Goal: Information Seeking & Learning: Learn about a topic

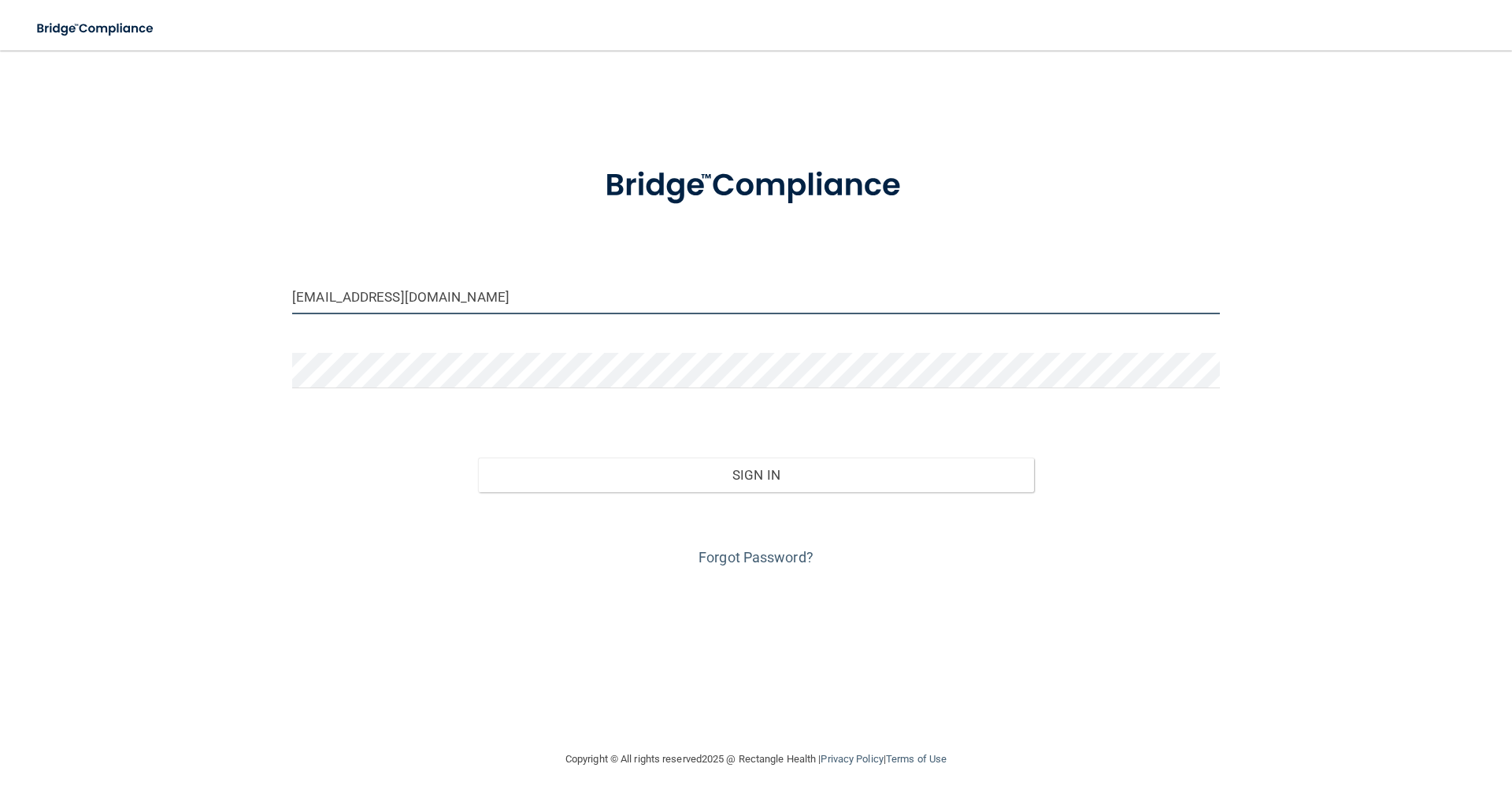
type input "[EMAIL_ADDRESS][DOMAIN_NAME]"
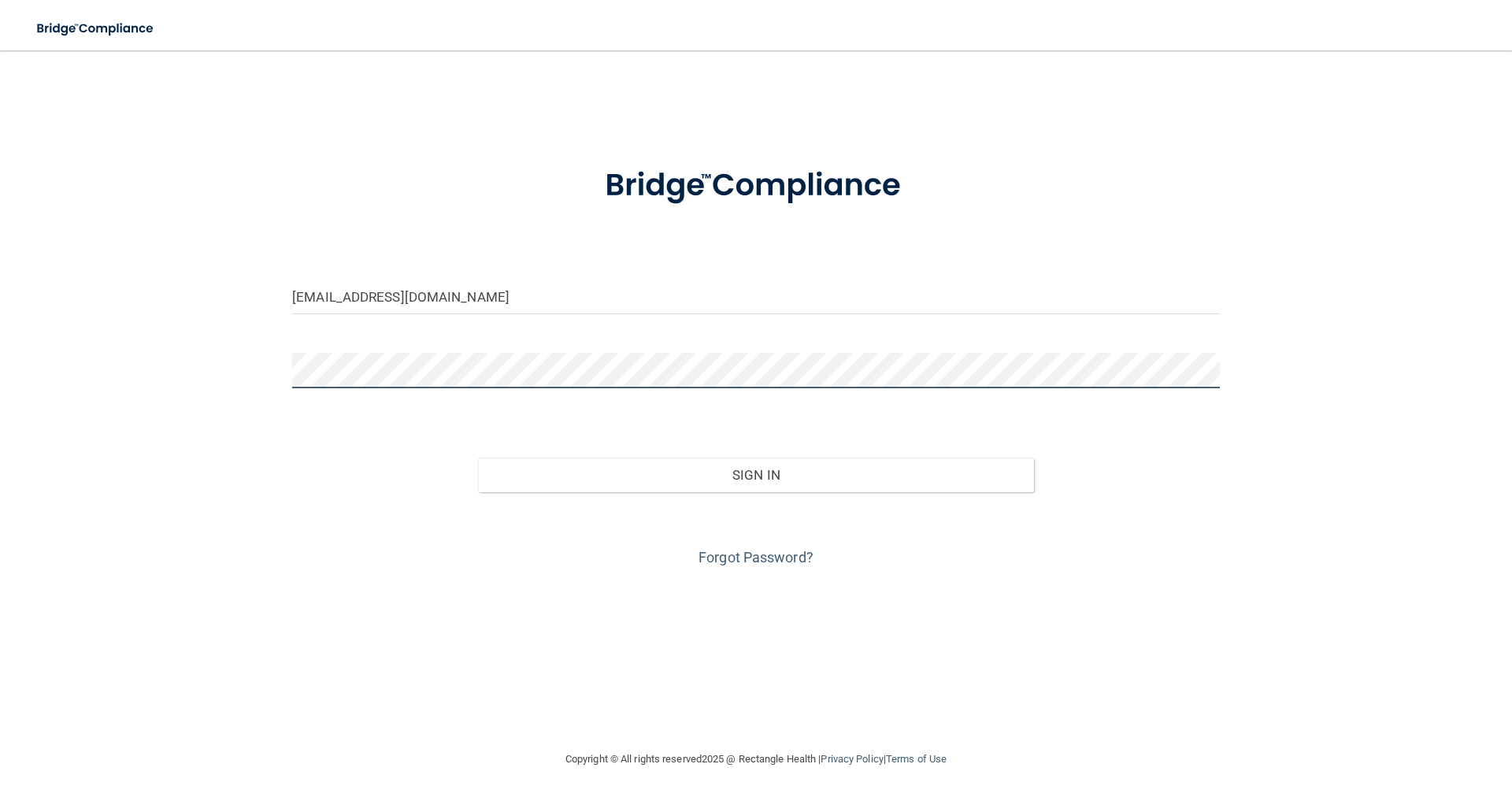
click at [756, 473] on button "Sign In" at bounding box center [756, 475] width 557 height 35
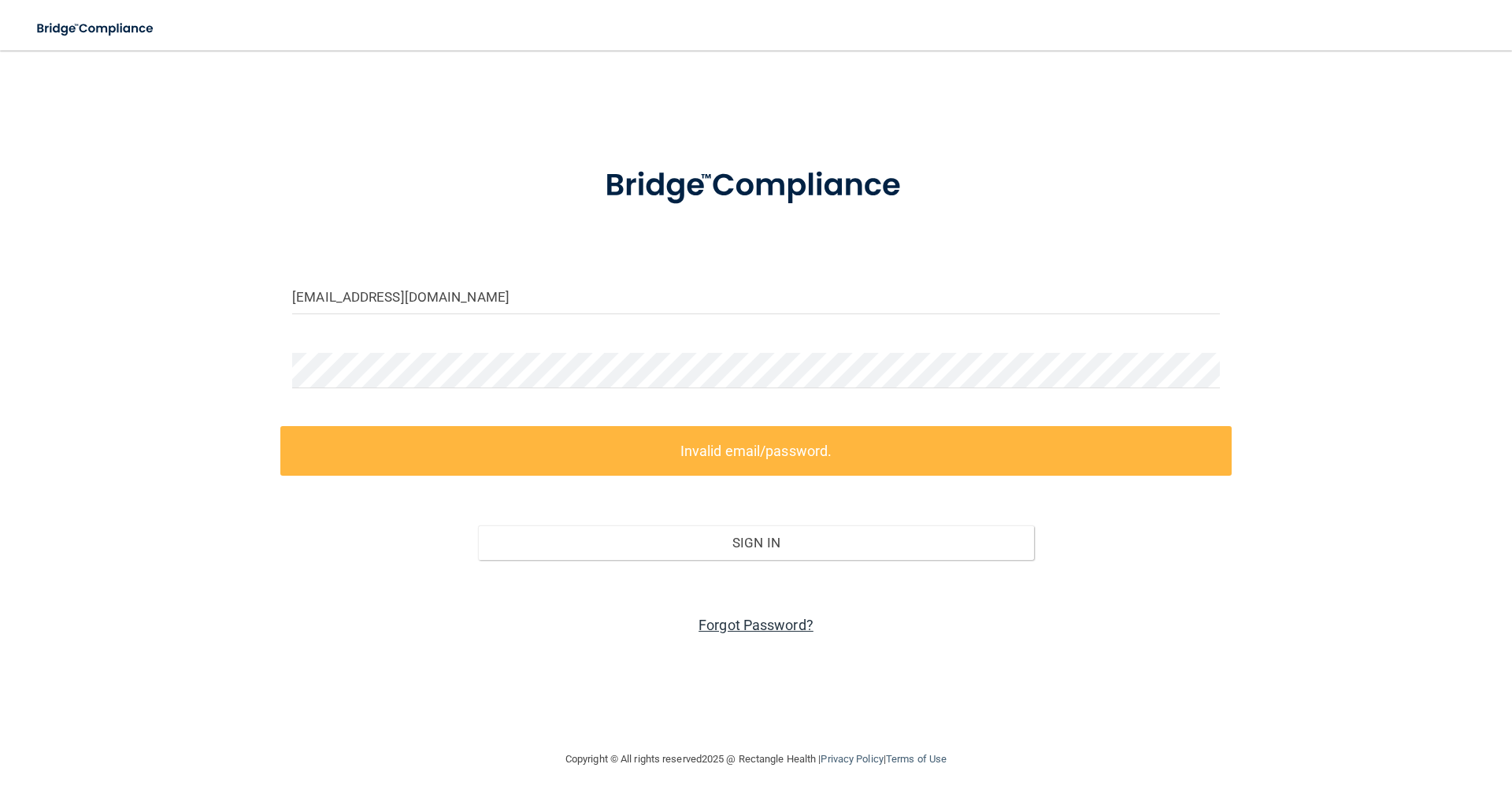
click at [758, 624] on link "Forgot Password?" at bounding box center [756, 625] width 115 height 17
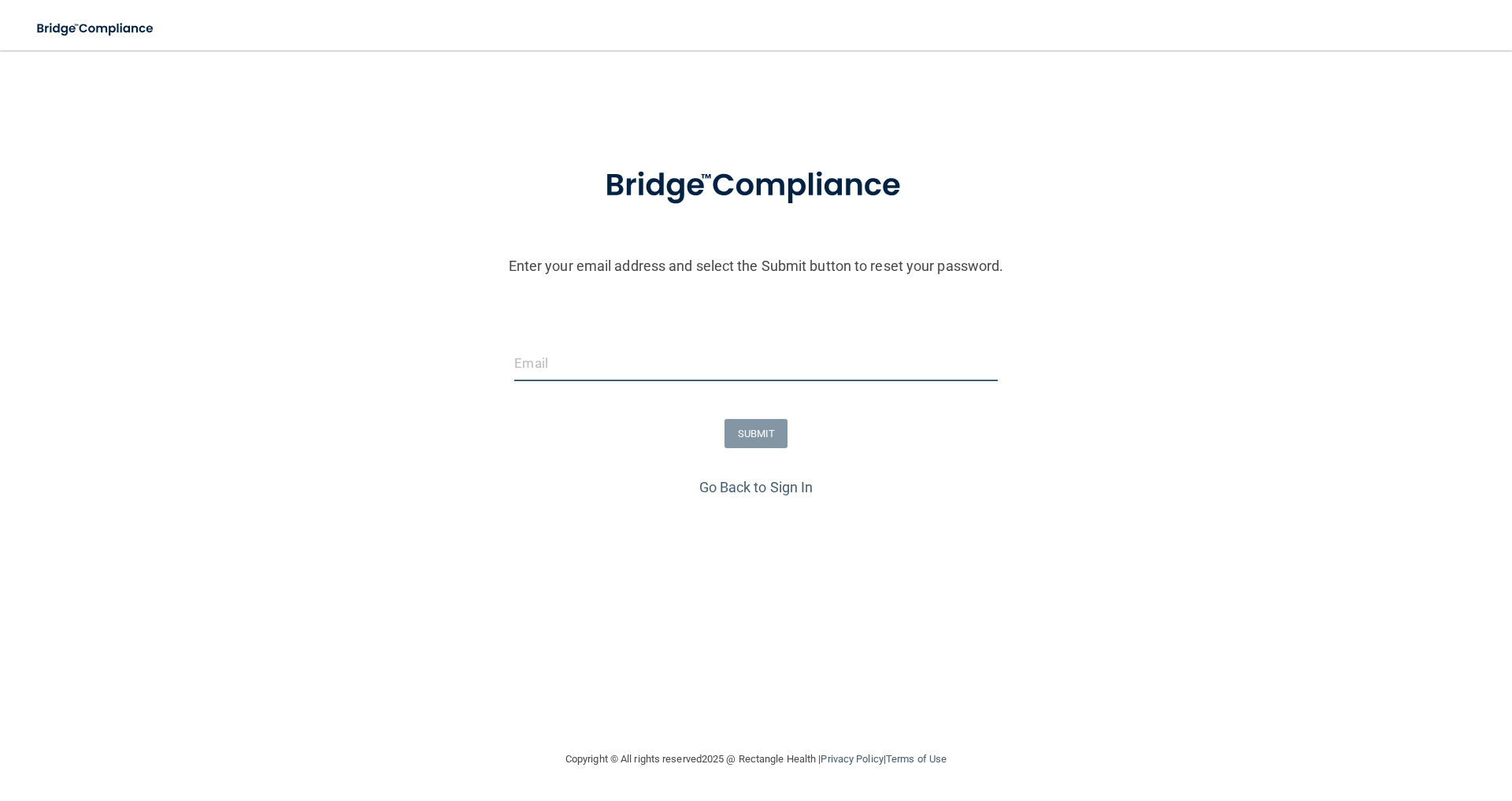
click at [572, 366] on input "email" at bounding box center [756, 363] width 483 height 35
click at [756, 483] on link "Go Back to Sign In" at bounding box center [756, 487] width 114 height 17
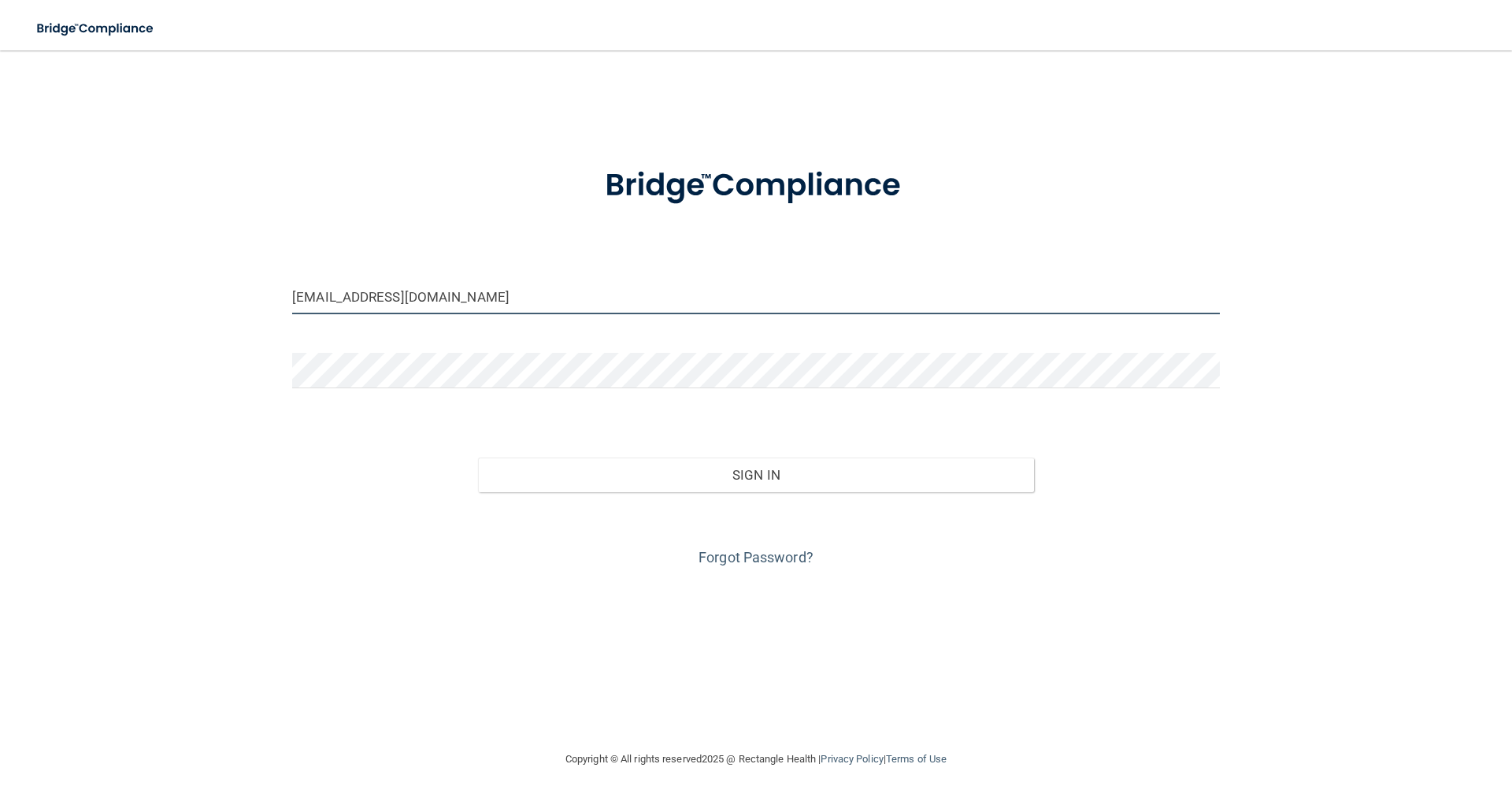
type input "[EMAIL_ADDRESS][DOMAIN_NAME]"
click at [766, 470] on button "Sign In" at bounding box center [756, 475] width 557 height 35
click at [782, 475] on button "Sign In" at bounding box center [756, 475] width 557 height 35
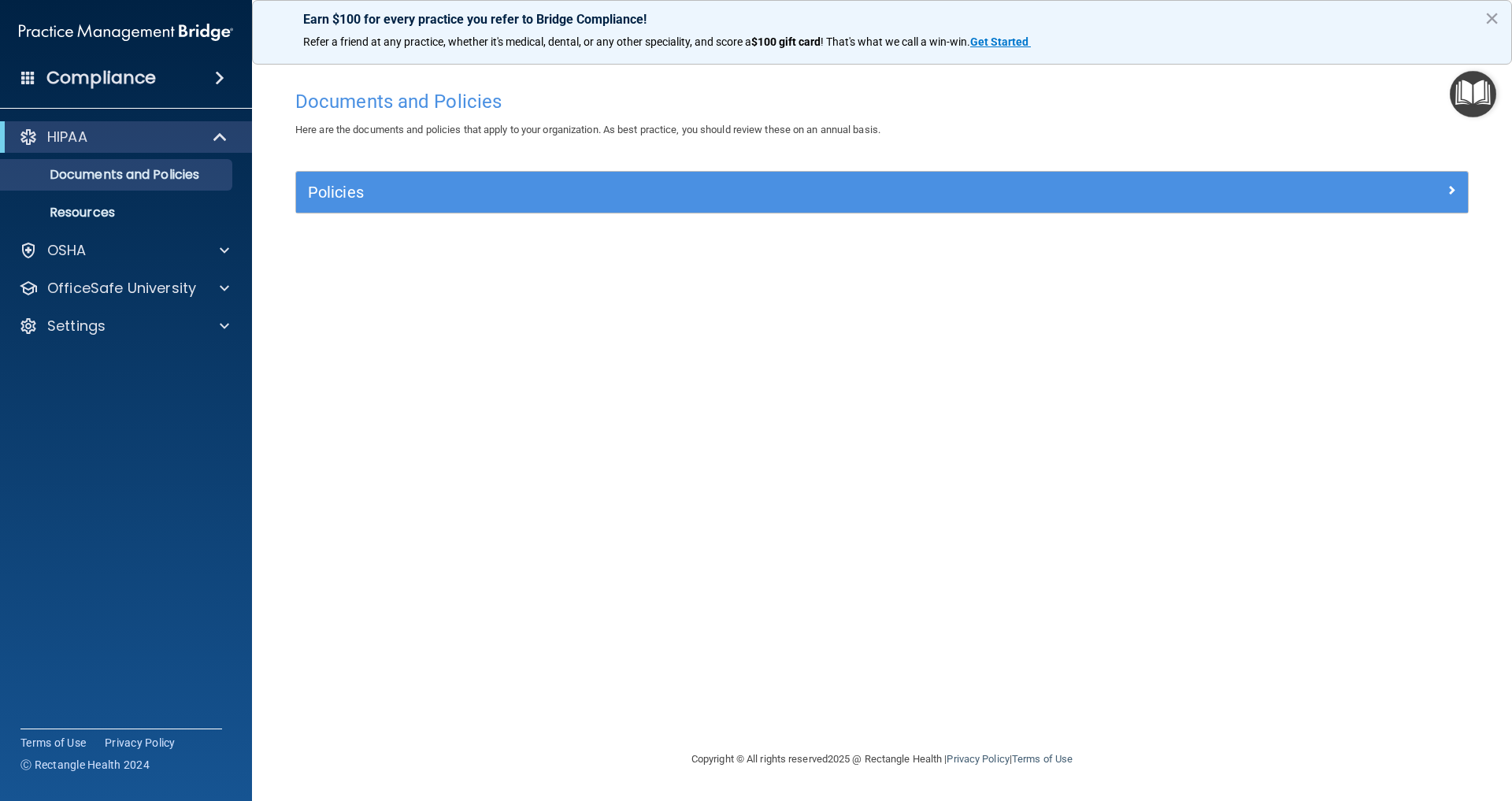
click at [209, 139] on div at bounding box center [221, 137] width 39 height 19
click at [106, 144] on div "HIPAA" at bounding box center [104, 137] width 195 height 19
click at [197, 75] on div "Compliance" at bounding box center [126, 78] width 252 height 35
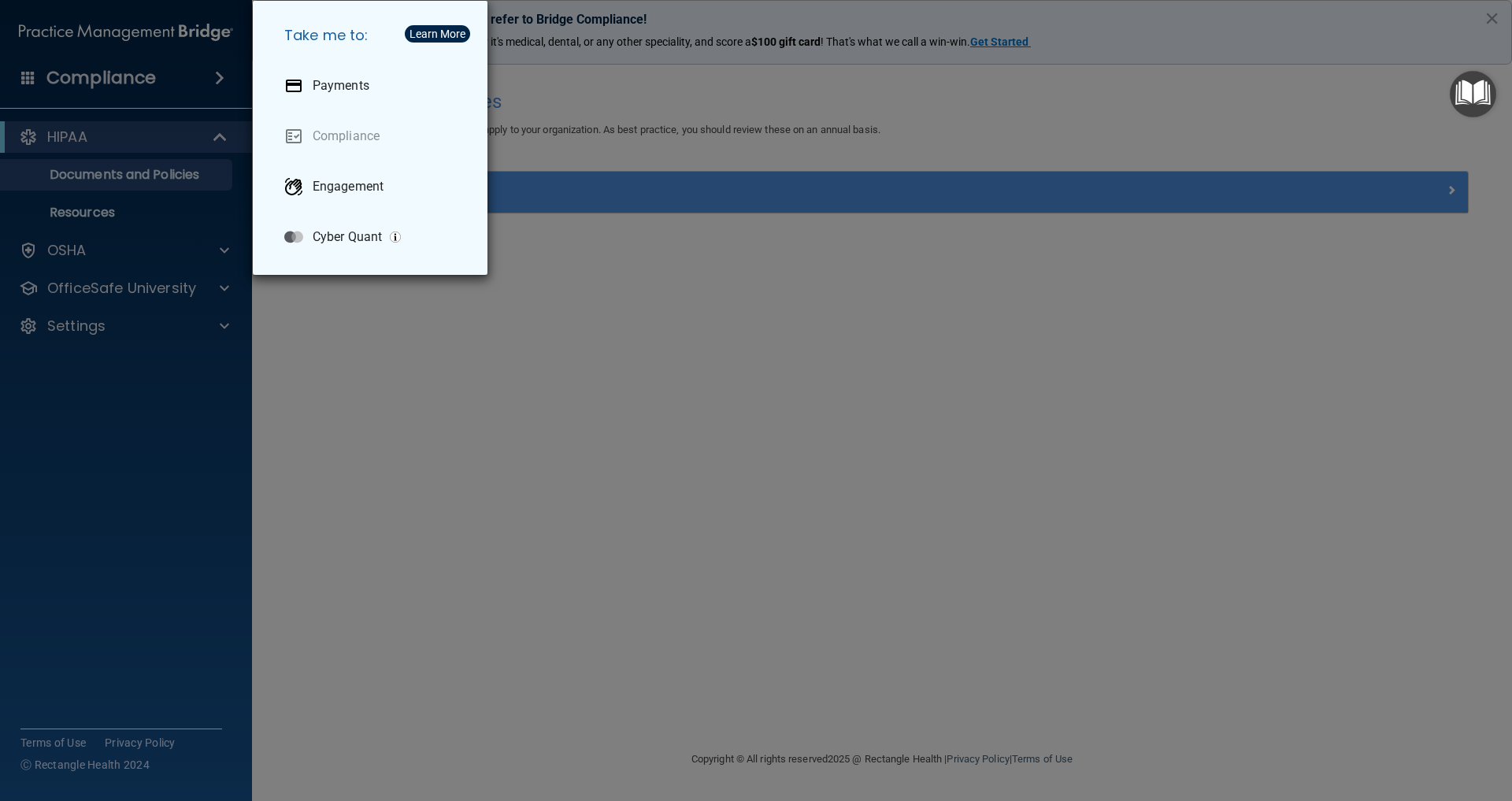
click at [90, 177] on div "Take me to: Payments Compliance Engagement Cyber Quant" at bounding box center [756, 400] width 1512 height 801
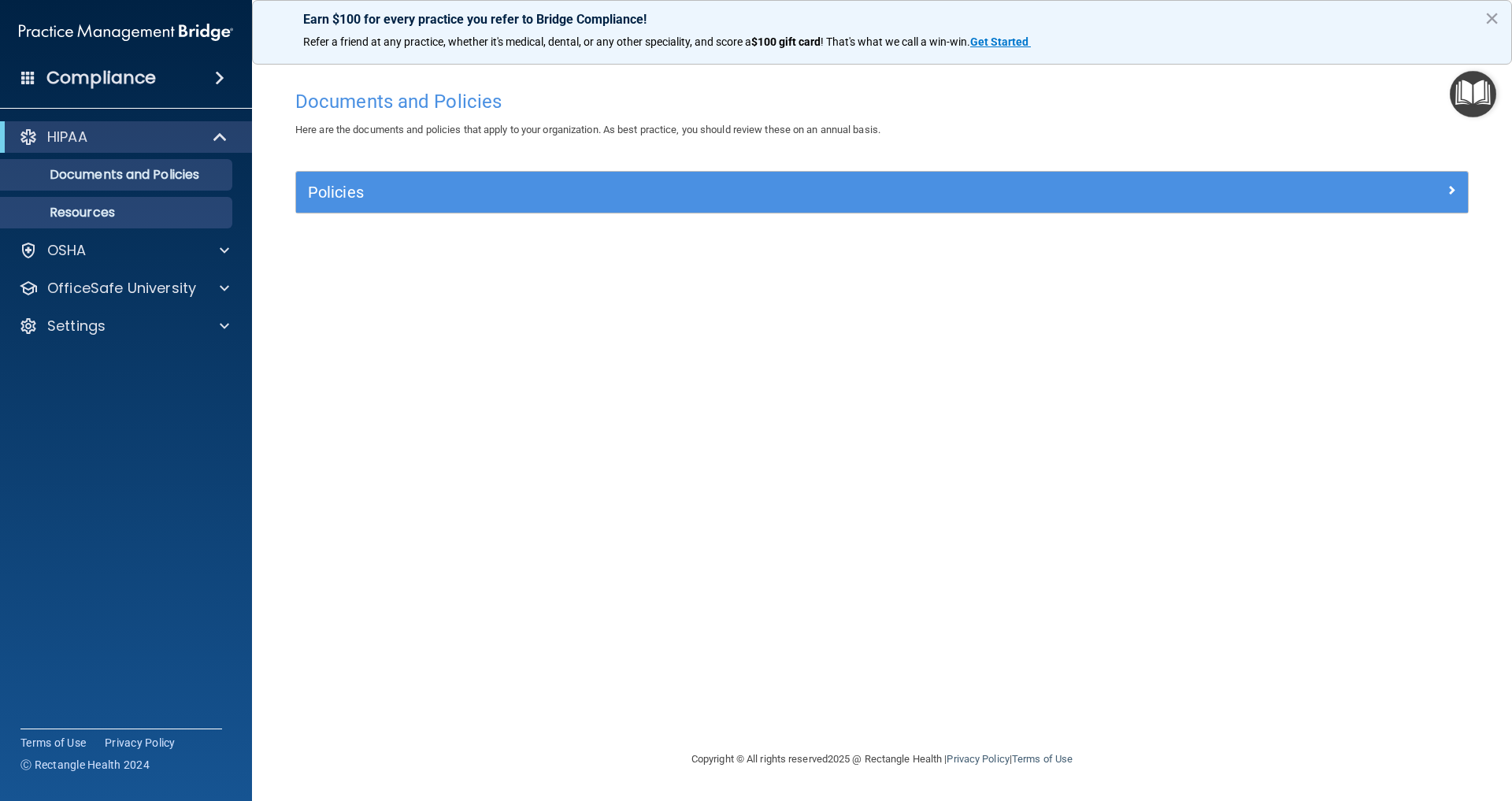
click at [109, 218] on p "Resources" at bounding box center [117, 212] width 215 height 16
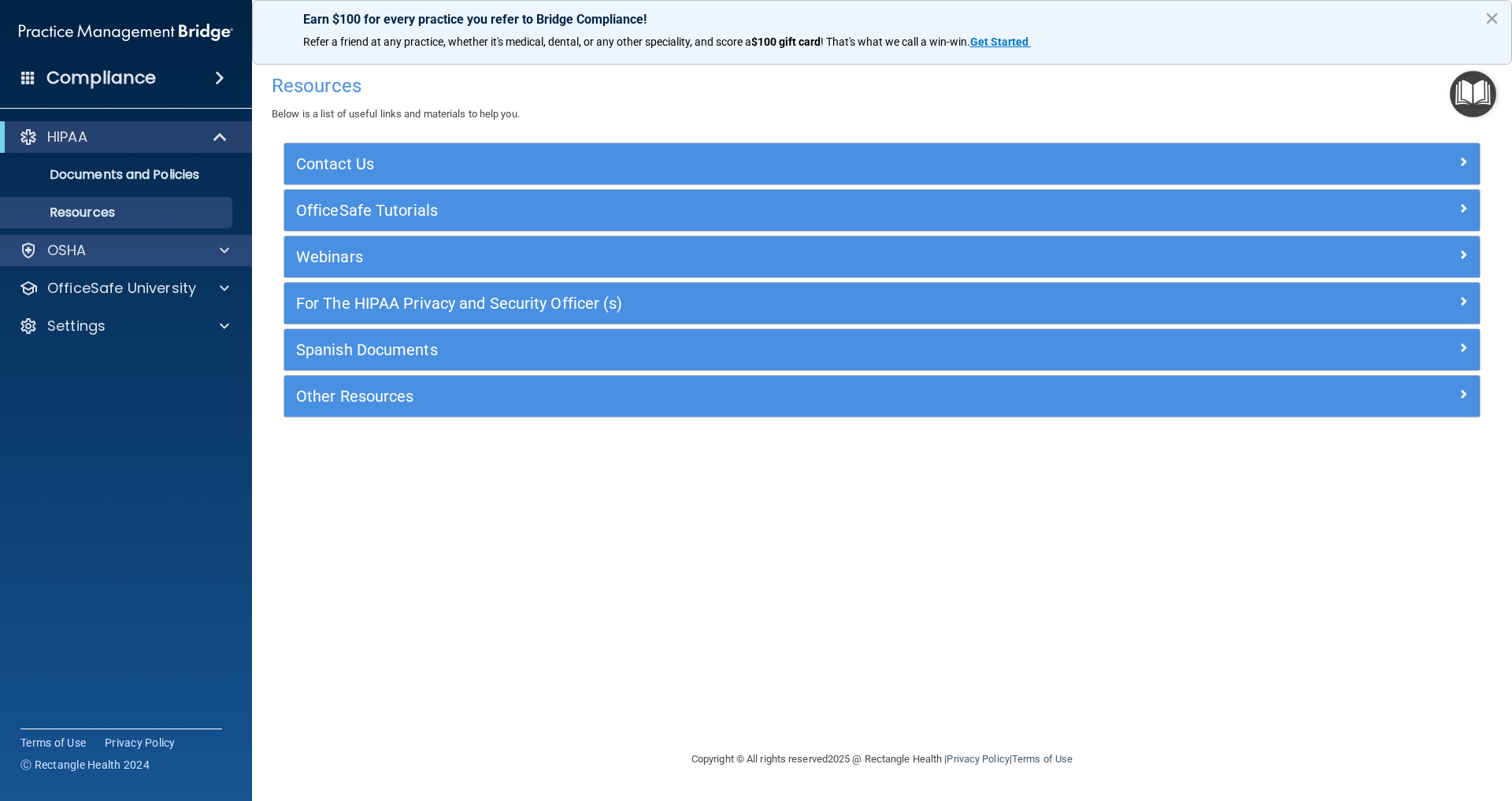
click at [74, 252] on p "OSHA" at bounding box center [67, 250] width 40 height 19
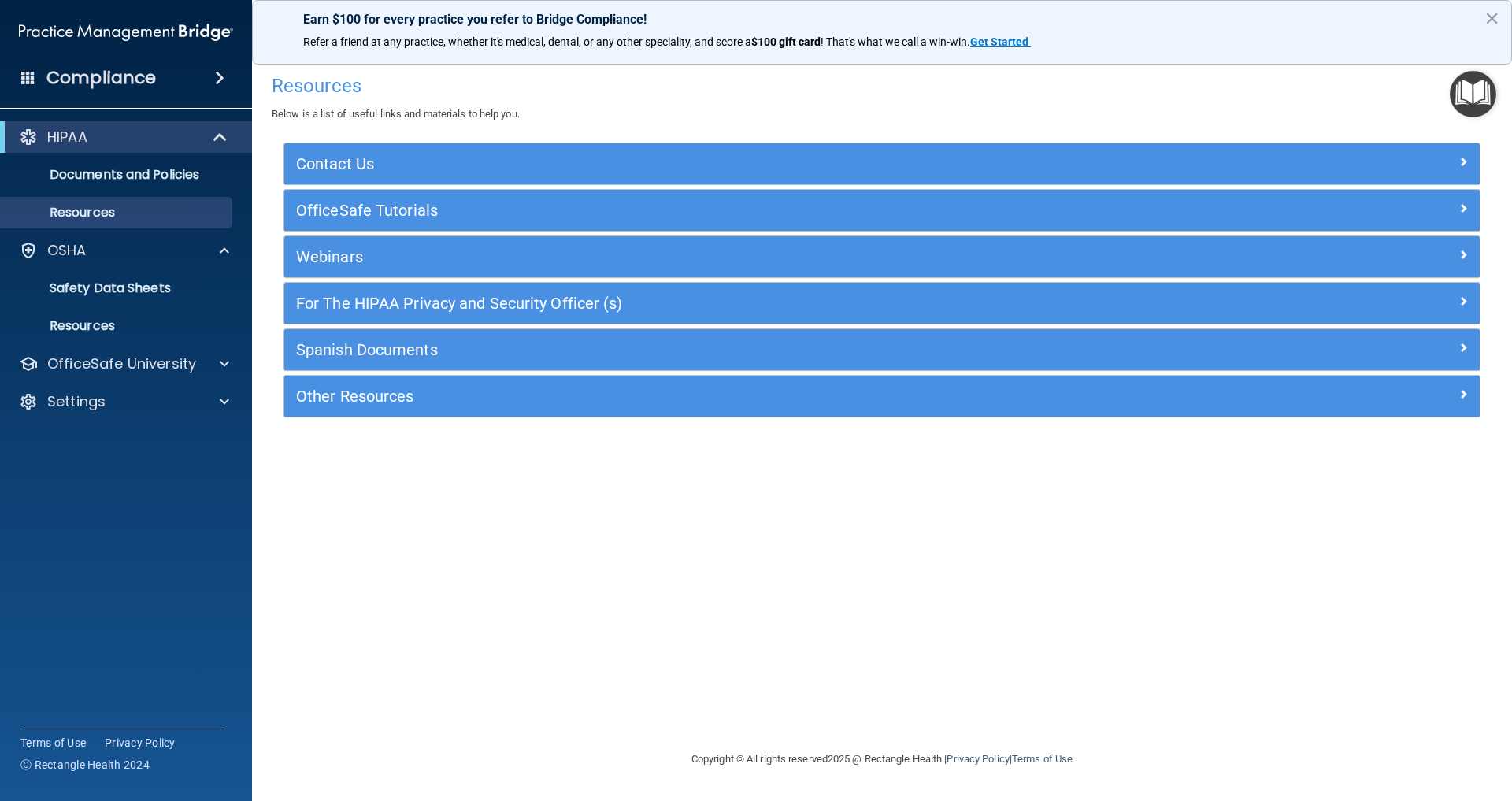
click at [108, 78] on h4 "Compliance" at bounding box center [101, 78] width 110 height 22
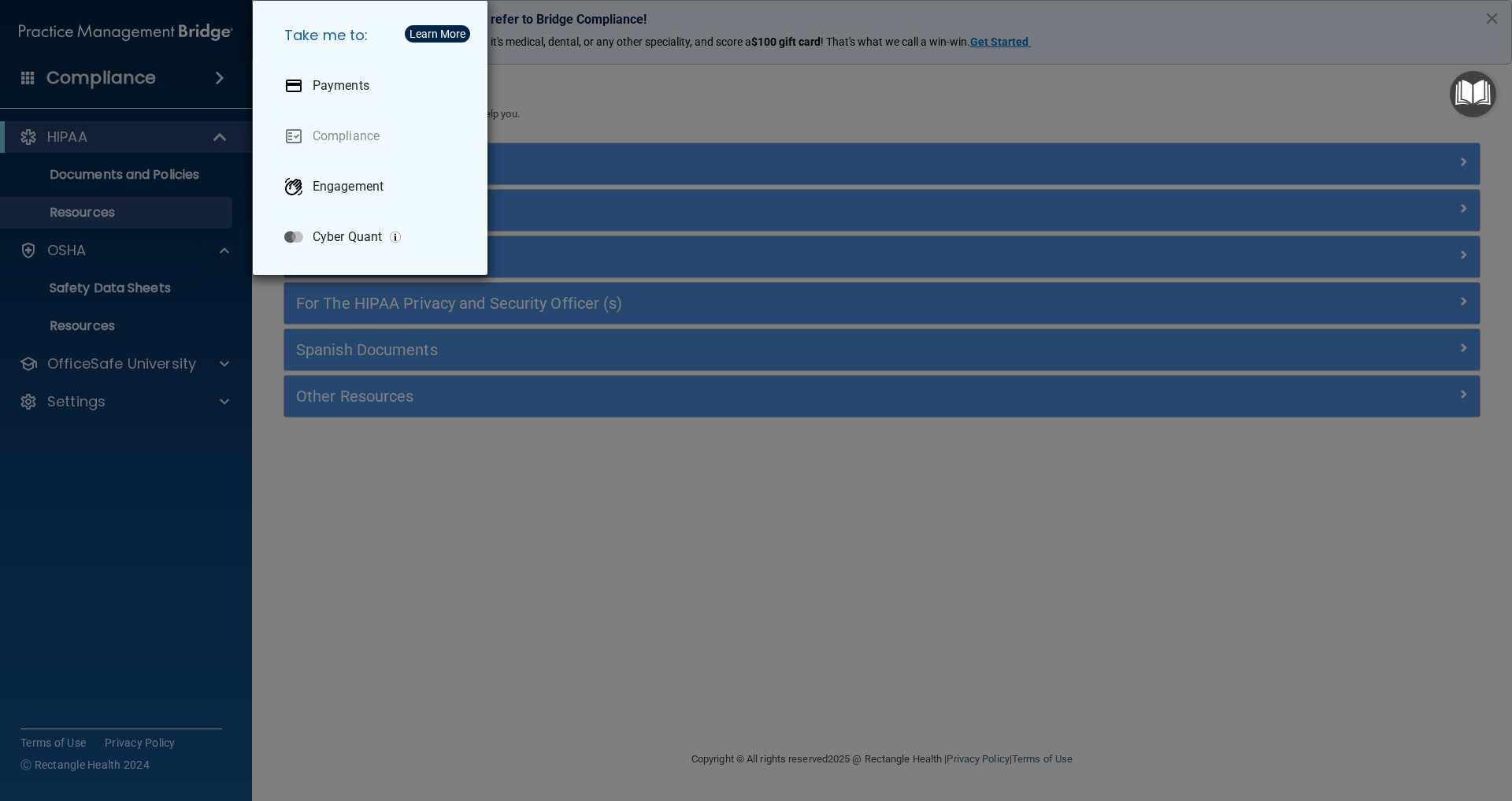
click at [400, 465] on div "Take me to: Payments Compliance Engagement Cyber Quant" at bounding box center [756, 400] width 1512 height 801
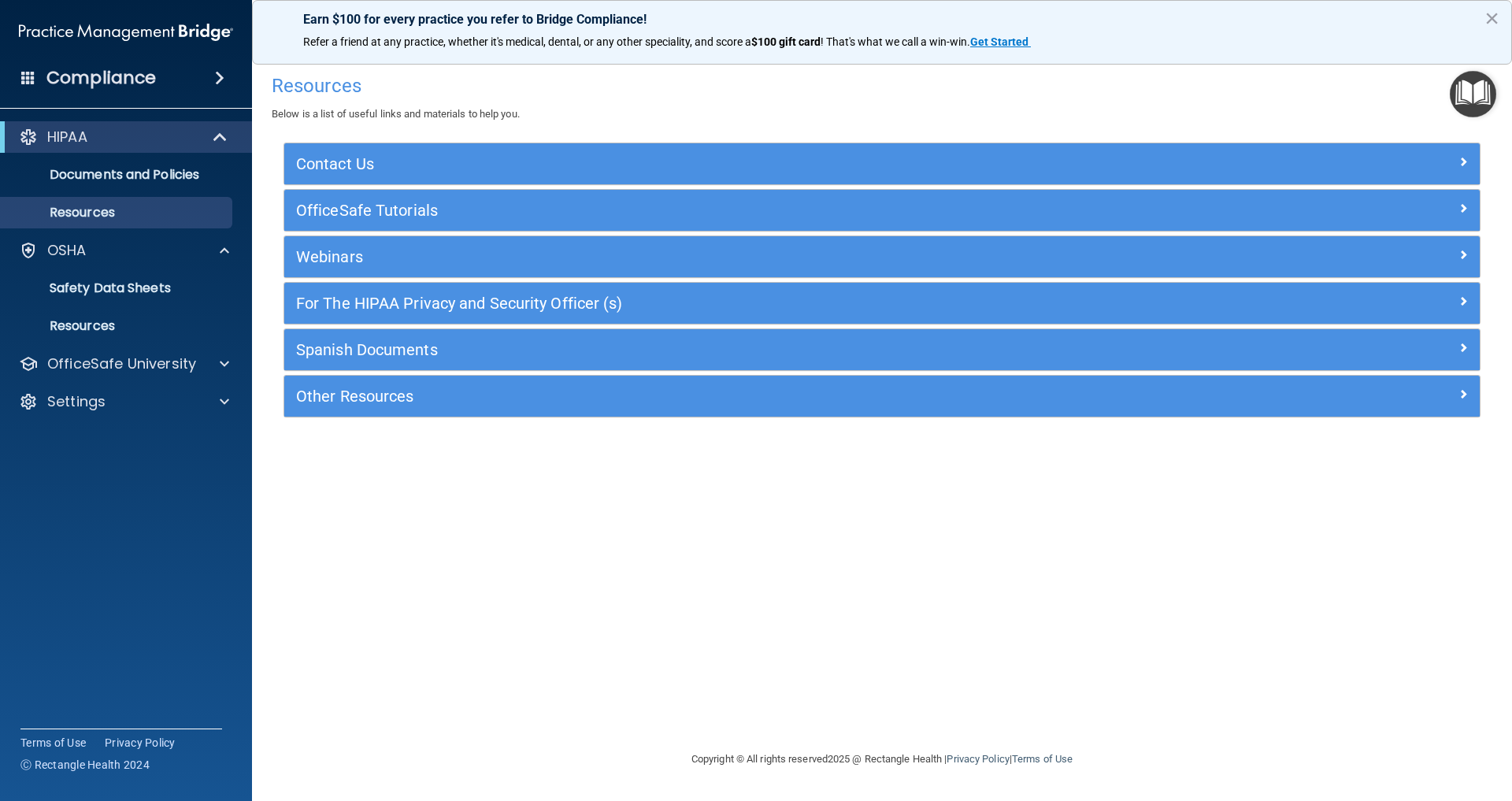
click at [215, 77] on span at bounding box center [219, 78] width 9 height 19
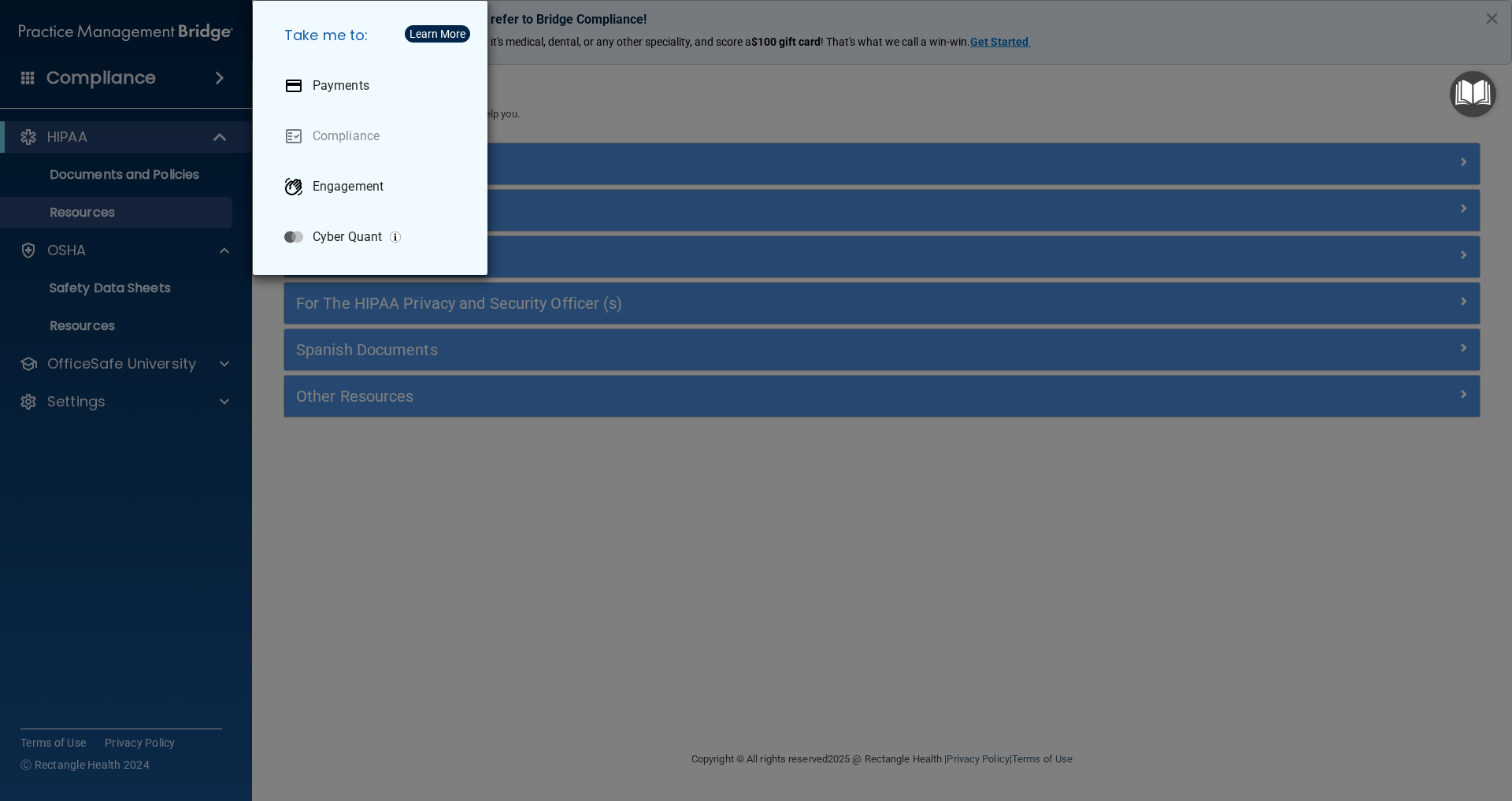
click at [137, 174] on div "Take me to: Payments Compliance Engagement Cyber Quant" at bounding box center [756, 400] width 1512 height 801
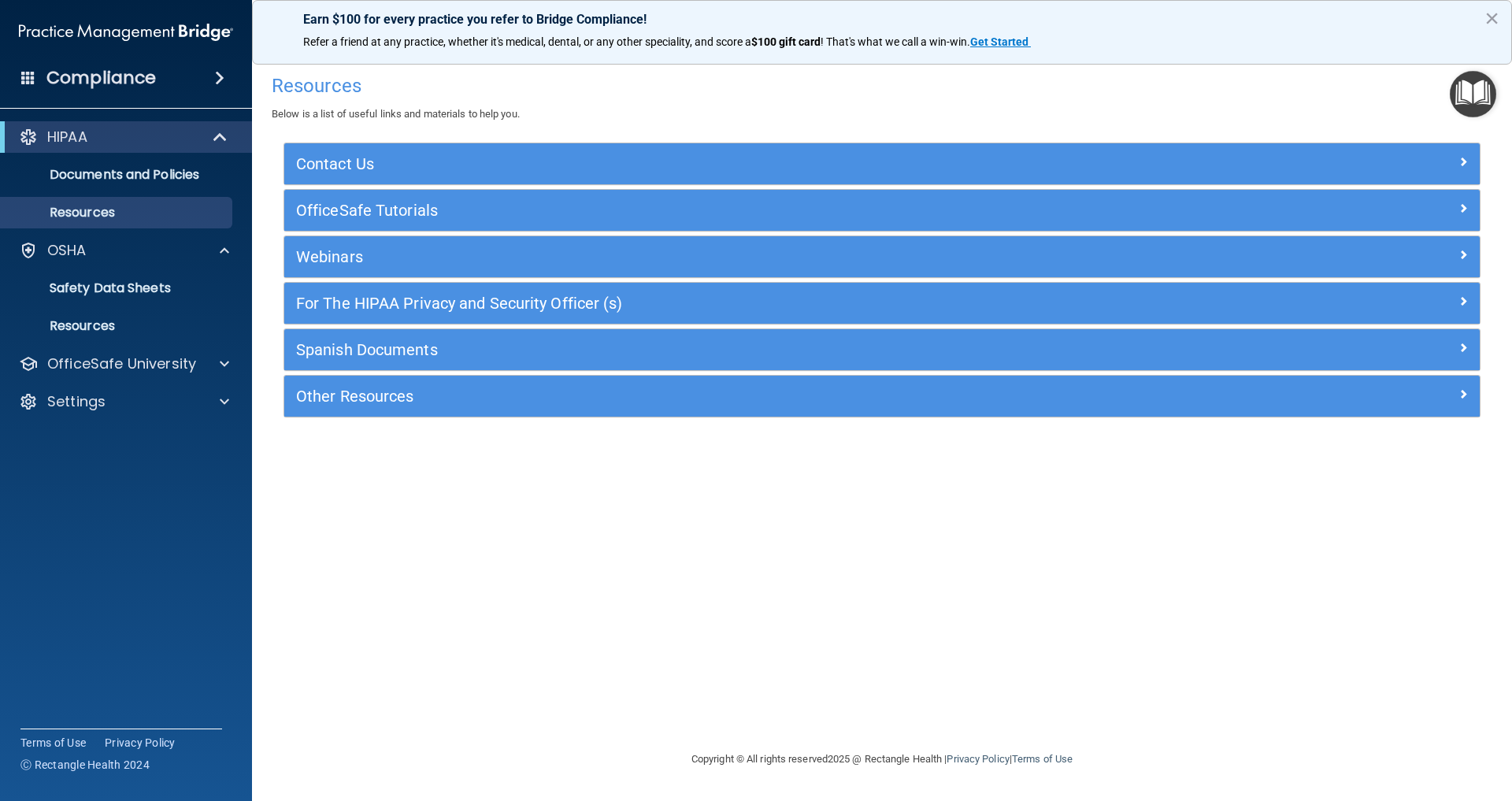
click at [197, 139] on div "HIPAA" at bounding box center [104, 137] width 195 height 19
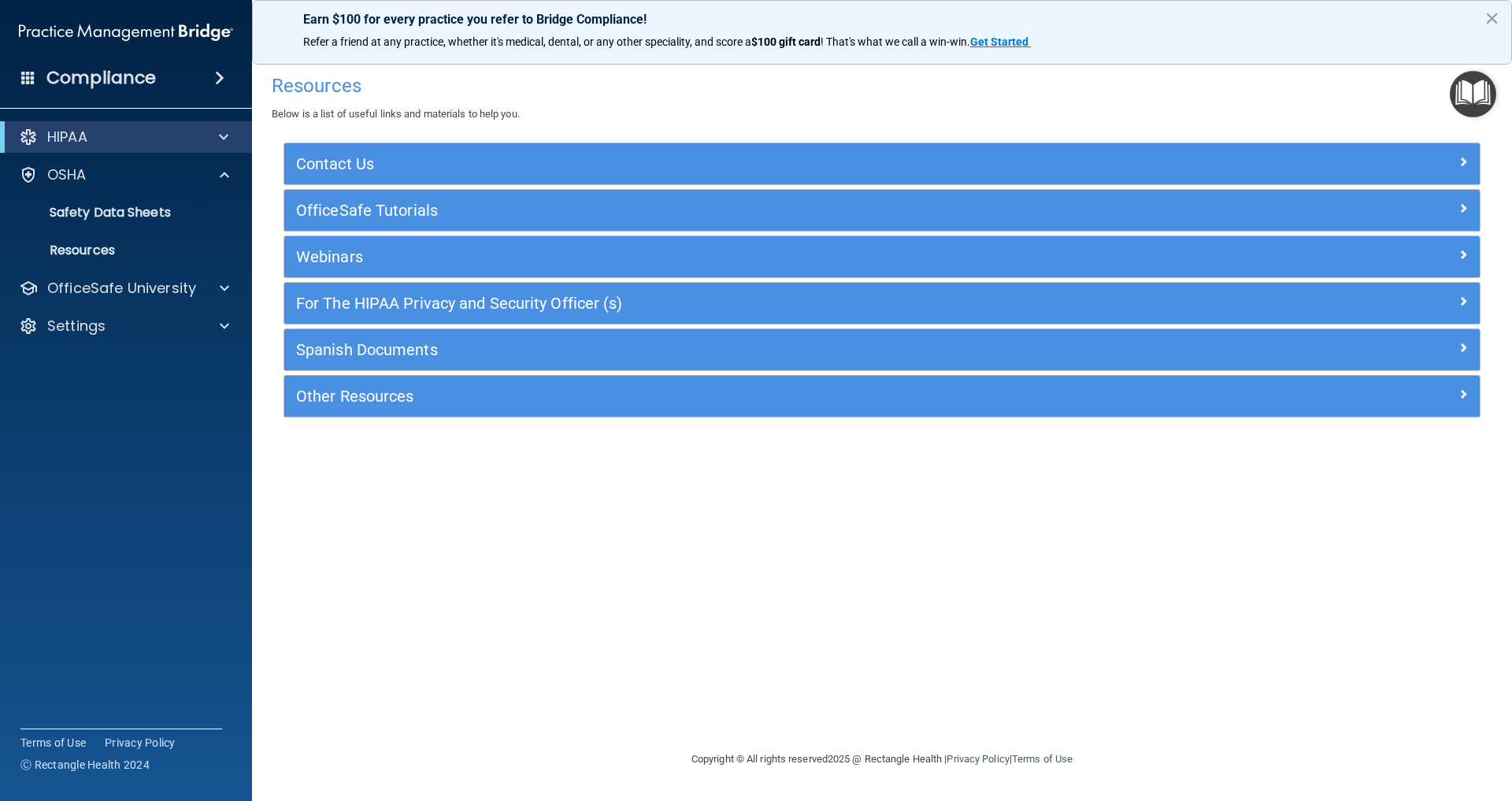
click at [30, 134] on div at bounding box center [28, 137] width 19 height 19
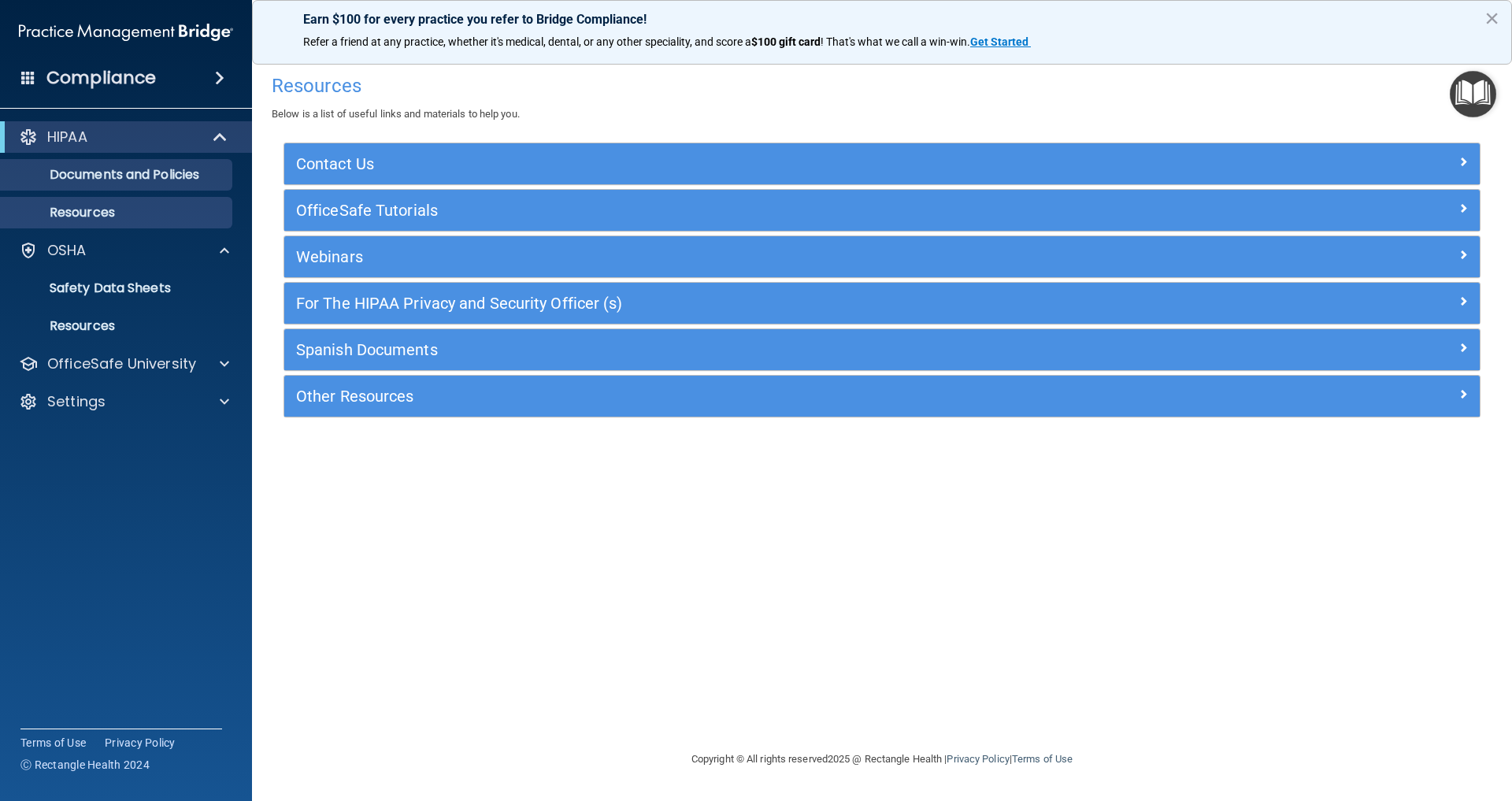
click at [203, 178] on p "Documents and Policies" at bounding box center [117, 175] width 215 height 16
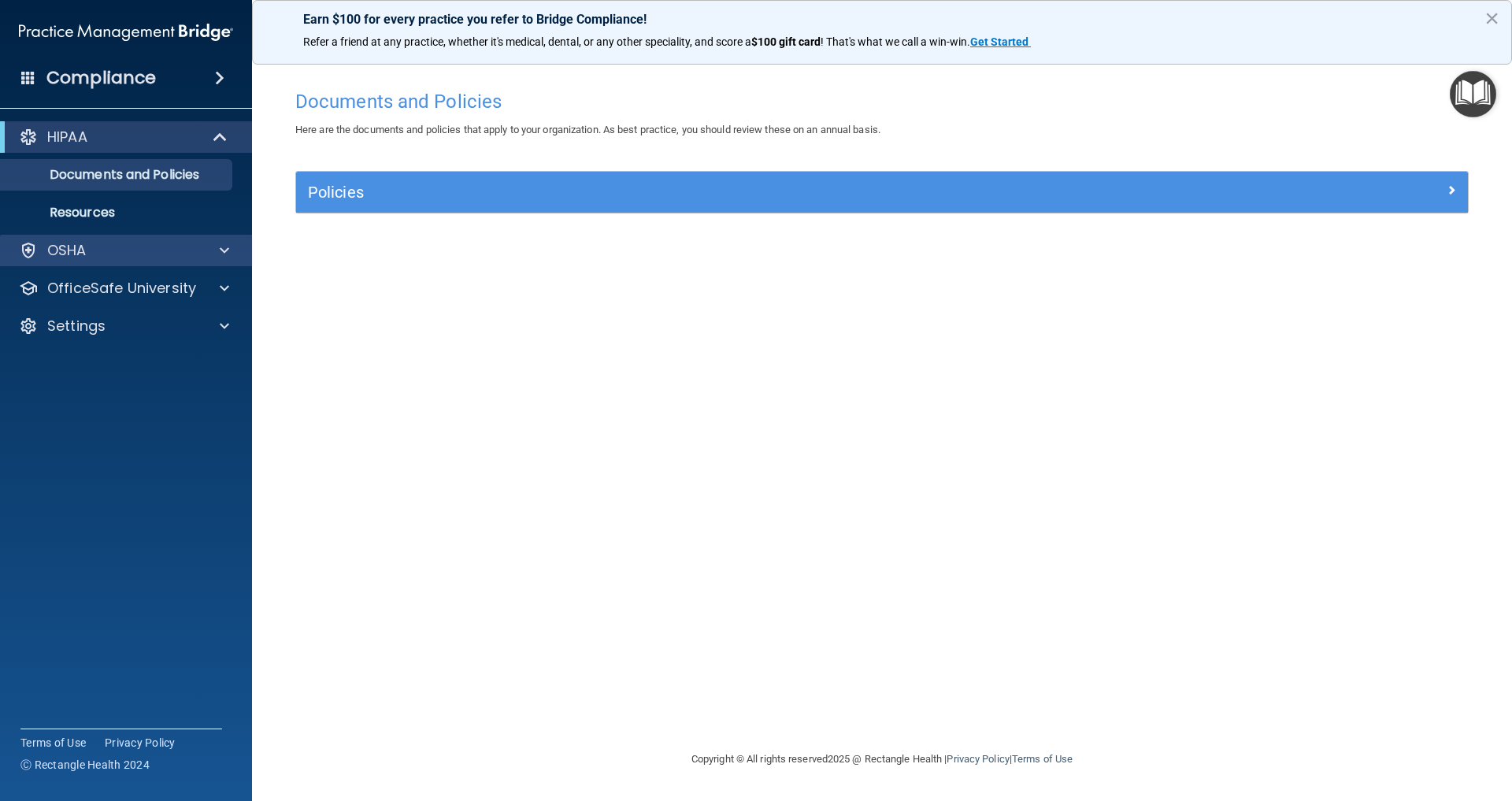
click at [77, 257] on p "OSHA" at bounding box center [67, 250] width 40 height 19
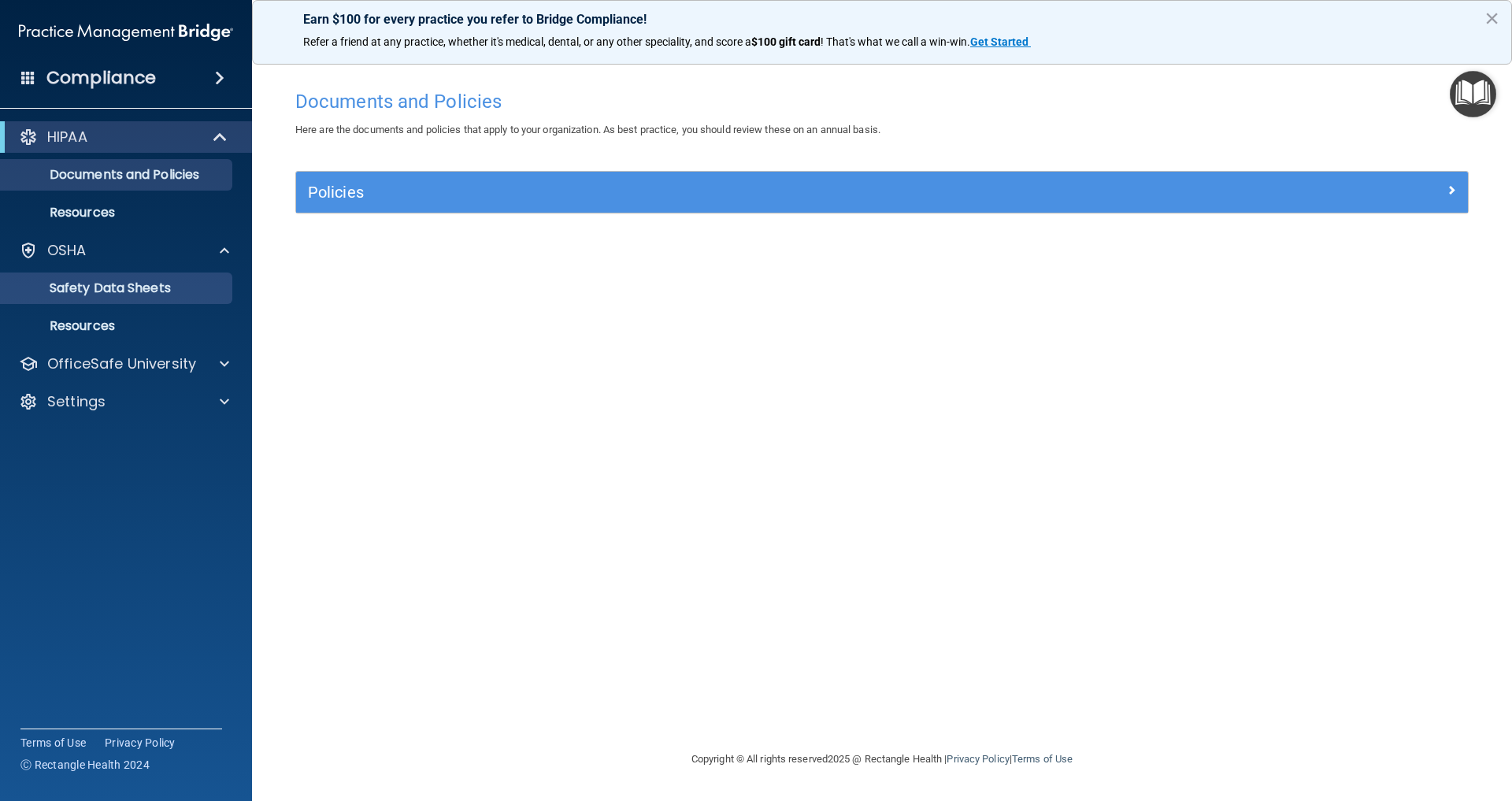
click at [100, 293] on p "Safety Data Sheets" at bounding box center [117, 288] width 215 height 16
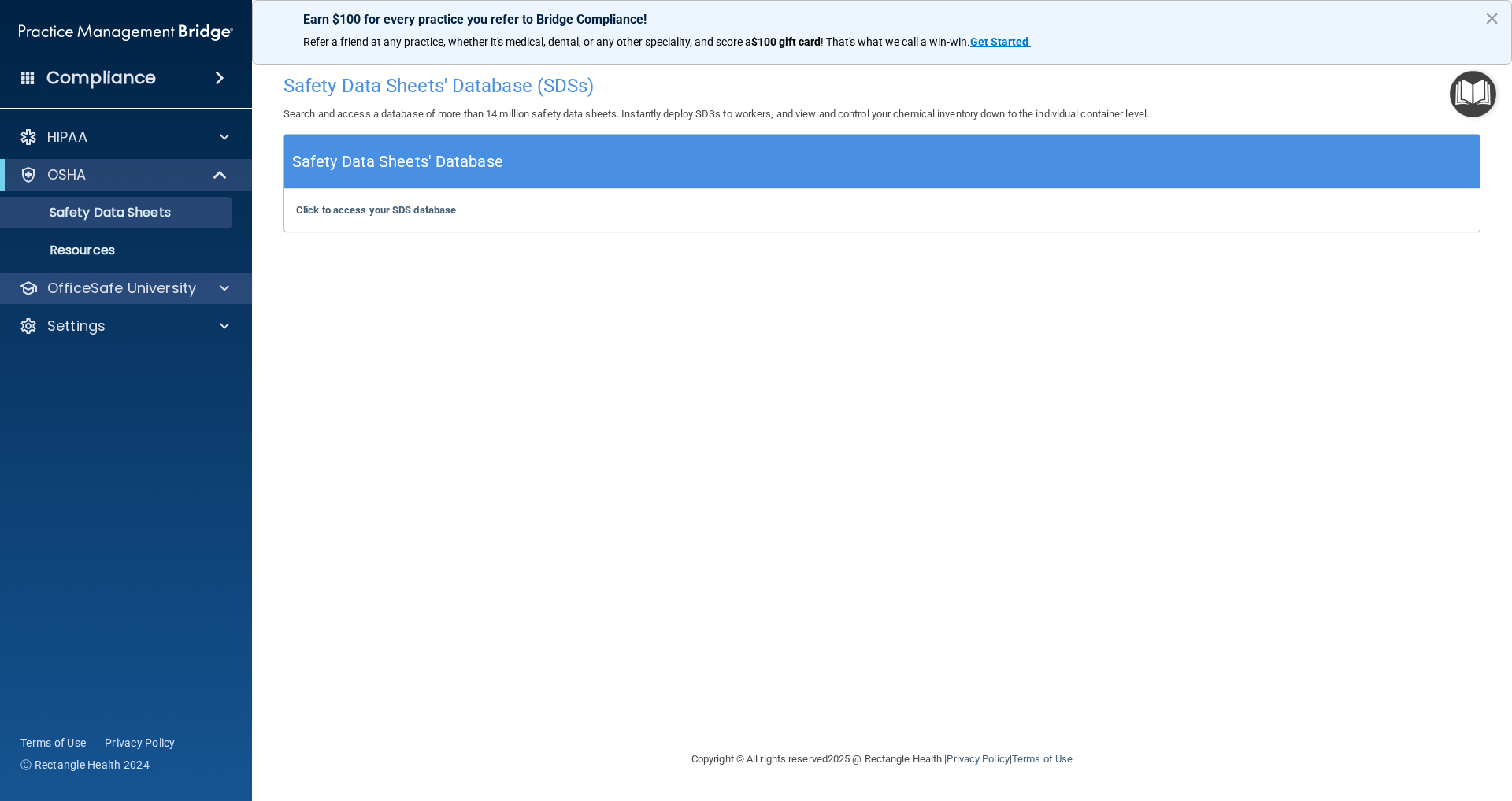
click at [89, 295] on p "OfficeSafe University" at bounding box center [121, 288] width 149 height 19
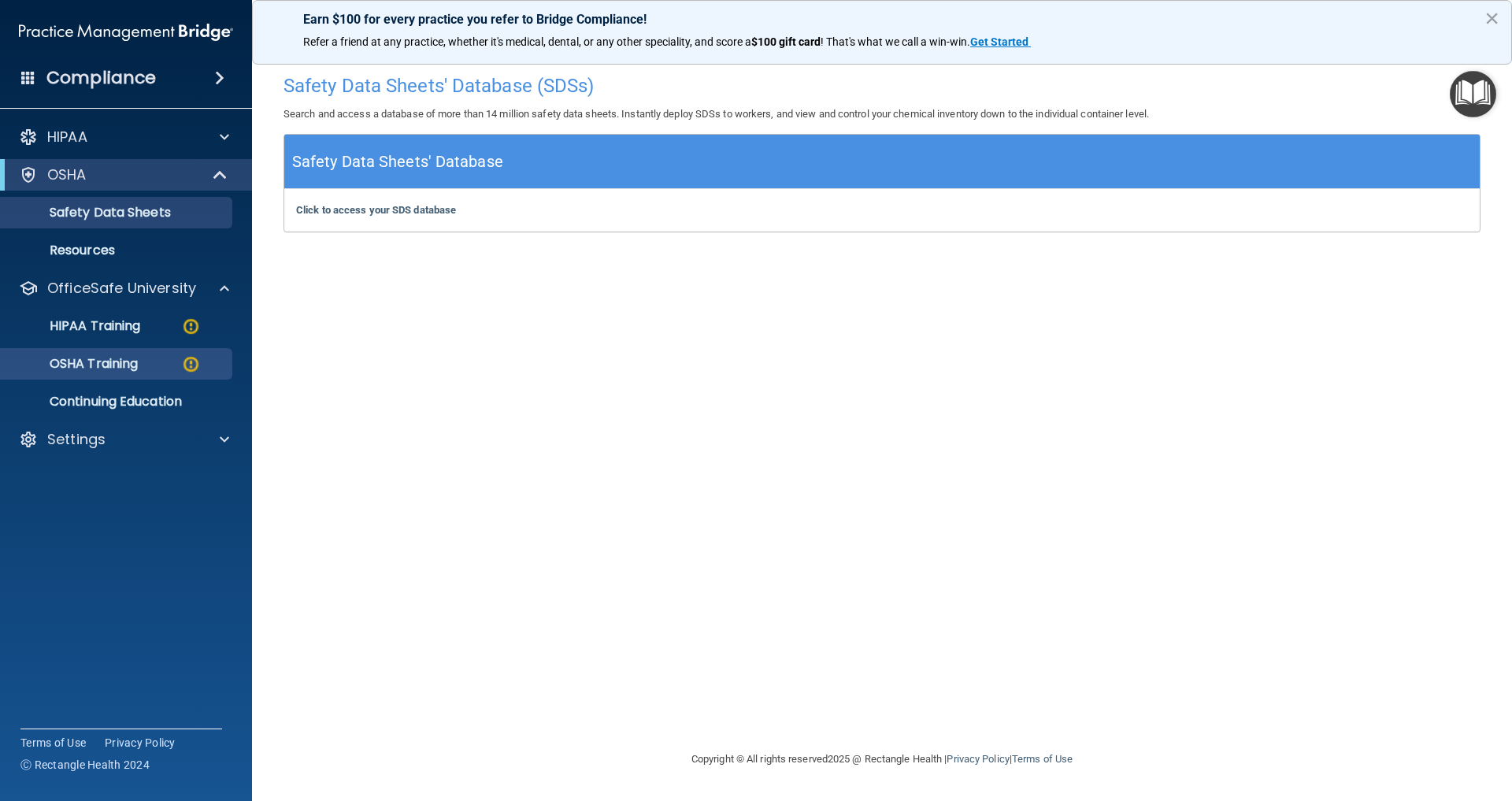
click at [123, 363] on p "OSHA Training" at bounding box center [73, 363] width 127 height 16
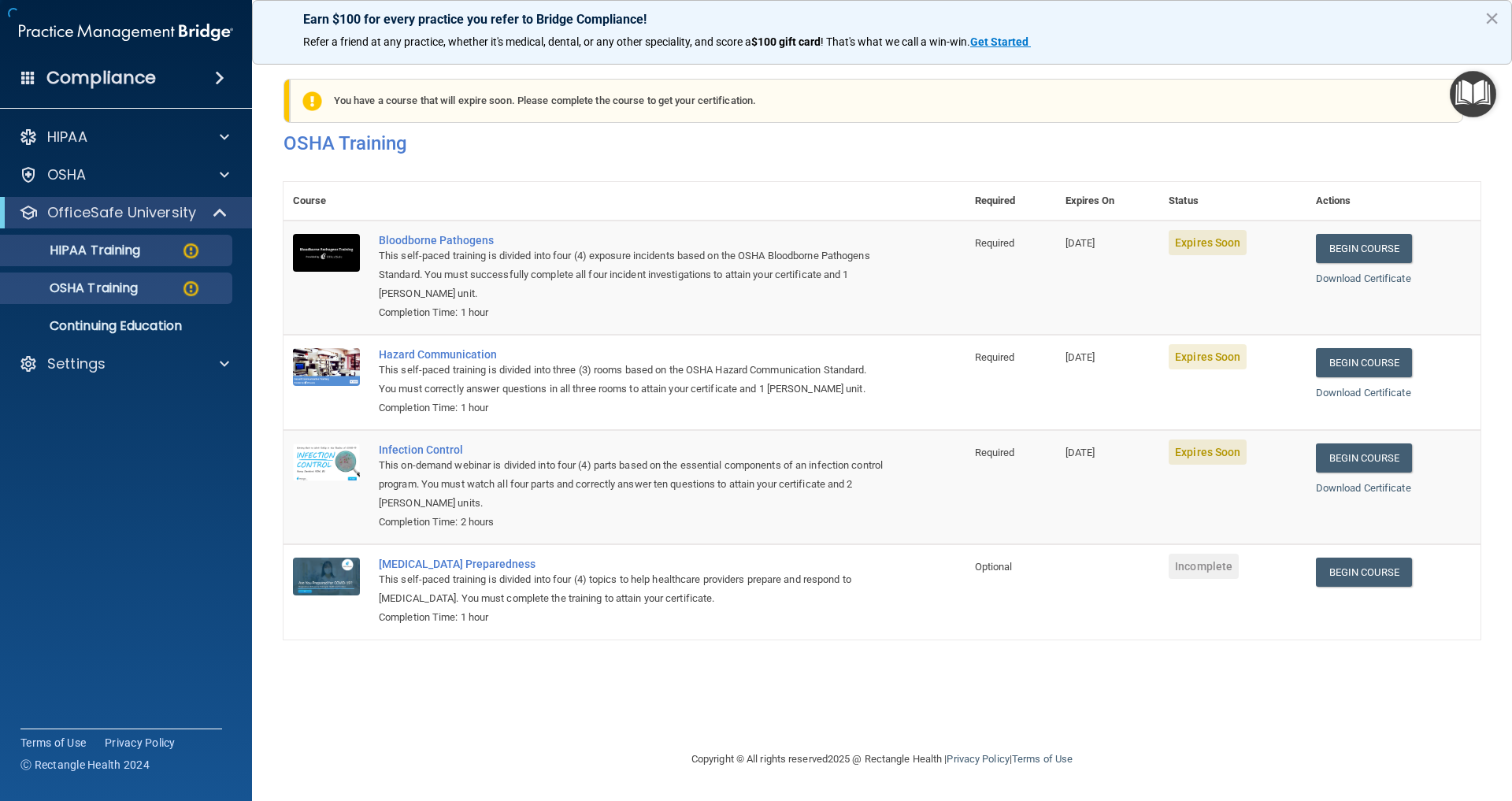
click at [125, 245] on p "HIPAA Training" at bounding box center [75, 250] width 130 height 16
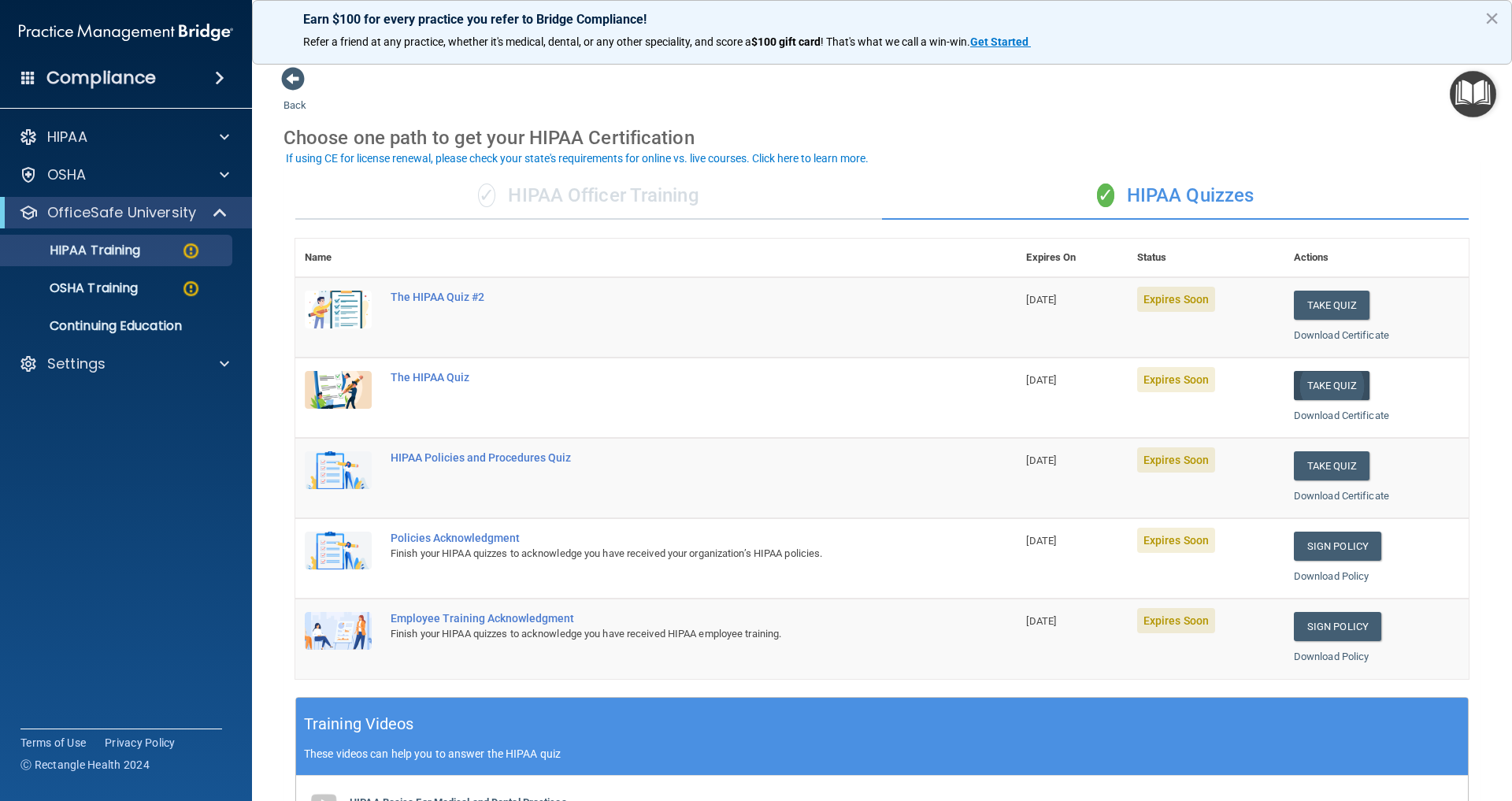
click at [1337, 384] on button "Take Quiz" at bounding box center [1332, 385] width 76 height 30
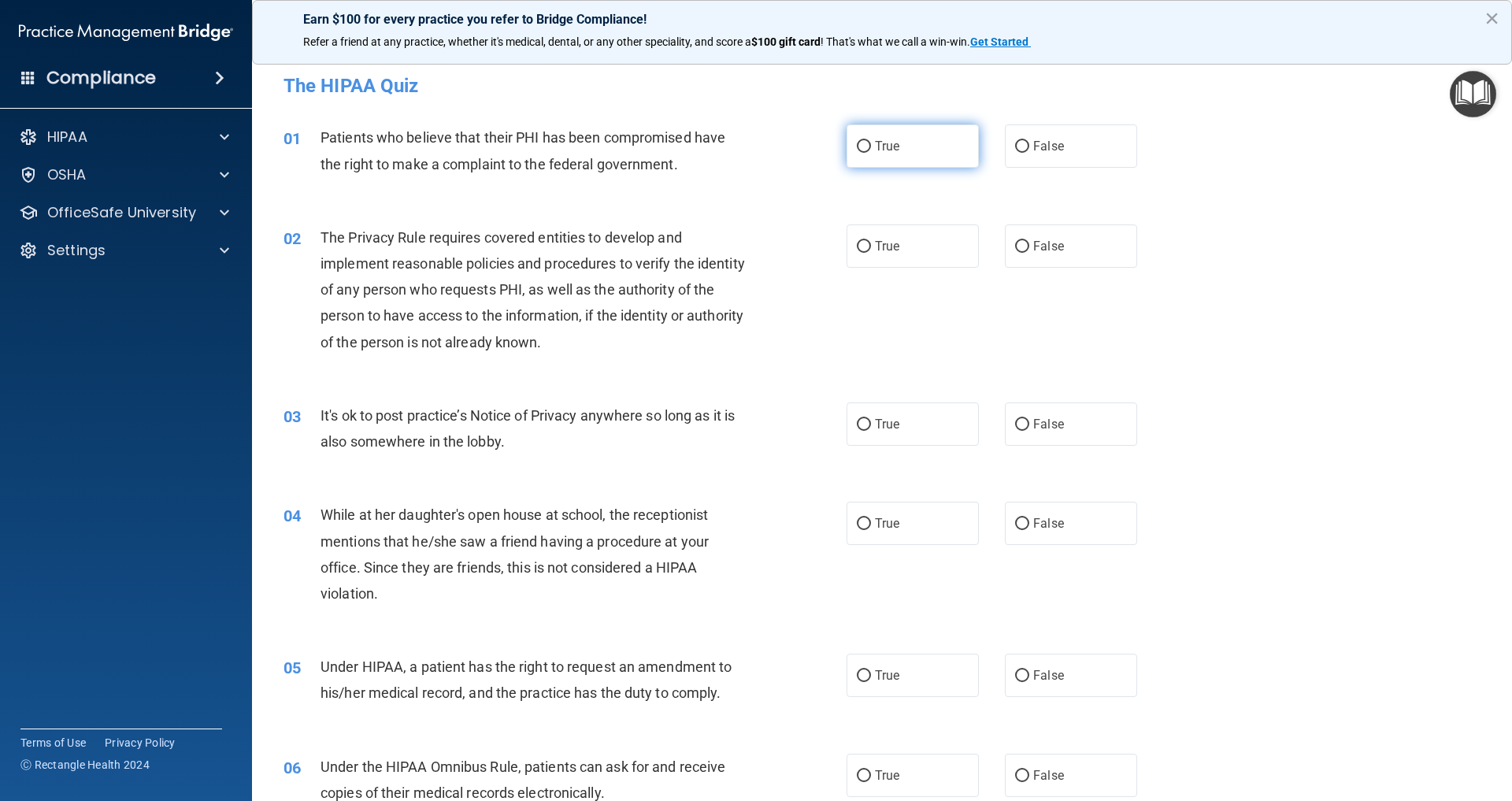
click at [864, 147] on input "True" at bounding box center [864, 147] width 14 height 12
radio input "true"
click at [864, 241] on input "True" at bounding box center [864, 247] width 14 height 12
radio input "true"
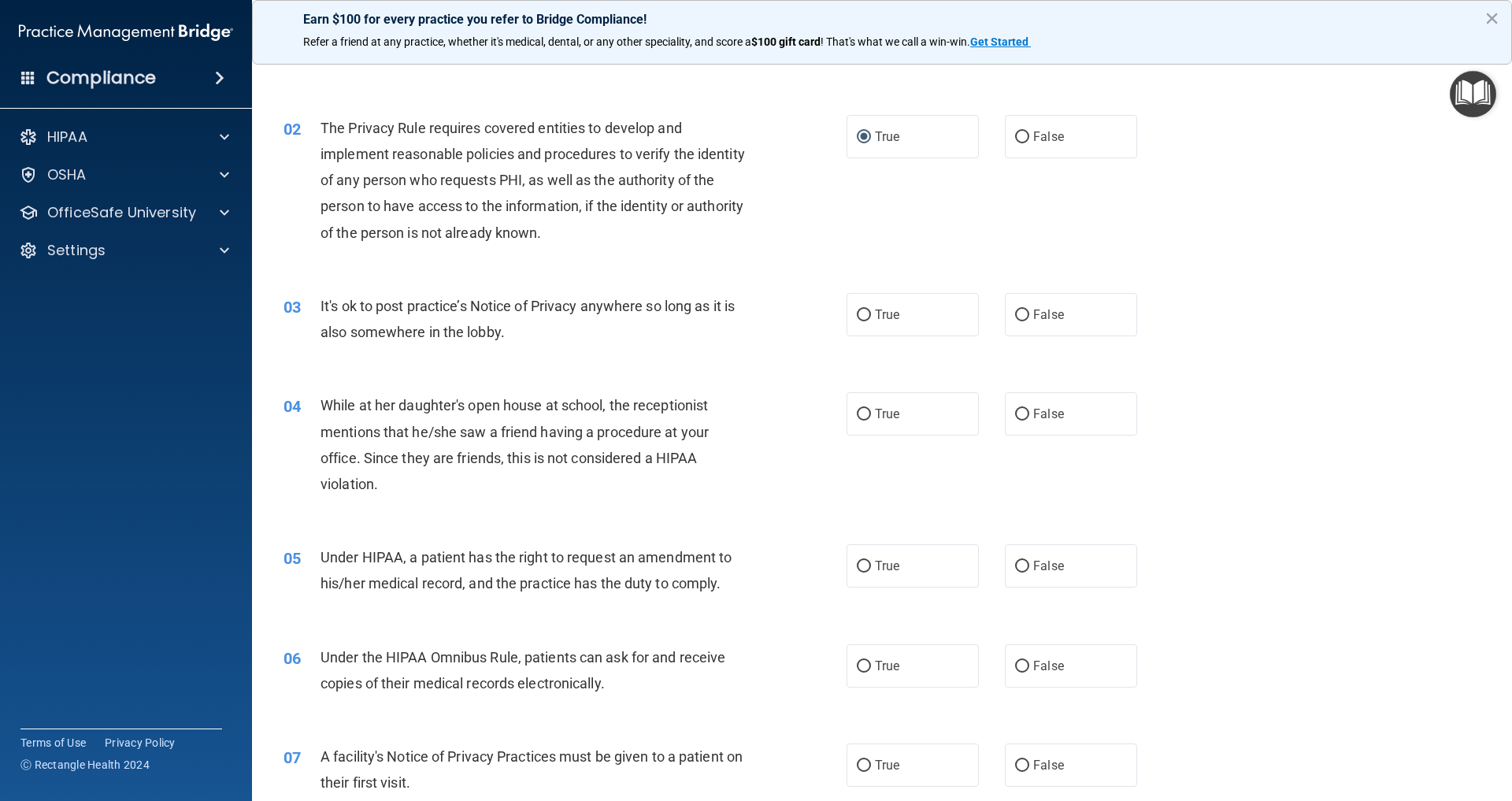
scroll to position [108, 0]
click at [1025, 313] on input "False" at bounding box center [1022, 317] width 14 height 12
radio input "true"
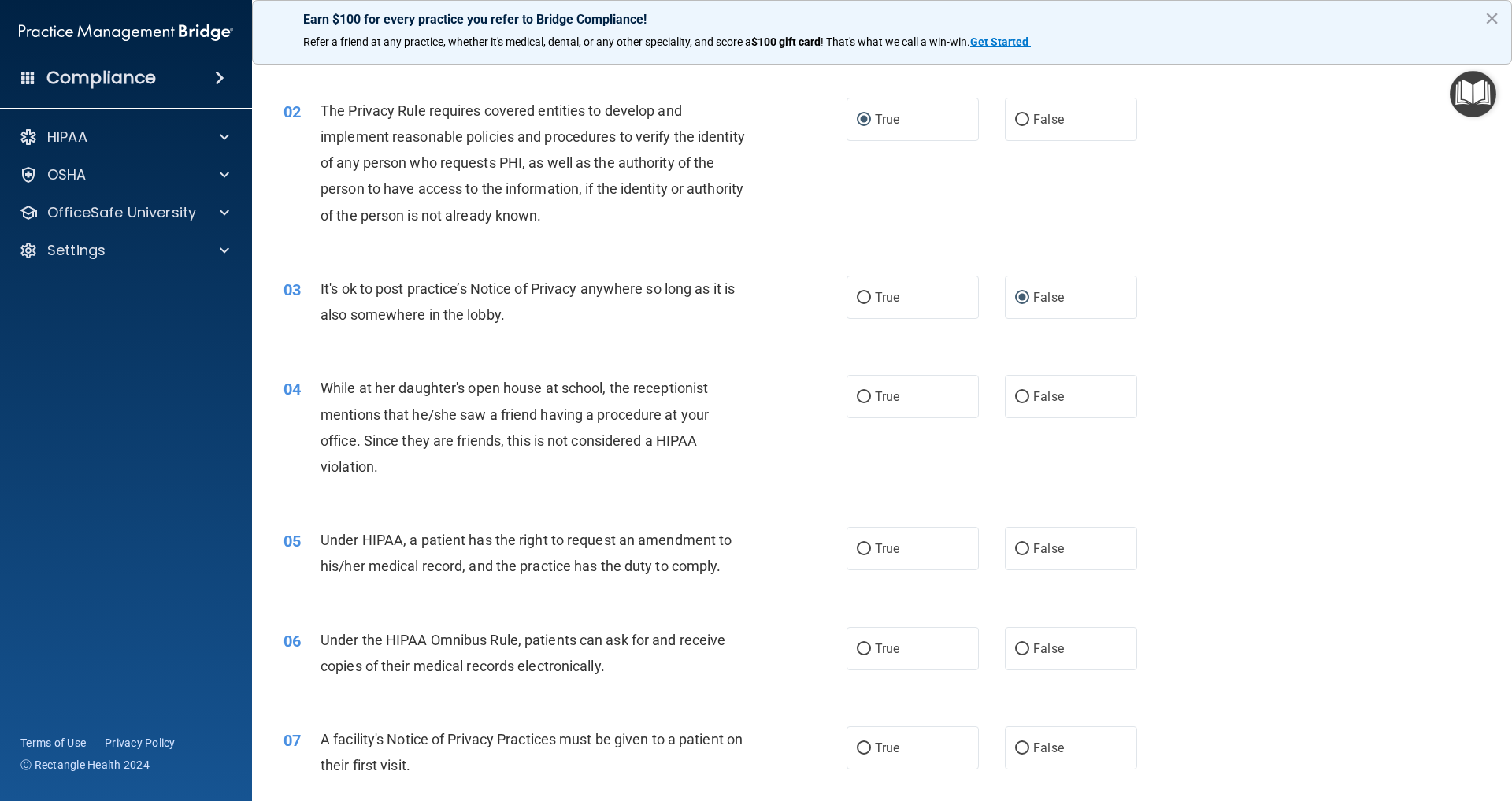
scroll to position [127, 0]
click at [1025, 395] on input "False" at bounding box center [1022, 396] width 14 height 12
radio input "true"
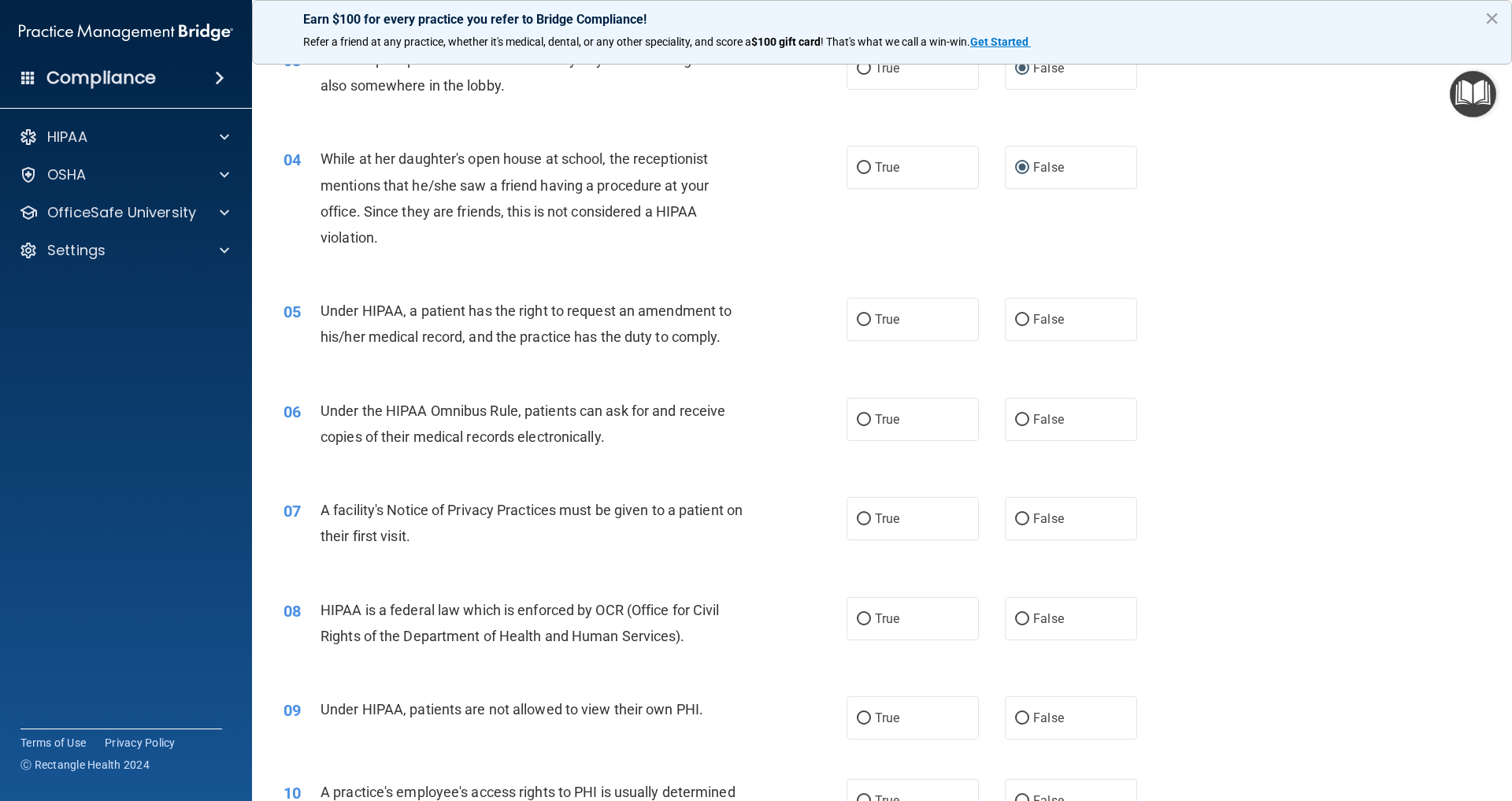
scroll to position [357, 0]
drag, startPoint x: 1020, startPoint y: 316, endPoint x: 993, endPoint y: 328, distance: 29.5
click at [1020, 316] on input "False" at bounding box center [1022, 320] width 14 height 12
radio input "true"
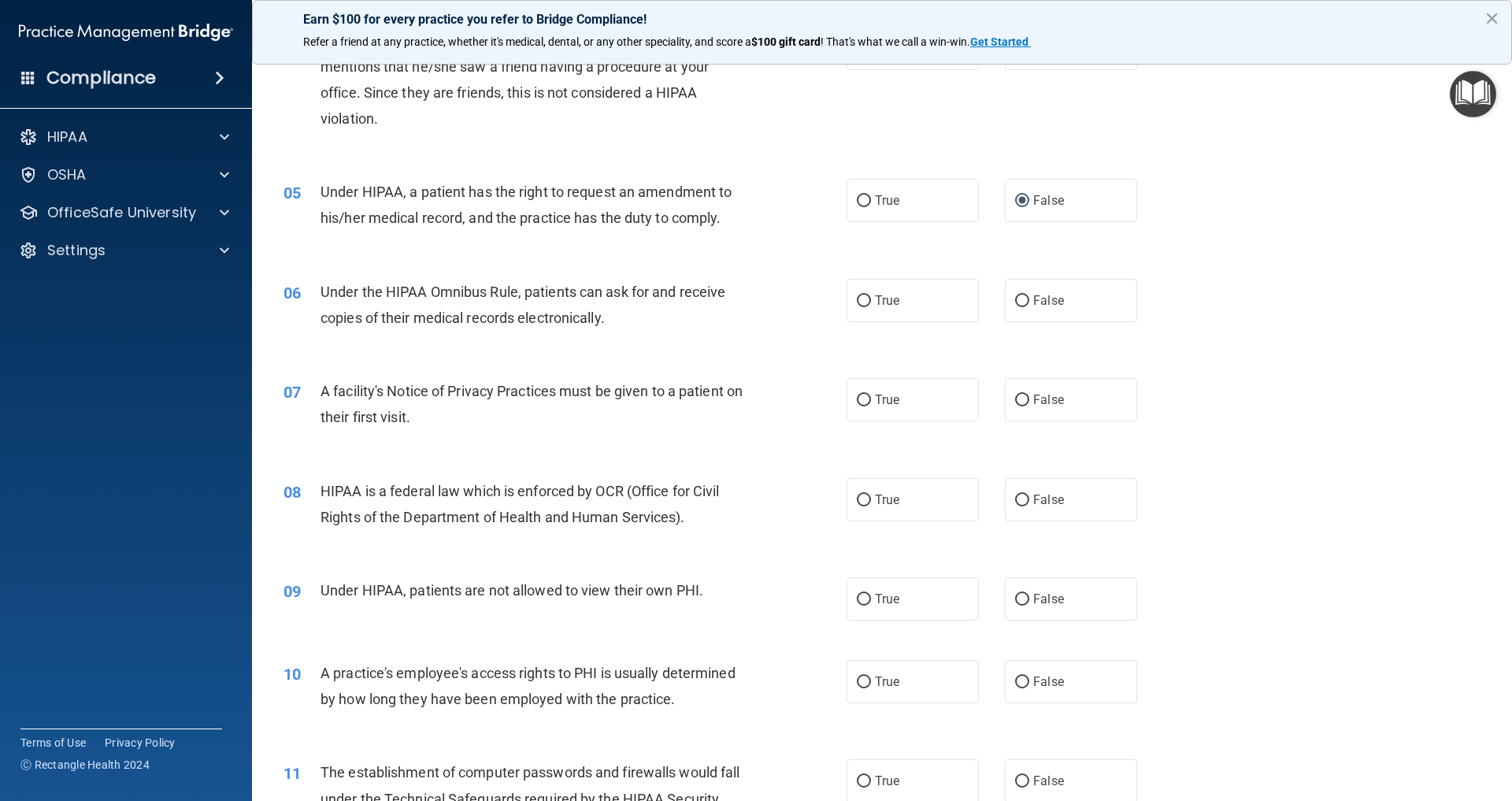
scroll to position [477, 0]
click at [869, 293] on input "True" at bounding box center [864, 298] width 14 height 12
radio input "true"
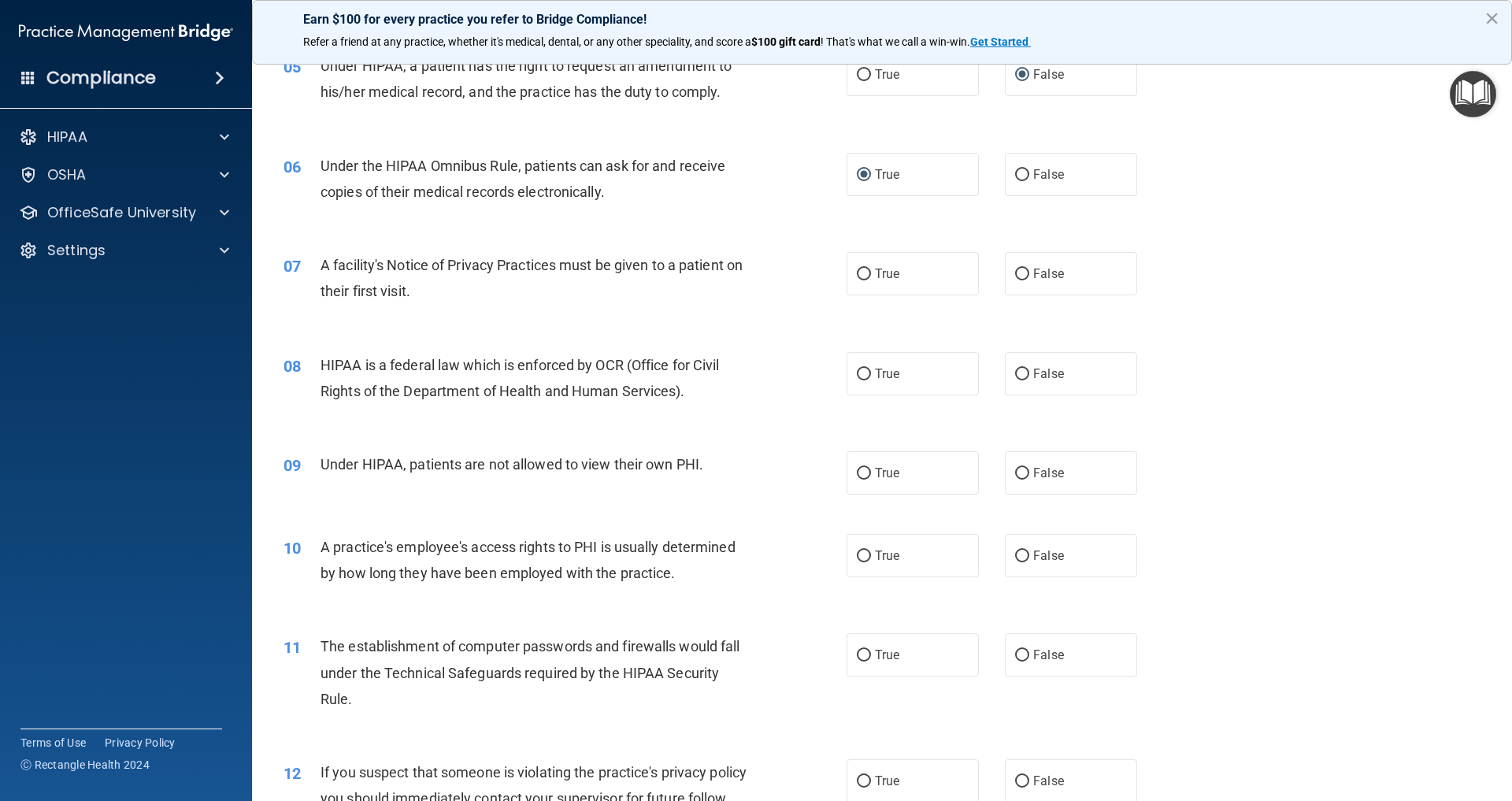
scroll to position [602, 0]
click at [864, 272] on input "True" at bounding box center [864, 274] width 14 height 12
radio input "true"
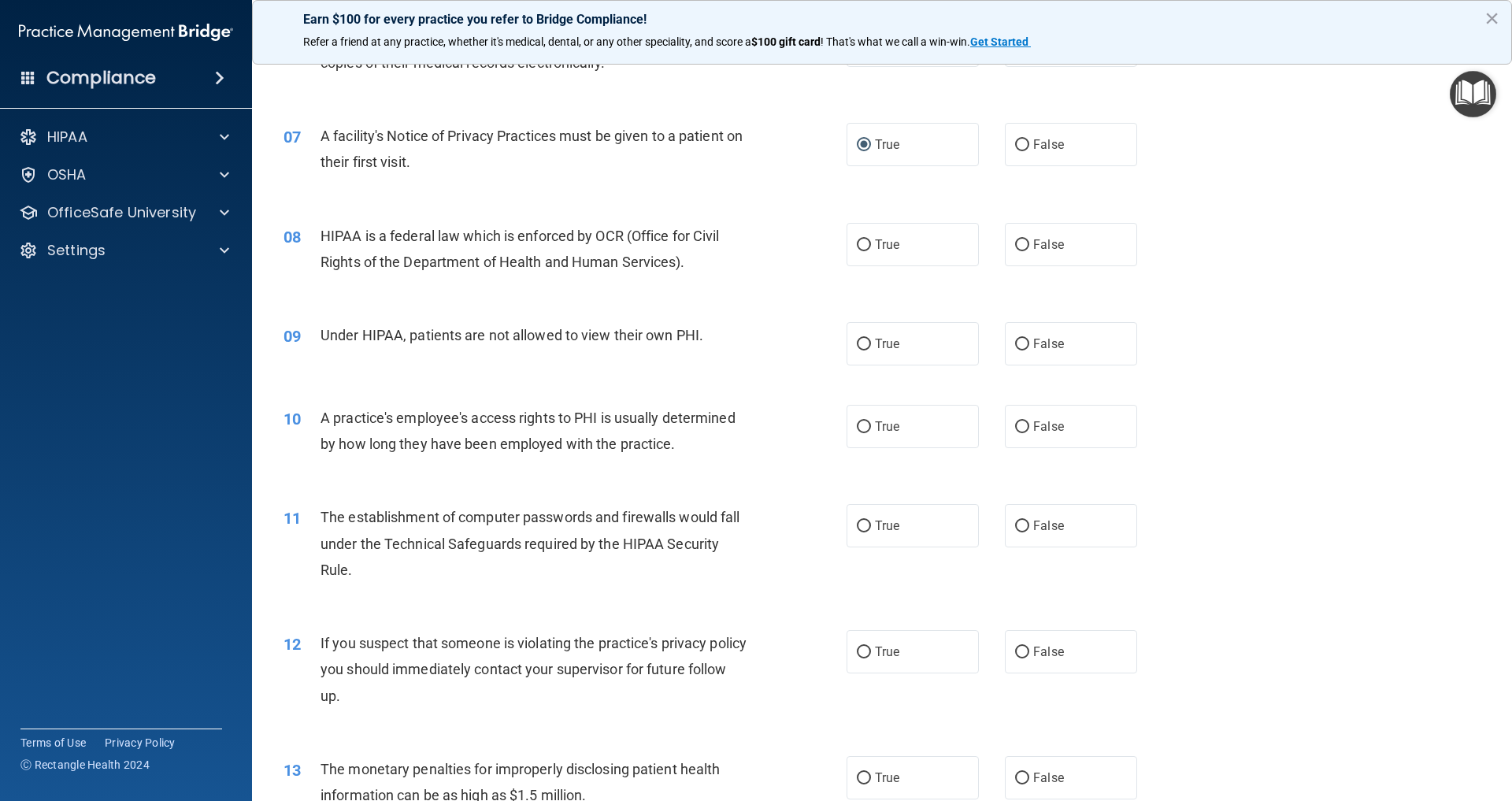
scroll to position [729, 0]
click at [866, 241] on input "True" at bounding box center [864, 246] width 14 height 12
radio input "true"
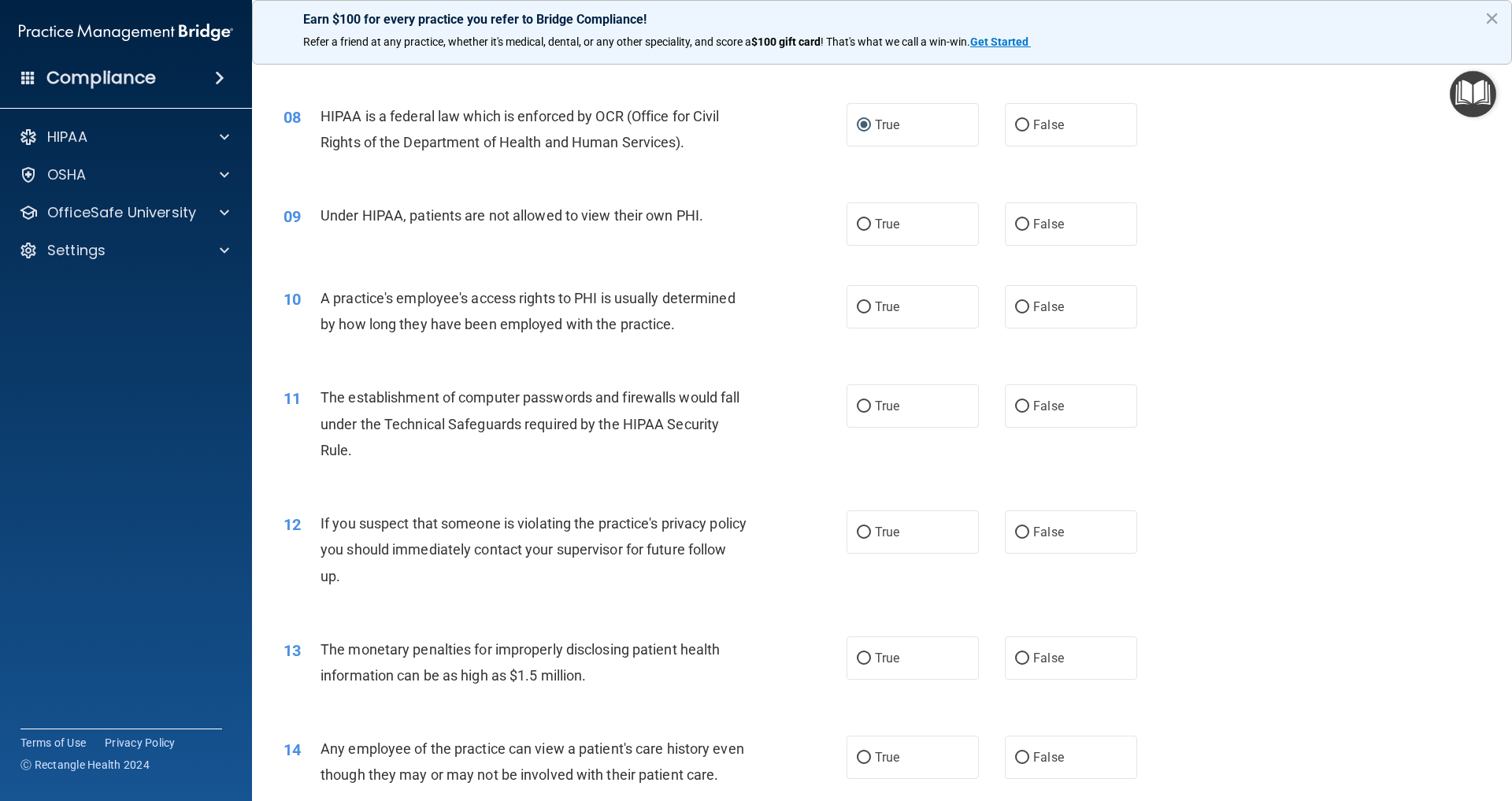
scroll to position [857, 0]
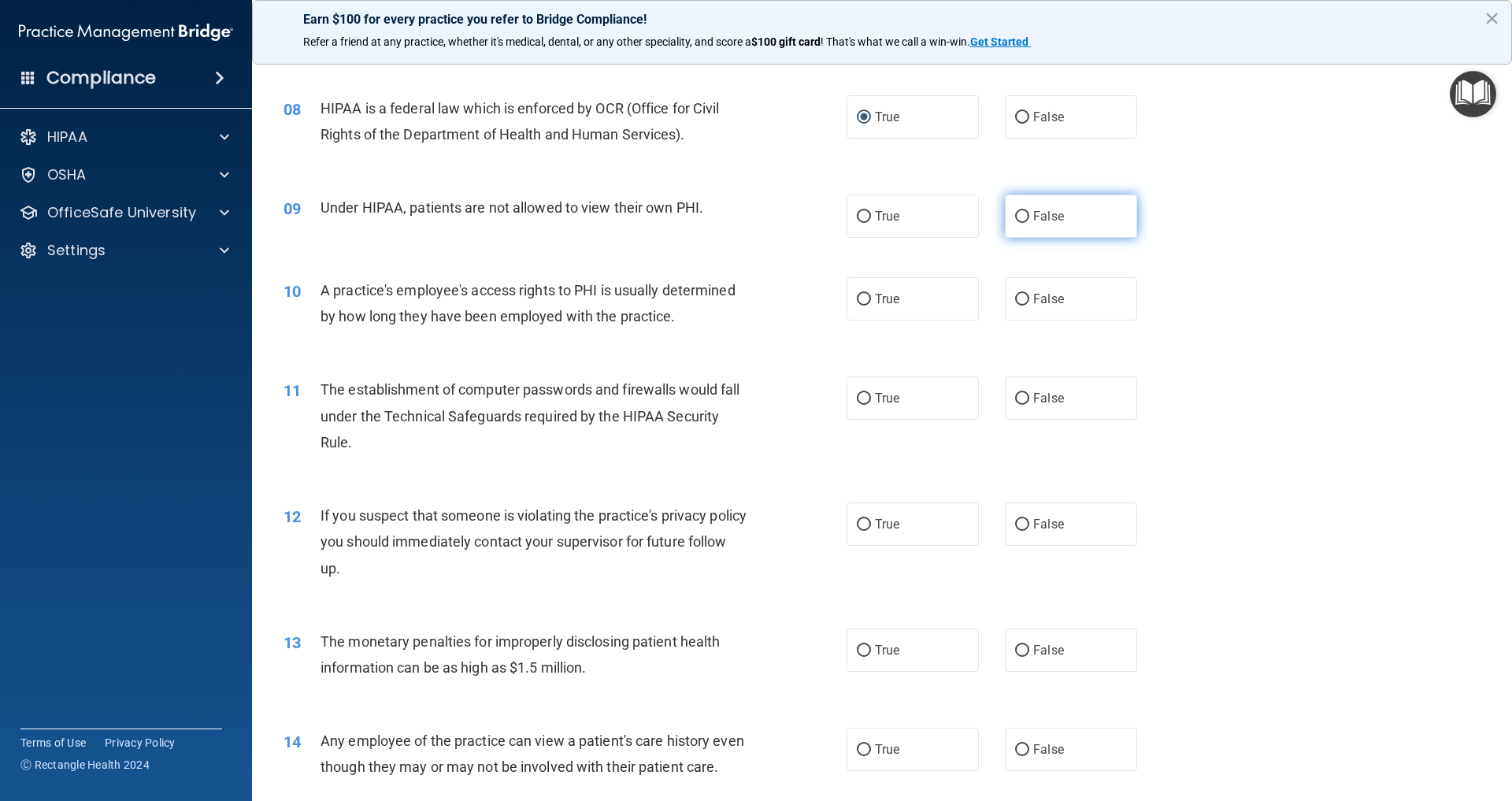
click at [1028, 212] on input "False" at bounding box center [1022, 217] width 14 height 12
radio input "true"
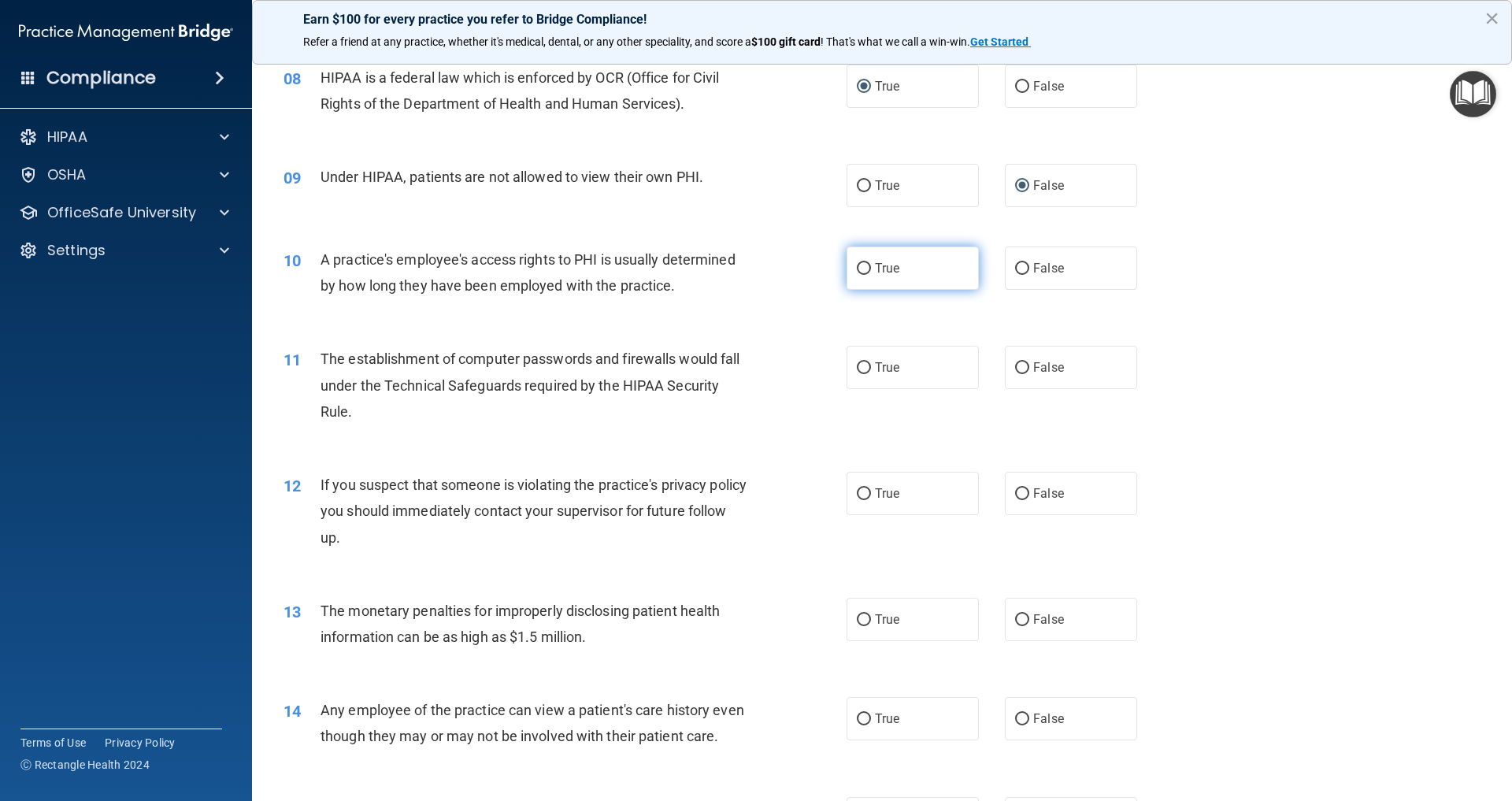
drag, startPoint x: 1020, startPoint y: 265, endPoint x: 903, endPoint y: 266, distance: 117.0
click at [1020, 265] on input "False" at bounding box center [1022, 269] width 14 height 12
radio input "true"
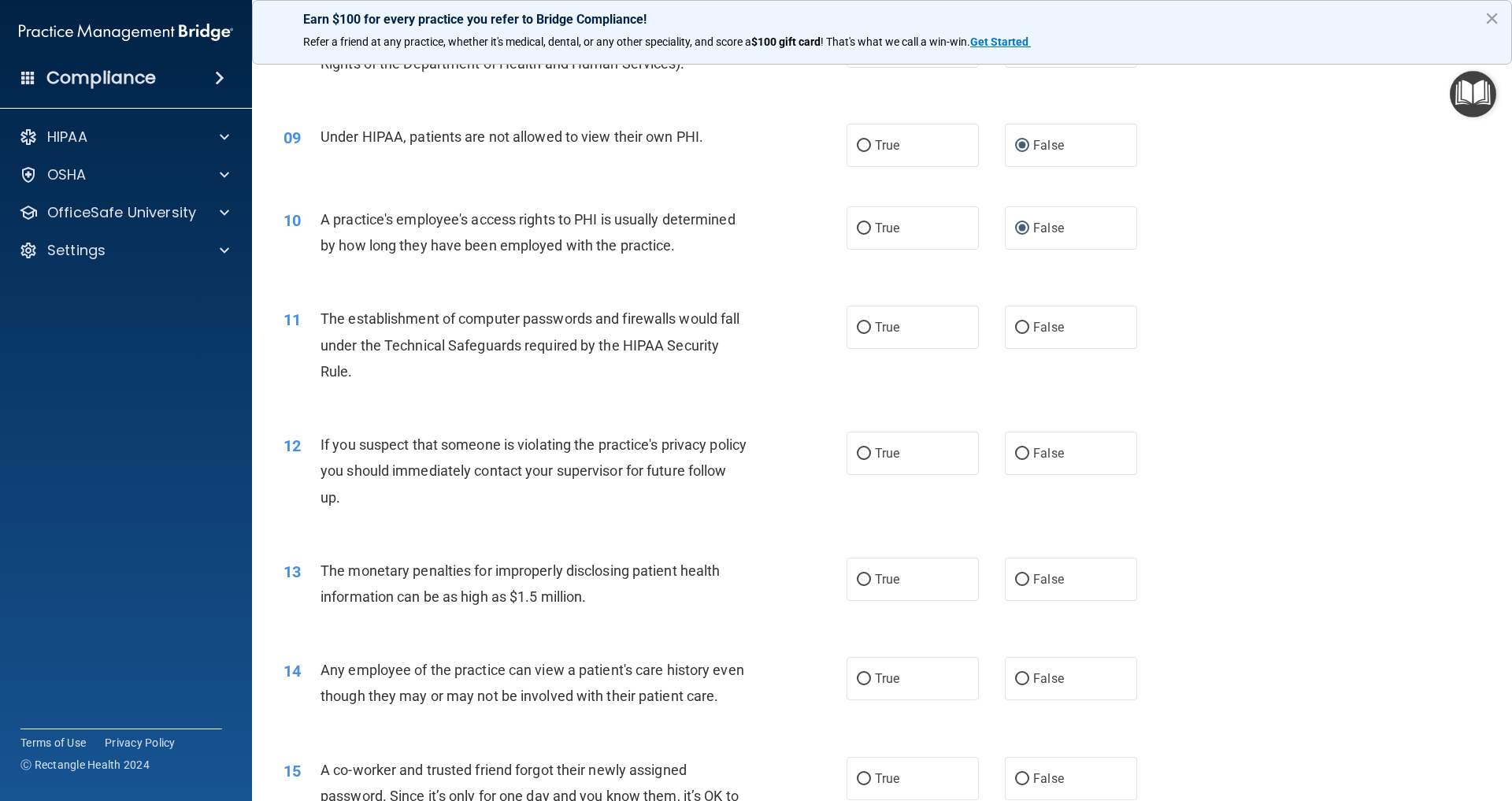
drag, startPoint x: 860, startPoint y: 321, endPoint x: 827, endPoint y: 325, distance: 33.2
click at [860, 322] on input "True" at bounding box center [864, 328] width 14 height 12
radio input "true"
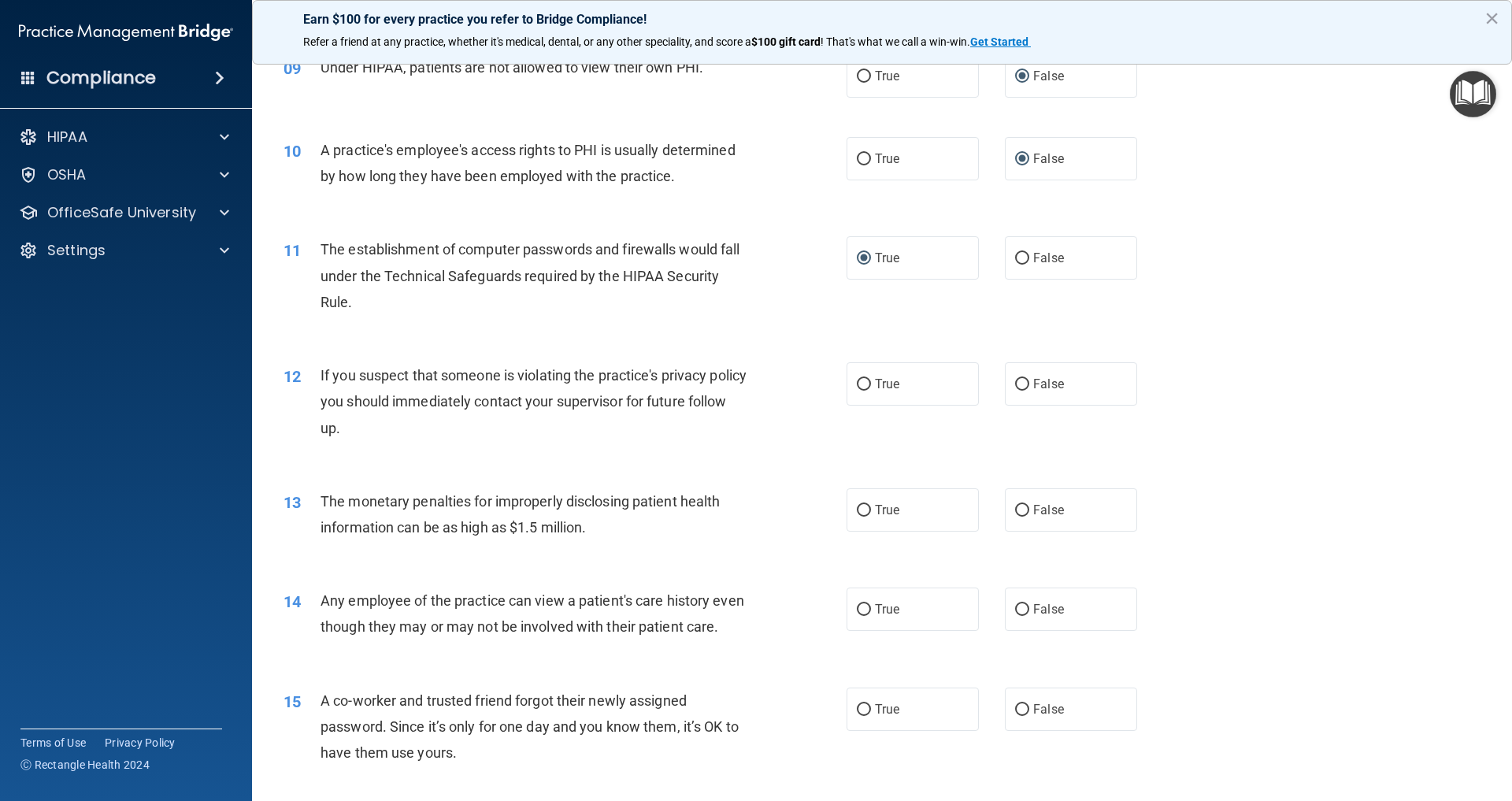
scroll to position [1031, 0]
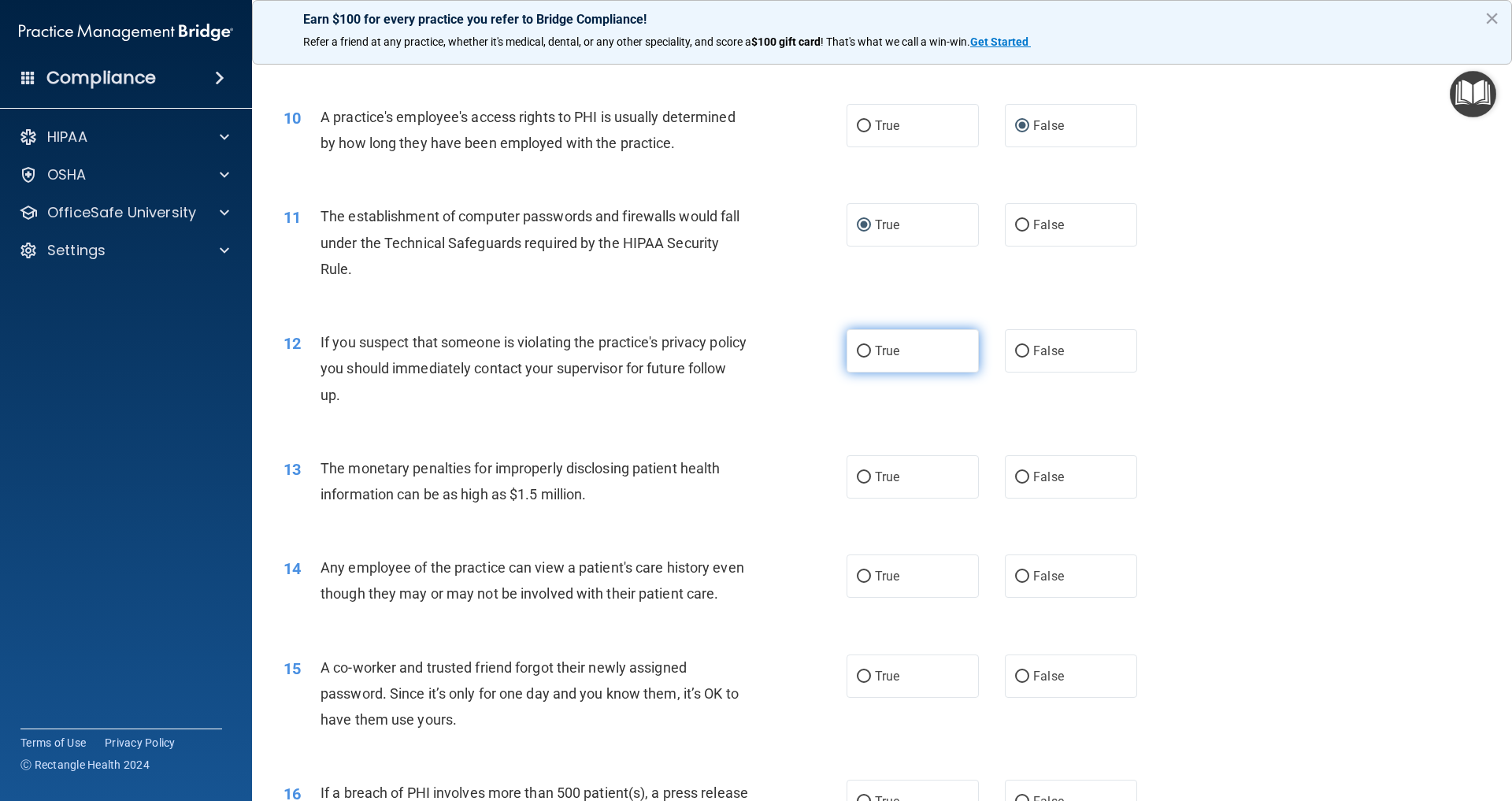
click at [863, 346] on input "True" at bounding box center [864, 352] width 14 height 12
radio input "true"
drag, startPoint x: 865, startPoint y: 476, endPoint x: 811, endPoint y: 464, distance: 55.3
click at [866, 476] on input "True" at bounding box center [864, 477] width 14 height 12
radio input "true"
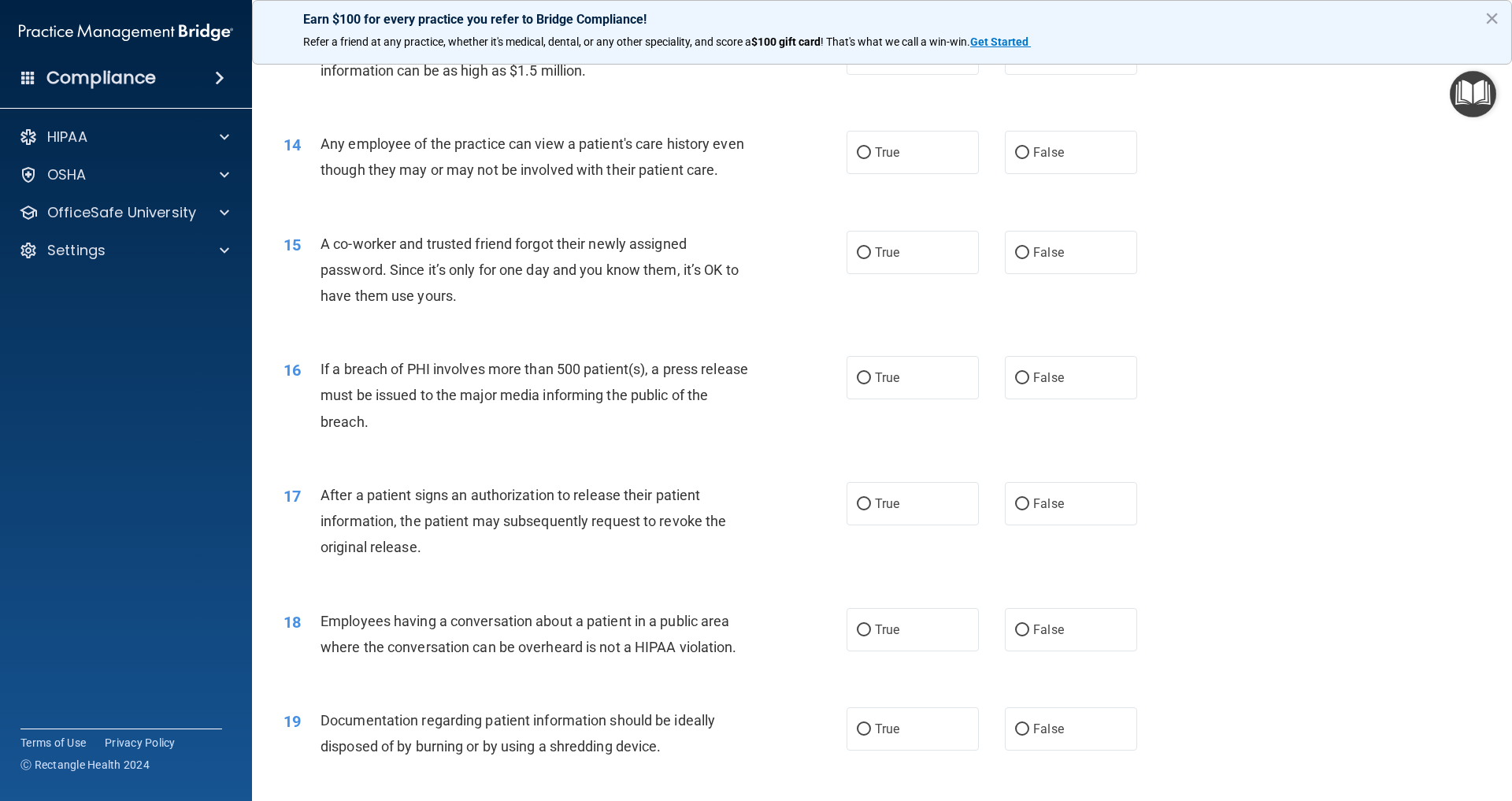
scroll to position [1476, 0]
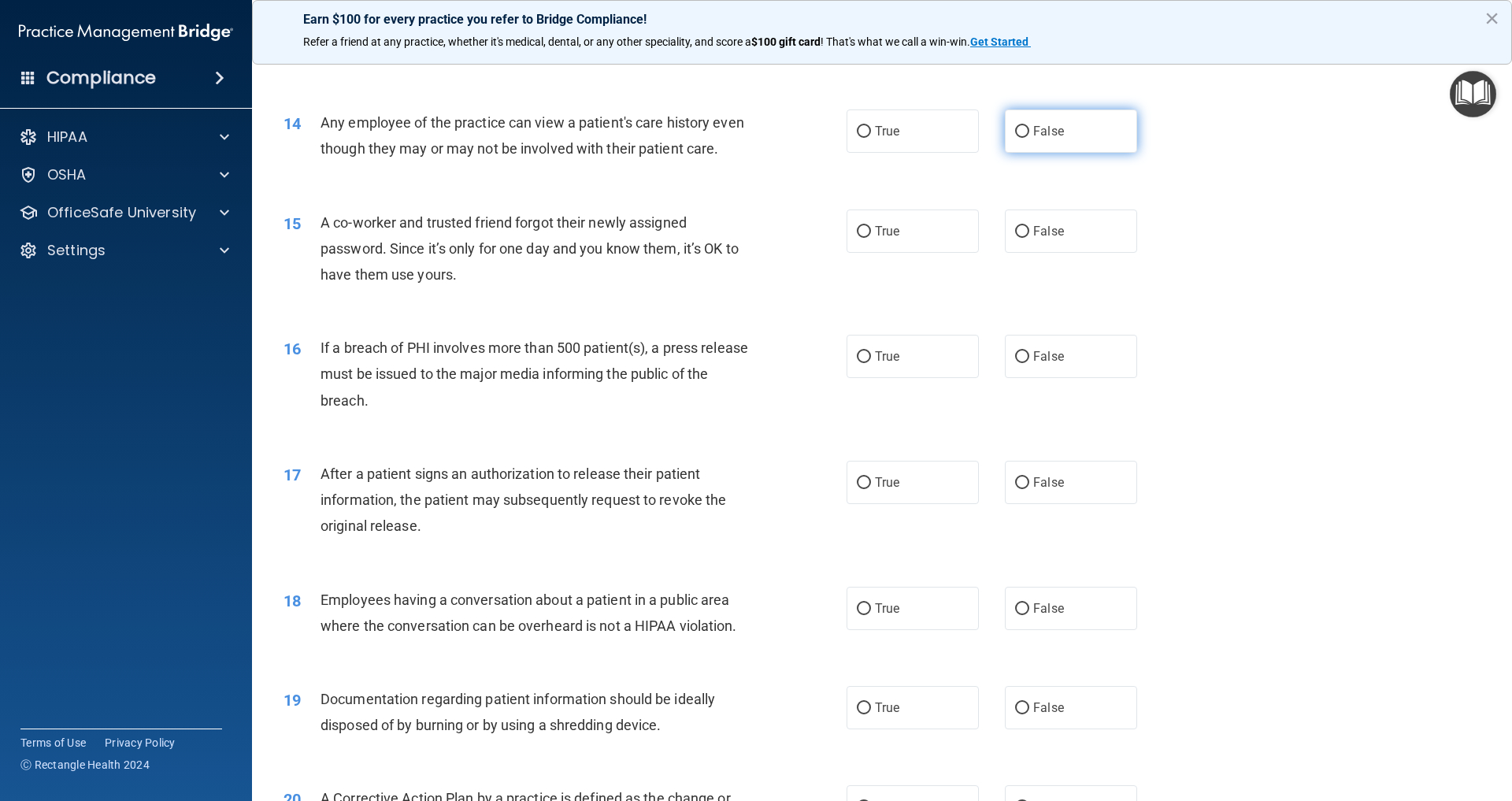
click at [1029, 126] on input "False" at bounding box center [1022, 132] width 14 height 12
radio input "true"
click at [1023, 226] on input "False" at bounding box center [1022, 232] width 14 height 12
radio input "true"
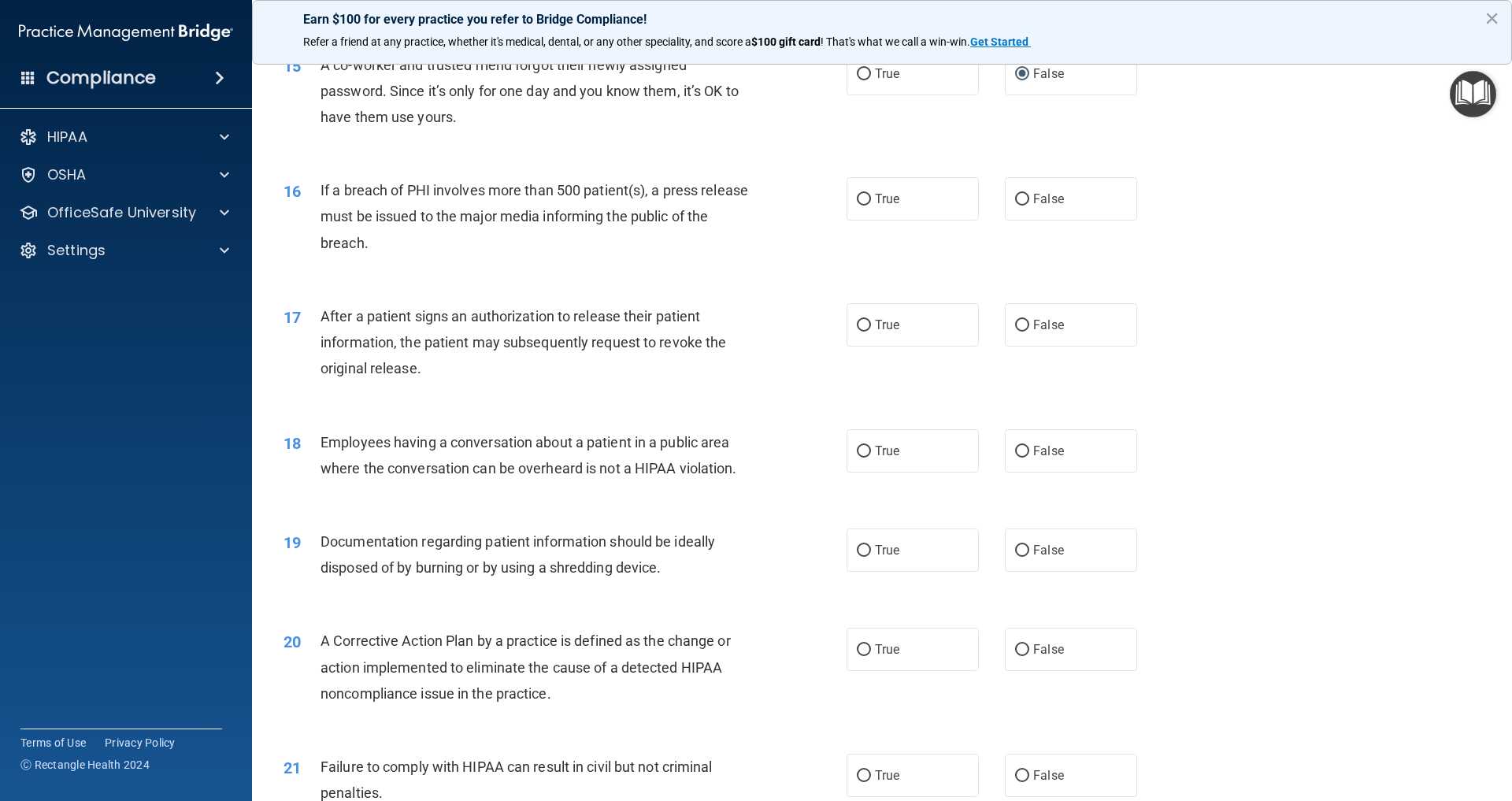
scroll to position [1634, 0]
click at [862, 193] on input "True" at bounding box center [864, 199] width 14 height 12
radio input "true"
drag, startPoint x: 861, startPoint y: 318, endPoint x: 803, endPoint y: 305, distance: 59.4
click at [862, 319] on input "True" at bounding box center [864, 325] width 14 height 12
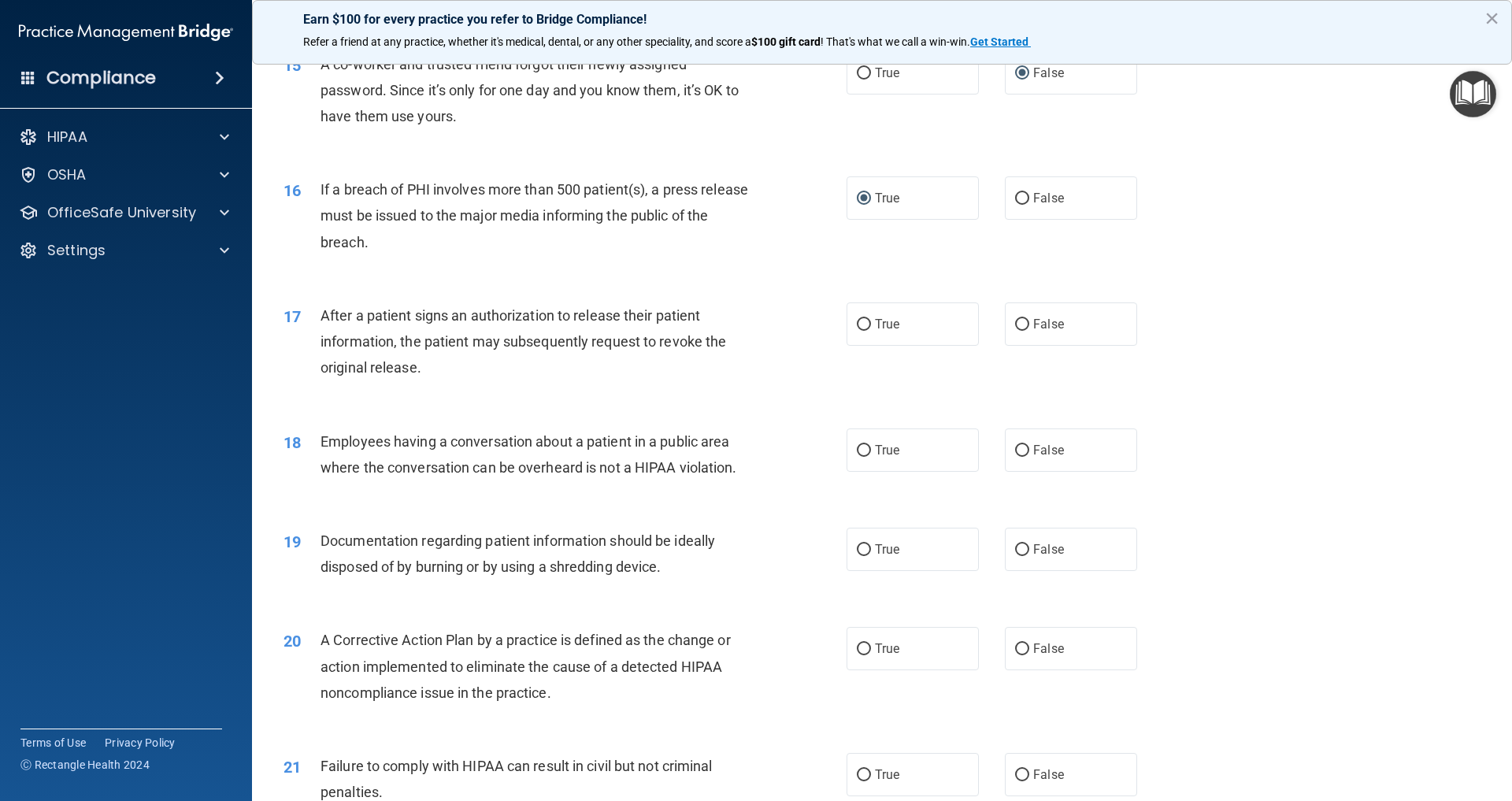
radio input "true"
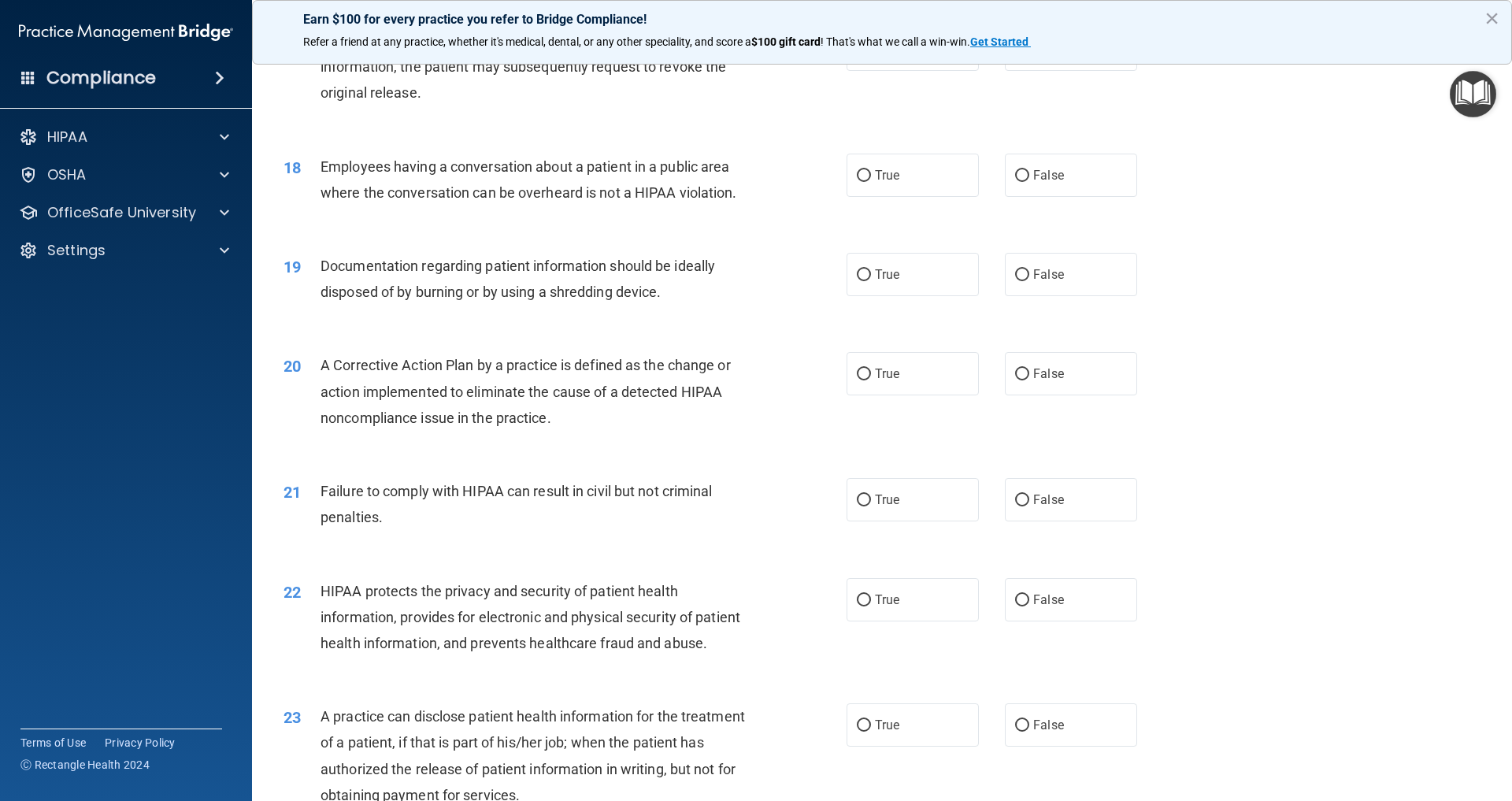
scroll to position [1911, 0]
click at [1022, 168] on input "False" at bounding box center [1022, 174] width 14 height 12
radio input "true"
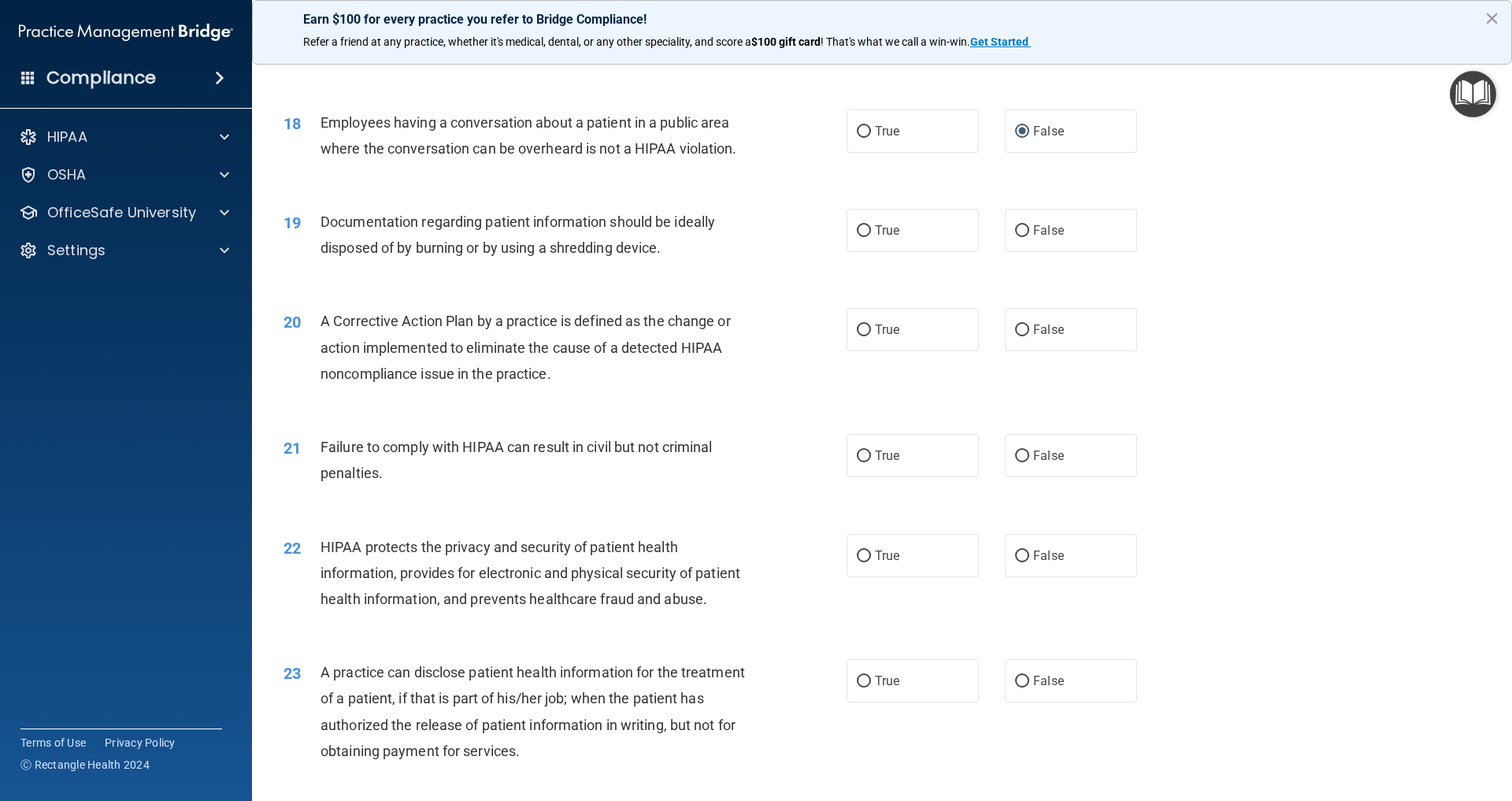
scroll to position [1954, 0]
drag, startPoint x: 867, startPoint y: 222, endPoint x: 837, endPoint y: 219, distance: 30.1
click at [866, 224] on input "True" at bounding box center [864, 230] width 14 height 12
radio input "true"
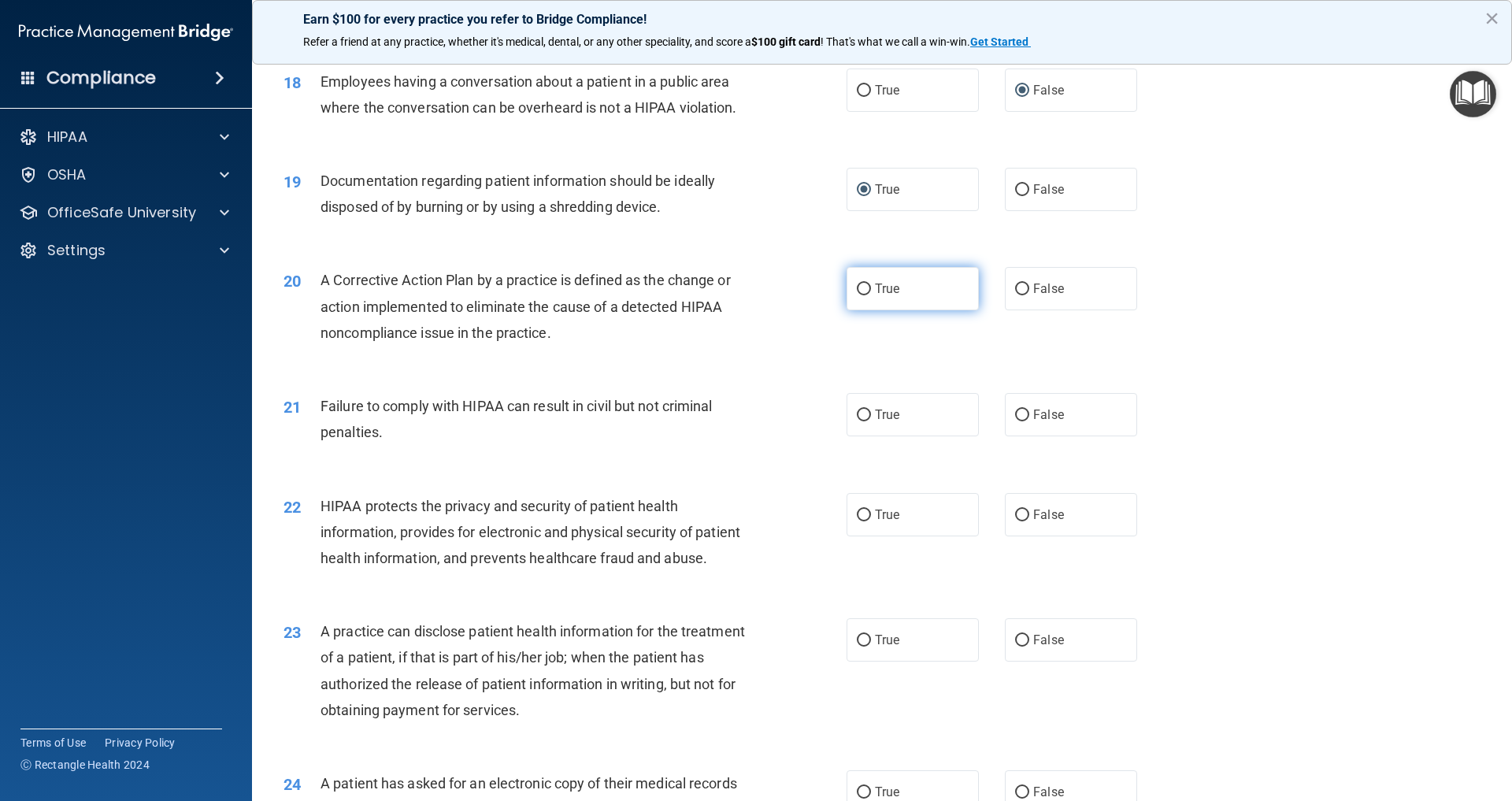
click at [864, 283] on input "True" at bounding box center [864, 289] width 14 height 12
radio input "true"
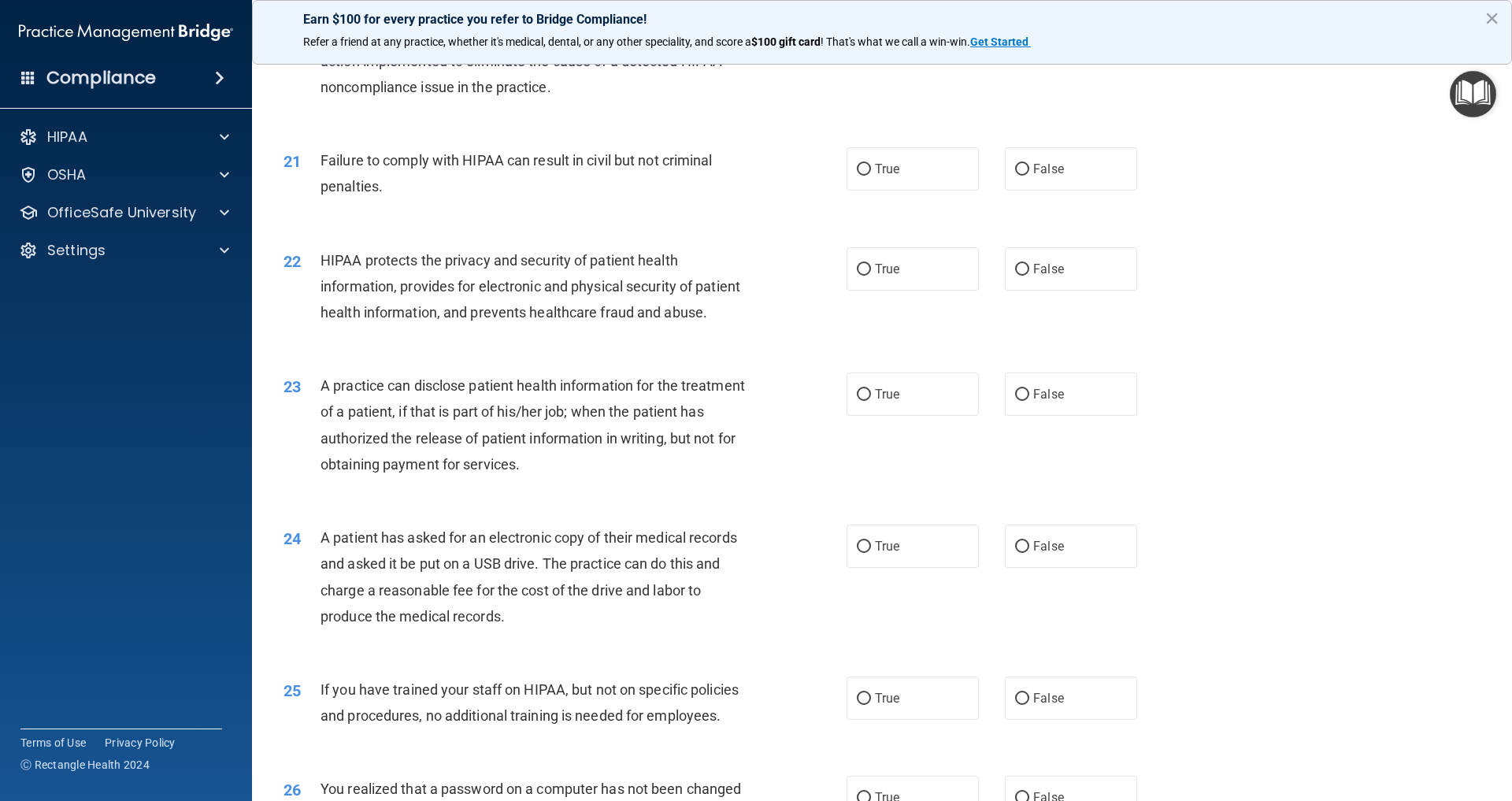
scroll to position [2240, 0]
click at [1027, 163] on input "False" at bounding box center [1022, 169] width 14 height 12
radio input "true"
drag, startPoint x: 868, startPoint y: 259, endPoint x: 853, endPoint y: 258, distance: 15.0
click at [868, 263] on input "True" at bounding box center [864, 269] width 14 height 12
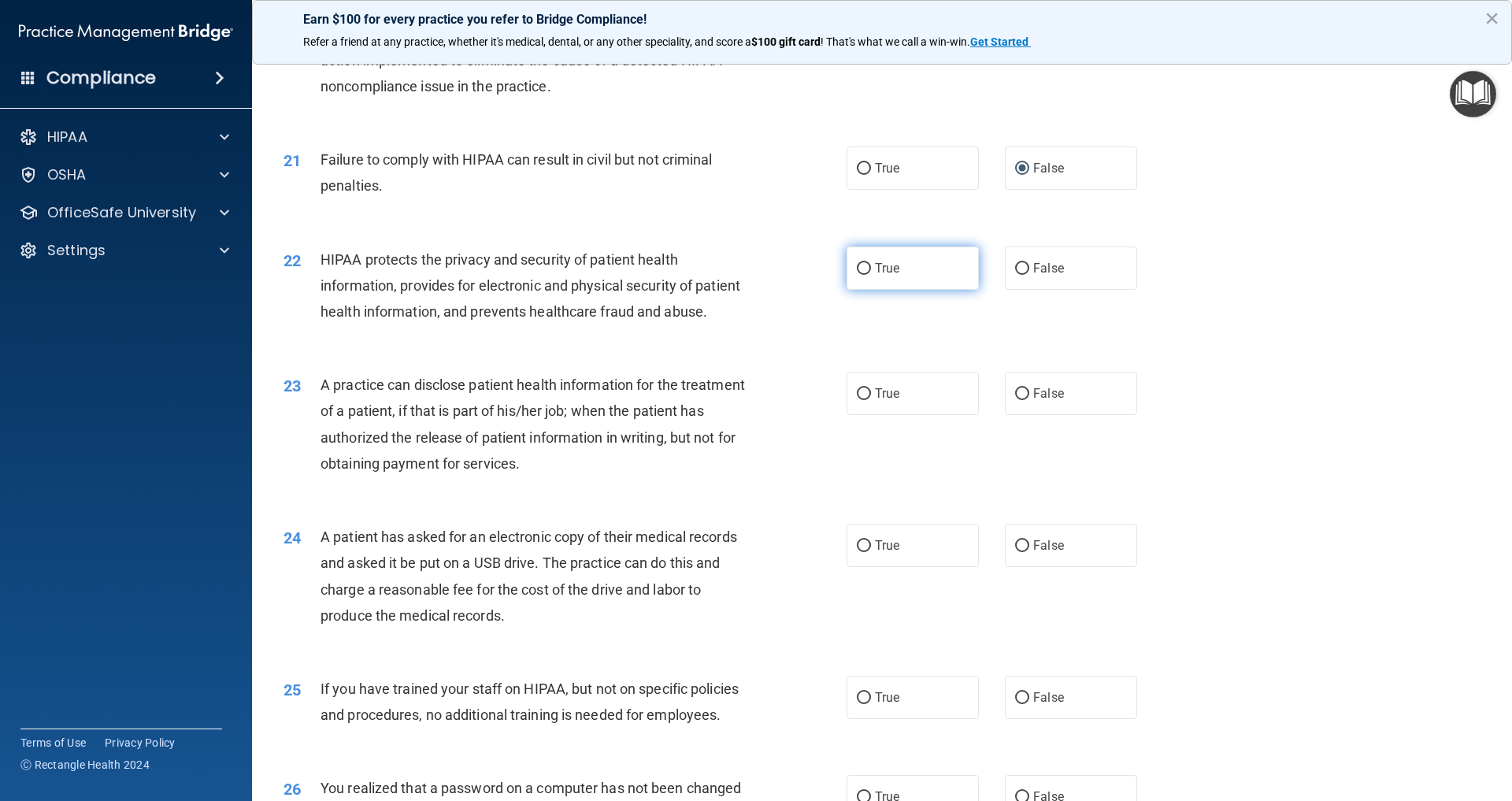
radio input "true"
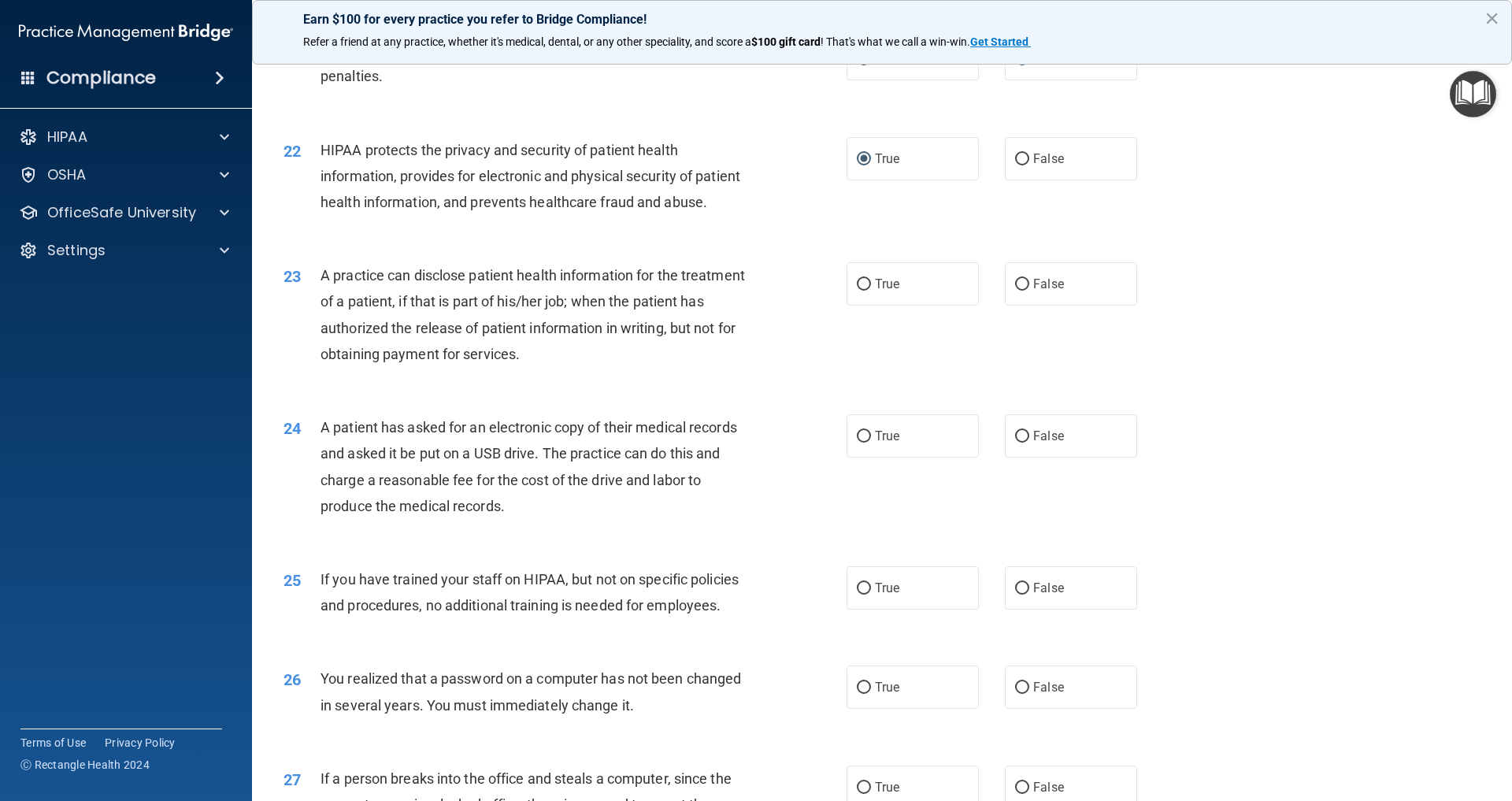
scroll to position [2357, 0]
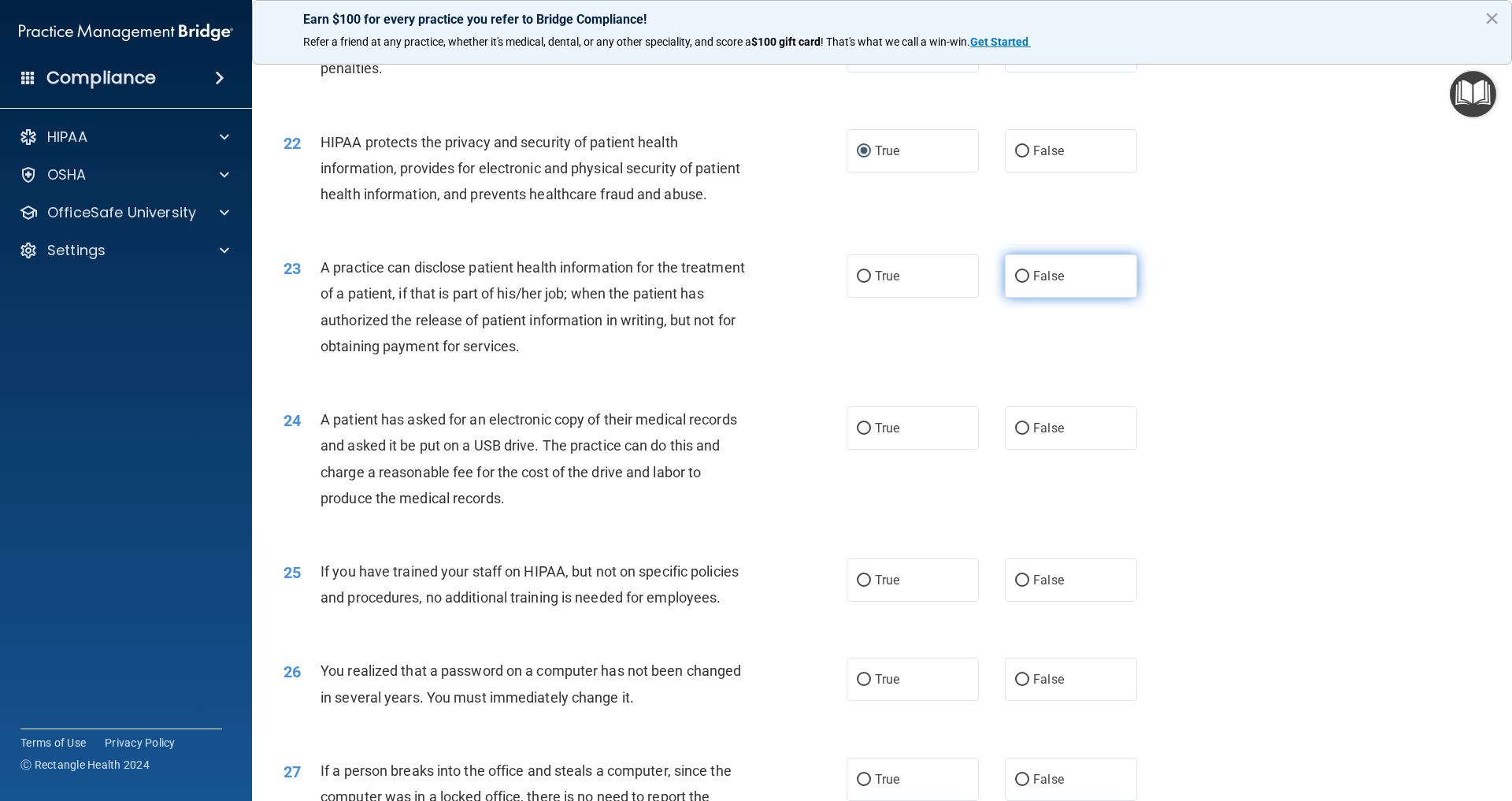
click at [1021, 271] on input "False" at bounding box center [1022, 277] width 14 height 12
radio input "true"
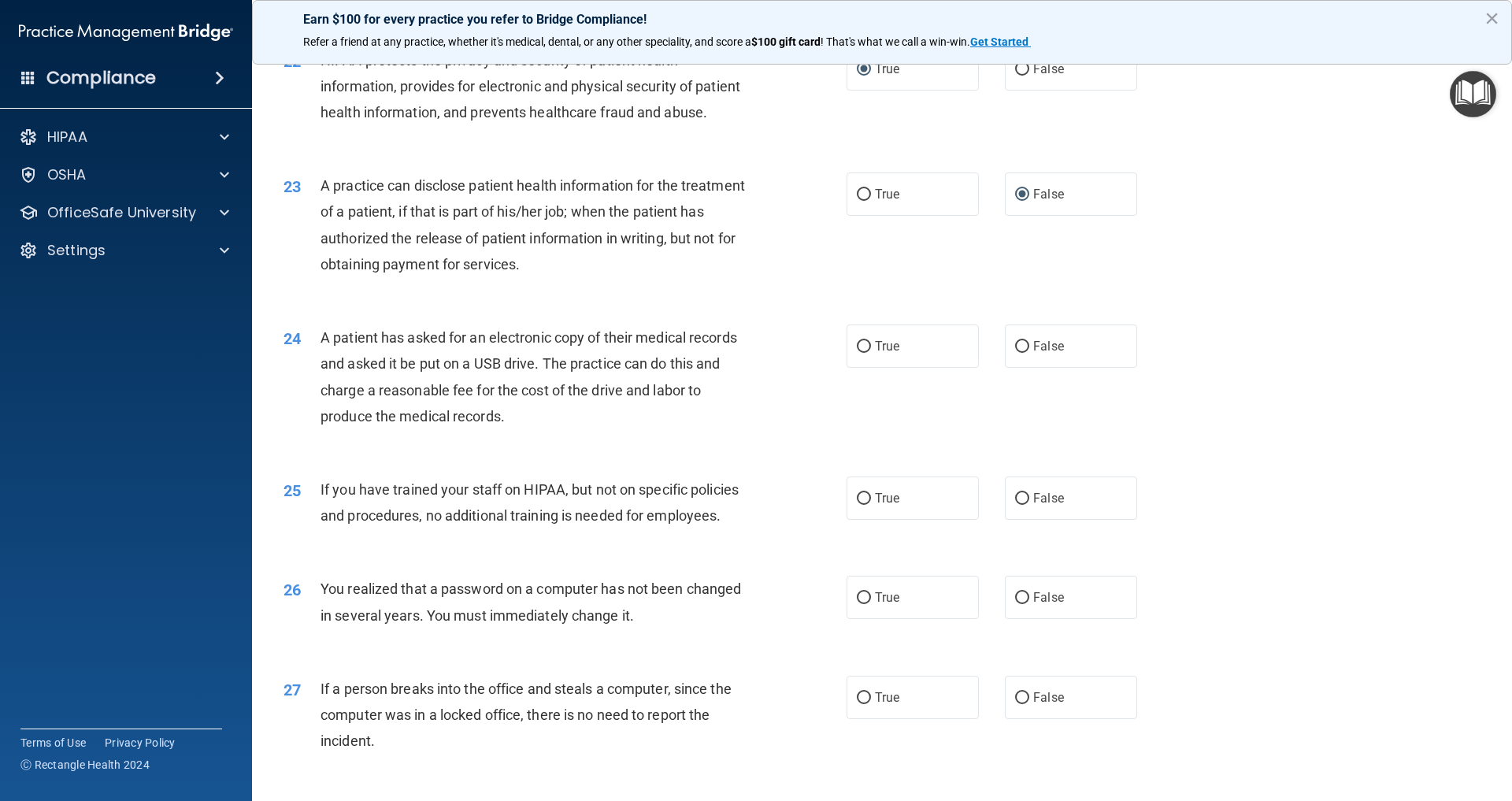
scroll to position [2441, 0]
click at [865, 340] on input "True" at bounding box center [864, 346] width 14 height 12
radio input "true"
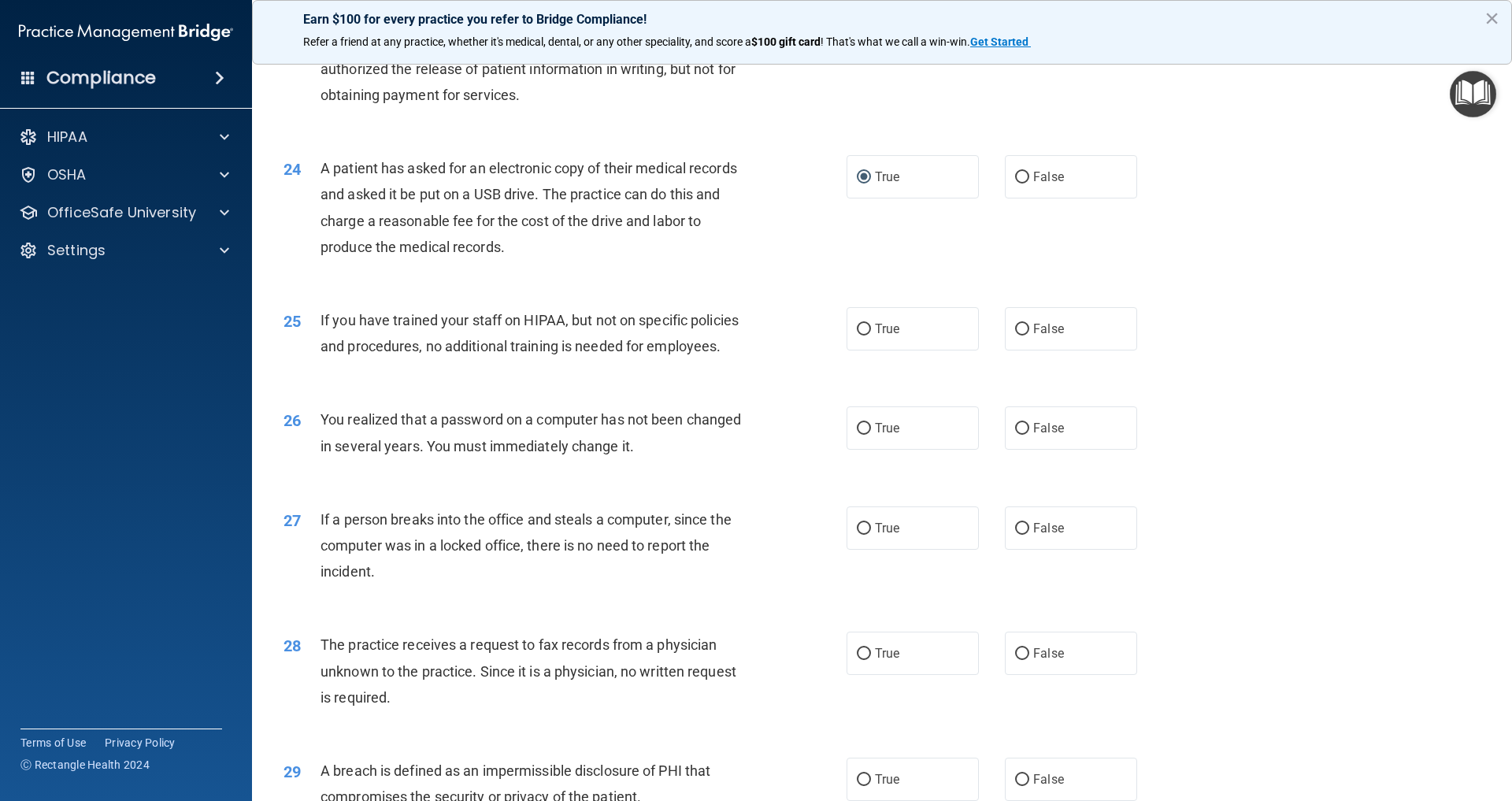
scroll to position [2610, 0]
drag, startPoint x: 1023, startPoint y: 310, endPoint x: 952, endPoint y: 316, distance: 71.3
click at [1023, 323] on input "False" at bounding box center [1022, 329] width 14 height 12
radio input "true"
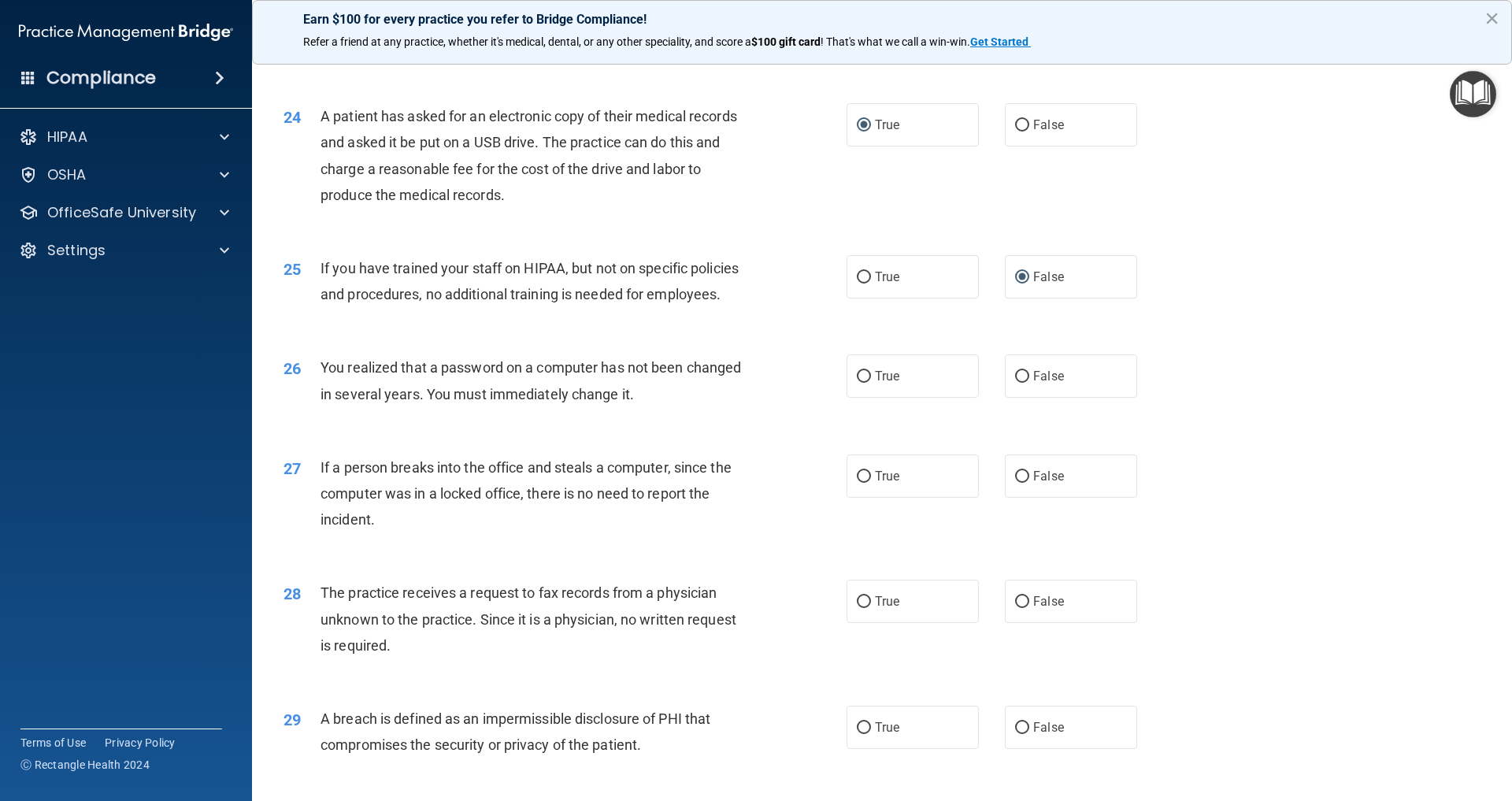
scroll to position [2656, 0]
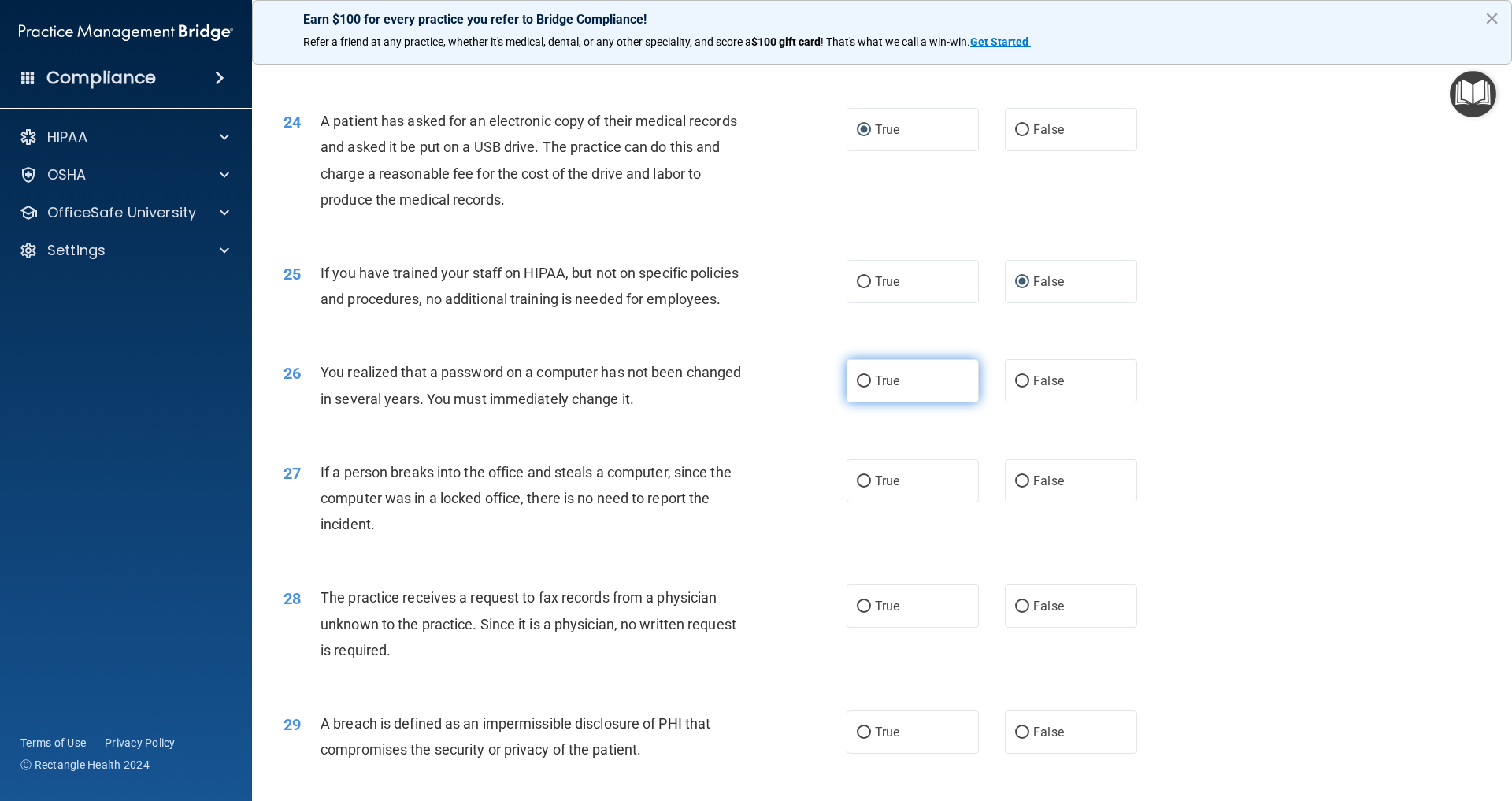
click at [865, 376] on input "True" at bounding box center [864, 382] width 14 height 12
radio input "true"
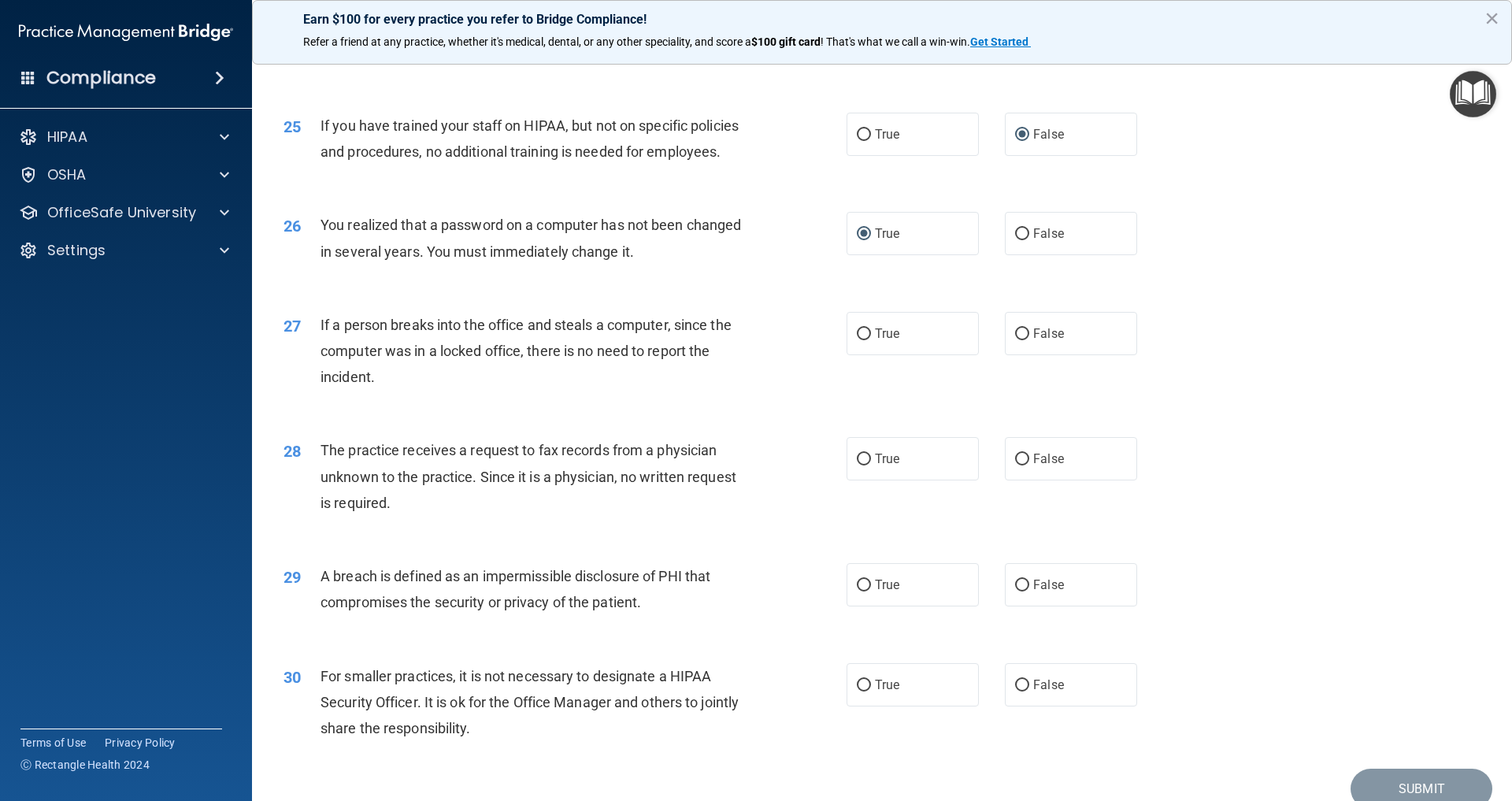
scroll to position [2820, 0]
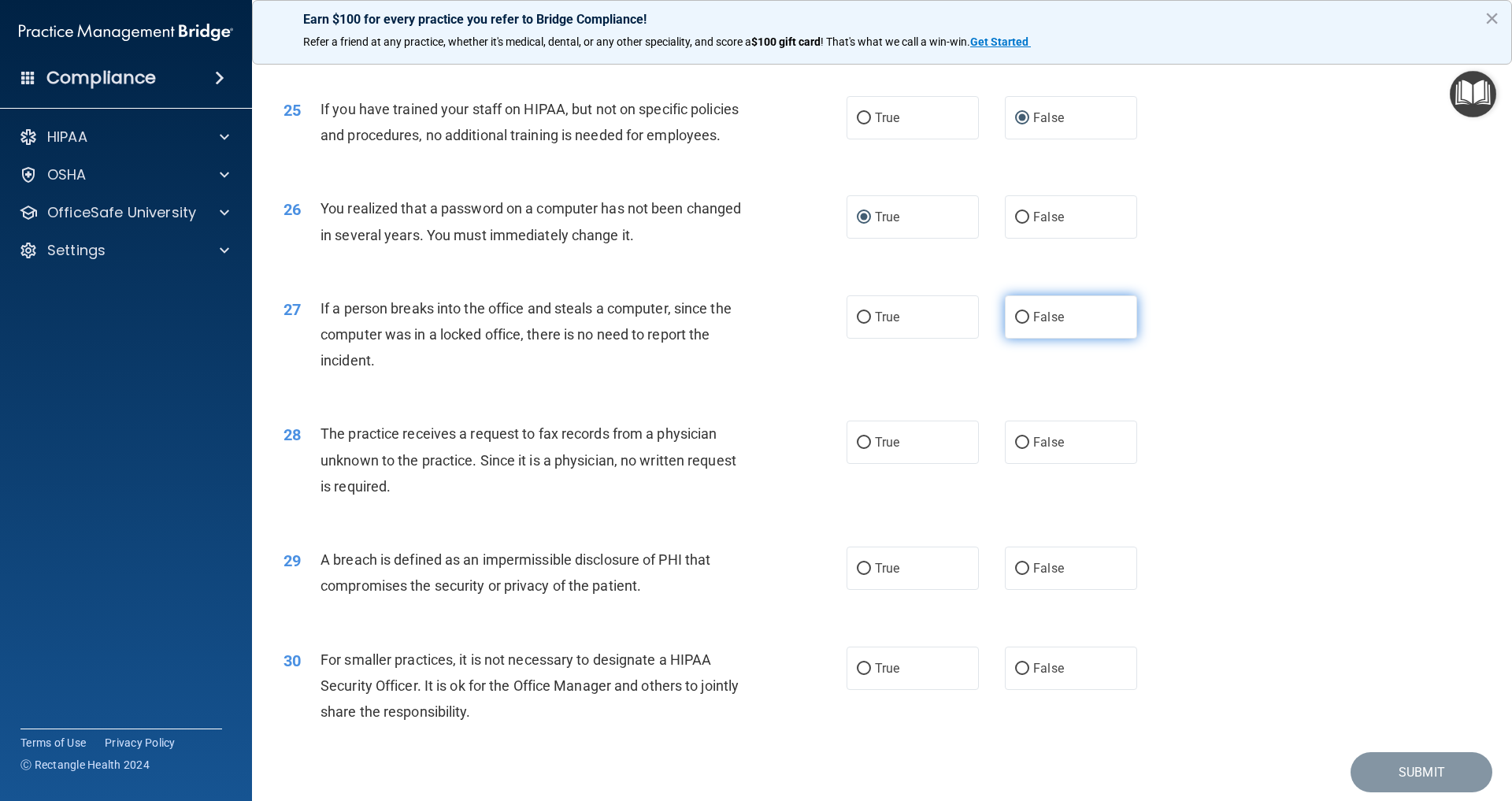
drag, startPoint x: 1023, startPoint y: 304, endPoint x: 1015, endPoint y: 300, distance: 8.9
click at [1022, 312] on input "False" at bounding box center [1022, 318] width 14 height 12
radio input "true"
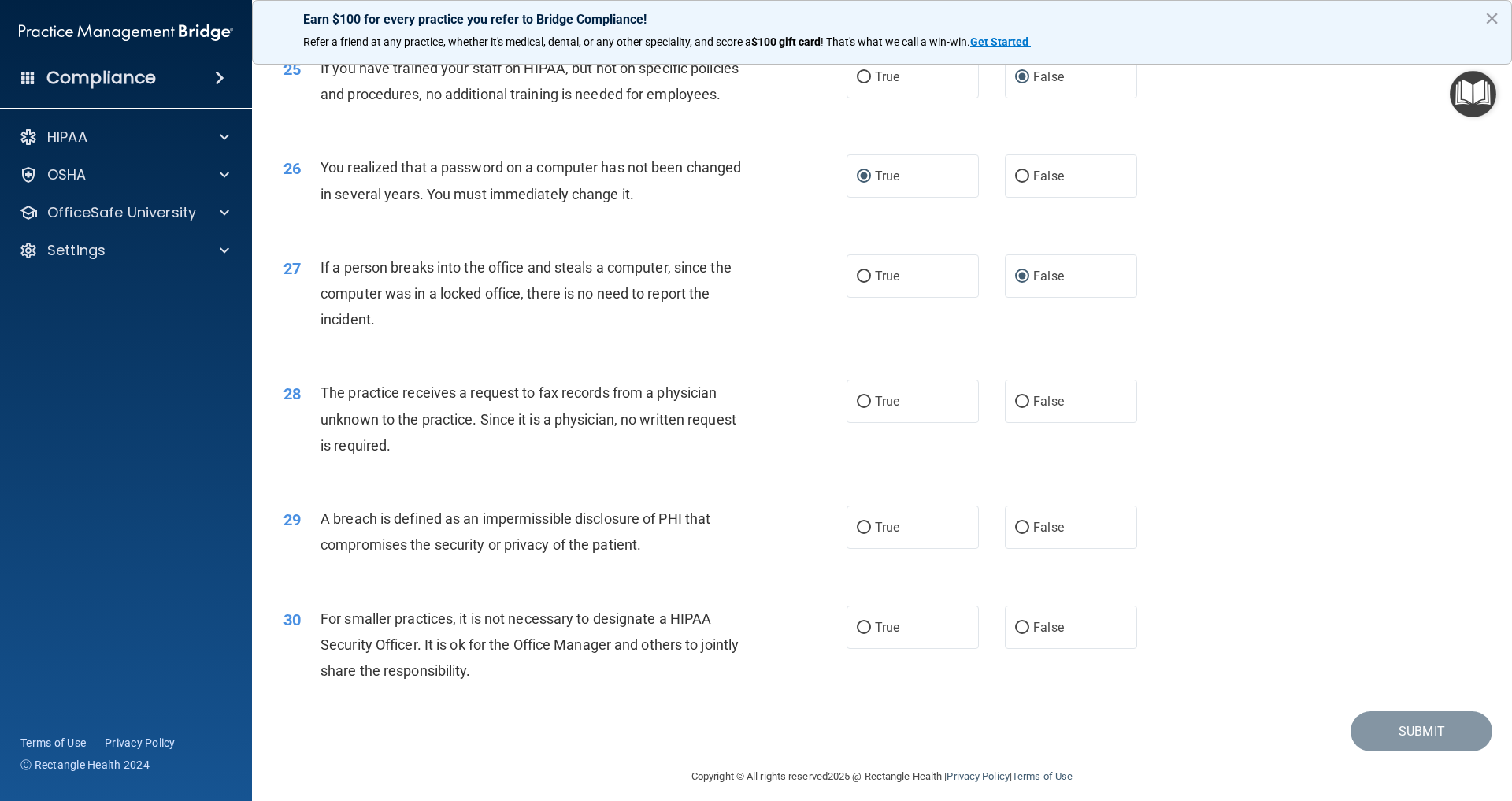
scroll to position [2860, 0]
drag, startPoint x: 1023, startPoint y: 389, endPoint x: 997, endPoint y: 389, distance: 26.0
click at [1022, 397] on input "False" at bounding box center [1022, 403] width 14 height 12
radio input "true"
click at [866, 523] on input "True" at bounding box center [864, 529] width 14 height 12
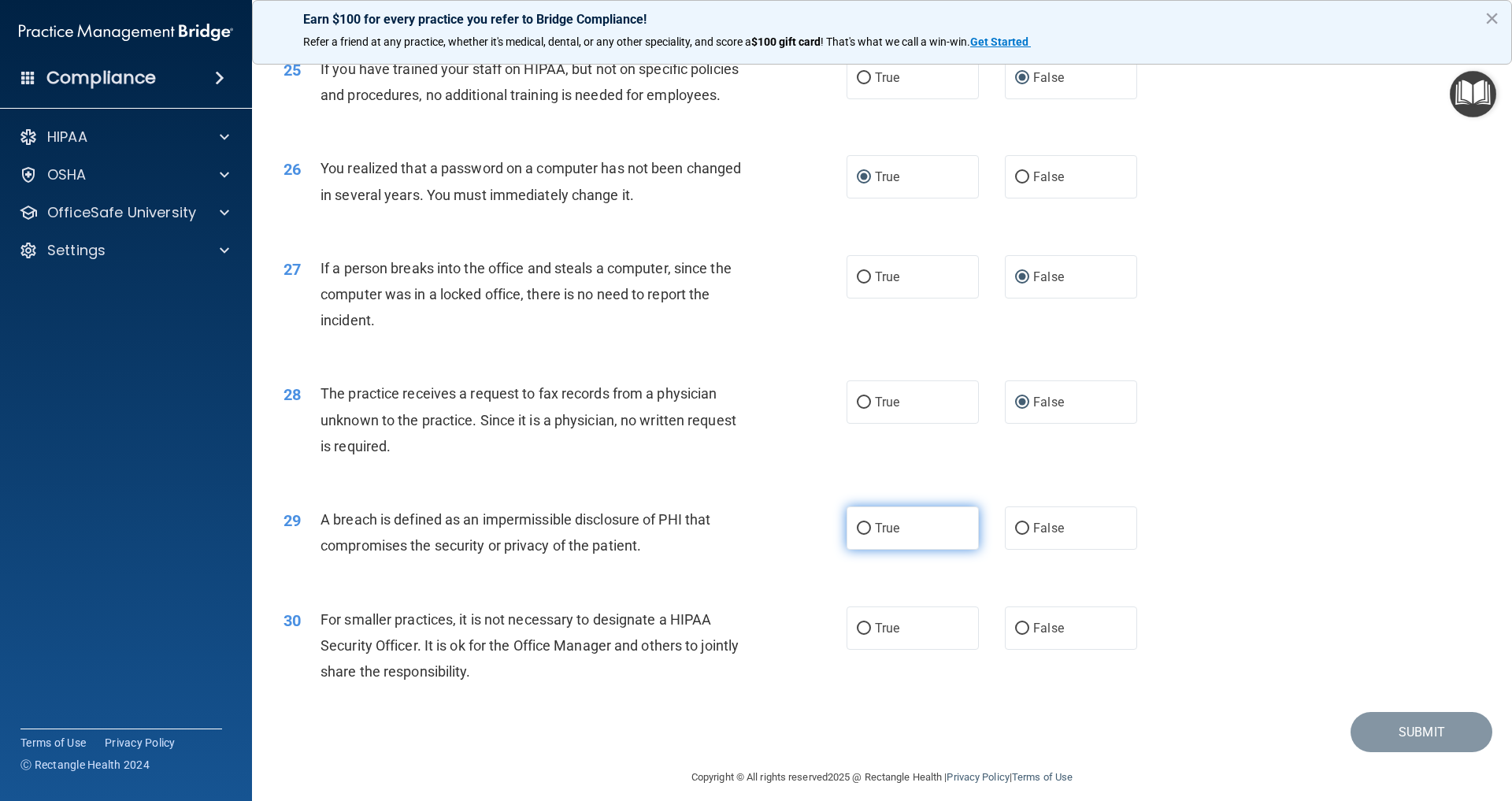
radio input "true"
click at [1020, 623] on input "False" at bounding box center [1022, 629] width 14 height 12
radio input "true"
click at [1411, 719] on button "Submit" at bounding box center [1422, 732] width 142 height 40
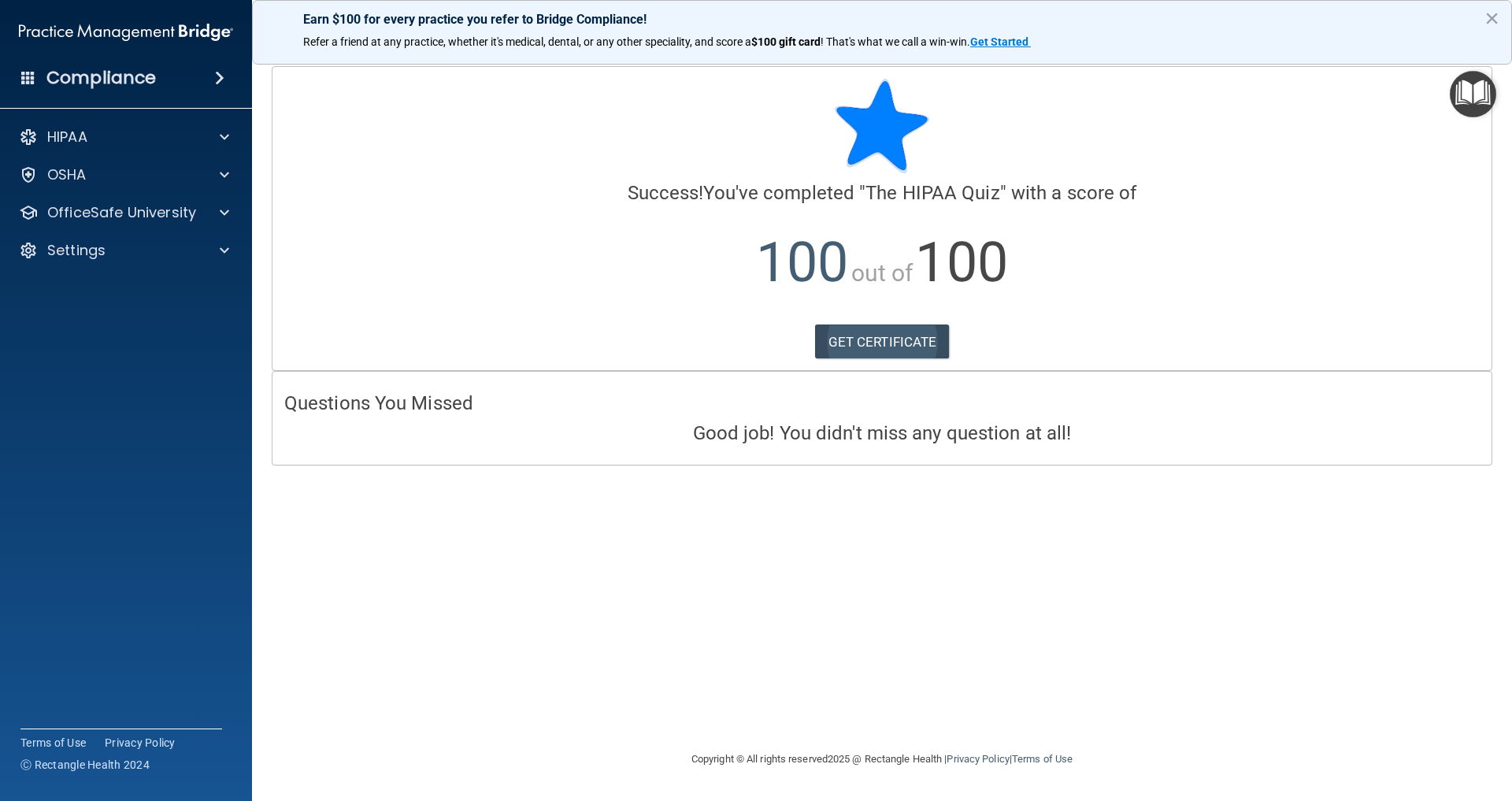
click at [877, 341] on link "GET CERTIFICATE" at bounding box center [883, 341] width 135 height 35
click at [162, 214] on p "OfficeSafe University" at bounding box center [121, 212] width 149 height 19
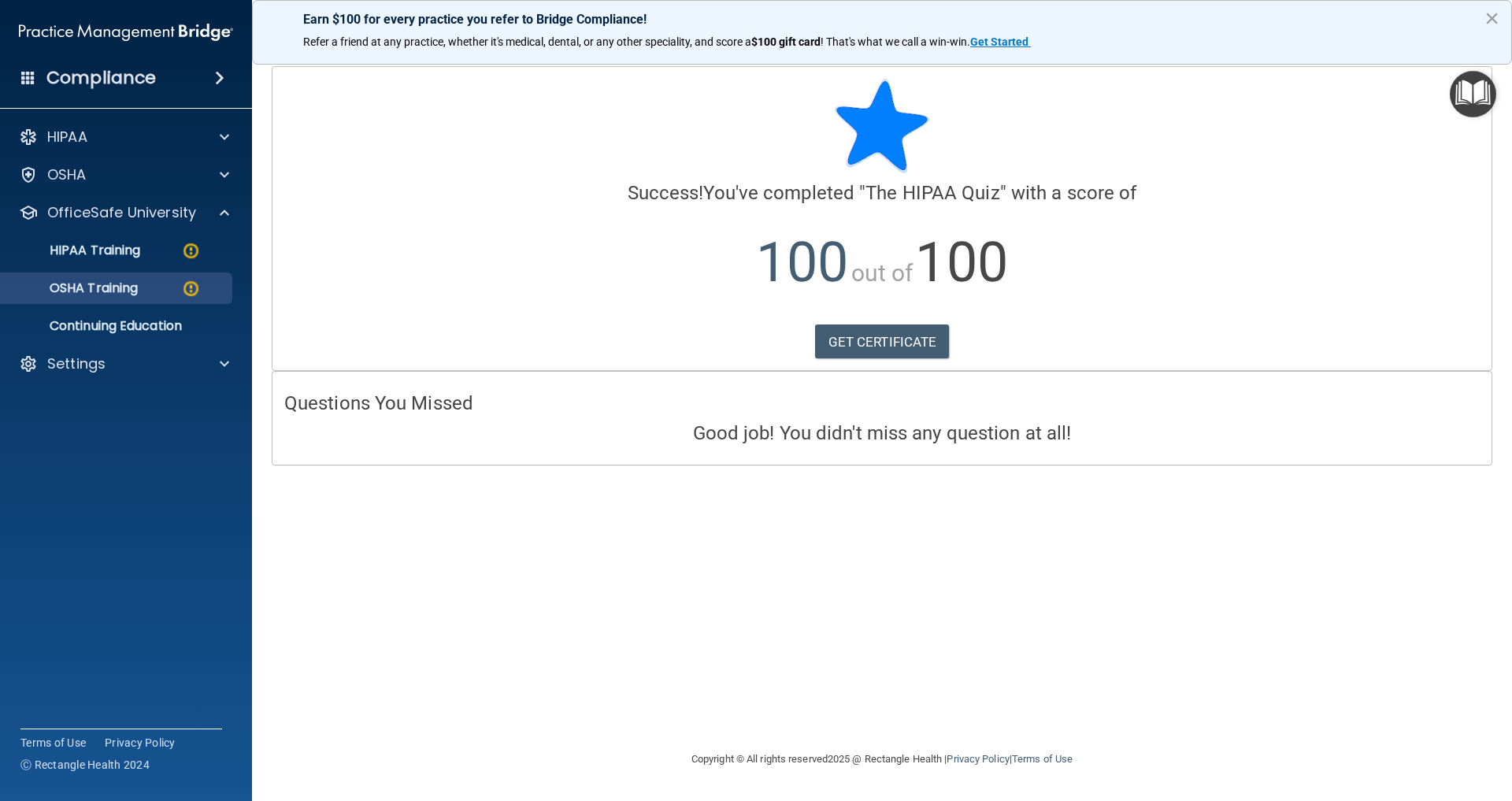
click at [116, 289] on p "OSHA Training" at bounding box center [73, 288] width 127 height 16
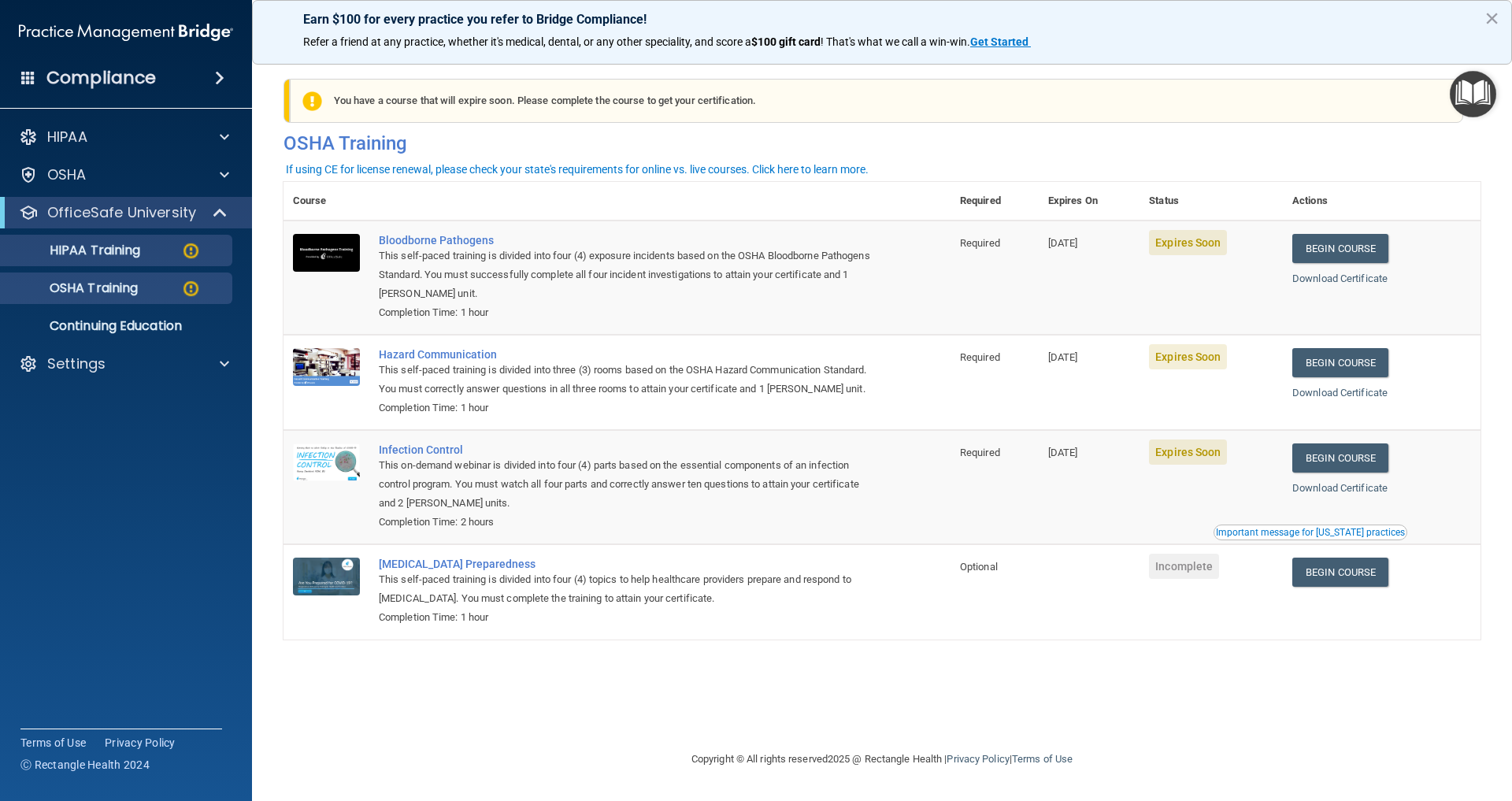
click at [95, 248] on p "HIPAA Training" at bounding box center [75, 250] width 130 height 16
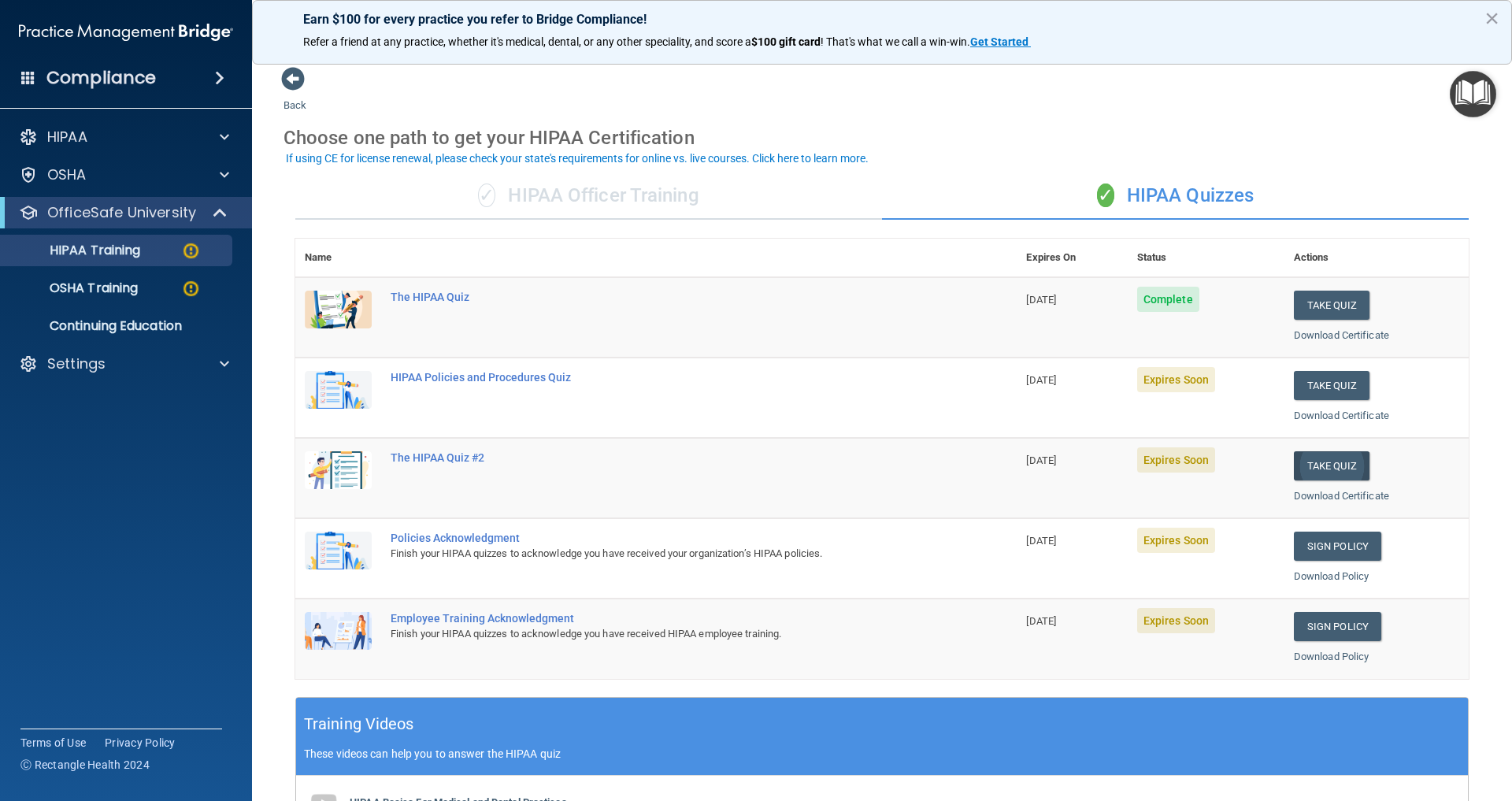
click at [1331, 458] on button "Take Quiz" at bounding box center [1332, 465] width 76 height 30
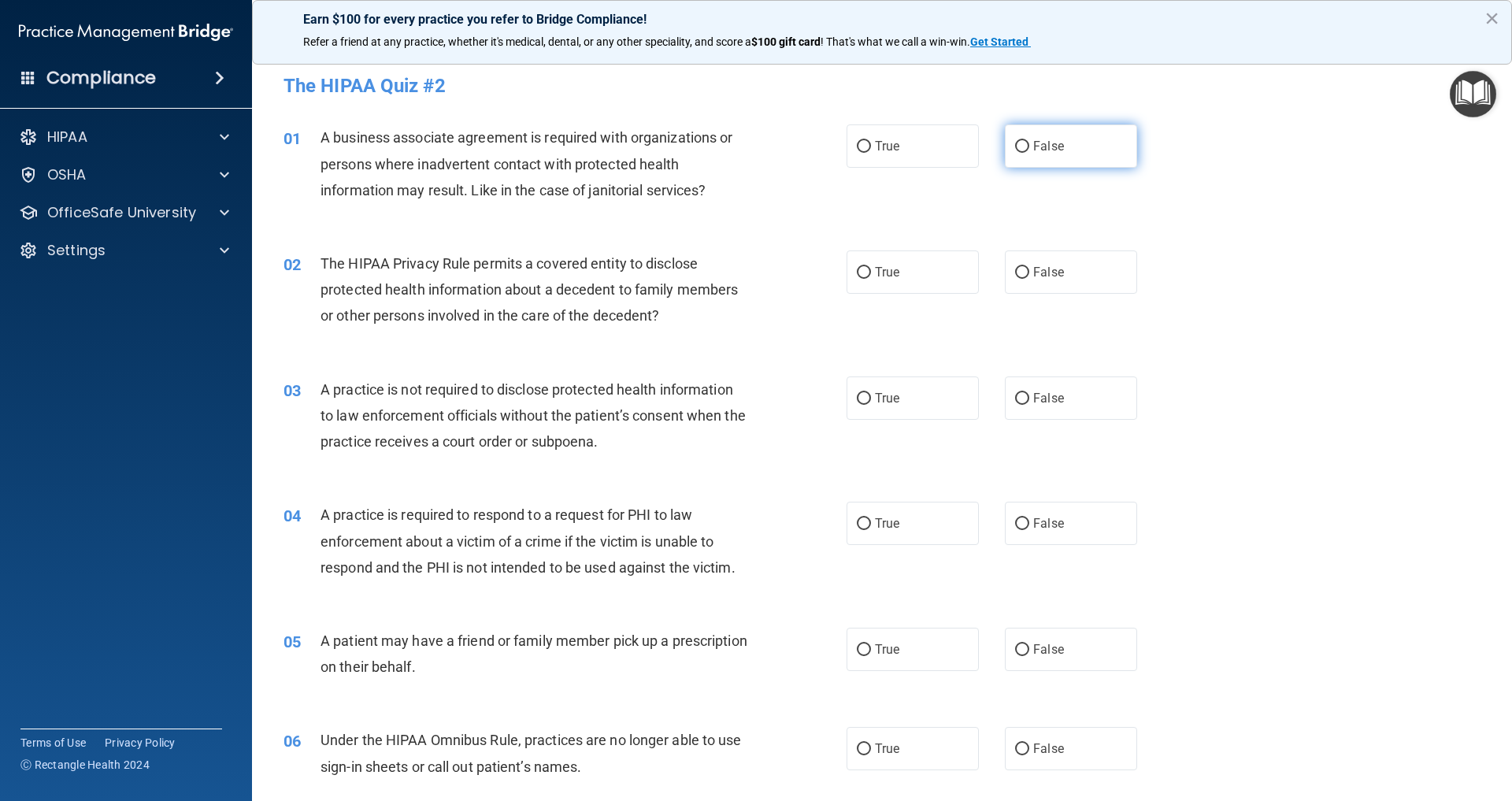
click at [1023, 147] on input "False" at bounding box center [1022, 147] width 14 height 12
radio input "true"
drag, startPoint x: 862, startPoint y: 274, endPoint x: 699, endPoint y: 334, distance: 173.7
click at [862, 274] on input "True" at bounding box center [864, 273] width 14 height 12
radio input "true"
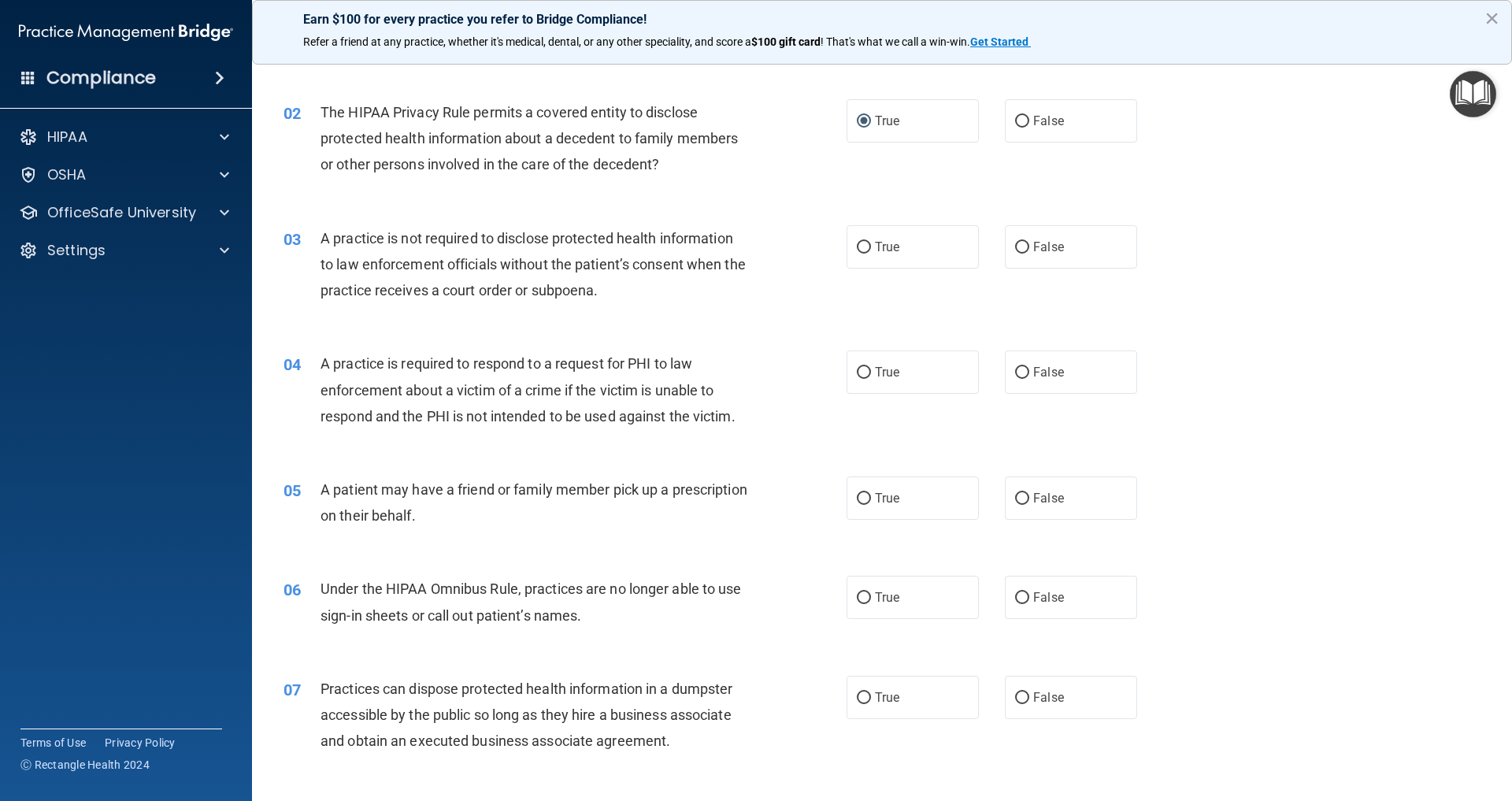
scroll to position [152, 0]
click at [1022, 249] on input "False" at bounding box center [1022, 247] width 14 height 12
radio input "true"
click at [864, 370] on input "True" at bounding box center [864, 372] width 14 height 12
radio input "true"
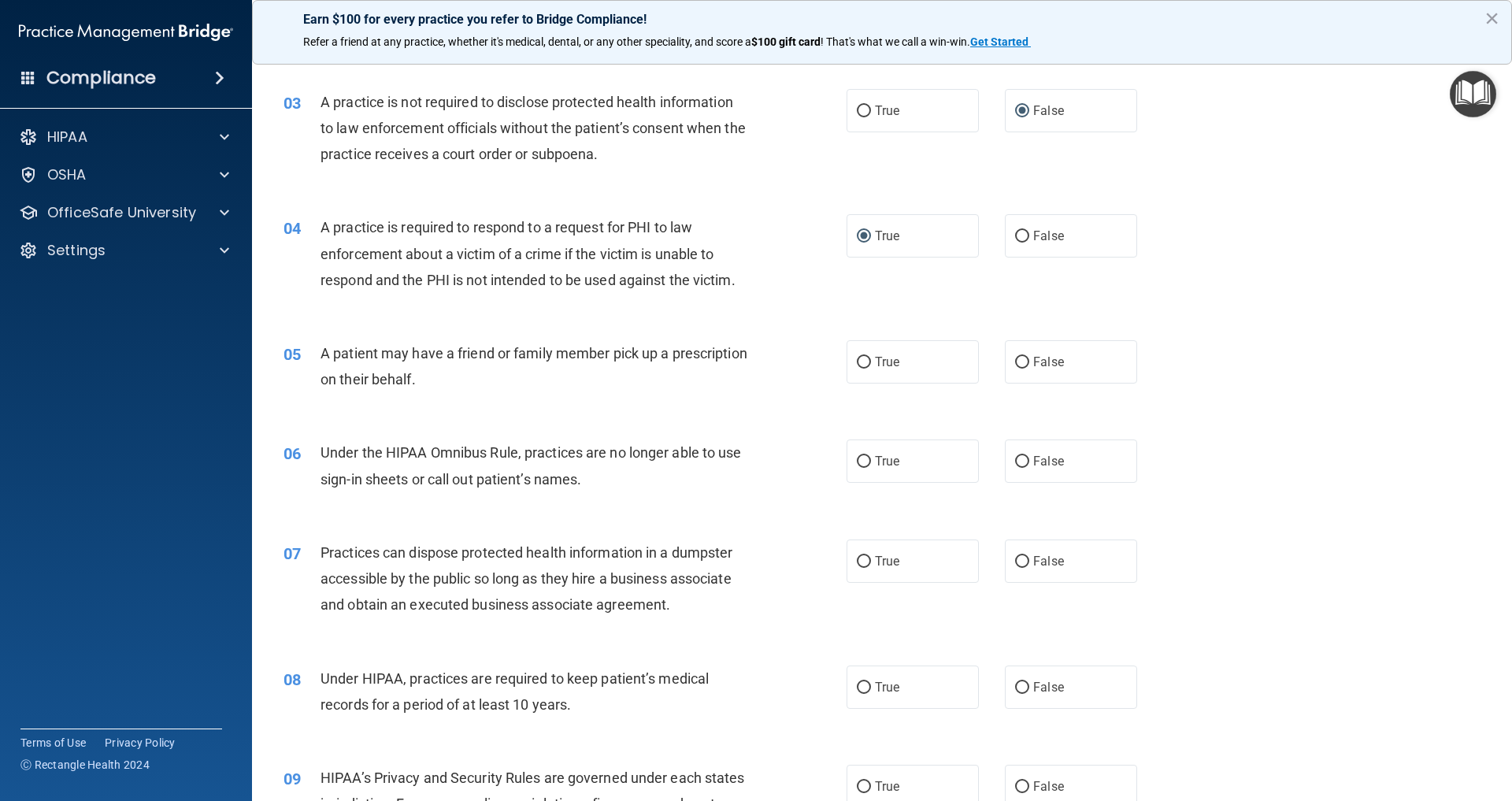
scroll to position [296, 0]
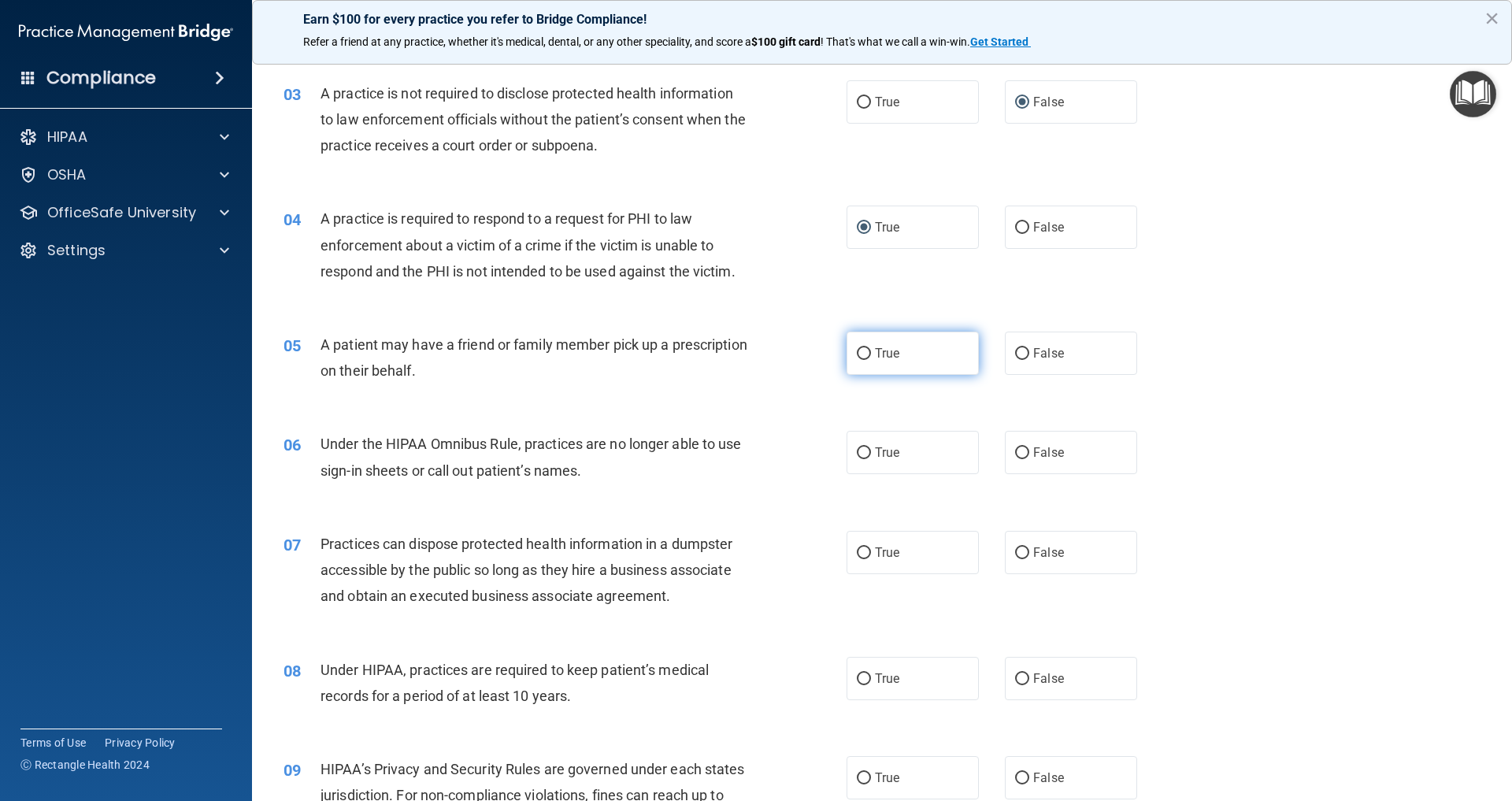
click at [865, 352] on input "True" at bounding box center [864, 354] width 14 height 12
radio input "true"
click at [1025, 454] on input "False" at bounding box center [1022, 454] width 14 height 12
radio input "true"
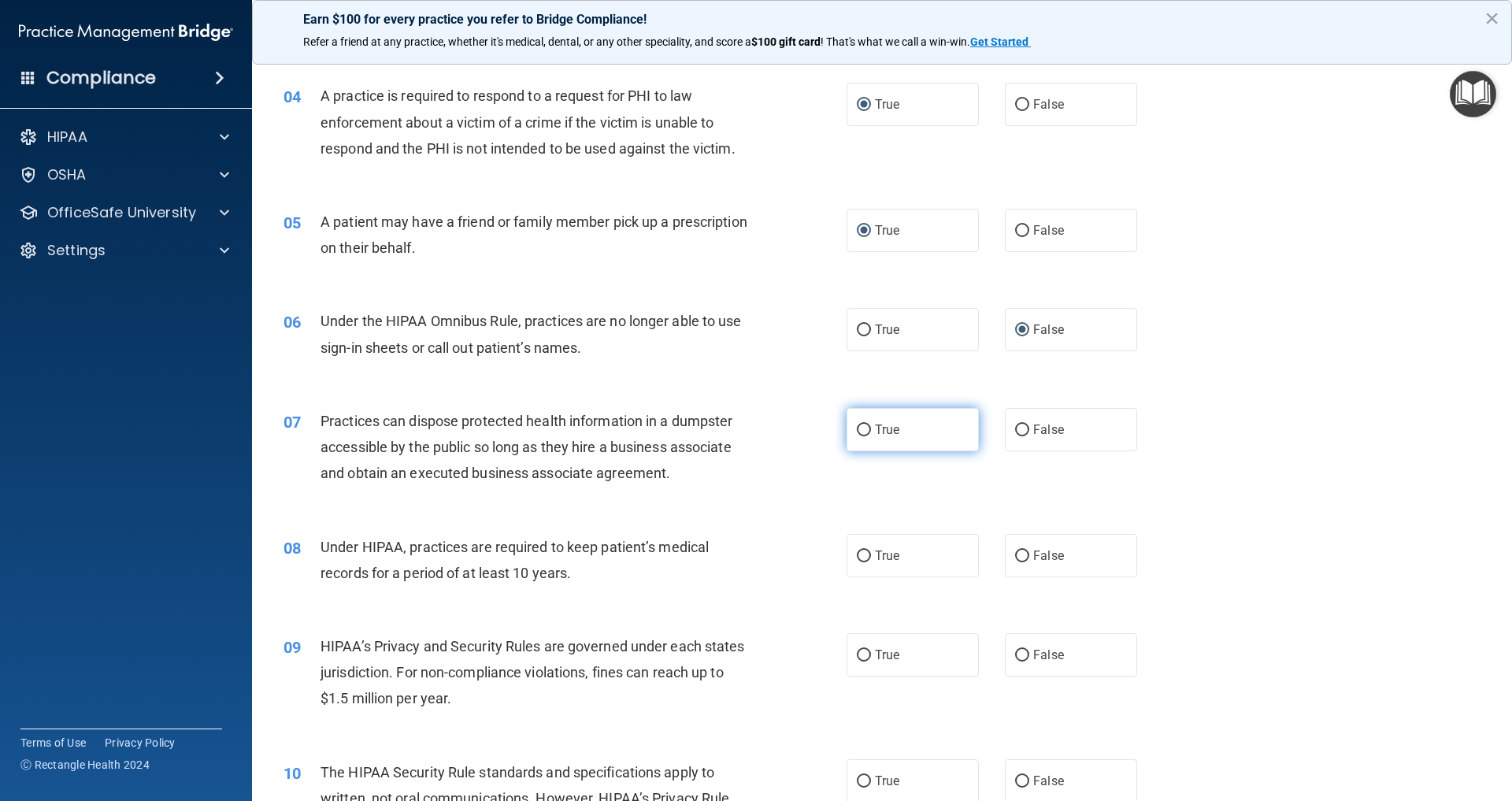
scroll to position [421, 0]
click at [1026, 427] on input "False" at bounding box center [1022, 429] width 14 height 12
radio input "true"
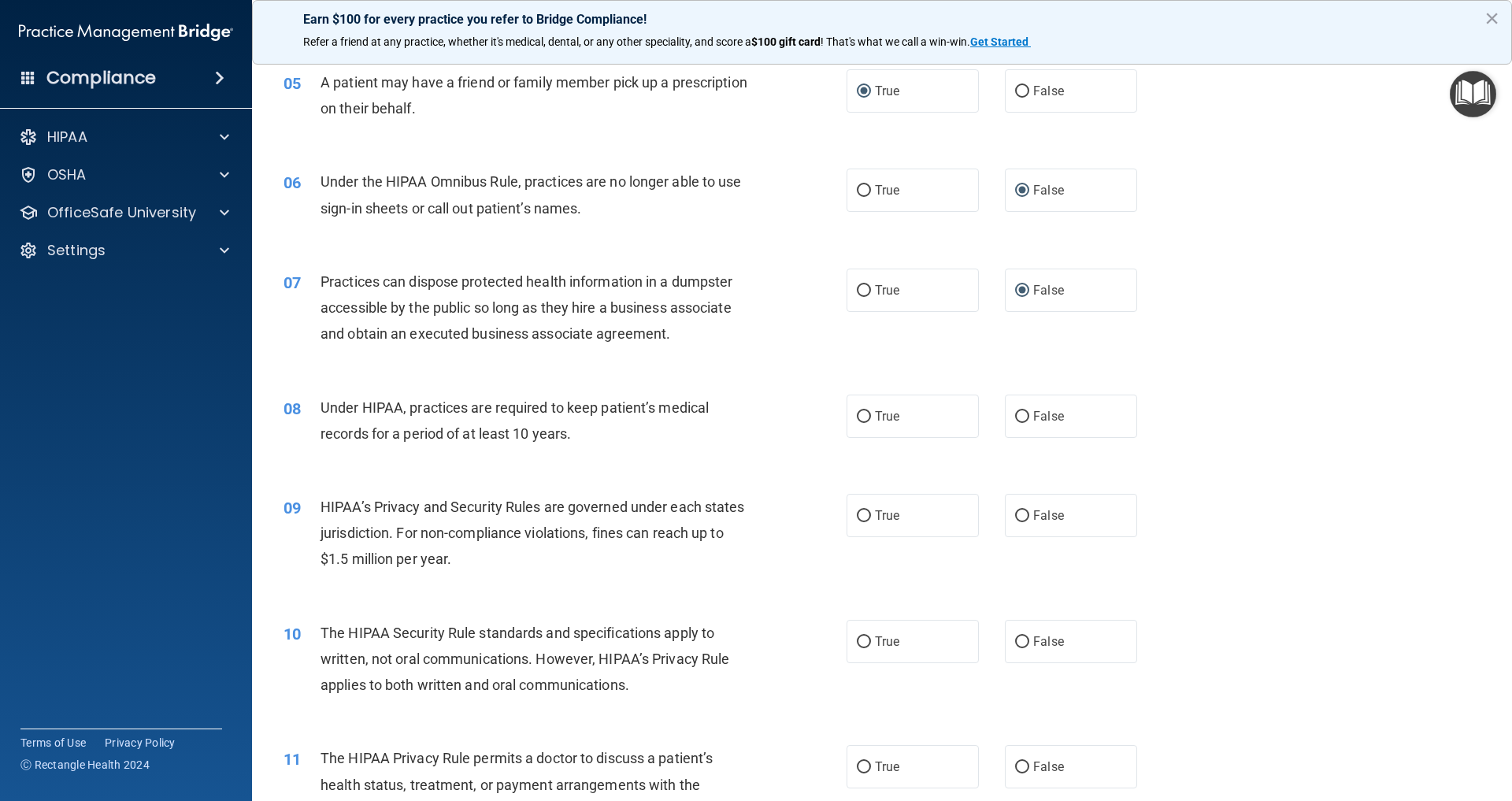
scroll to position [562, 0]
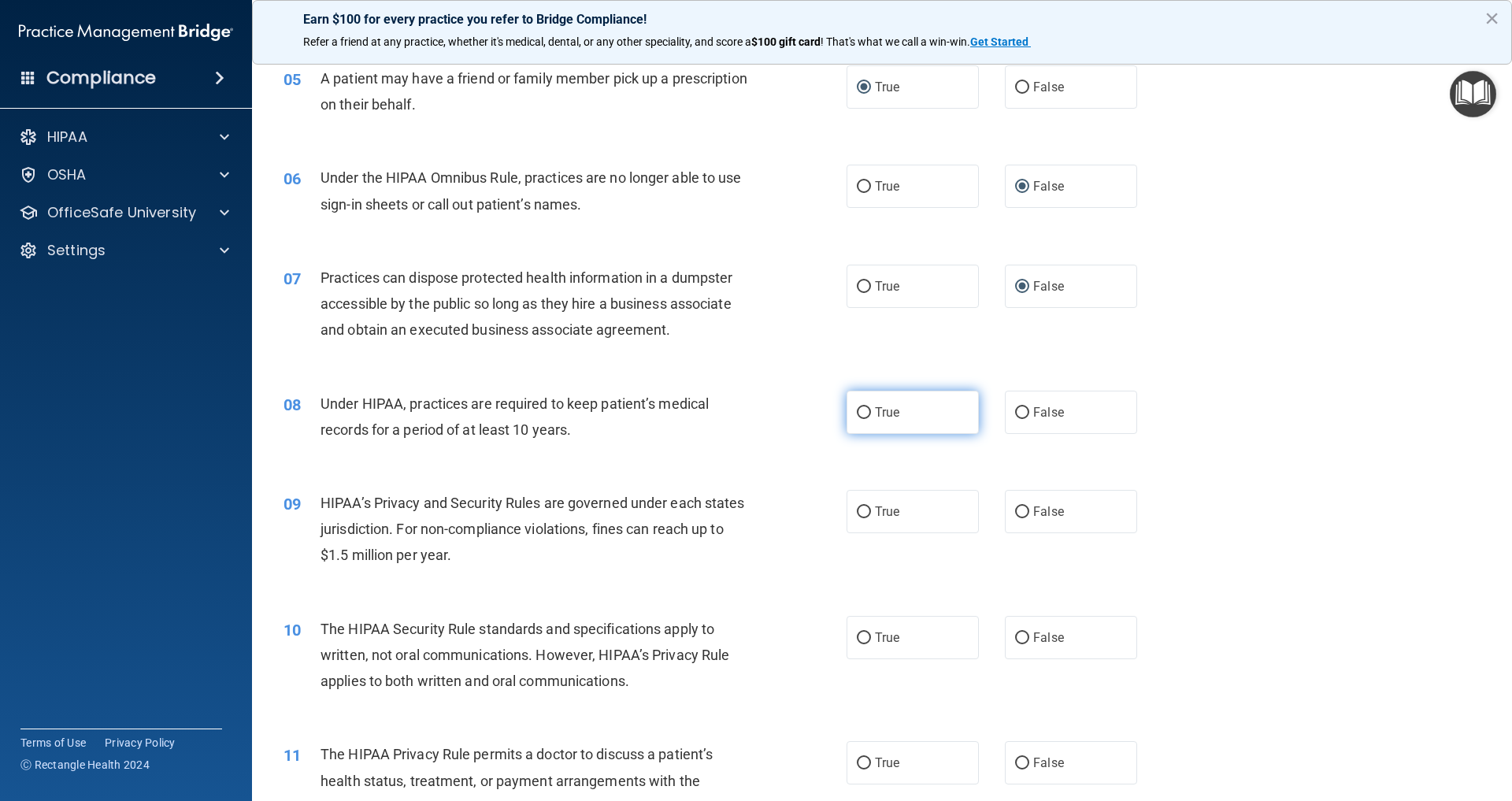
drag, startPoint x: 1025, startPoint y: 410, endPoint x: 891, endPoint y: 400, distance: 134.4
click at [1025, 411] on input "False" at bounding box center [1022, 413] width 14 height 12
radio input "true"
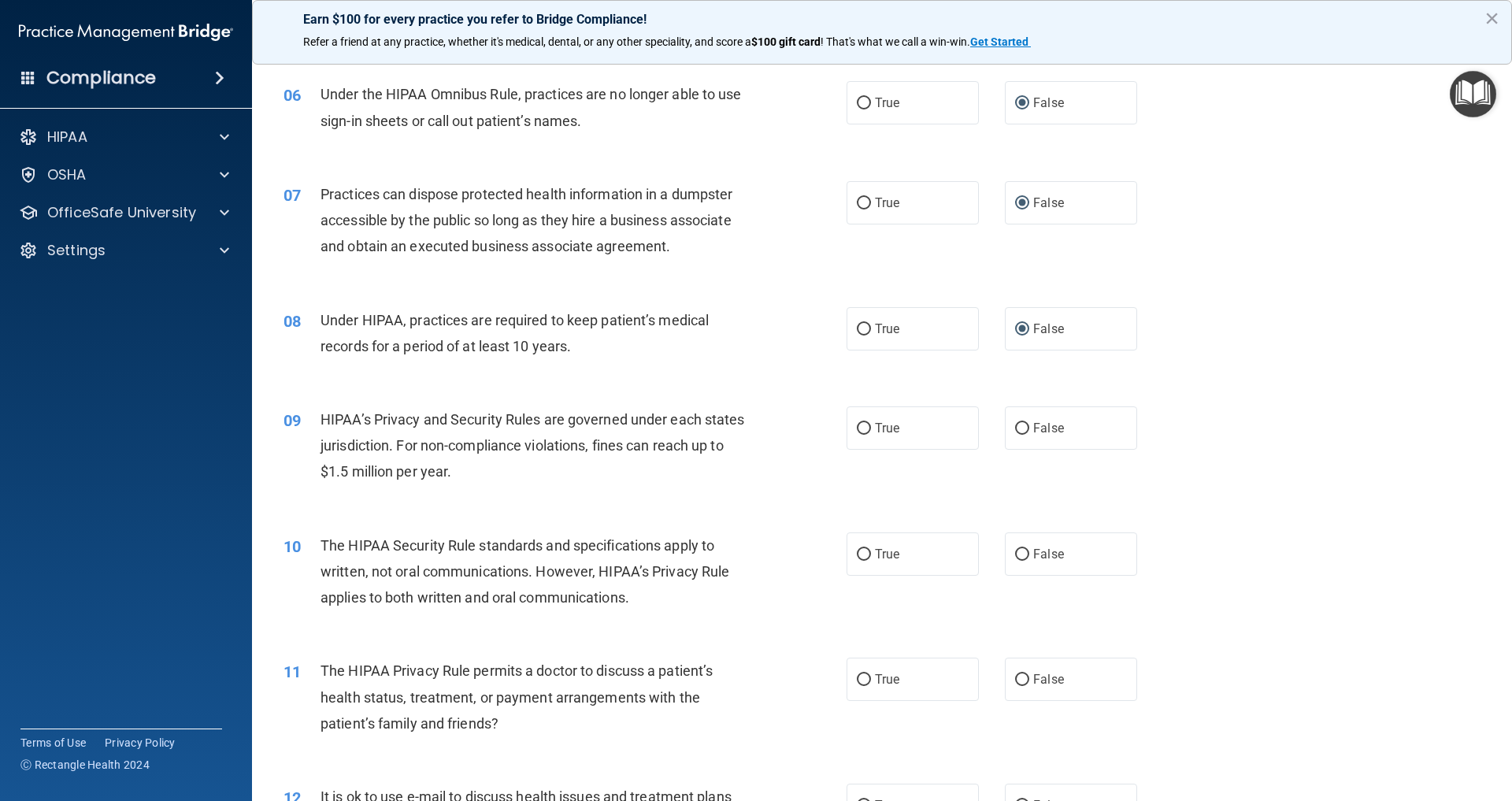
scroll to position [652, 0]
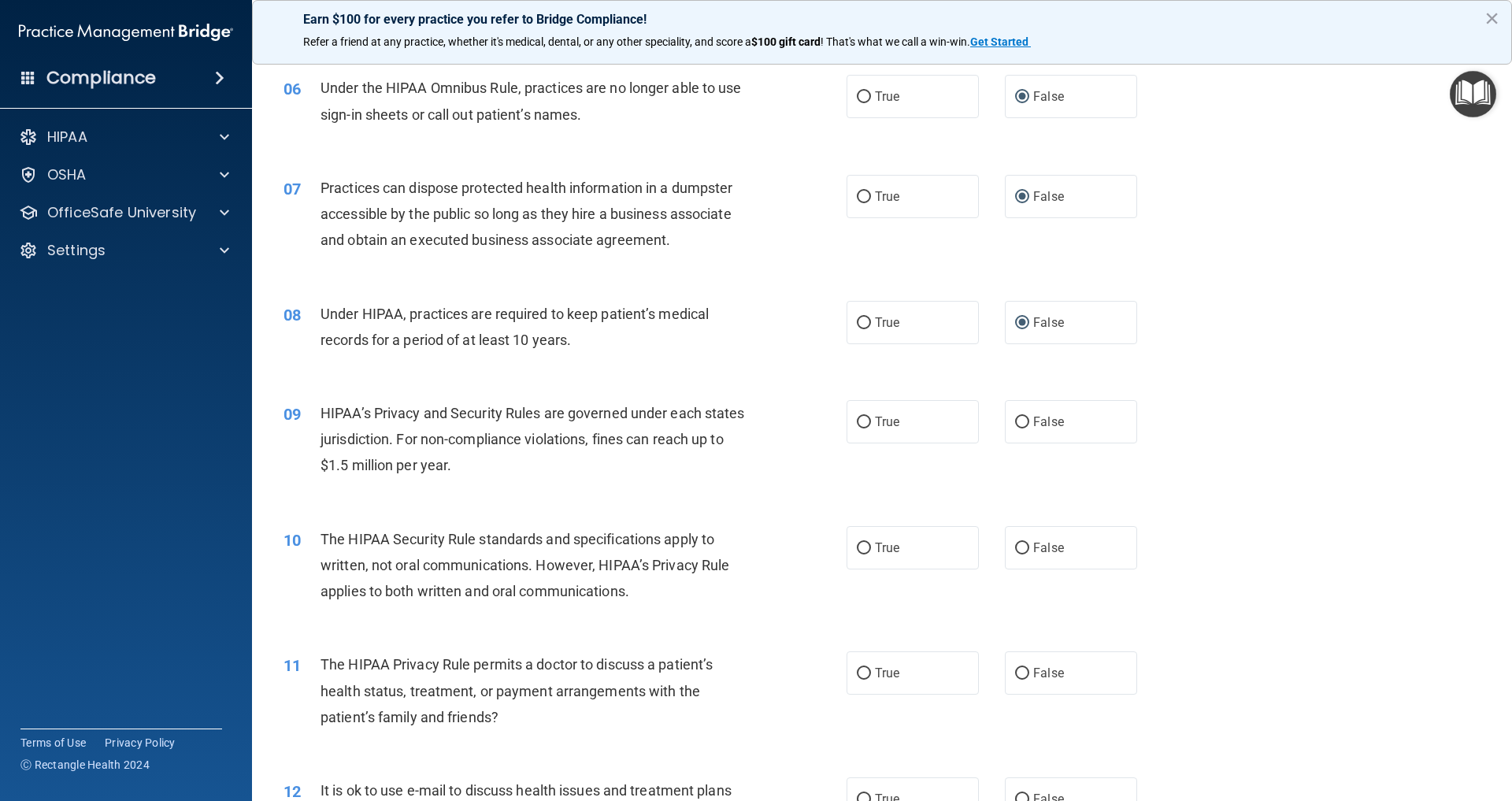
drag, startPoint x: 1021, startPoint y: 417, endPoint x: 802, endPoint y: 411, distance: 219.1
click at [1021, 417] on input "False" at bounding box center [1022, 422] width 14 height 12
radio input "true"
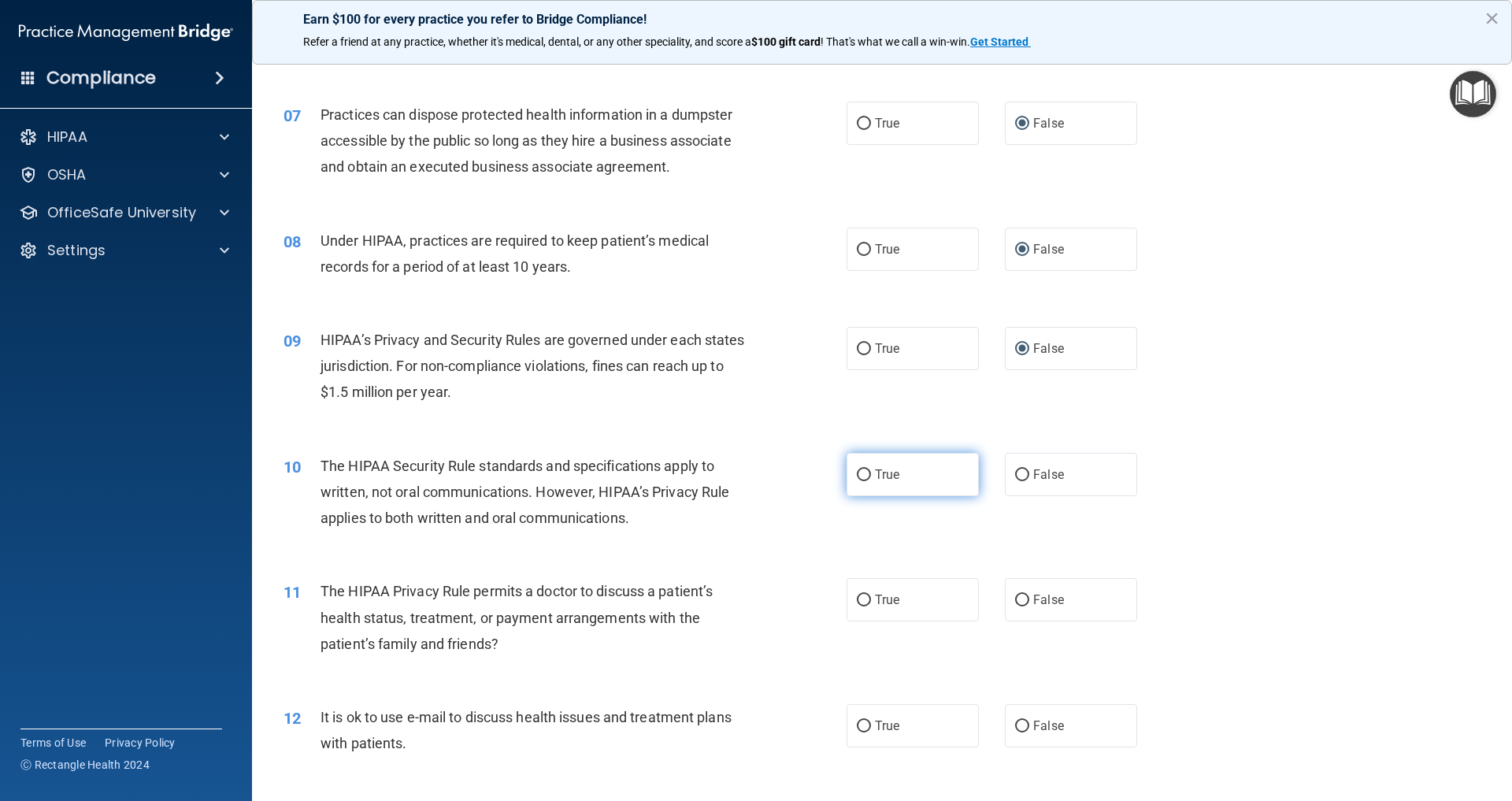
scroll to position [726, 0]
click at [865, 471] on input "True" at bounding box center [864, 475] width 14 height 12
radio input "true"
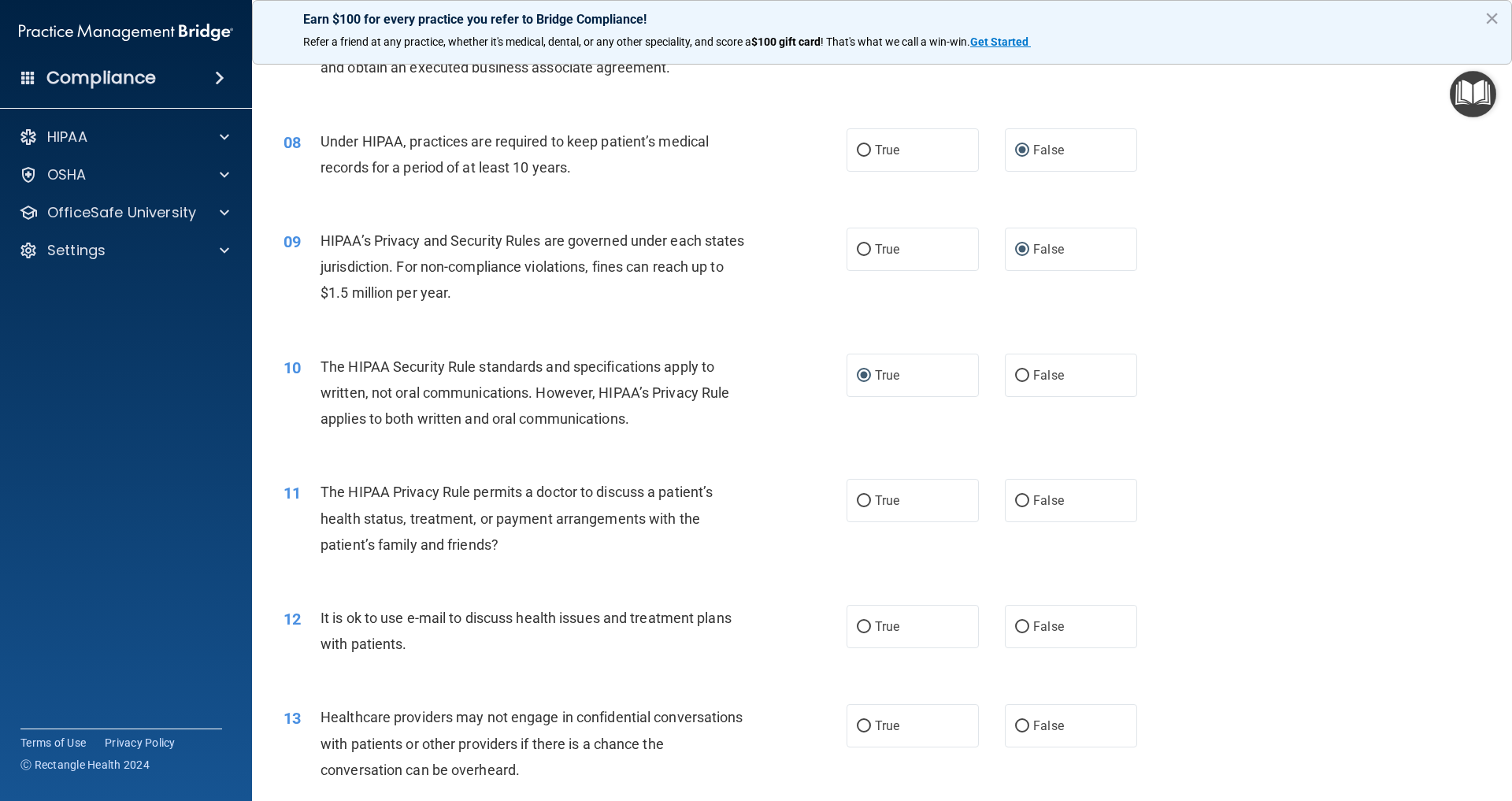
scroll to position [895, 0]
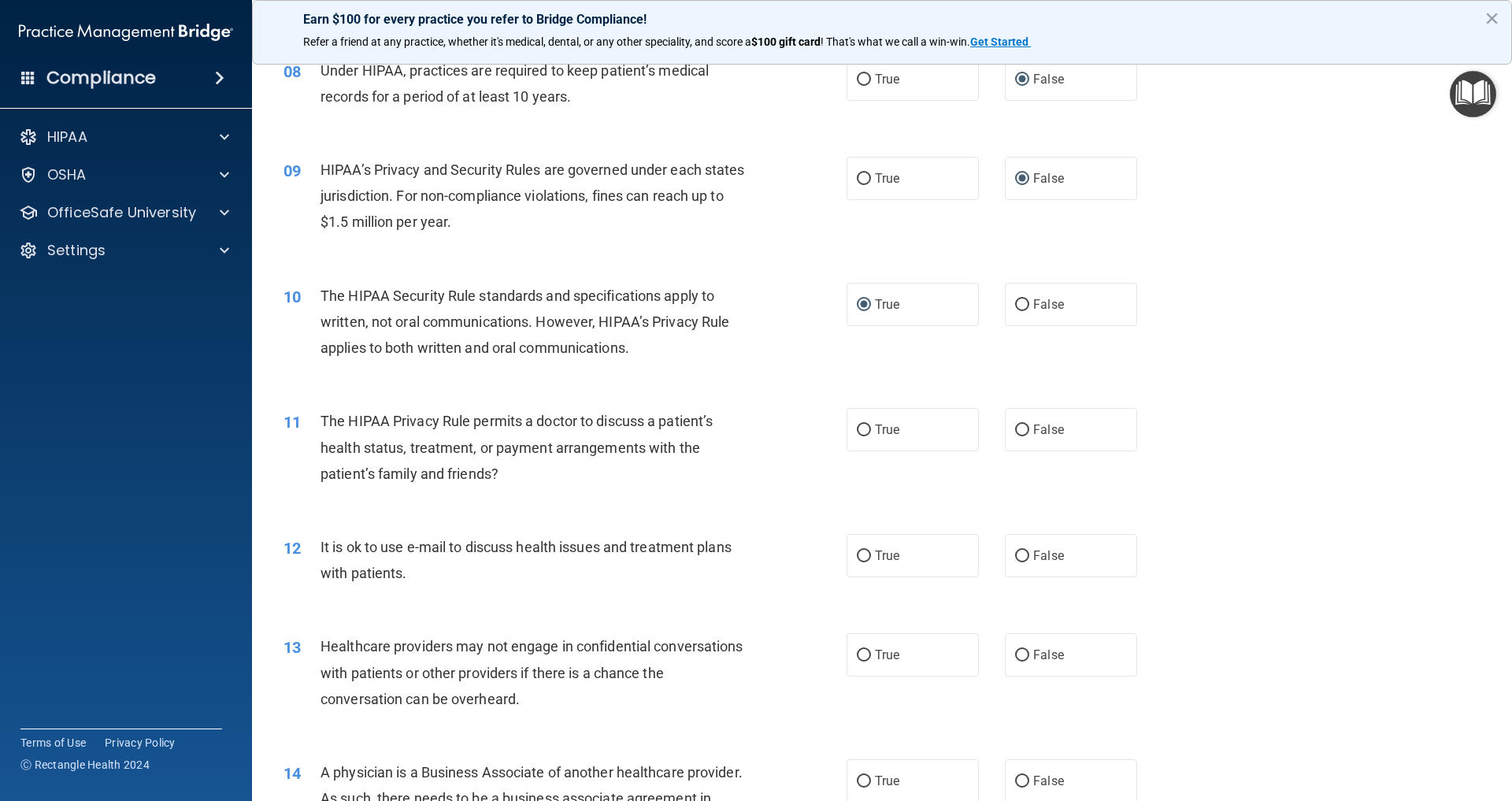
drag, startPoint x: 866, startPoint y: 422, endPoint x: 821, endPoint y: 426, distance: 45.2
click at [868, 424] on input "True" at bounding box center [864, 430] width 14 height 12
radio input "true"
click at [869, 551] on input "True" at bounding box center [864, 556] width 14 height 12
radio input "true"
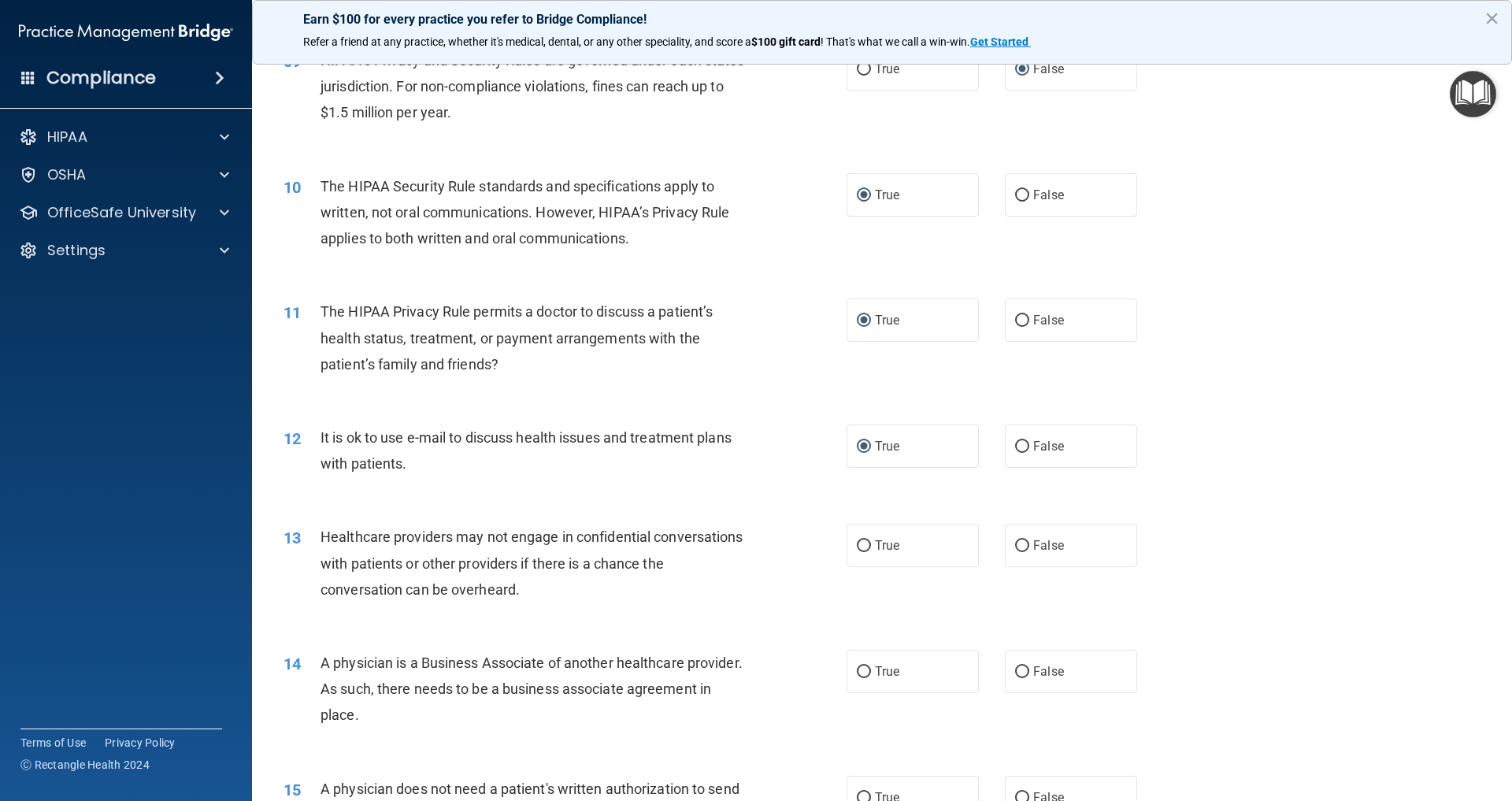
scroll to position [1008, 0]
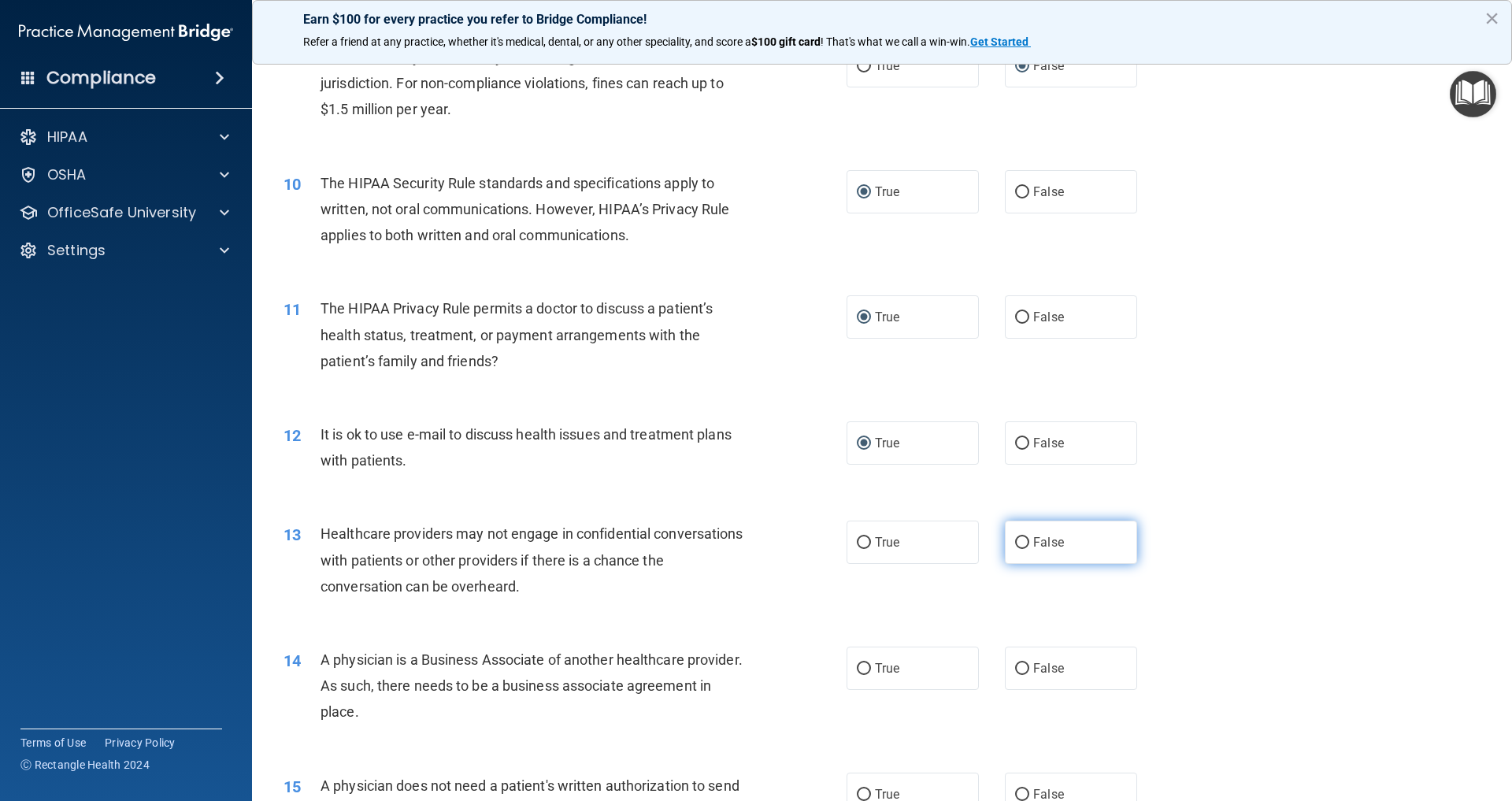
click at [1024, 537] on input "False" at bounding box center [1022, 543] width 14 height 12
radio input "true"
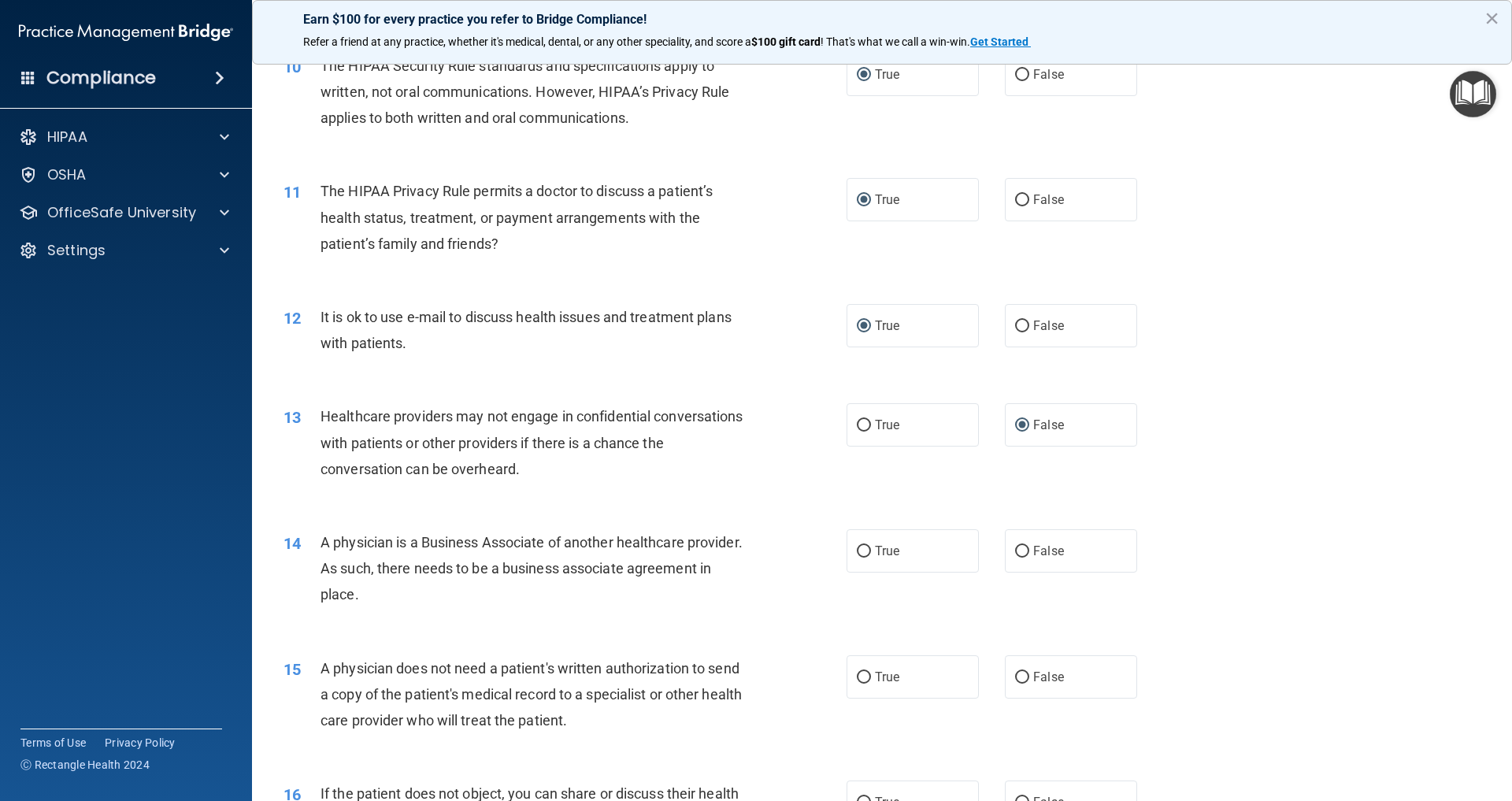
scroll to position [1137, 0]
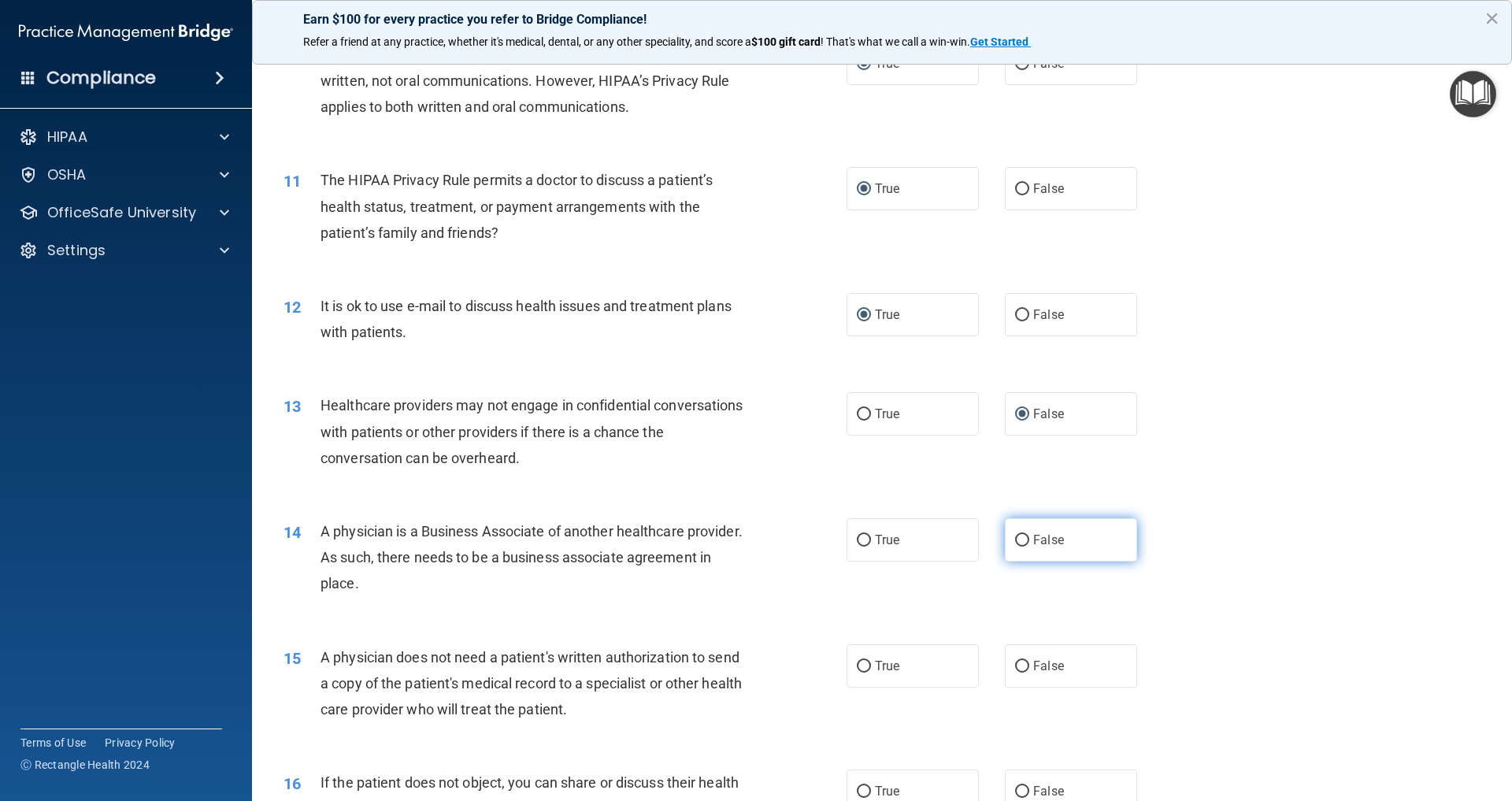
click at [1020, 535] on input "False" at bounding box center [1022, 540] width 14 height 12
radio input "true"
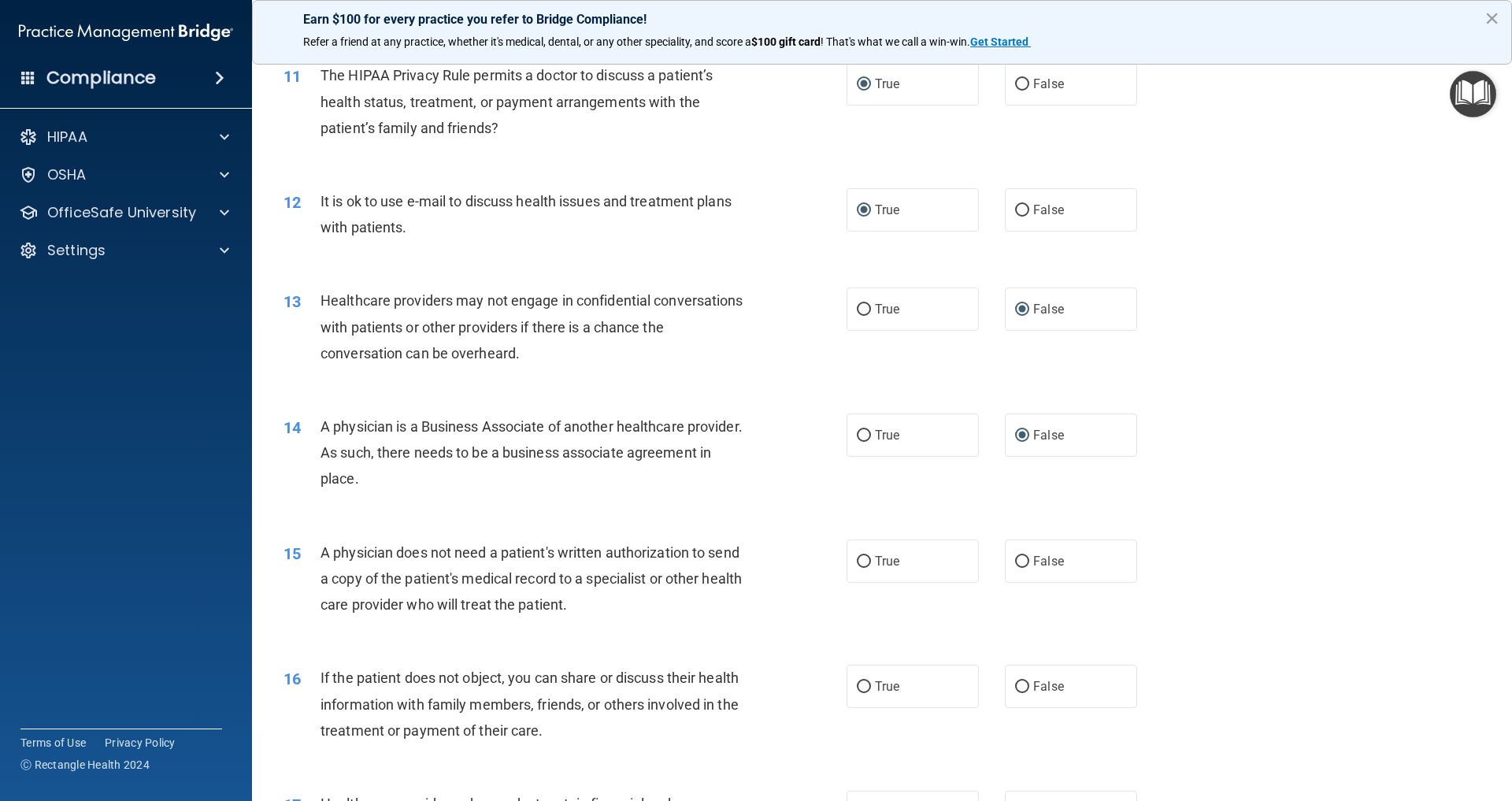
scroll to position [1245, 0]
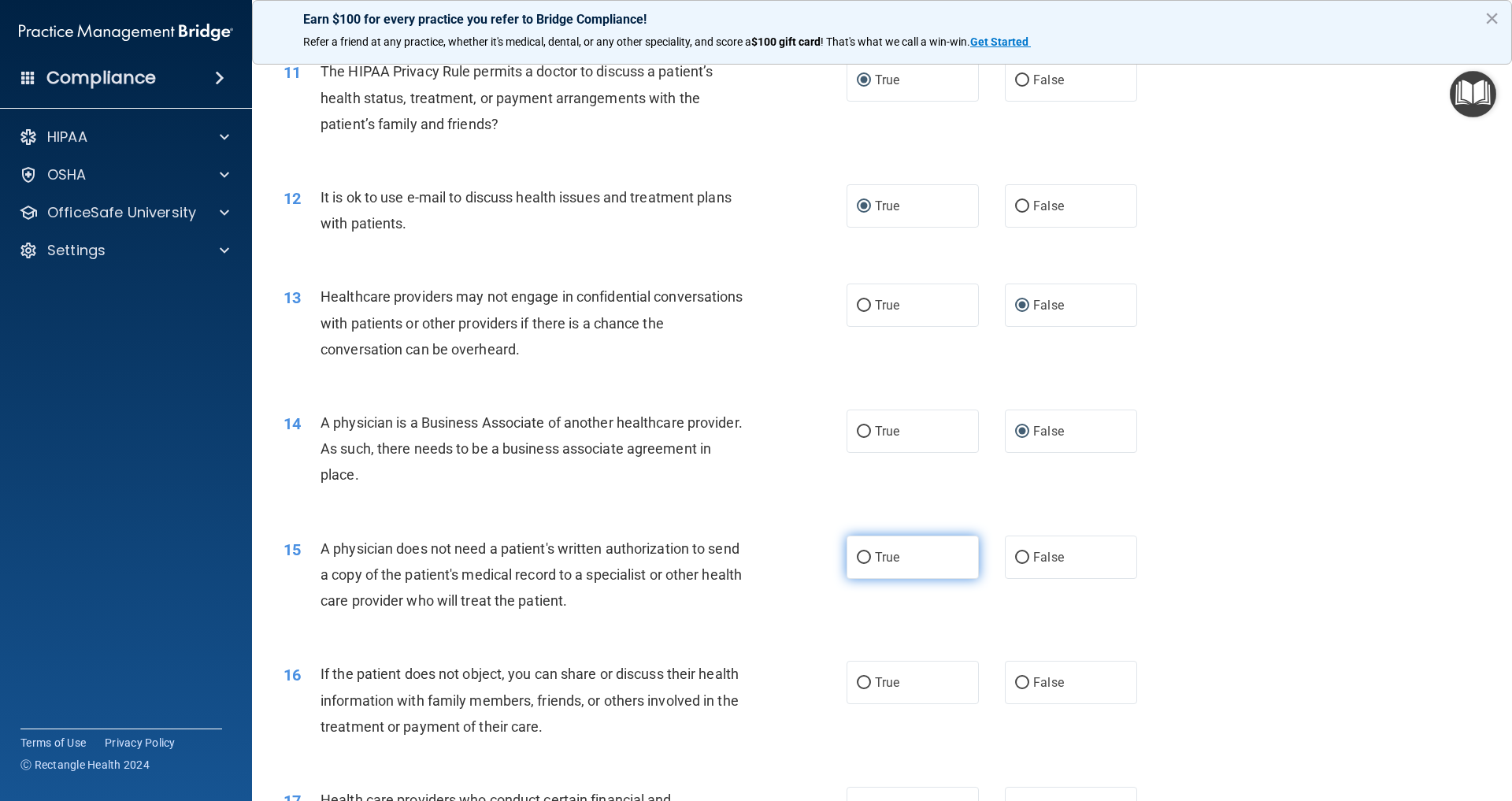
click at [866, 552] on input "True" at bounding box center [864, 558] width 14 height 12
radio input "true"
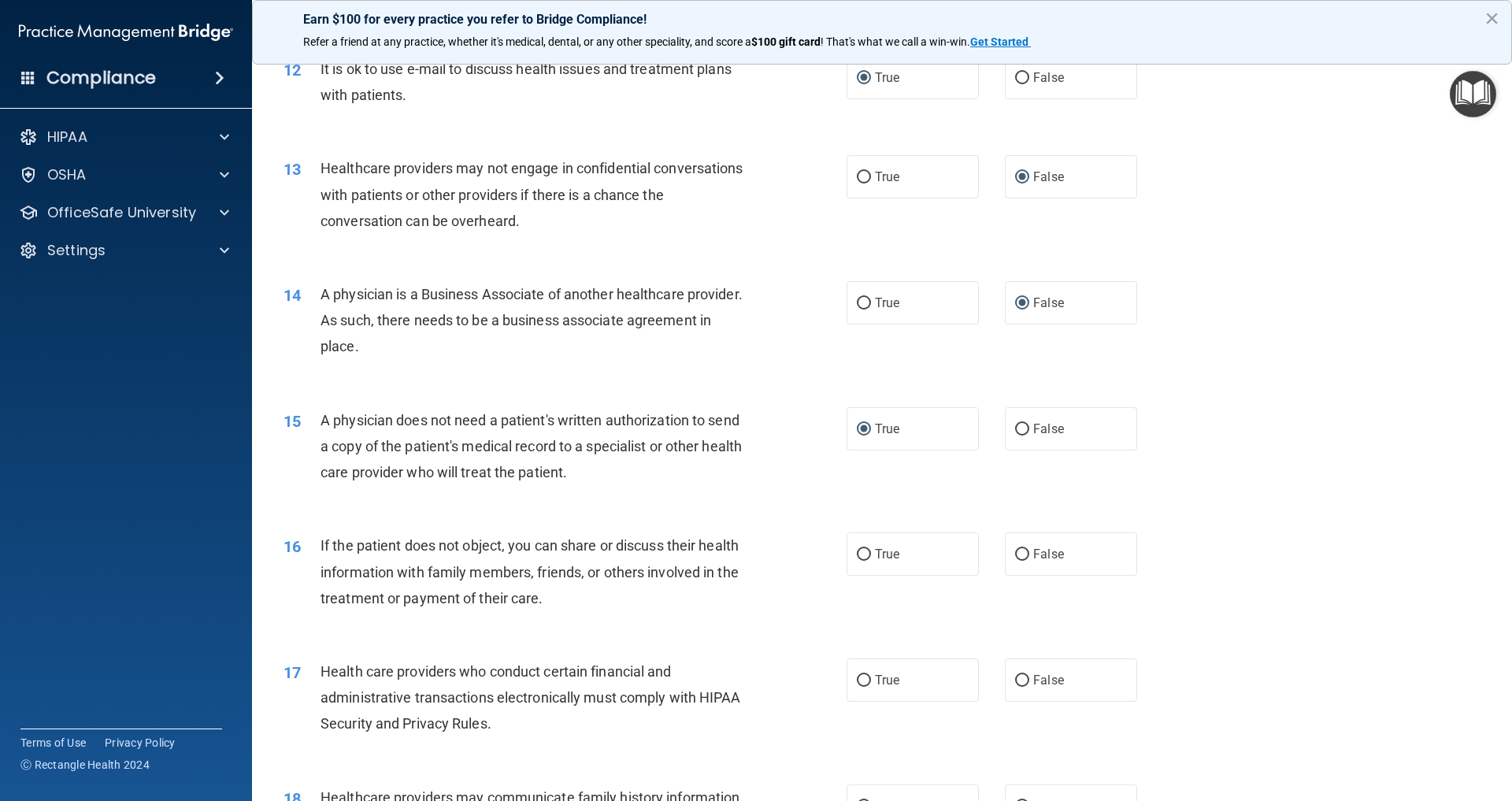
scroll to position [1381, 0]
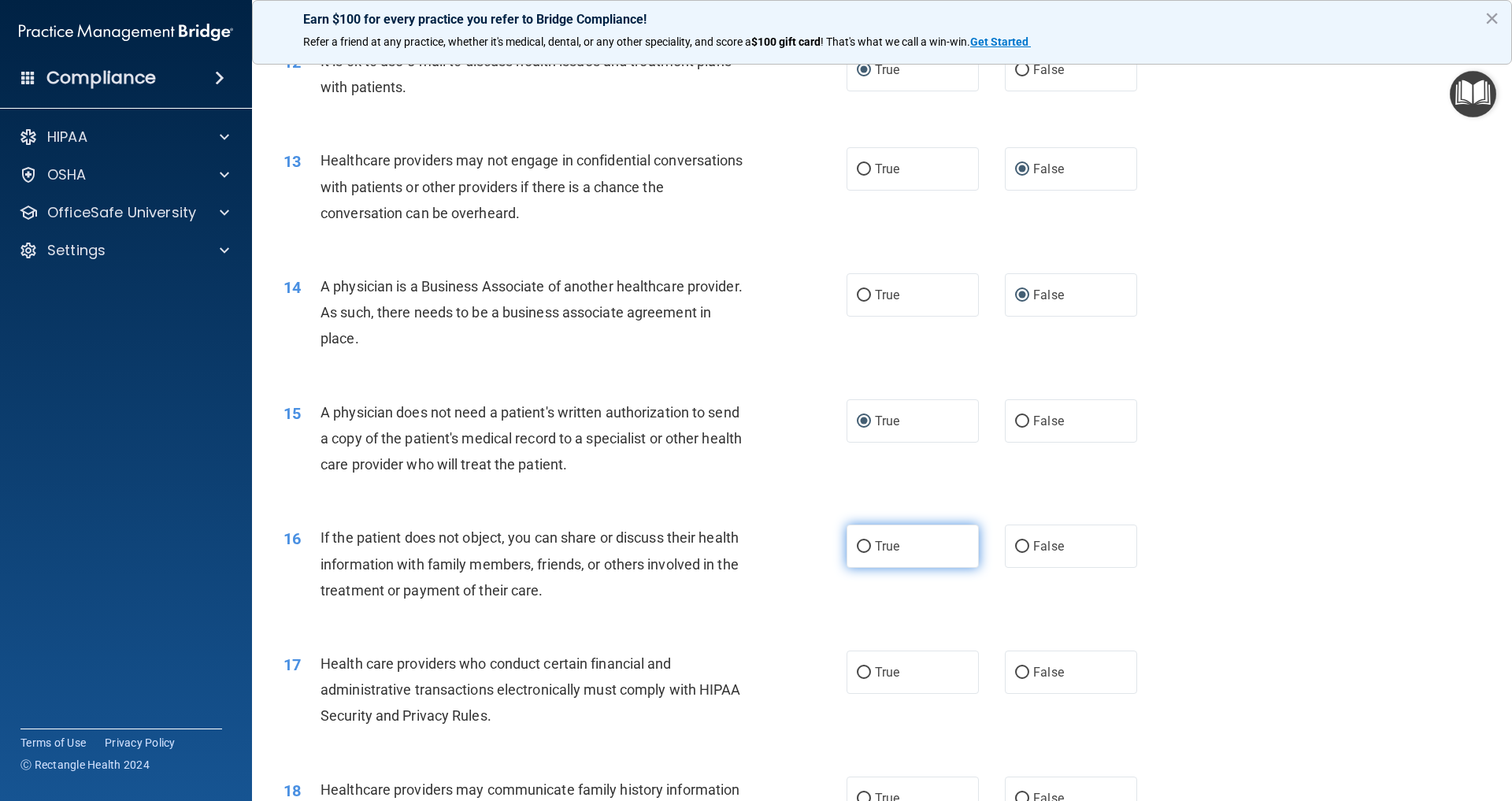
click at [865, 541] on input "True" at bounding box center [864, 547] width 14 height 12
radio input "true"
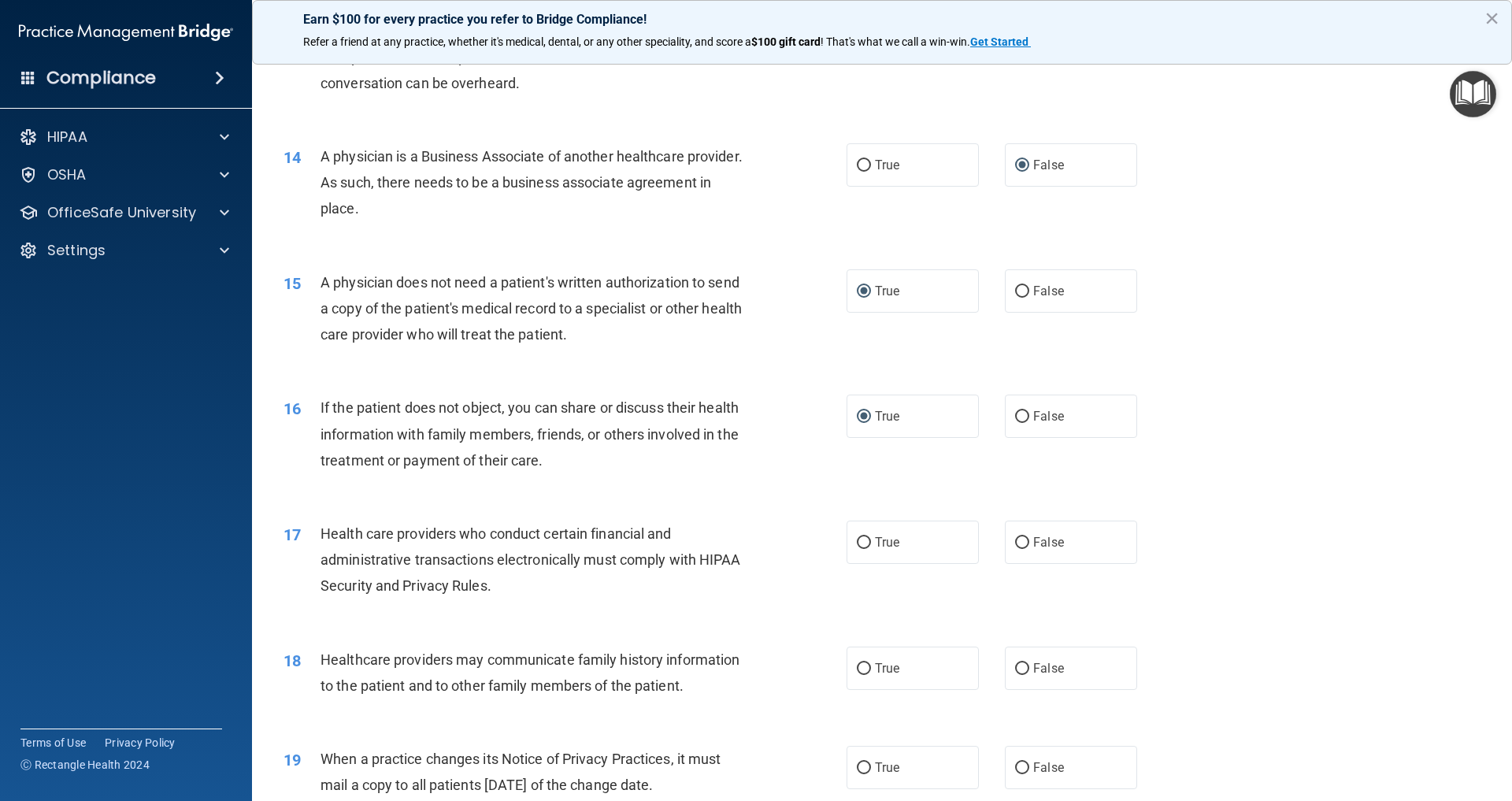
scroll to position [1516, 0]
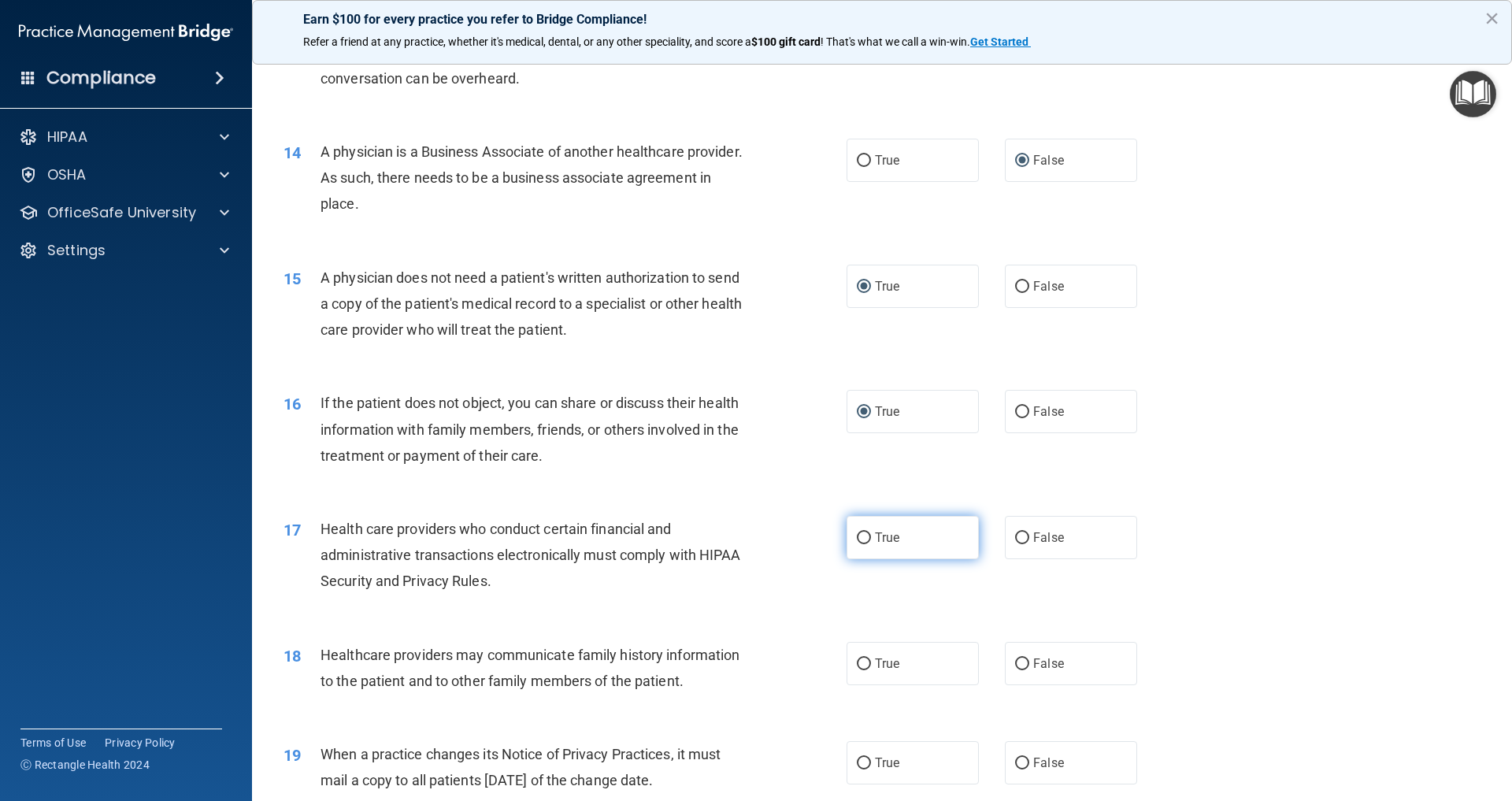
click at [864, 532] on input "True" at bounding box center [864, 538] width 14 height 12
radio input "true"
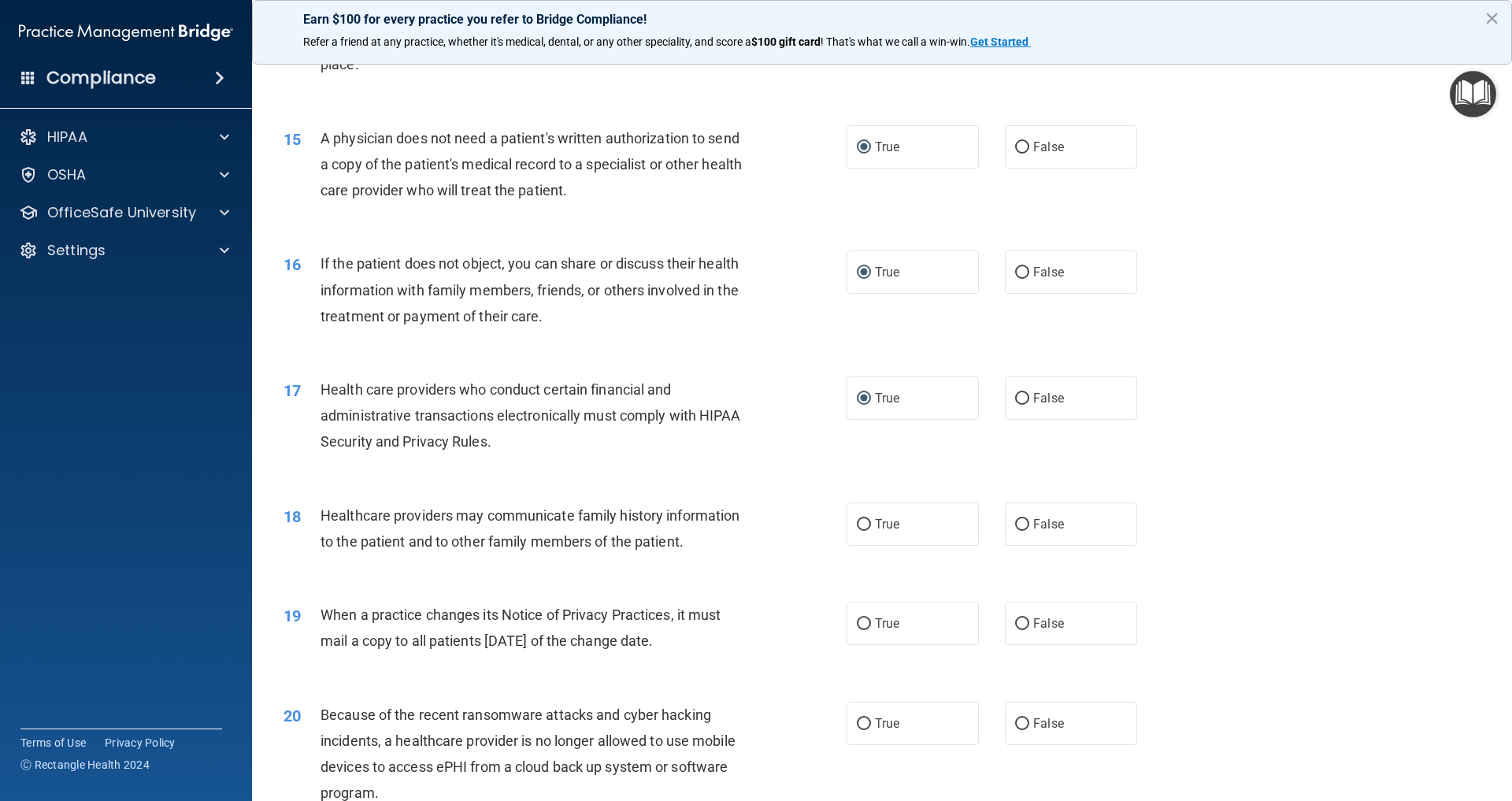
scroll to position [1658, 0]
drag, startPoint x: 1020, startPoint y: 513, endPoint x: 1006, endPoint y: 516, distance: 14.3
click at [1020, 517] on input "False" at bounding box center [1022, 523] width 14 height 12
radio input "true"
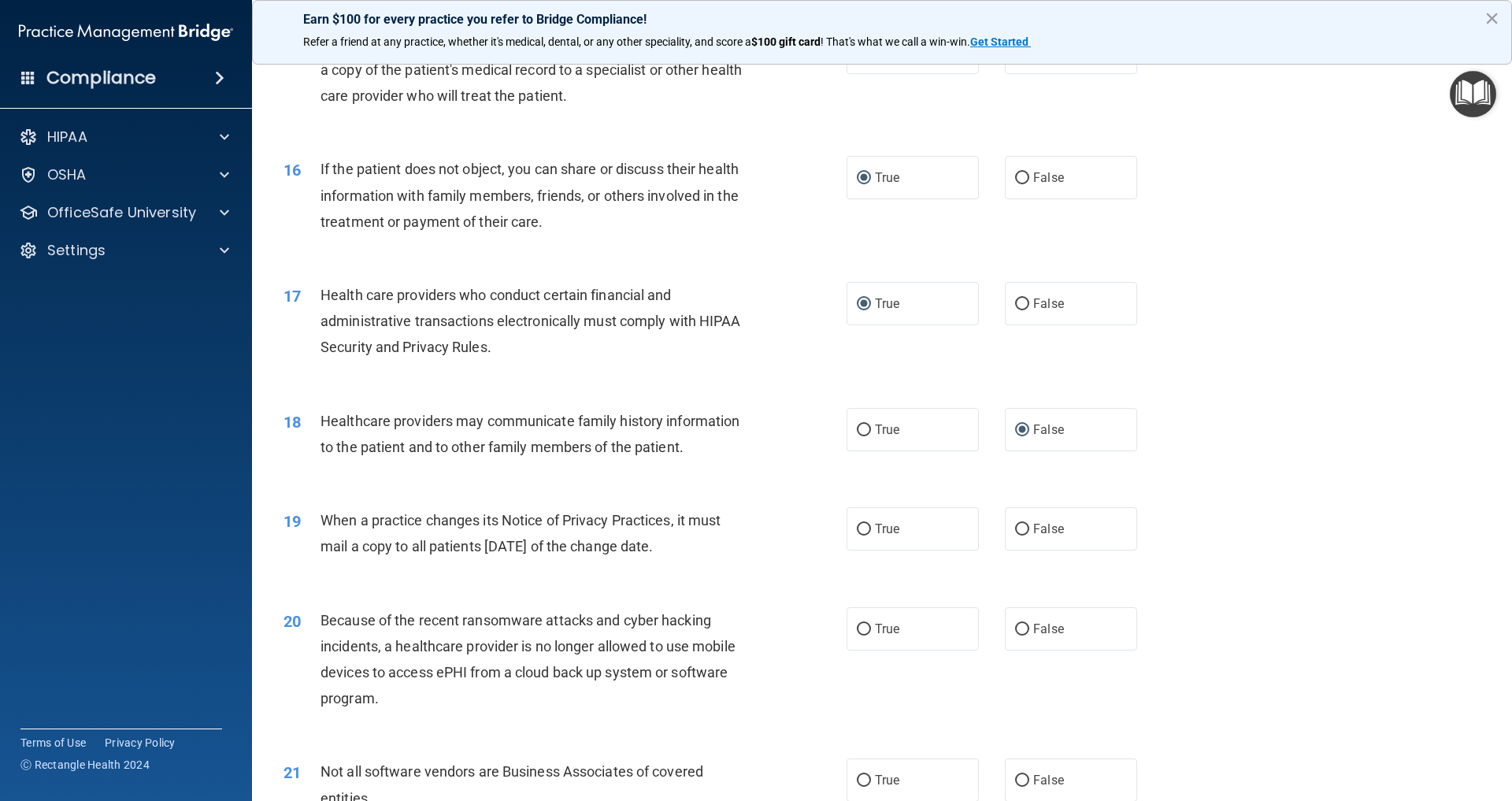
scroll to position [1782, 0]
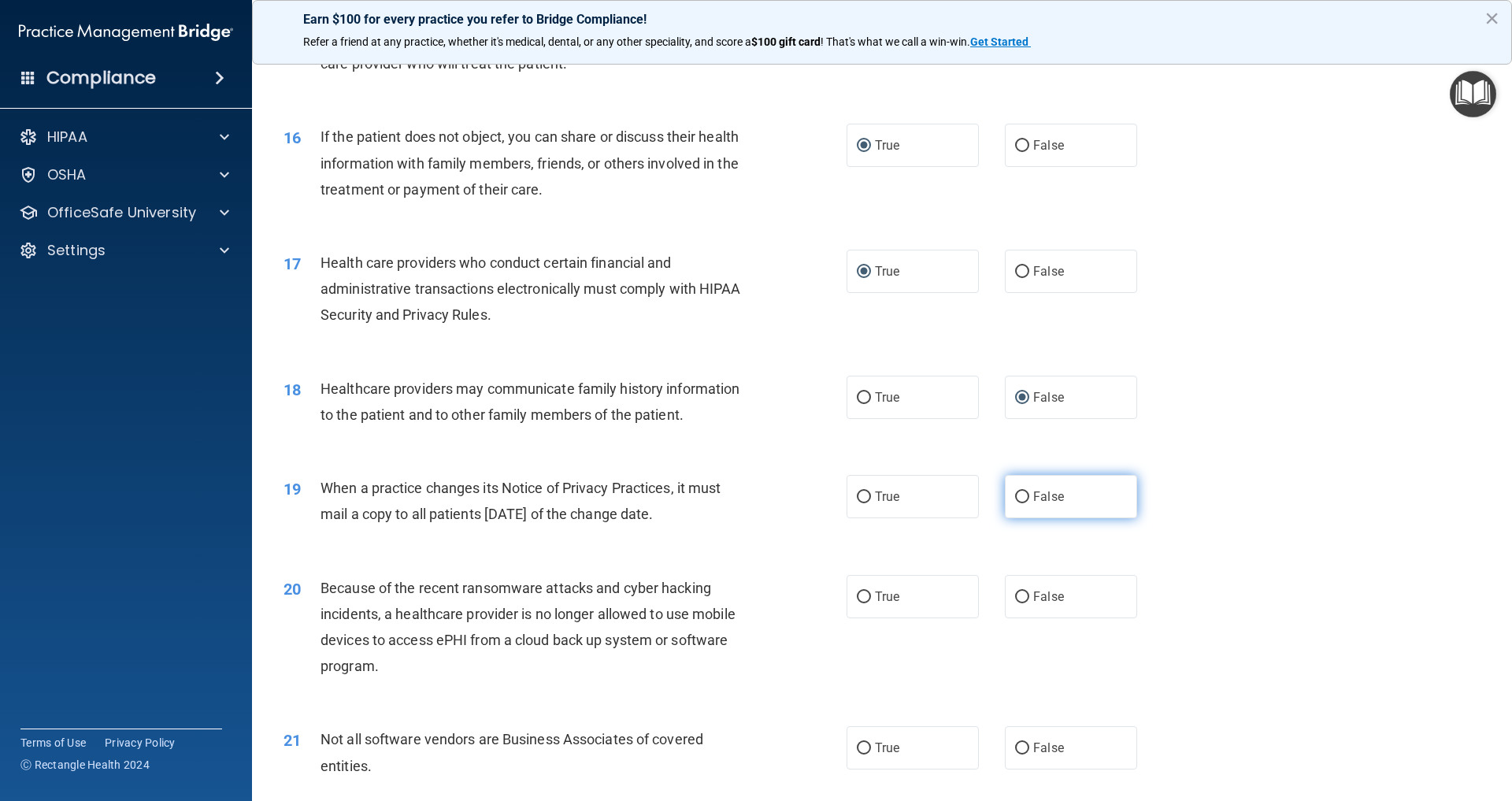
click at [1026, 492] on input "False" at bounding box center [1022, 497] width 14 height 12
radio input "true"
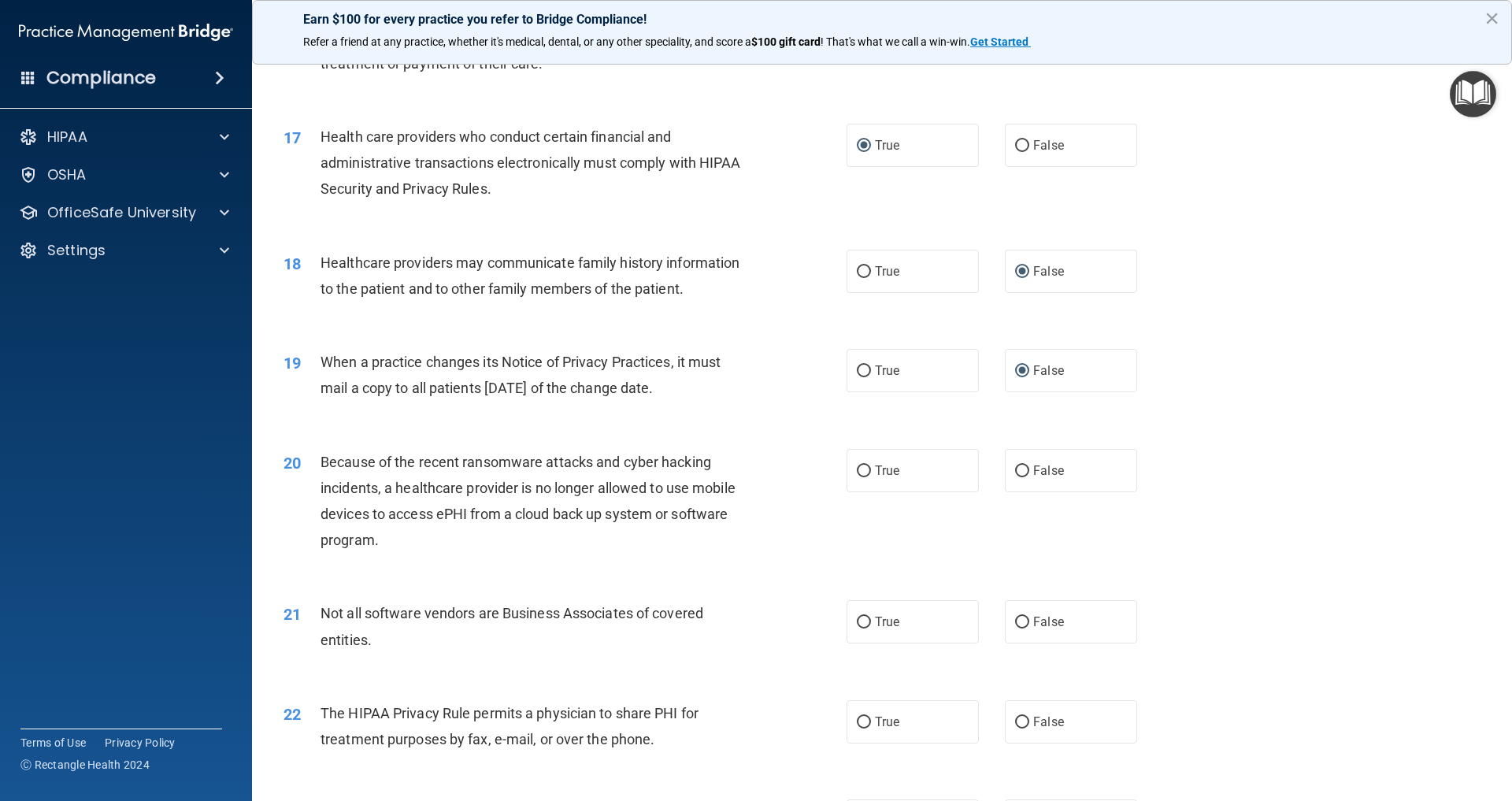
scroll to position [1913, 0]
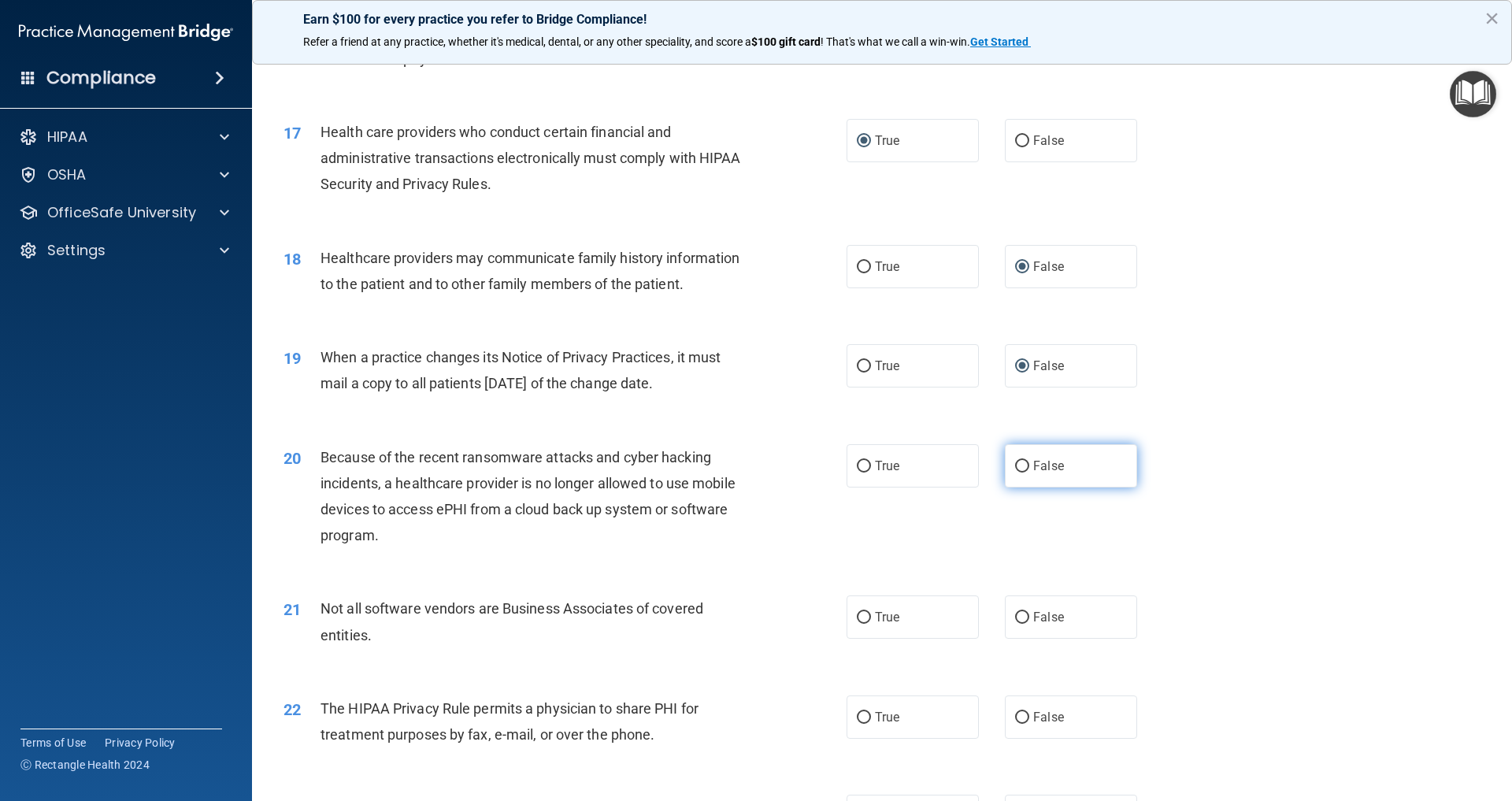
drag, startPoint x: 1024, startPoint y: 460, endPoint x: 1013, endPoint y: 461, distance: 11.0
click at [1024, 460] on input "False" at bounding box center [1022, 466] width 14 height 12
radio input "true"
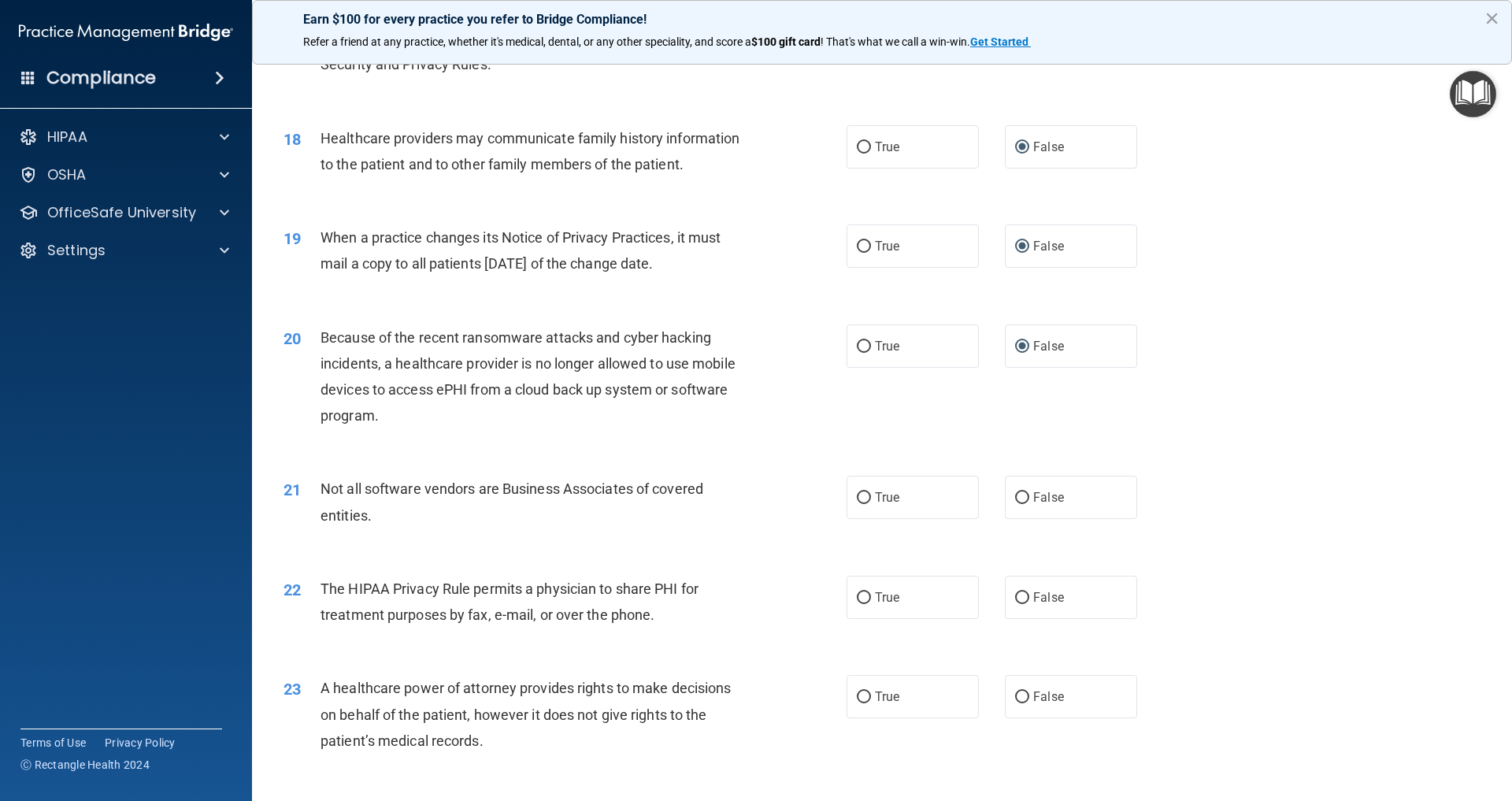
scroll to position [2039, 0]
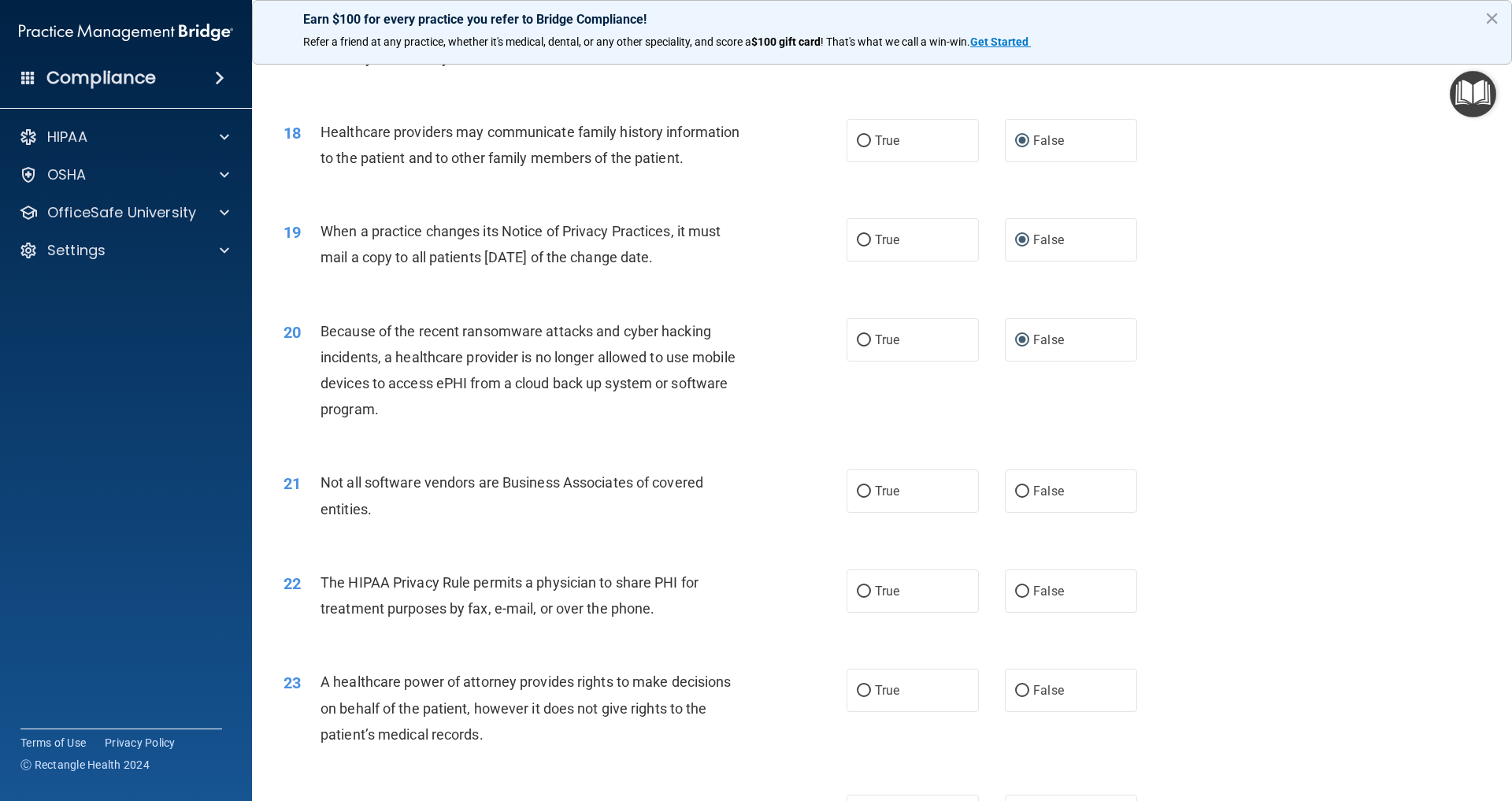
drag, startPoint x: 864, startPoint y: 478, endPoint x: 832, endPoint y: 481, distance: 32.1
click at [864, 486] on input "True" at bounding box center [864, 492] width 14 height 12
radio input "true"
drag, startPoint x: 865, startPoint y: 582, endPoint x: 855, endPoint y: 581, distance: 10.0
click at [865, 586] on input "True" at bounding box center [864, 592] width 14 height 12
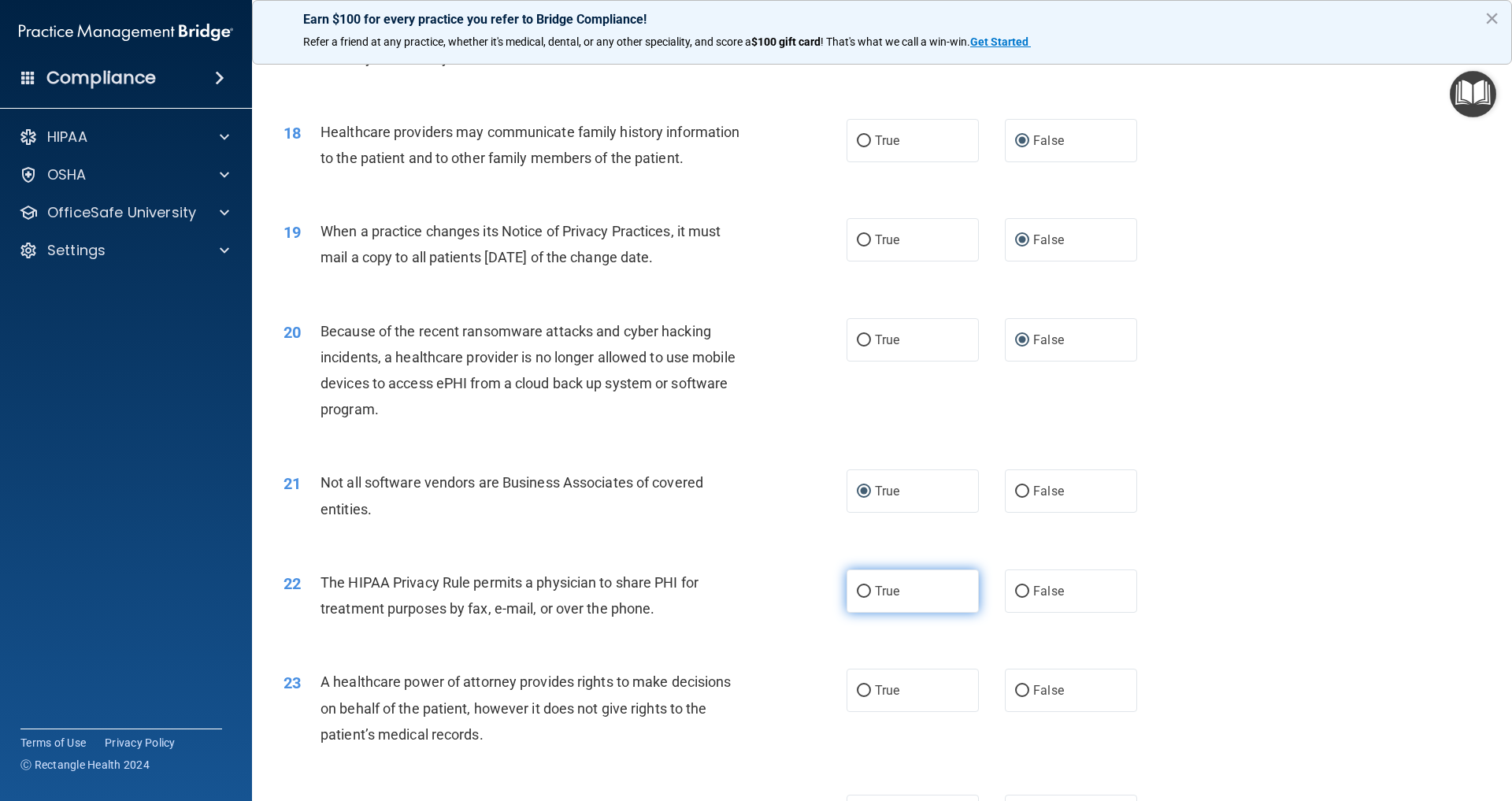
radio input "true"
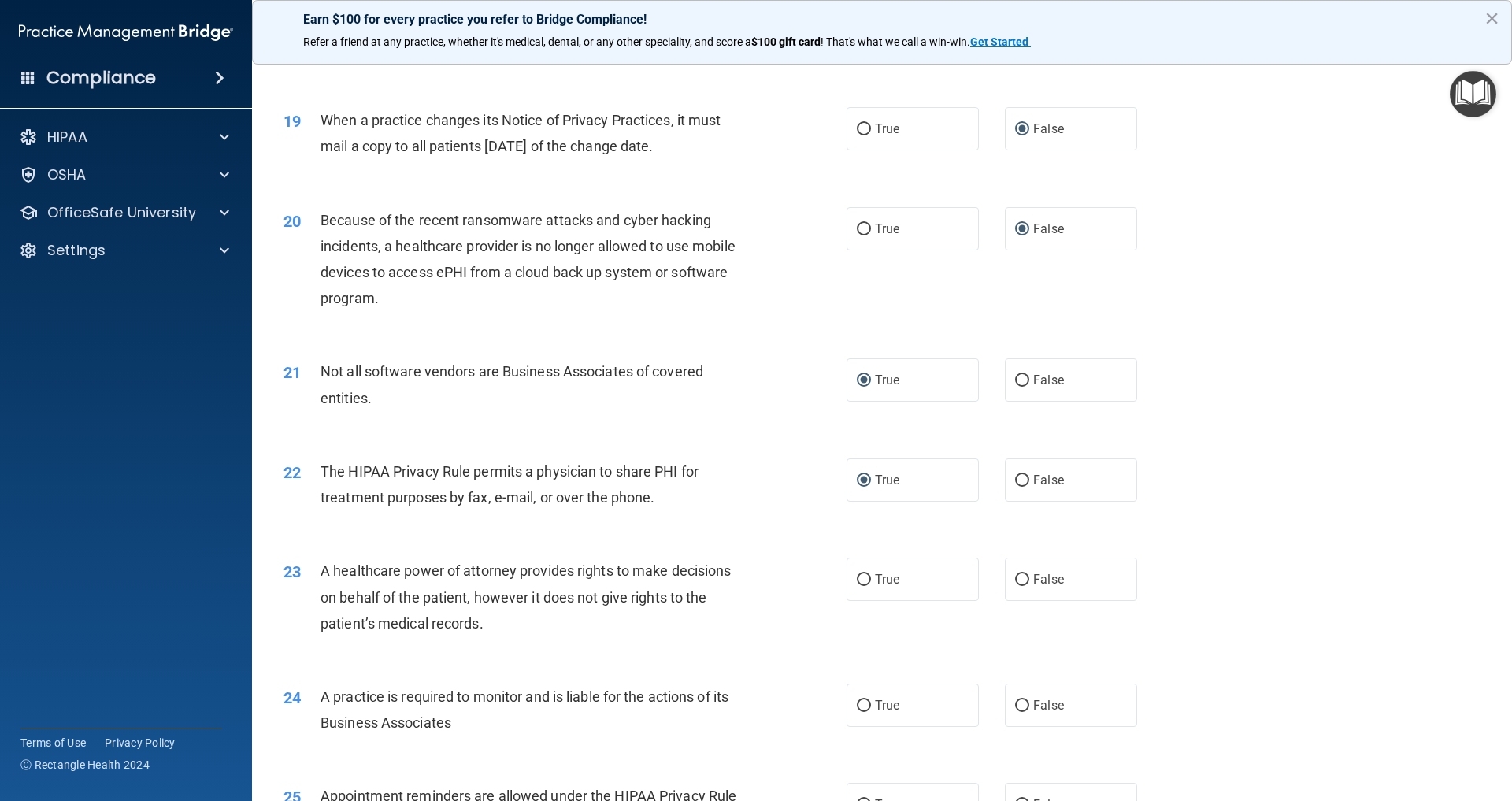
scroll to position [2183, 0]
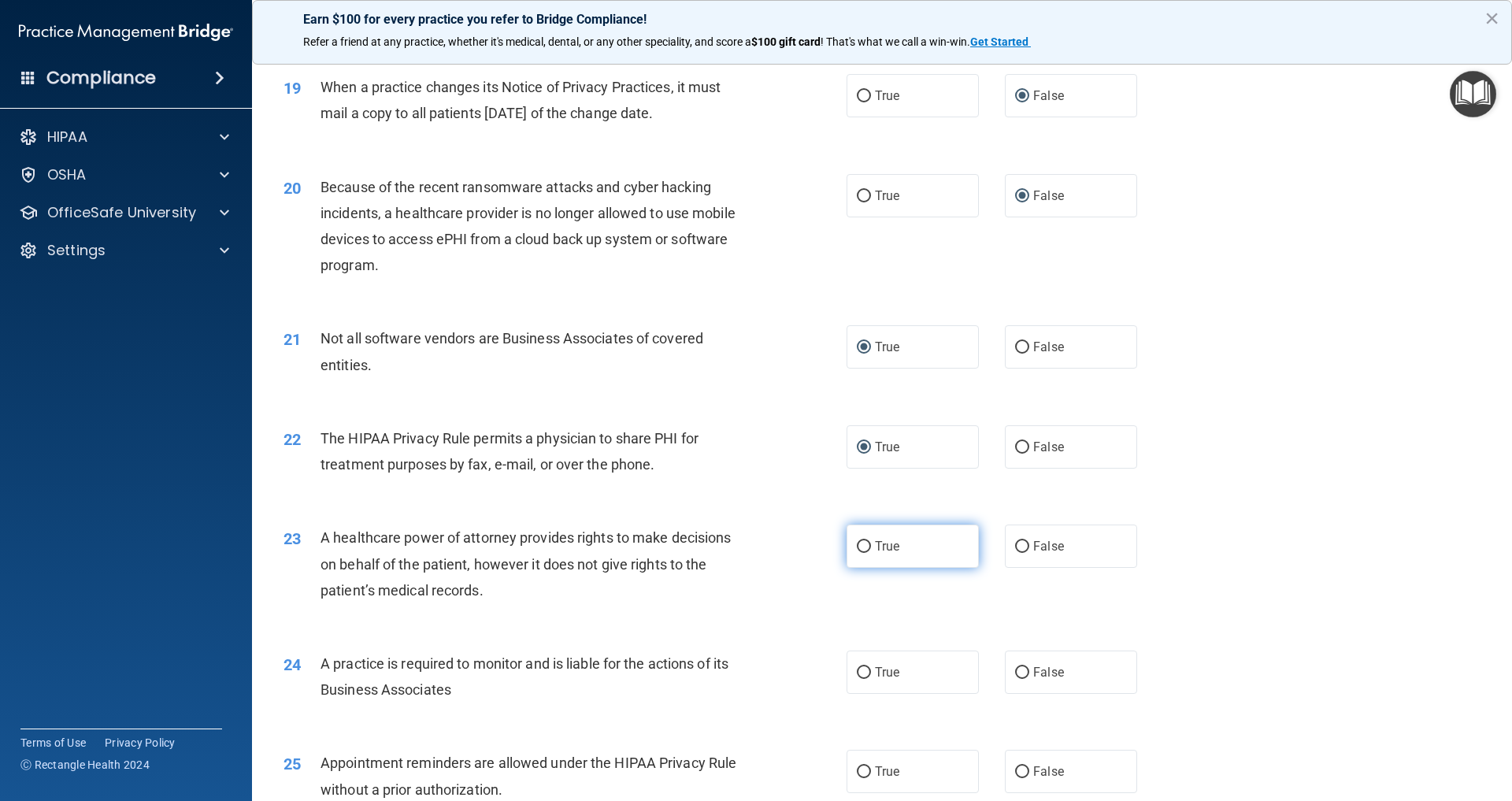
drag, startPoint x: 1026, startPoint y: 535, endPoint x: 949, endPoint y: 535, distance: 77.0
click at [1026, 541] on input "False" at bounding box center [1022, 547] width 14 height 12
radio input "true"
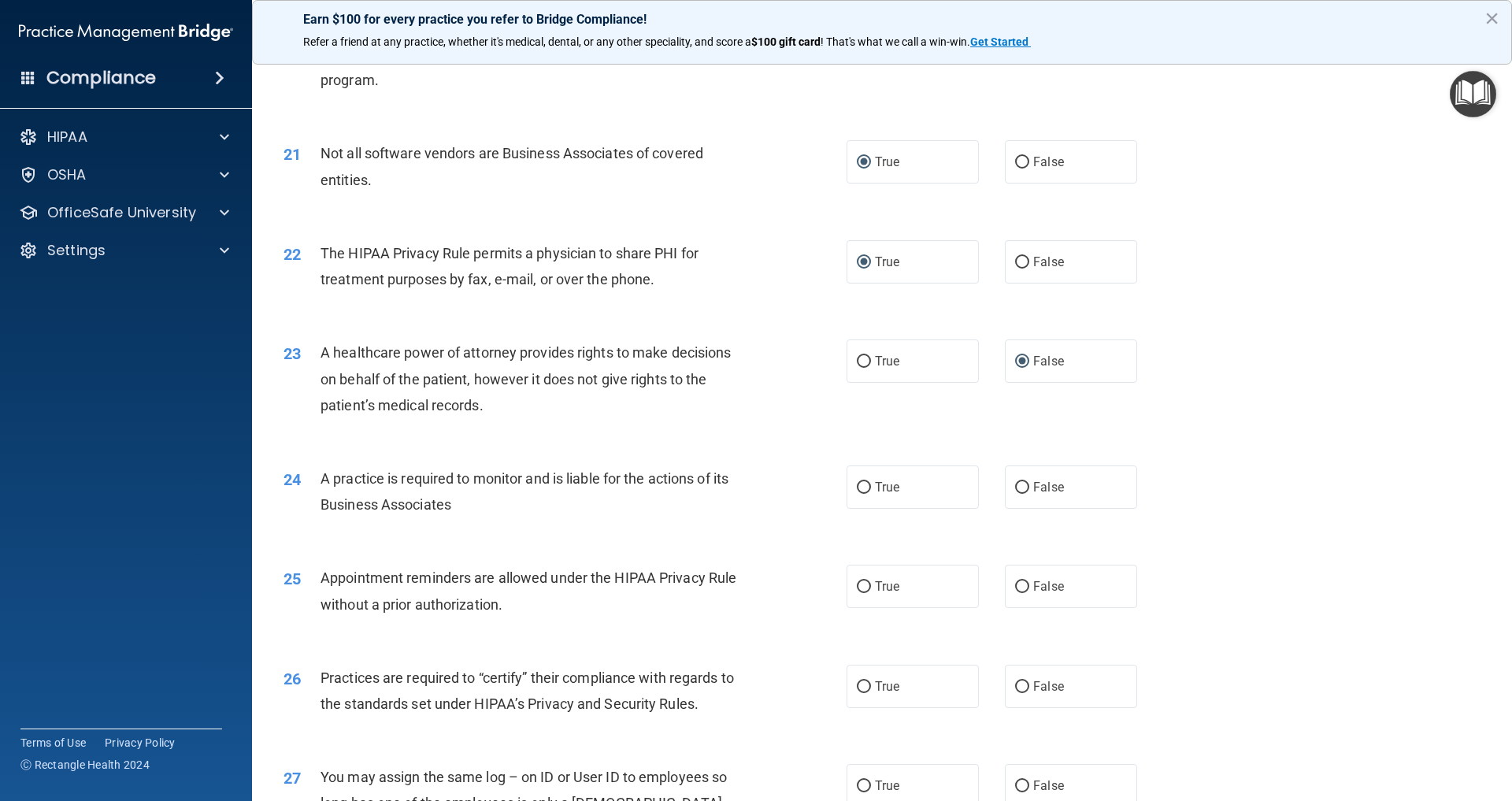
scroll to position [2395, 0]
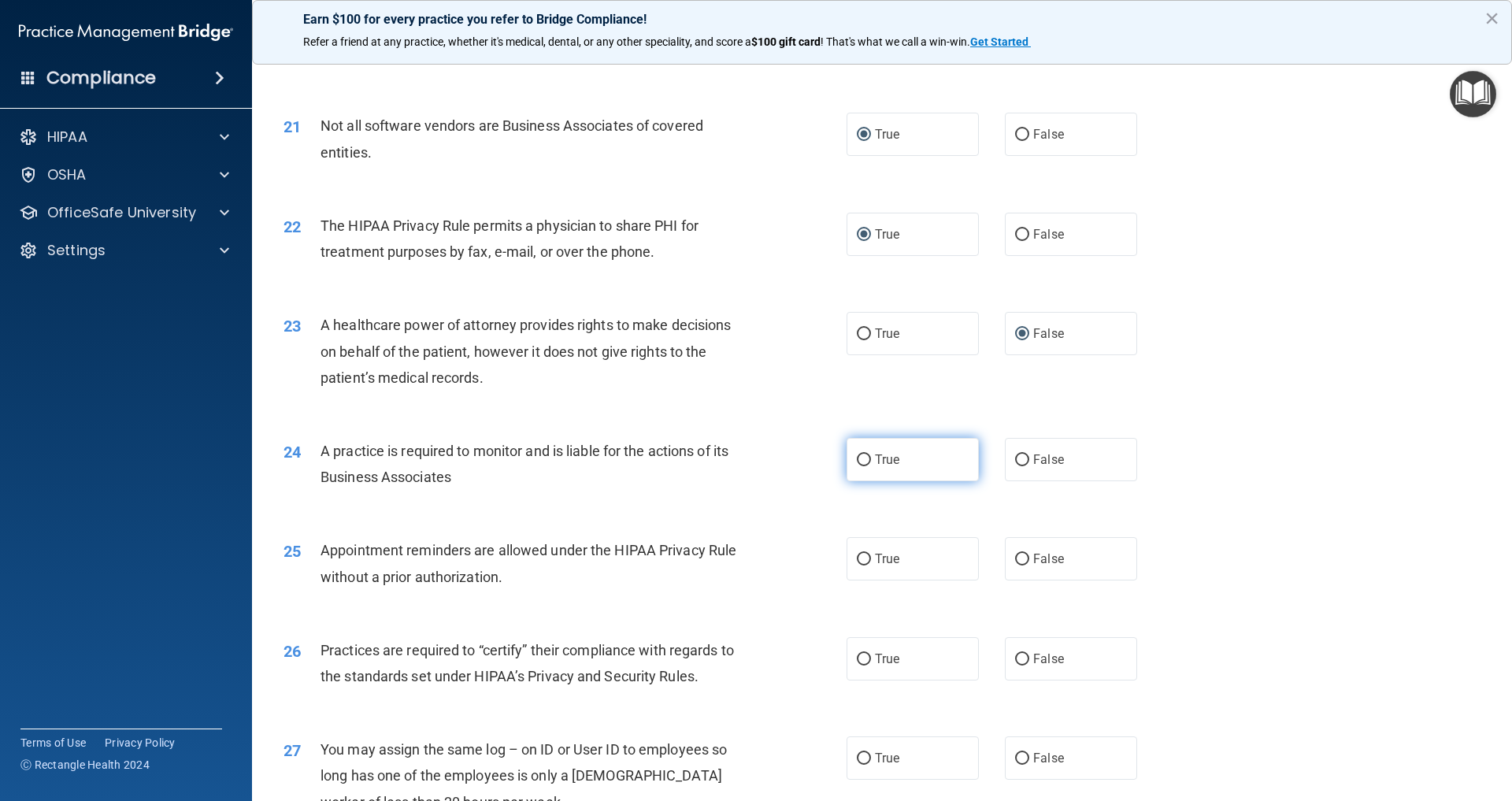
drag, startPoint x: 1020, startPoint y: 448, endPoint x: 950, endPoint y: 455, distance: 70.3
click at [1020, 454] on input "False" at bounding box center [1022, 460] width 14 height 12
radio input "true"
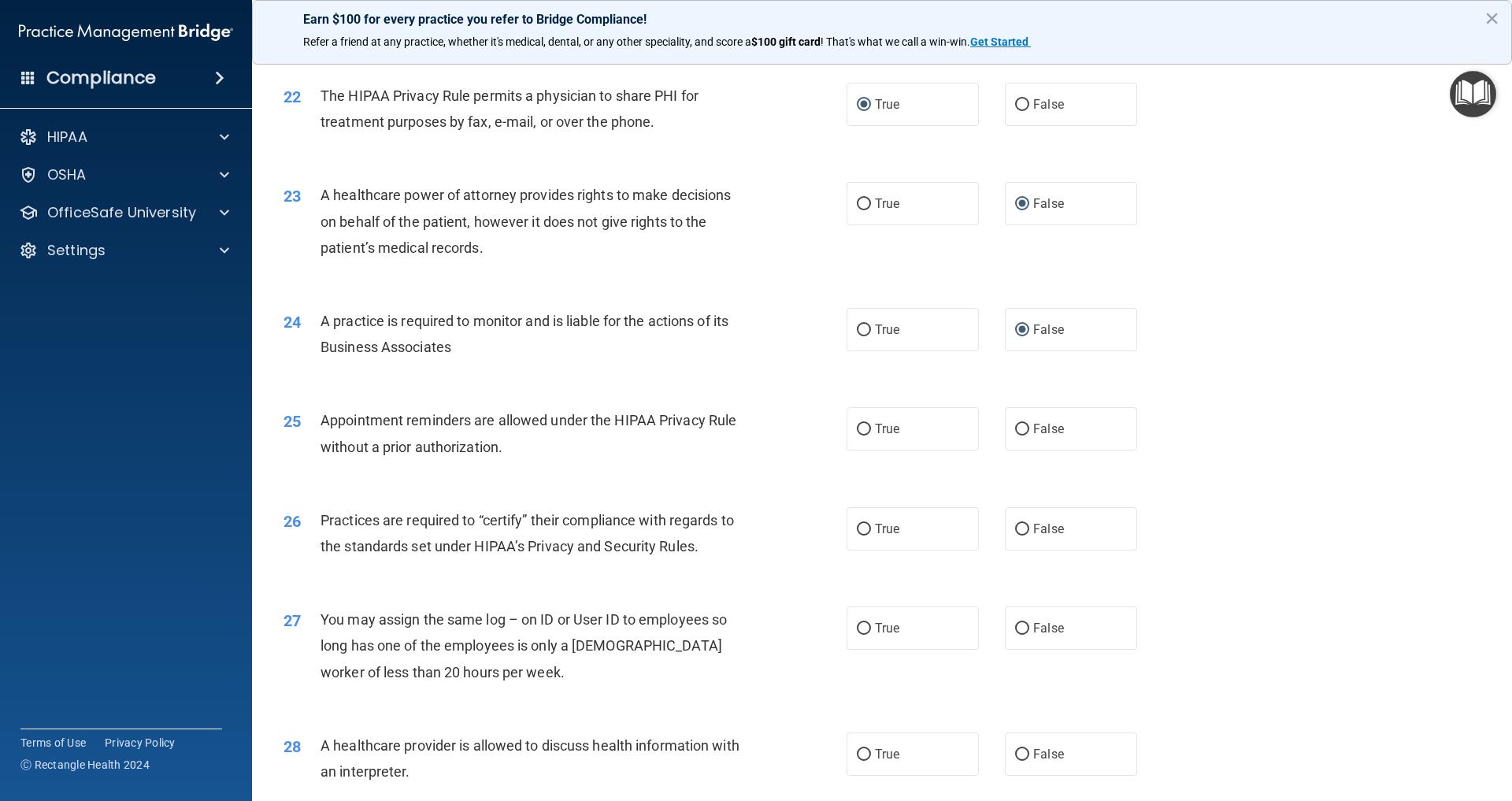
scroll to position [2529, 0]
click at [869, 421] on input "True" at bounding box center [864, 427] width 14 height 12
radio input "true"
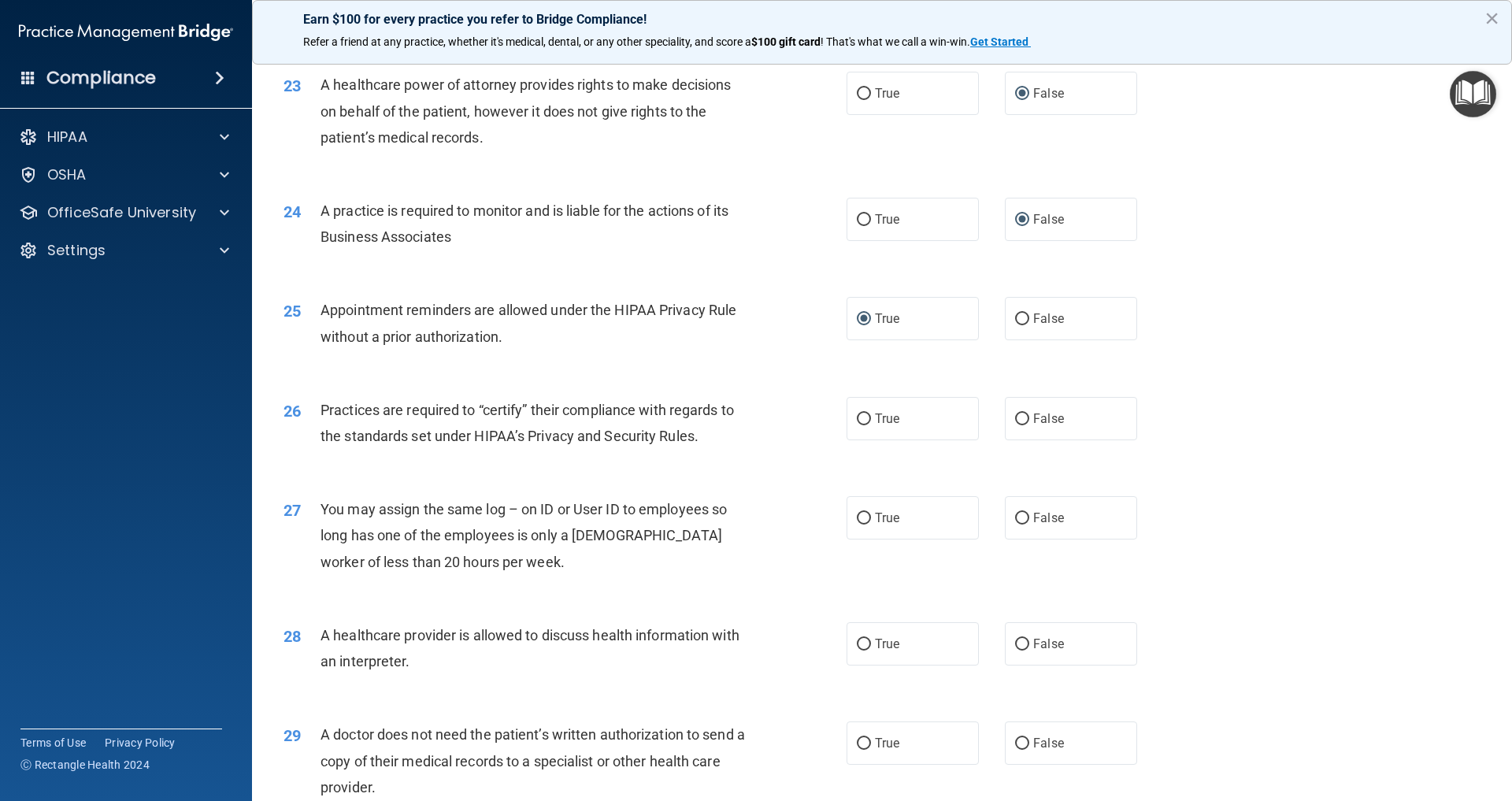
scroll to position [2638, 0]
drag, startPoint x: 1019, startPoint y: 402, endPoint x: 1000, endPoint y: 404, distance: 19.1
click at [1020, 411] on input "False" at bounding box center [1022, 417] width 14 height 12
radio input "true"
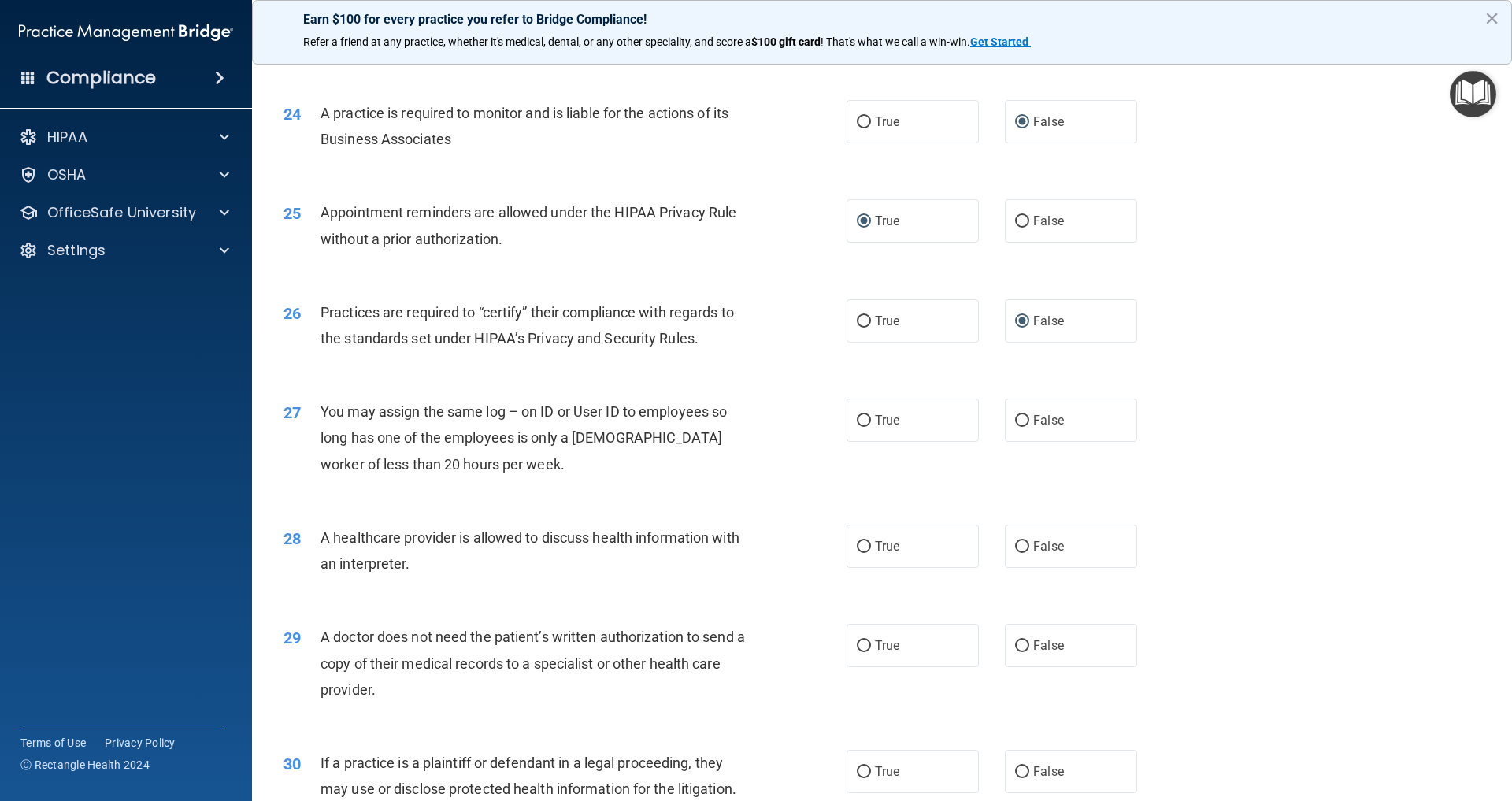
scroll to position [2749, 0]
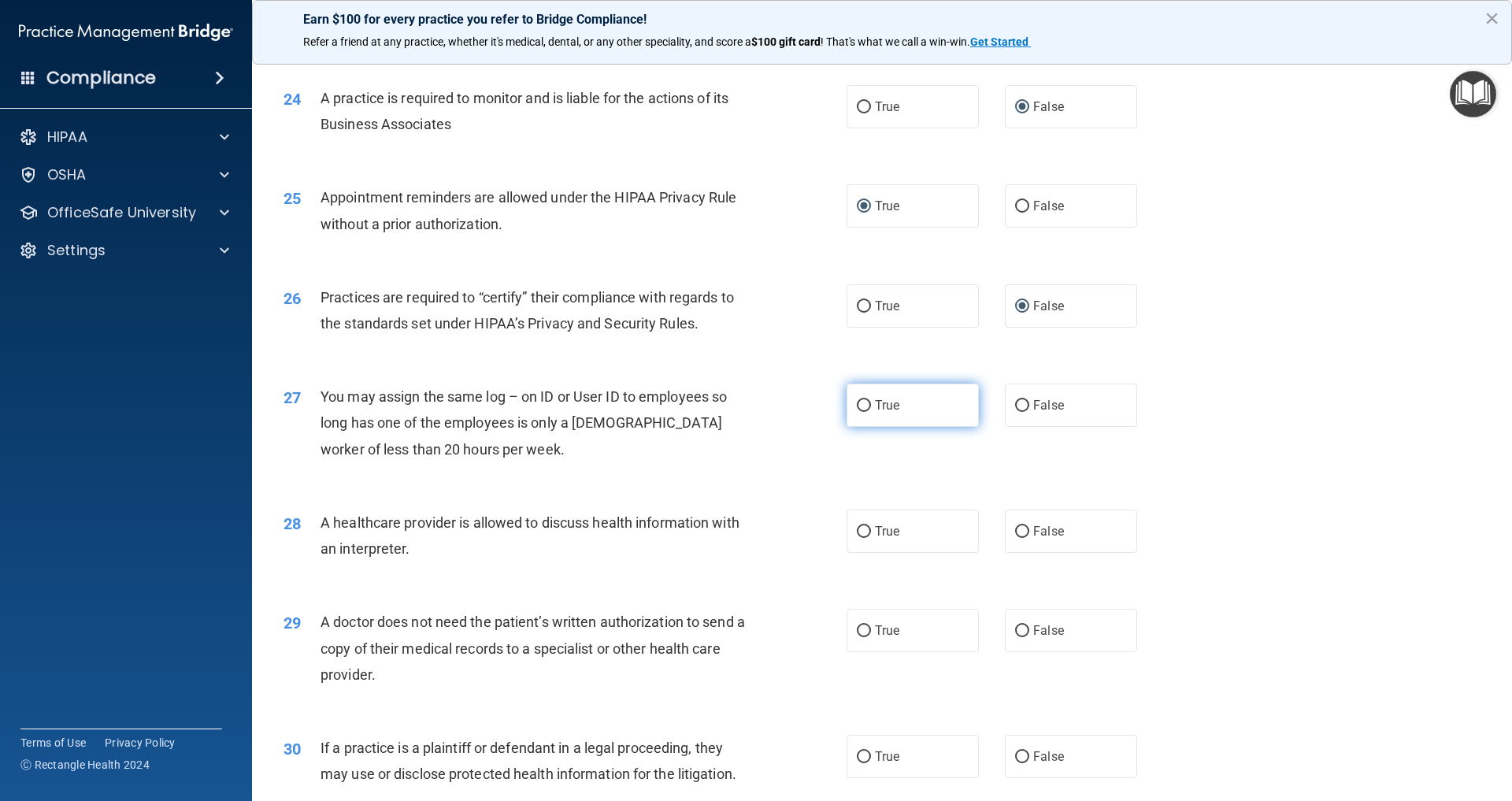
drag, startPoint x: 1023, startPoint y: 395, endPoint x: 961, endPoint y: 389, distance: 62.3
click at [1023, 400] on input "False" at bounding box center [1022, 406] width 14 height 12
radio input "true"
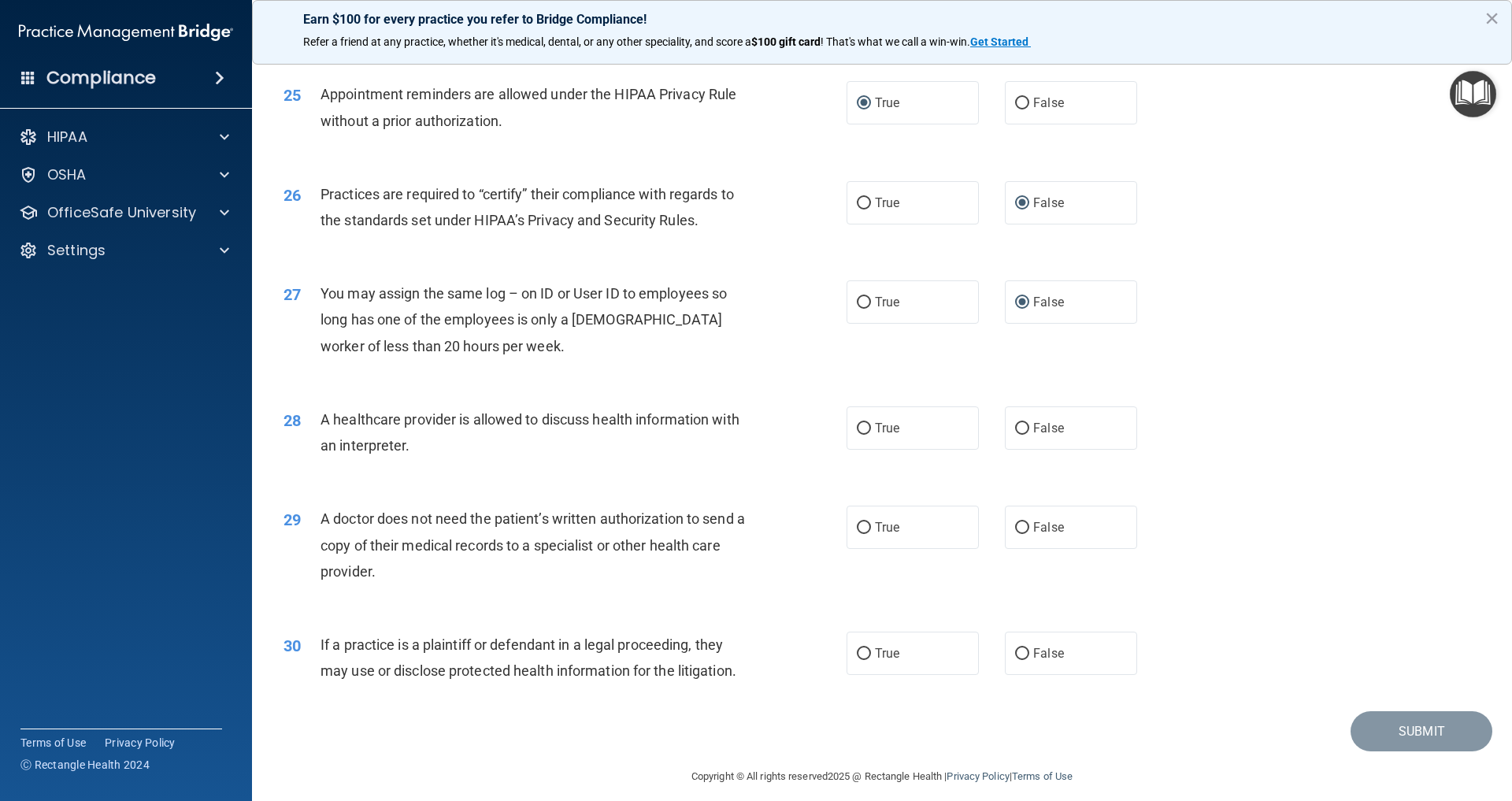
scroll to position [2851, 0]
drag, startPoint x: 865, startPoint y: 414, endPoint x: 812, endPoint y: 416, distance: 53.0
click at [865, 424] on input "True" at bounding box center [864, 430] width 14 height 12
radio input "true"
drag, startPoint x: 865, startPoint y: 517, endPoint x: 835, endPoint y: 513, distance: 30.3
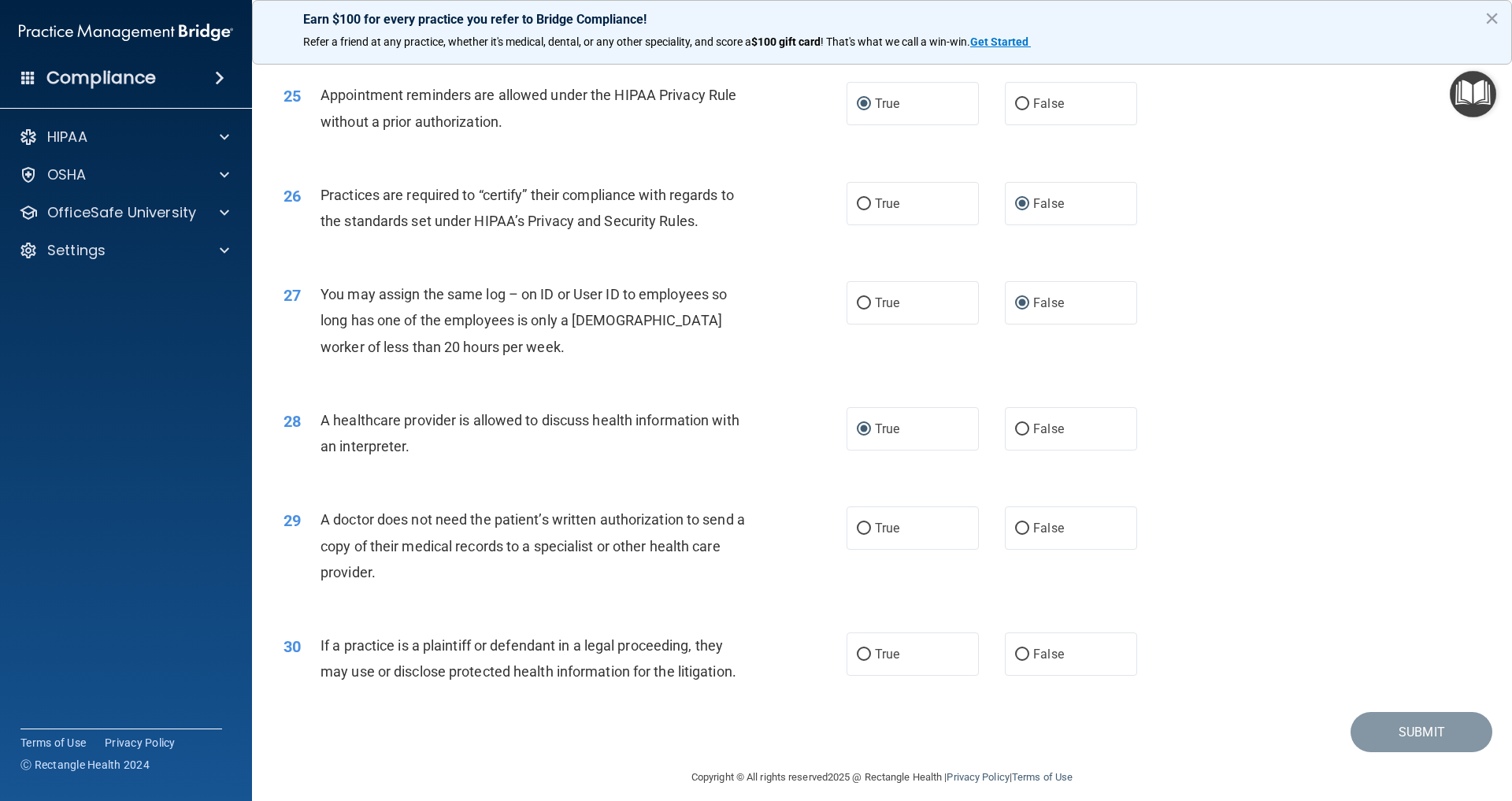
click at [865, 523] on input "True" at bounding box center [864, 529] width 14 height 12
radio input "true"
click at [870, 638] on label "True" at bounding box center [912, 653] width 132 height 43
click at [870, 649] on input "True" at bounding box center [864, 655] width 14 height 12
radio input "true"
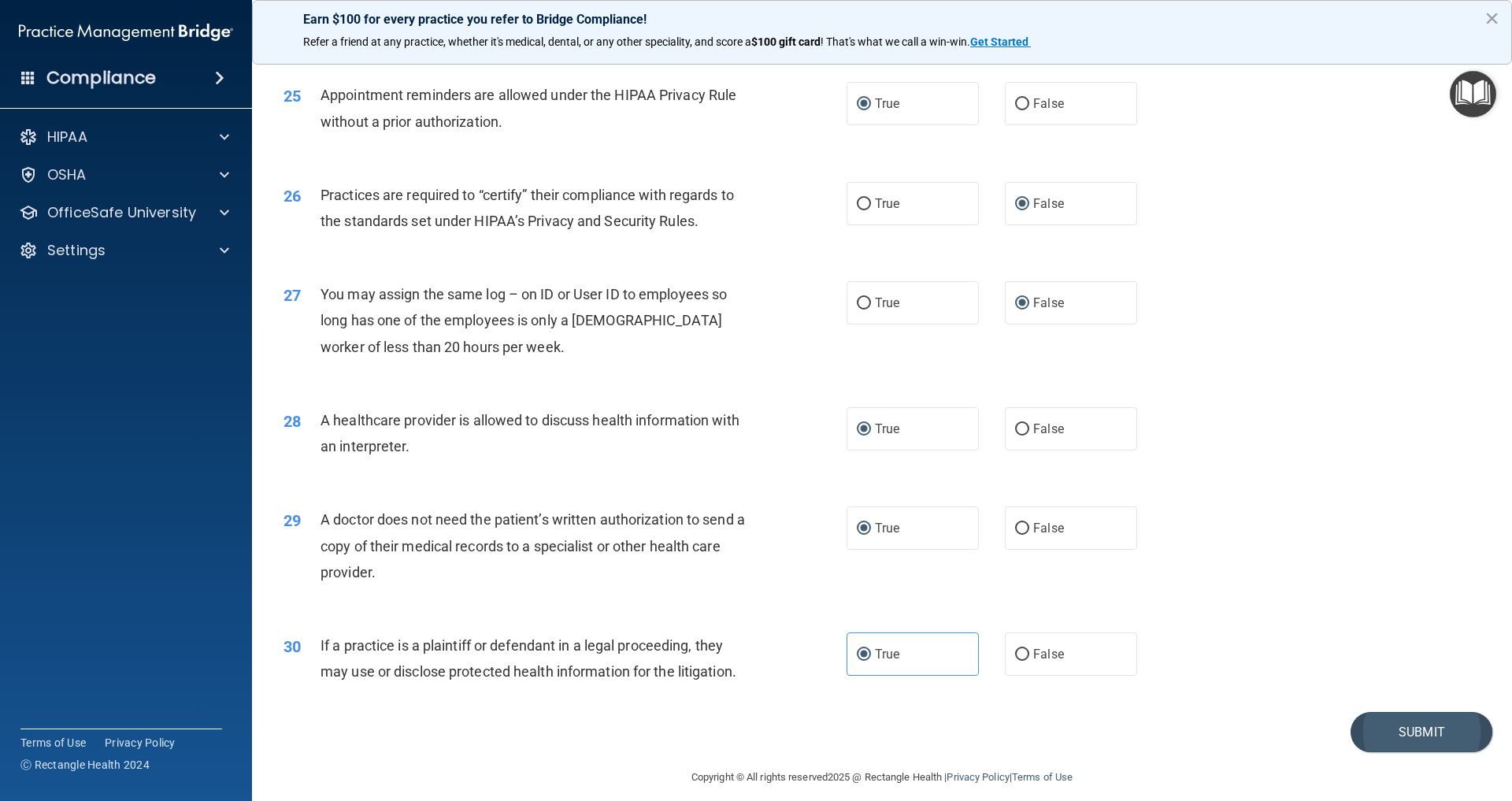
drag, startPoint x: 1391, startPoint y: 719, endPoint x: 1383, endPoint y: 713, distance: 10.0
click at [1391, 718] on button "Submit" at bounding box center [1422, 732] width 142 height 40
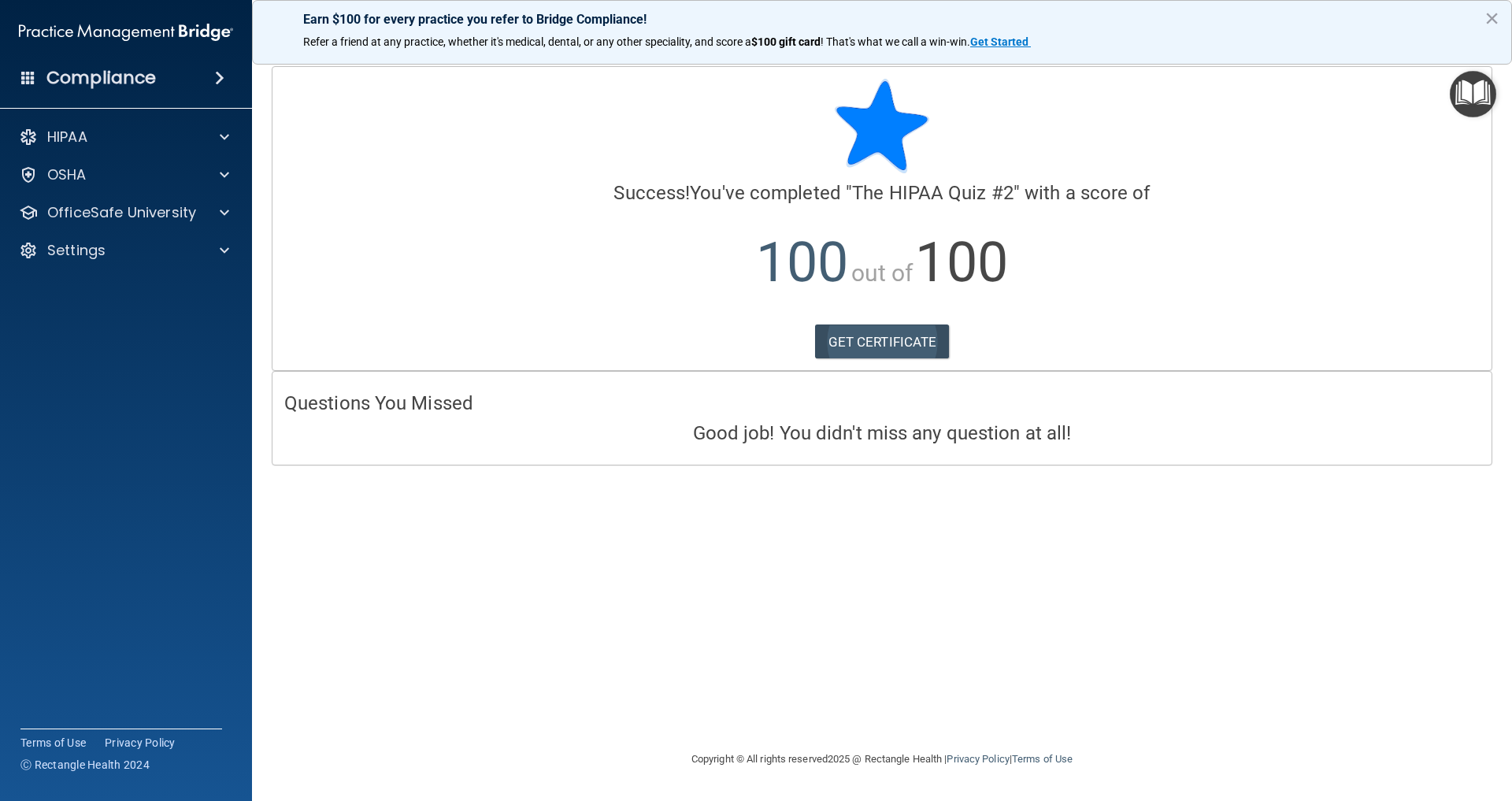
click at [876, 344] on link "GET CERTIFICATE" at bounding box center [883, 341] width 135 height 35
click at [110, 181] on div "OSHA" at bounding box center [105, 175] width 196 height 19
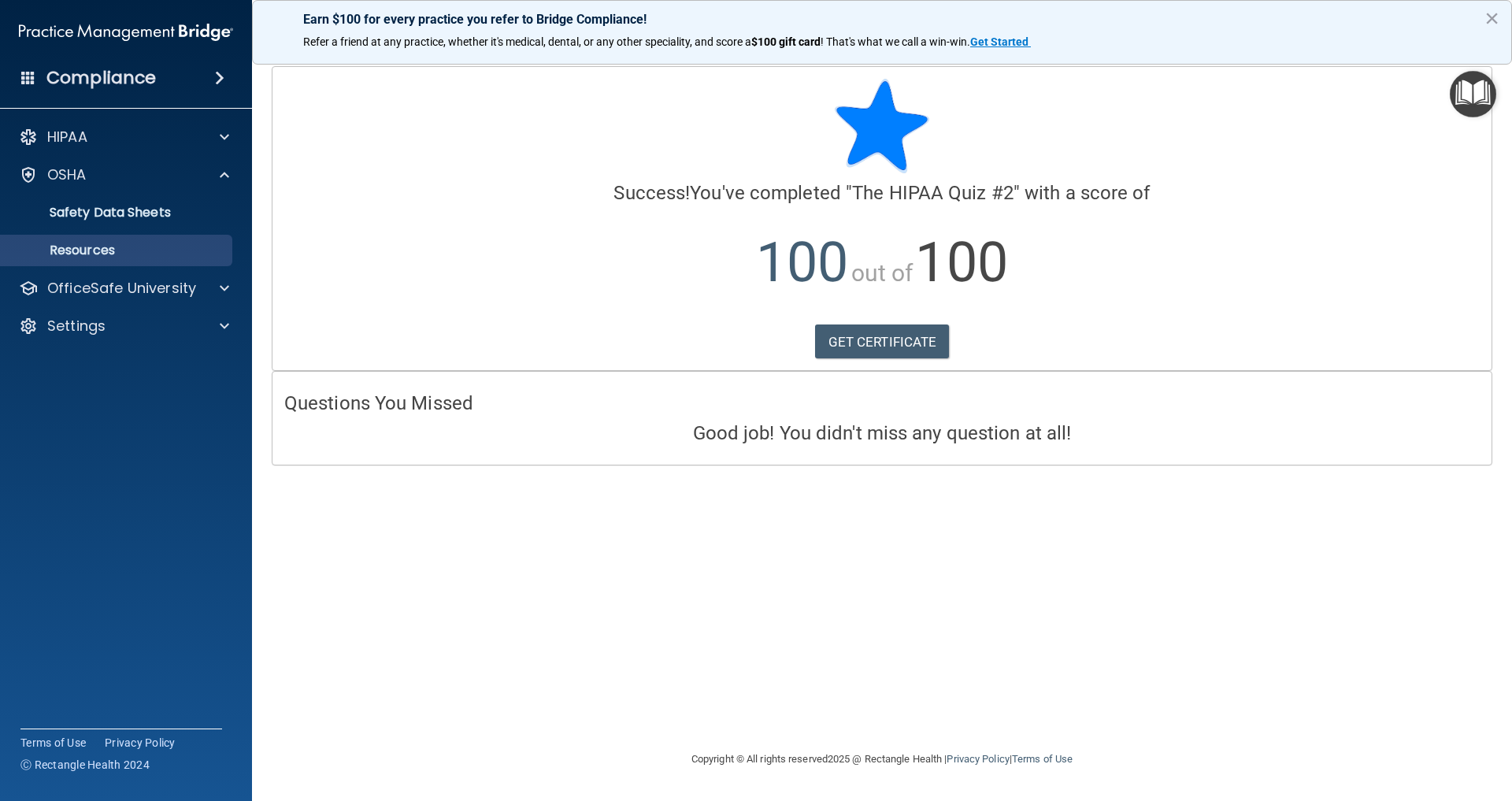
click at [105, 248] on p "Resources" at bounding box center [117, 250] width 215 height 16
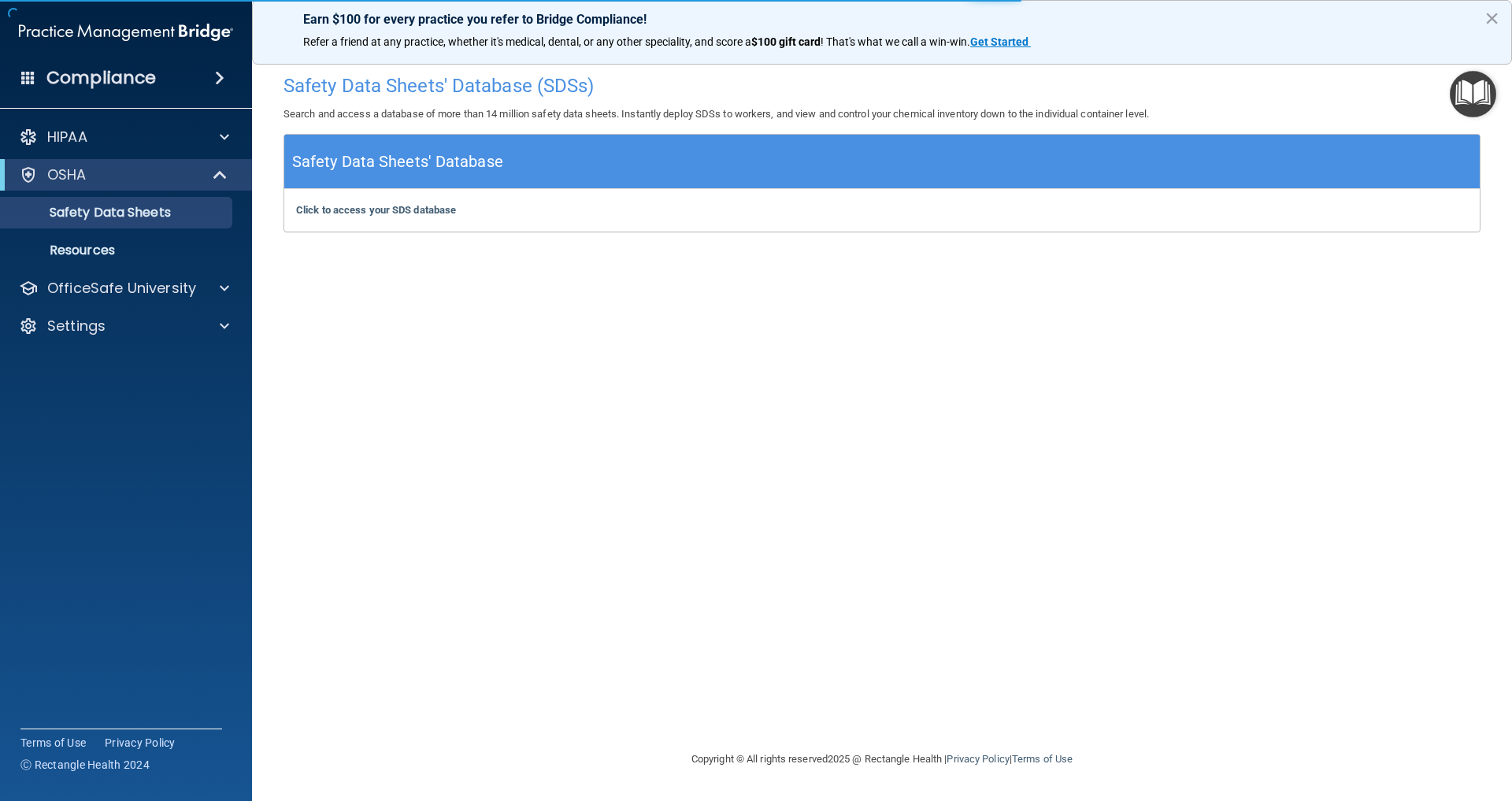
click at [116, 184] on div "OSHA" at bounding box center [104, 175] width 195 height 19
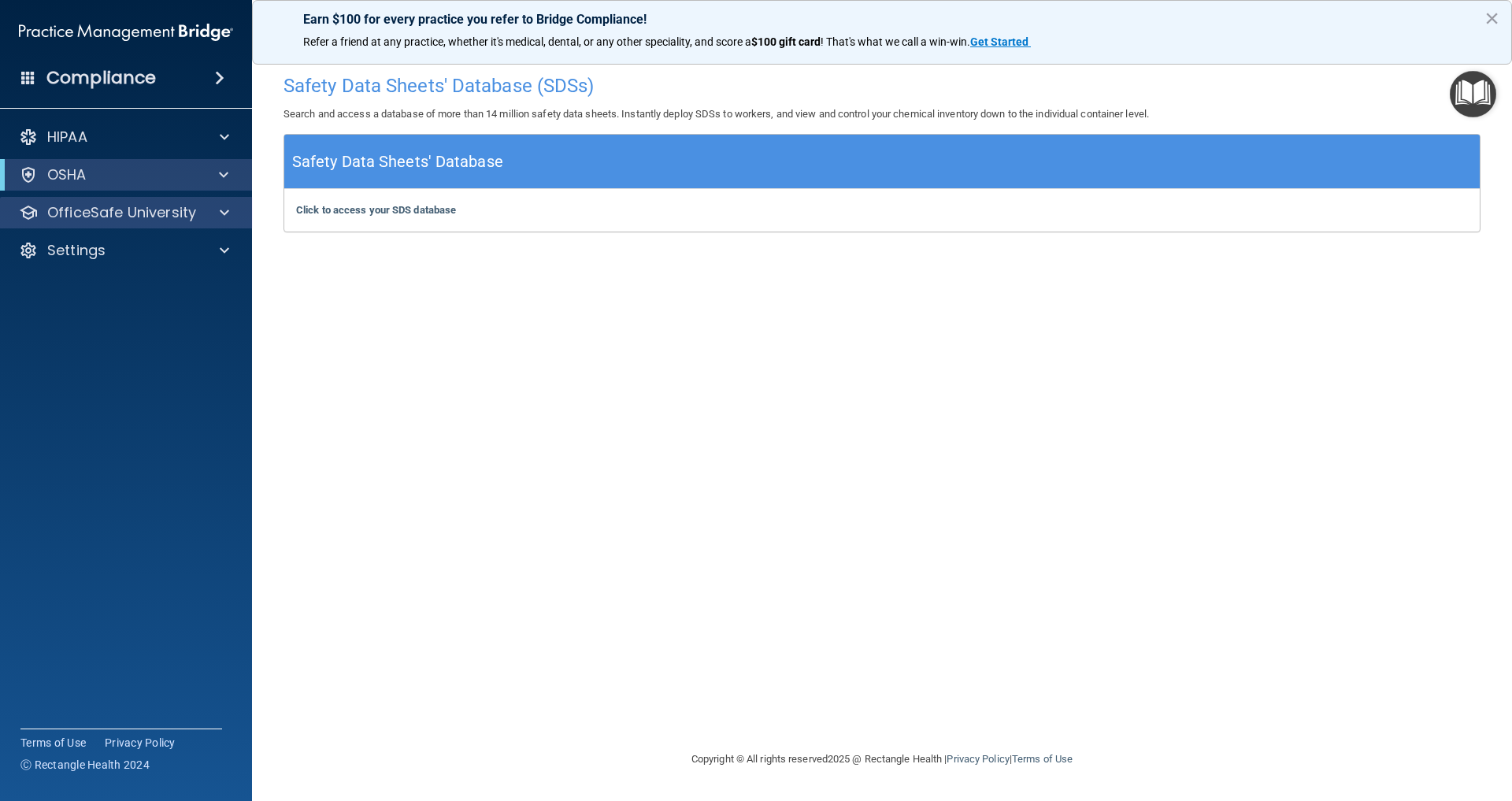
click at [103, 212] on p "OfficeSafe University" at bounding box center [121, 212] width 149 height 19
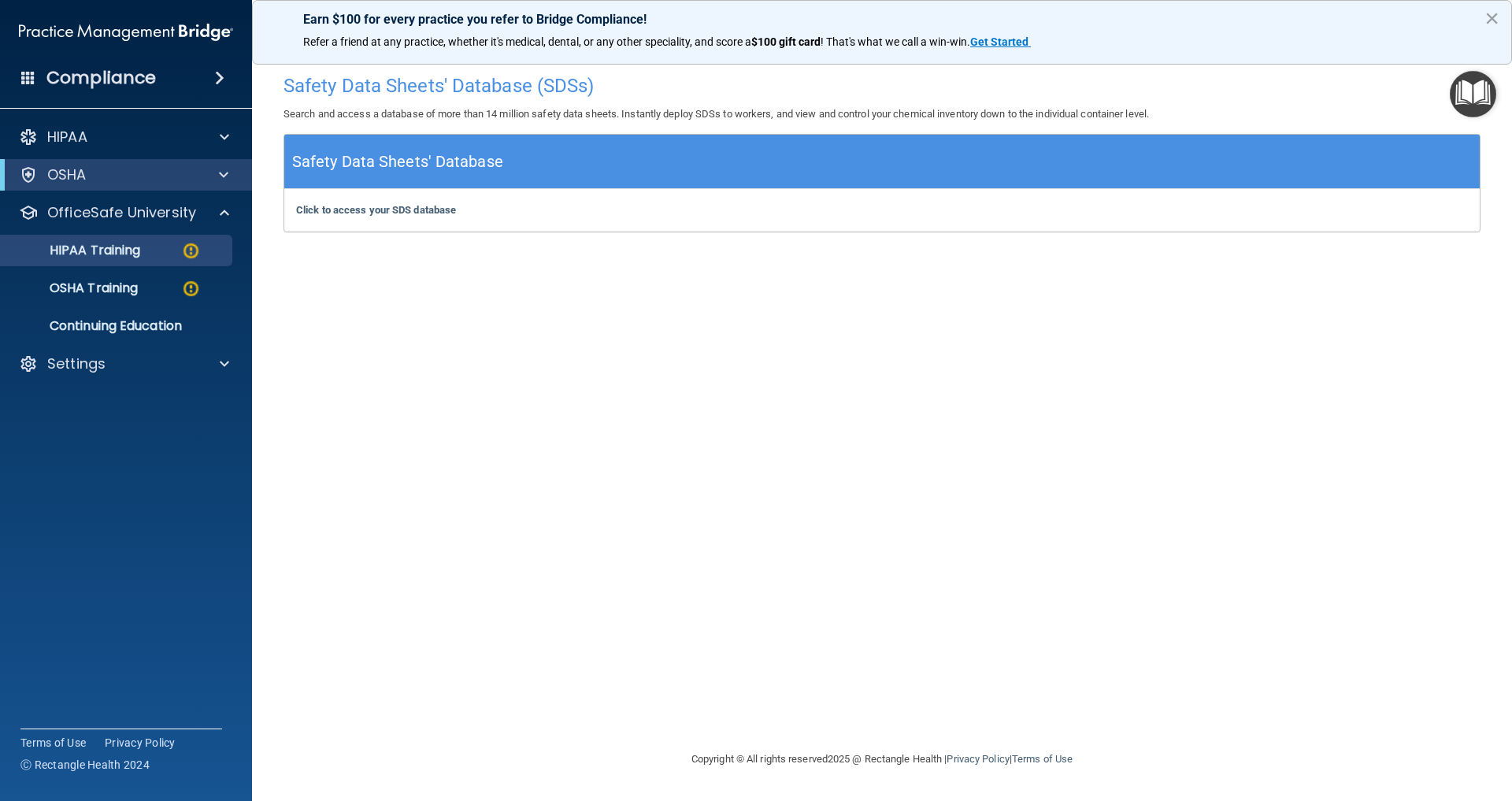
click at [106, 249] on p "HIPAA Training" at bounding box center [75, 250] width 130 height 16
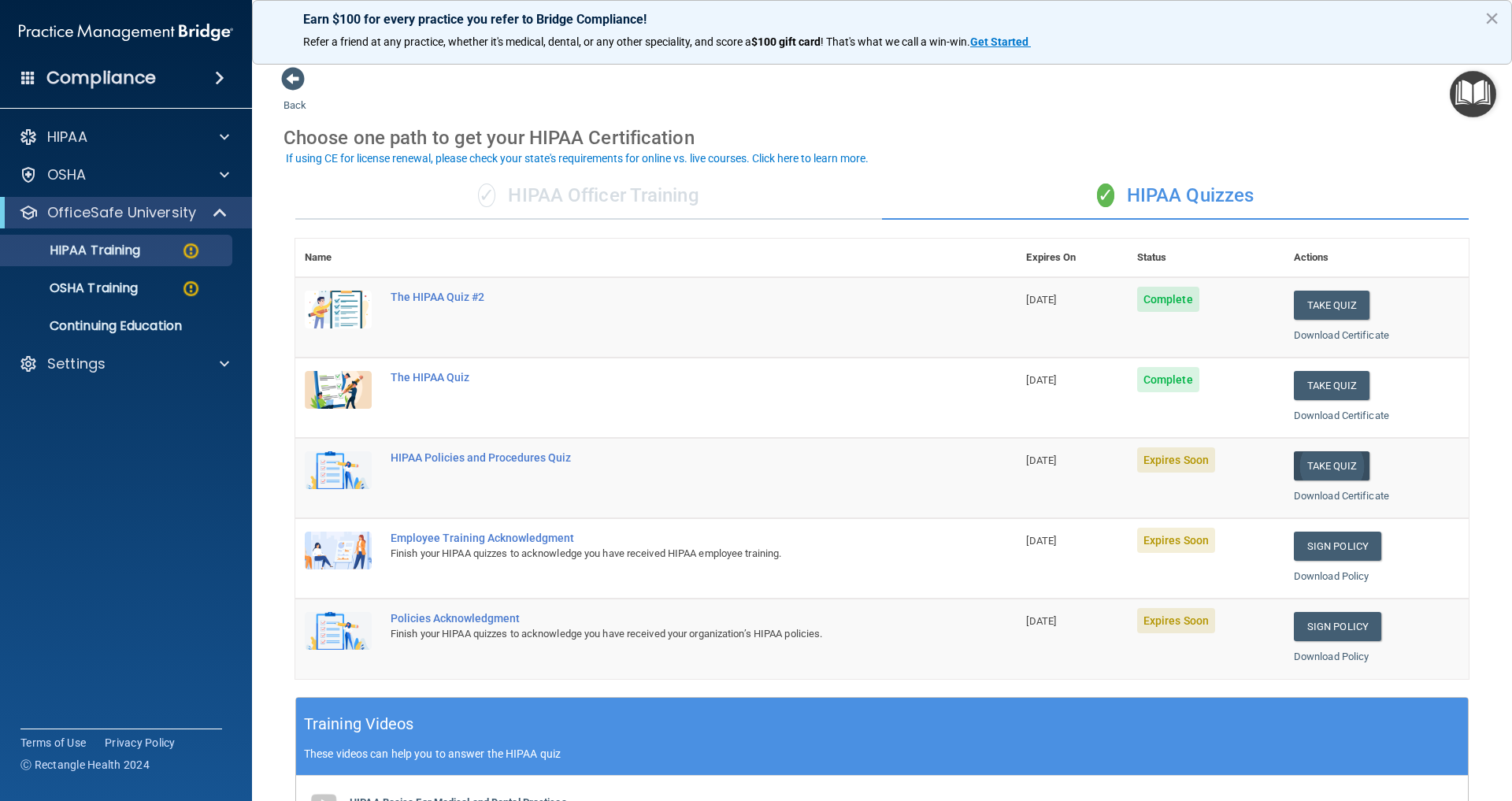
click at [1323, 460] on button "Take Quiz" at bounding box center [1332, 465] width 76 height 30
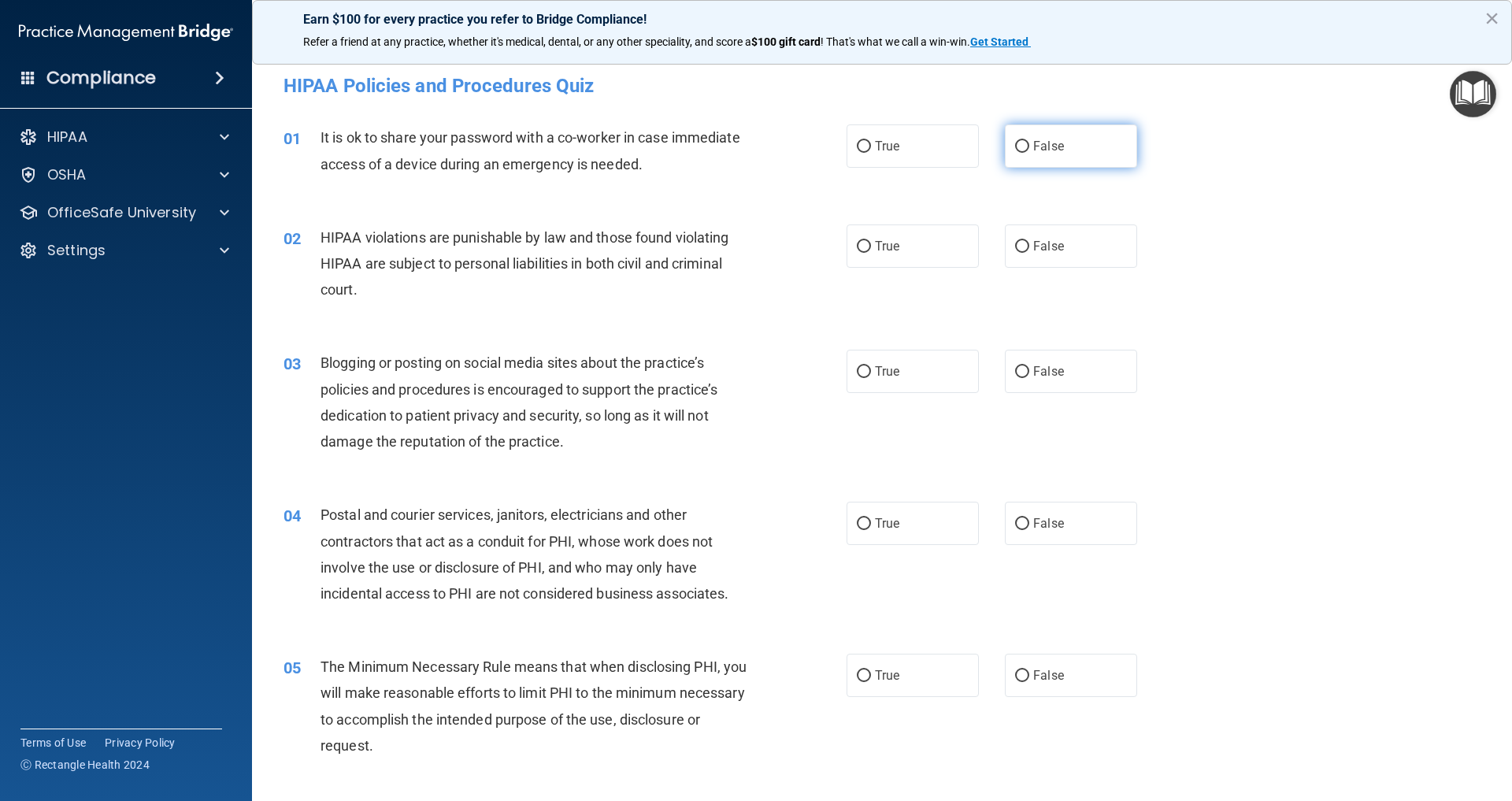
click at [1020, 153] on label "False" at bounding box center [1071, 146] width 132 height 43
click at [1020, 153] on input "False" at bounding box center [1022, 147] width 14 height 12
radio input "true"
click at [863, 244] on input "True" at bounding box center [864, 246] width 14 height 12
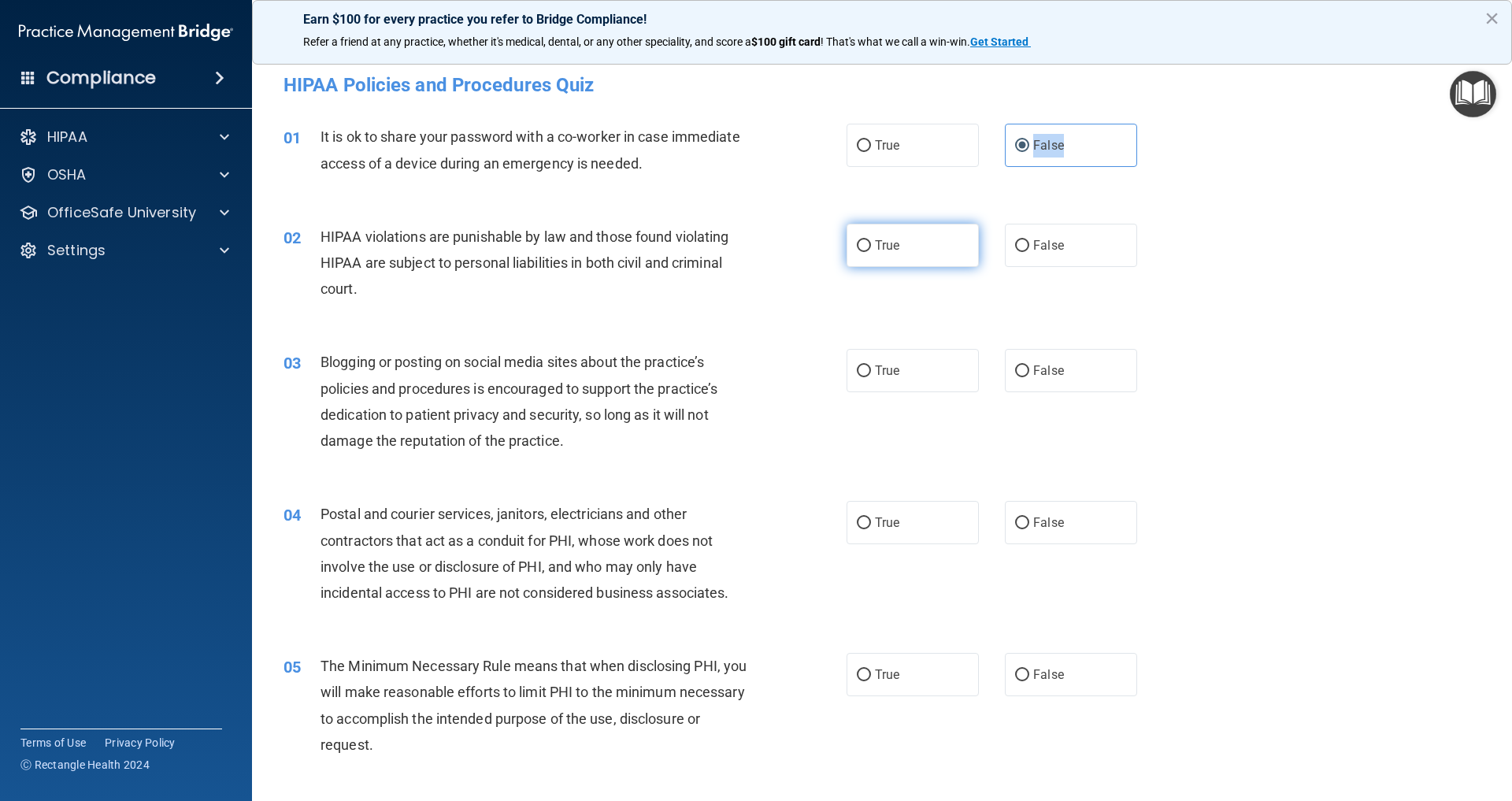
radio input "true"
click at [1025, 372] on input "False" at bounding box center [1022, 371] width 14 height 12
radio input "true"
click at [861, 522] on input "True" at bounding box center [864, 524] width 14 height 12
radio input "true"
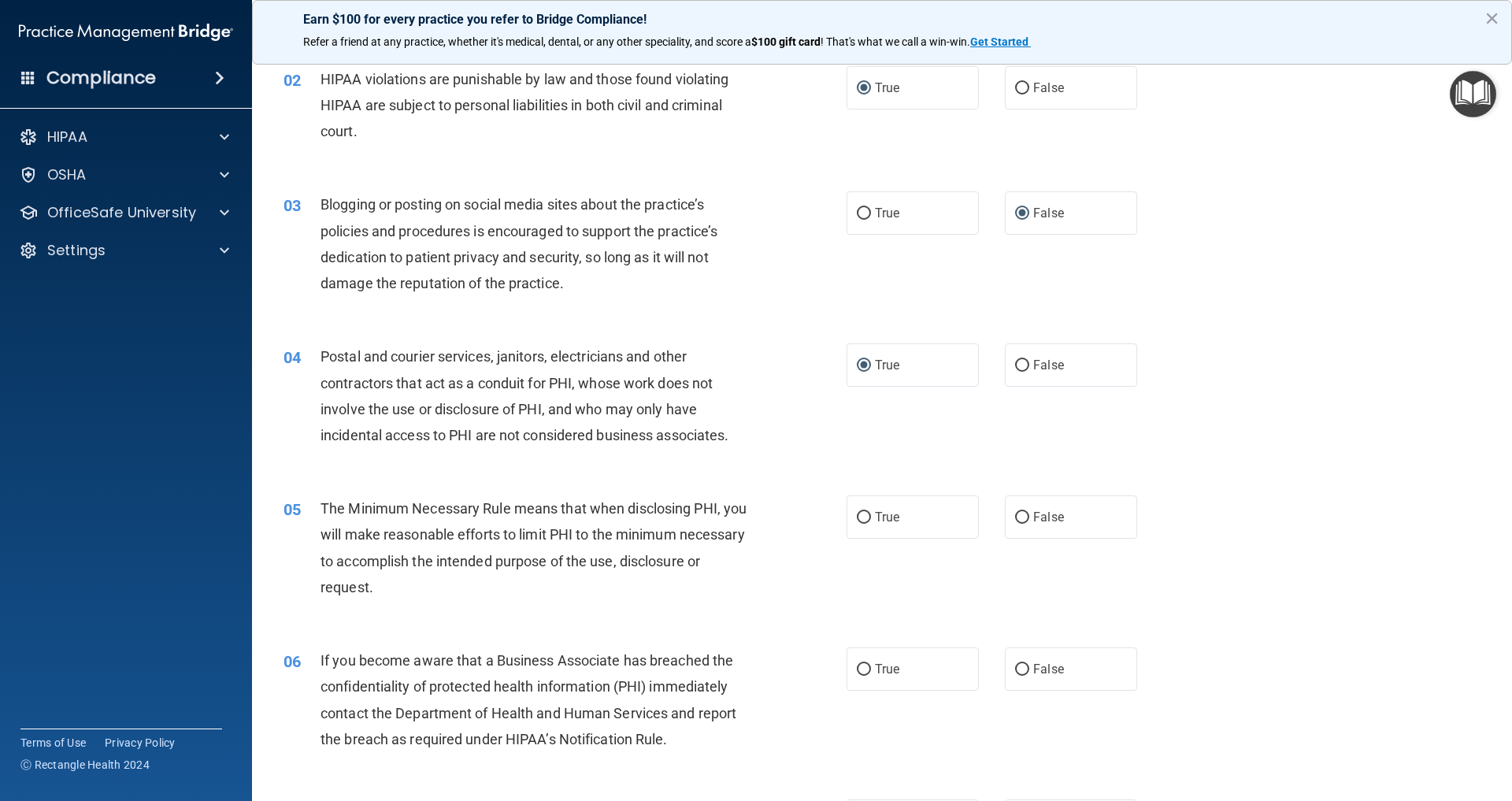
scroll to position [170, 0]
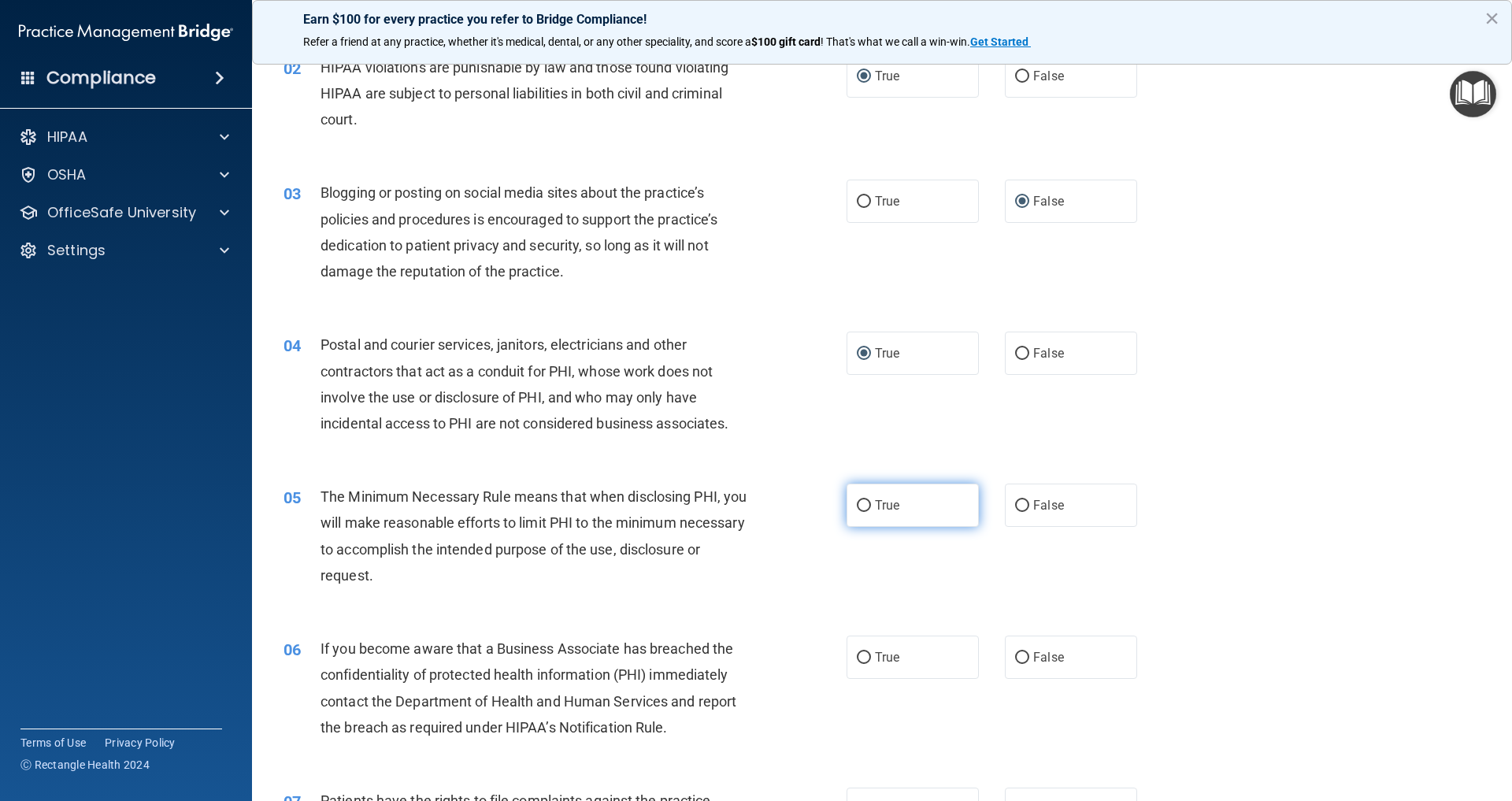
click at [866, 501] on input "True" at bounding box center [864, 506] width 14 height 12
radio input "true"
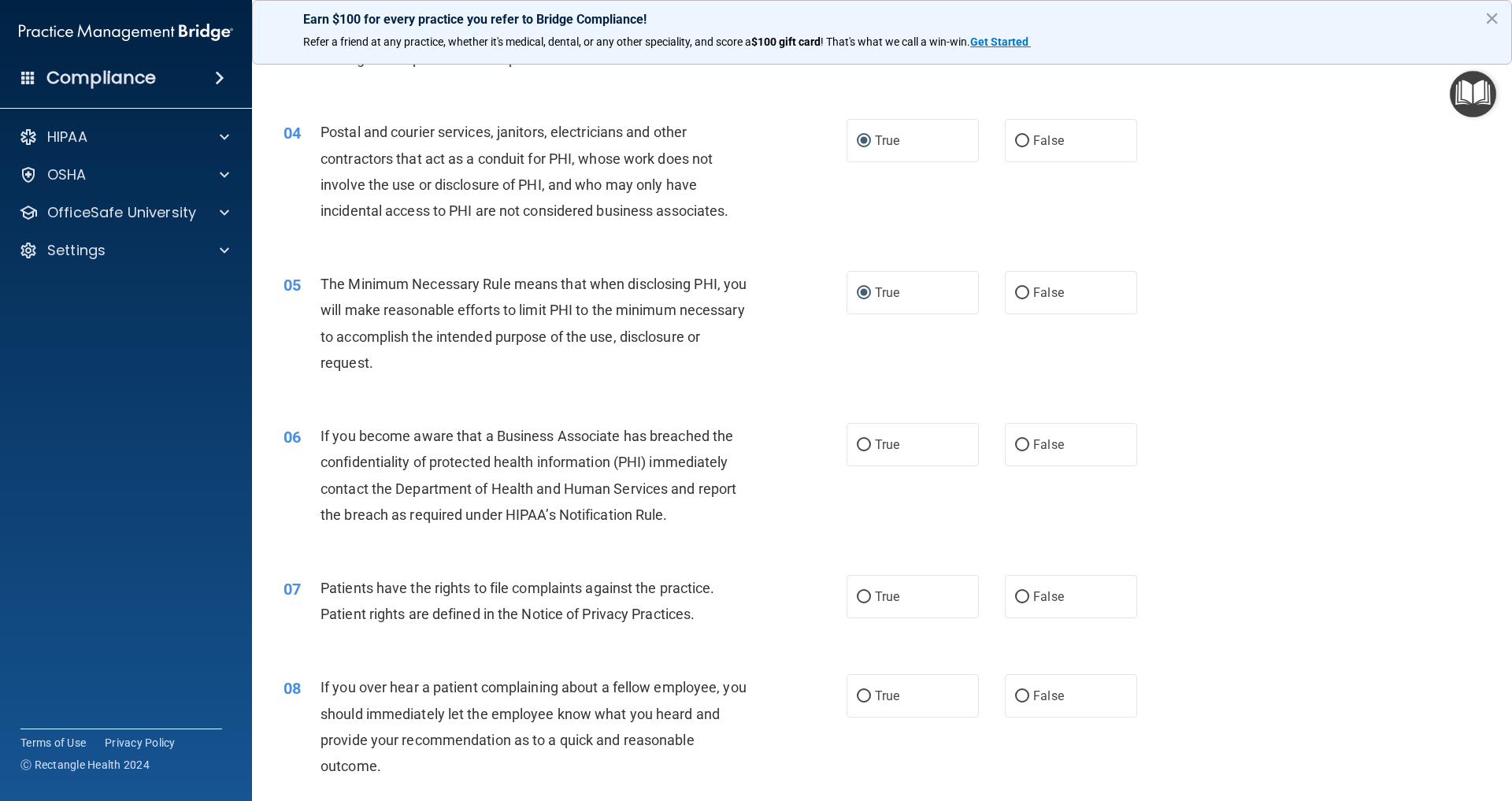
scroll to position [392, 0]
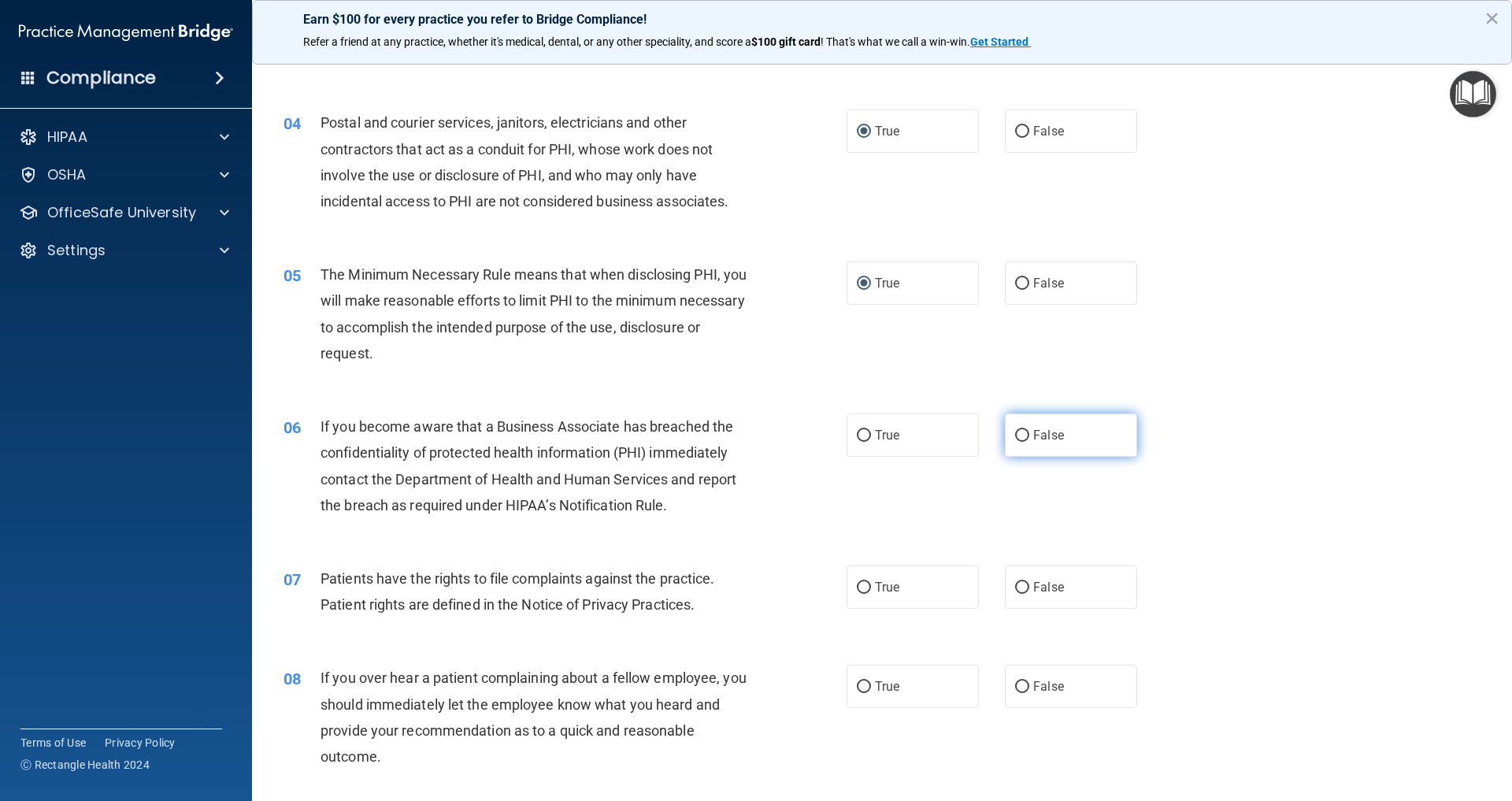
click at [1023, 433] on input "False" at bounding box center [1022, 436] width 14 height 12
radio input "true"
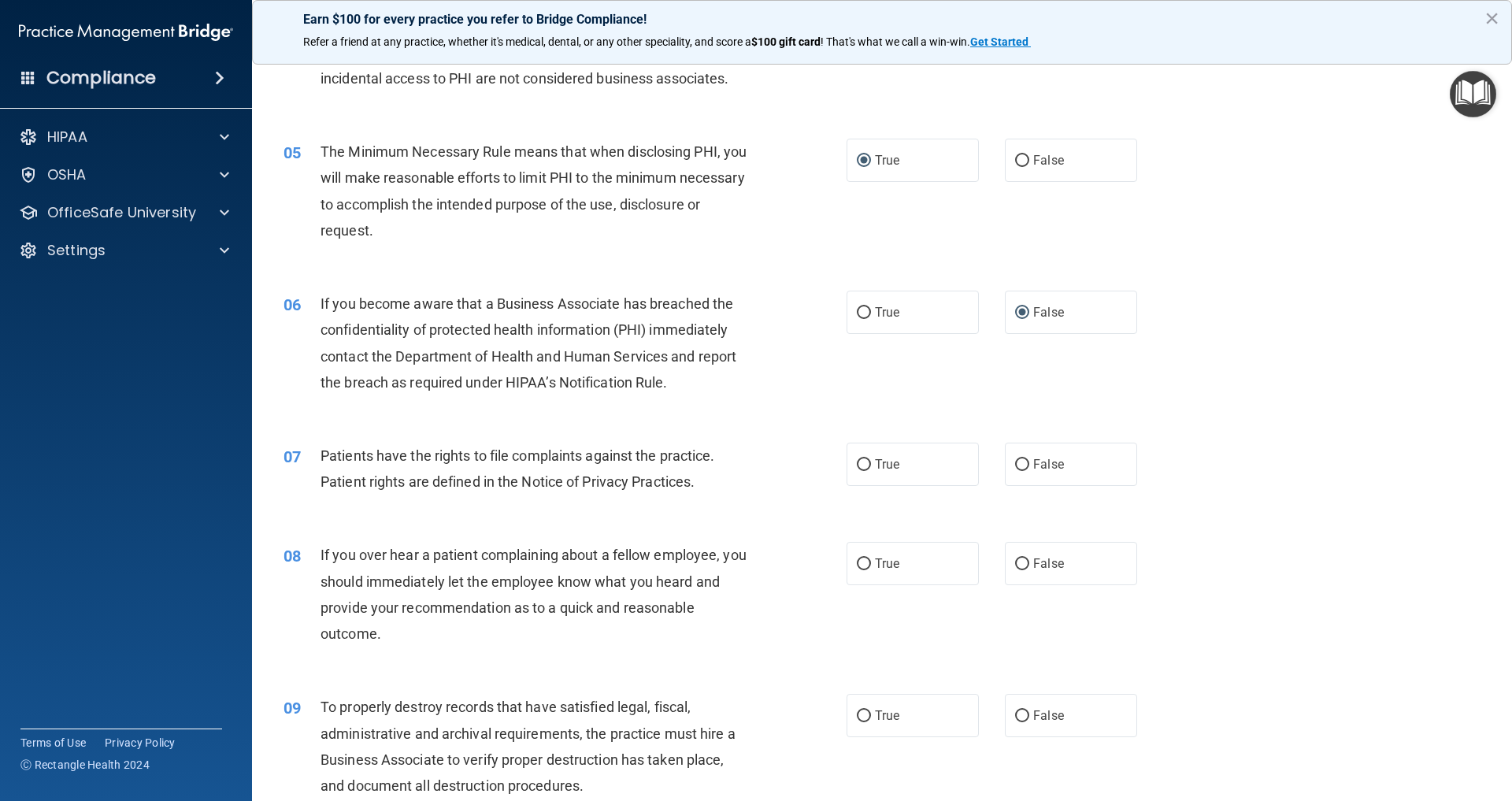
scroll to position [517, 0]
click at [864, 458] on input "True" at bounding box center [864, 464] width 14 height 12
radio input "true"
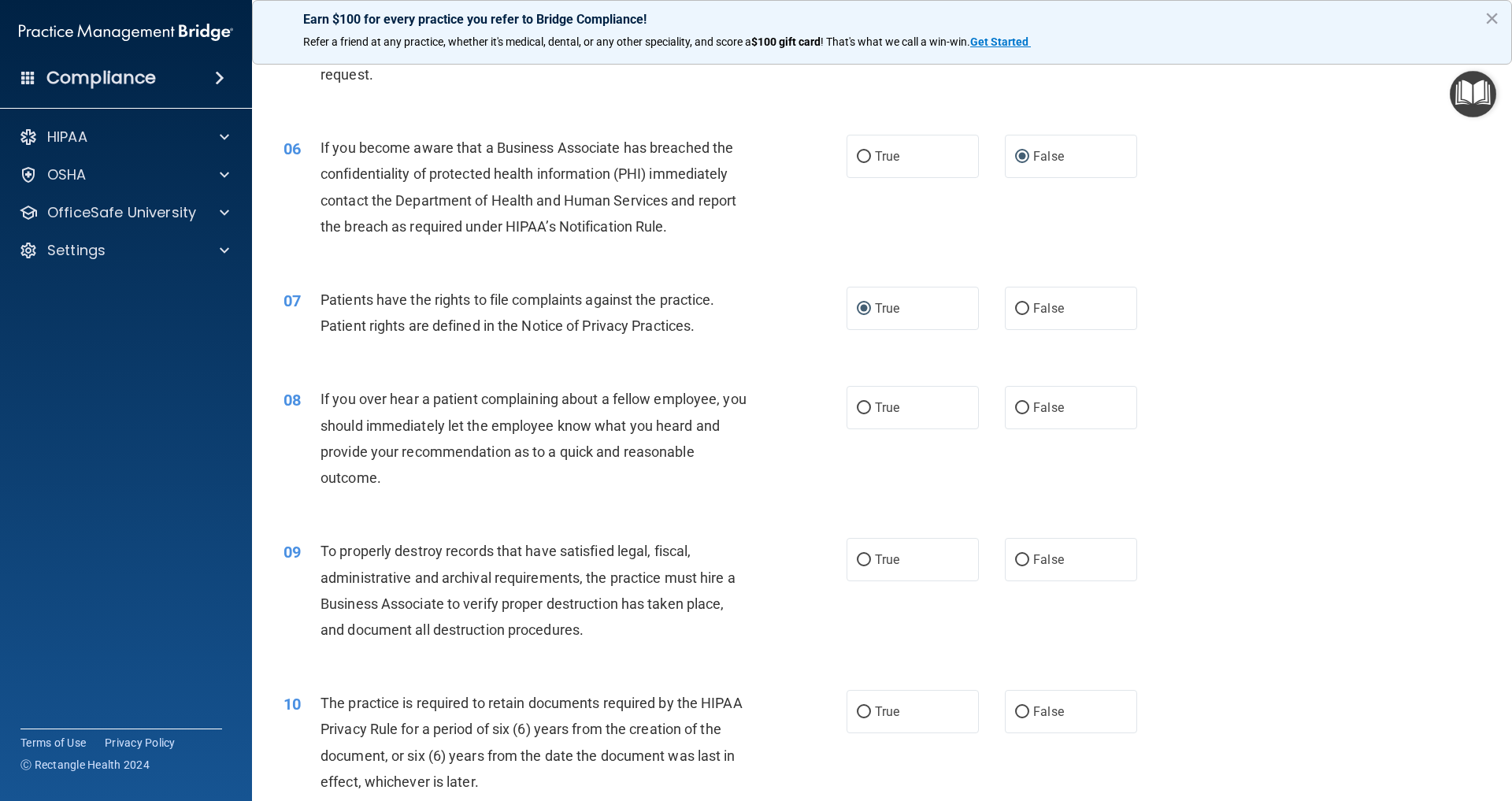
scroll to position [672, 0]
drag, startPoint x: 1025, startPoint y: 402, endPoint x: 996, endPoint y: 401, distance: 29.0
click at [1025, 402] on input "False" at bounding box center [1022, 407] width 14 height 12
radio input "true"
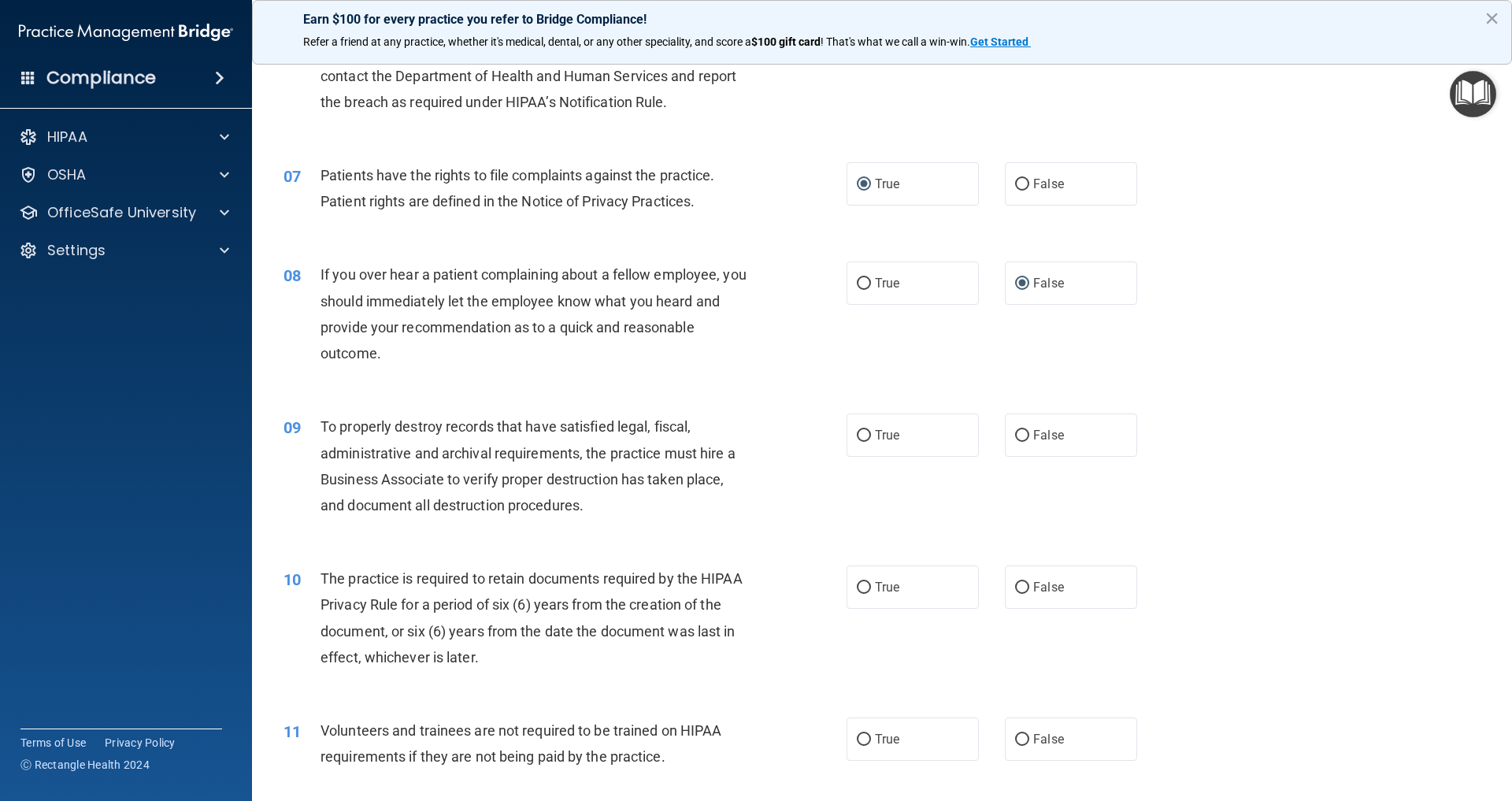
scroll to position [814, 0]
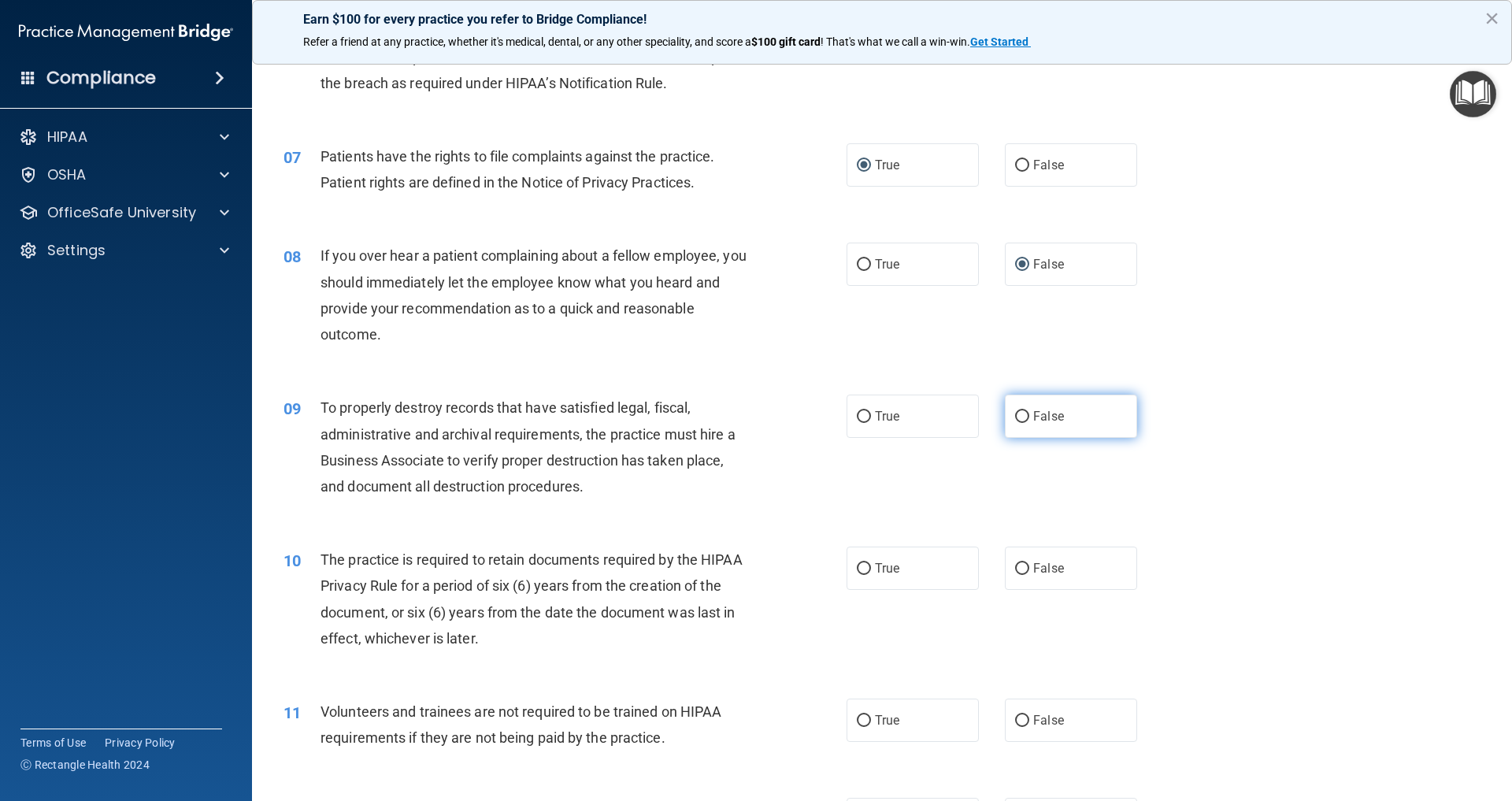
drag, startPoint x: 1020, startPoint y: 411, endPoint x: 1009, endPoint y: 413, distance: 11.2
click at [1020, 411] on input "False" at bounding box center [1022, 417] width 14 height 12
radio input "true"
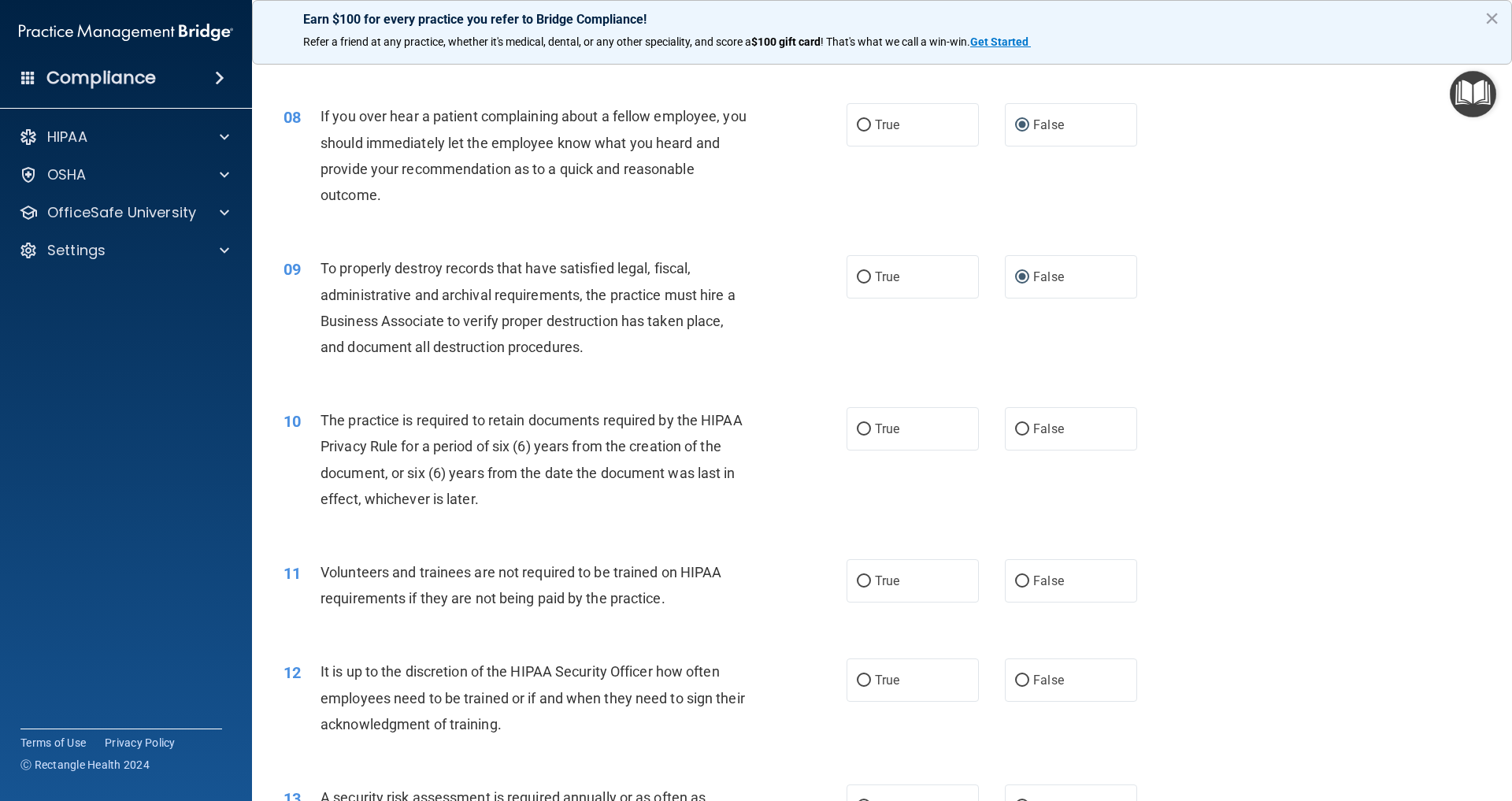
scroll to position [953, 0]
click at [867, 425] on input "True" at bounding box center [864, 430] width 14 height 12
radio input "true"
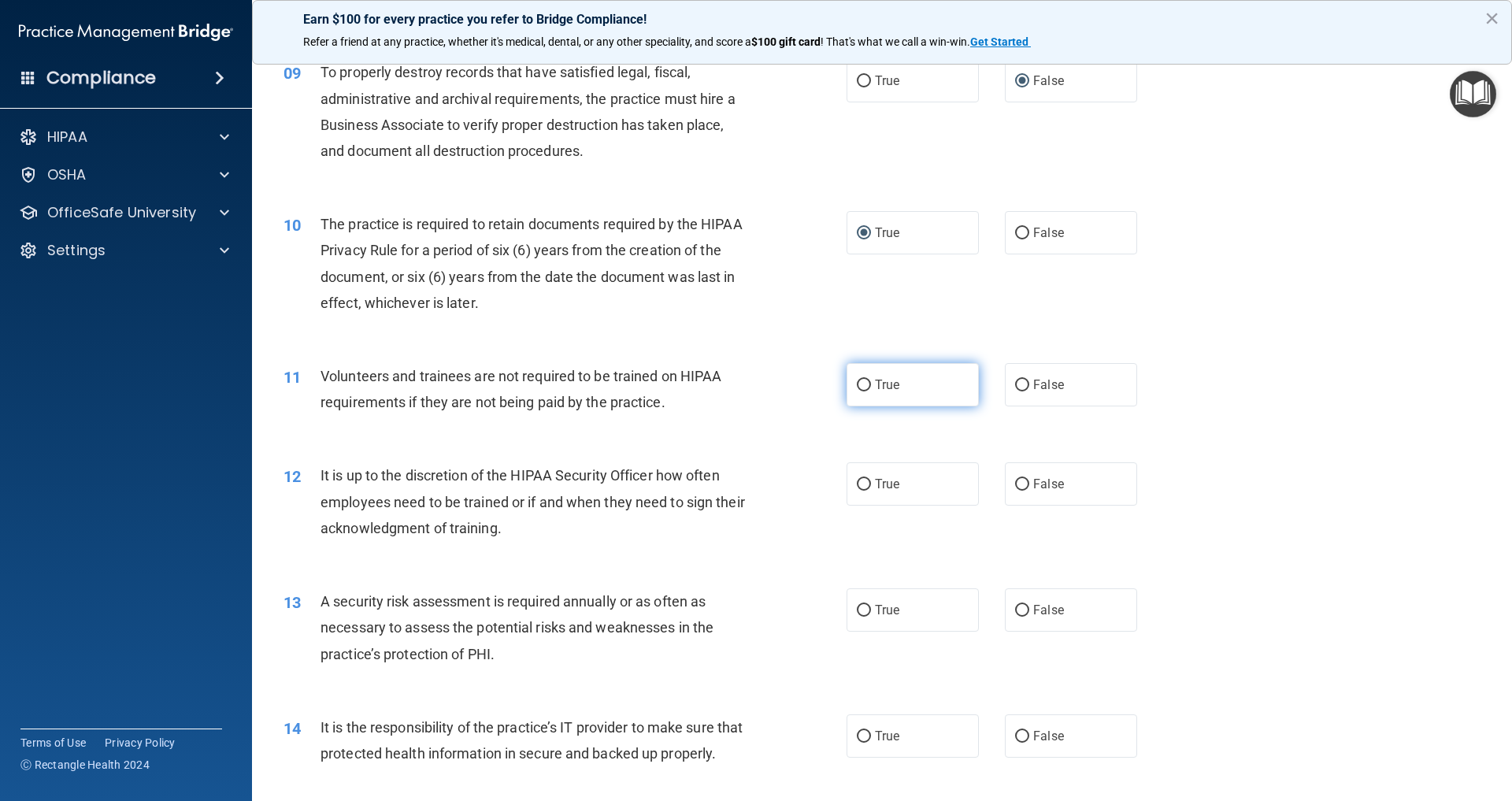
scroll to position [1164, 0]
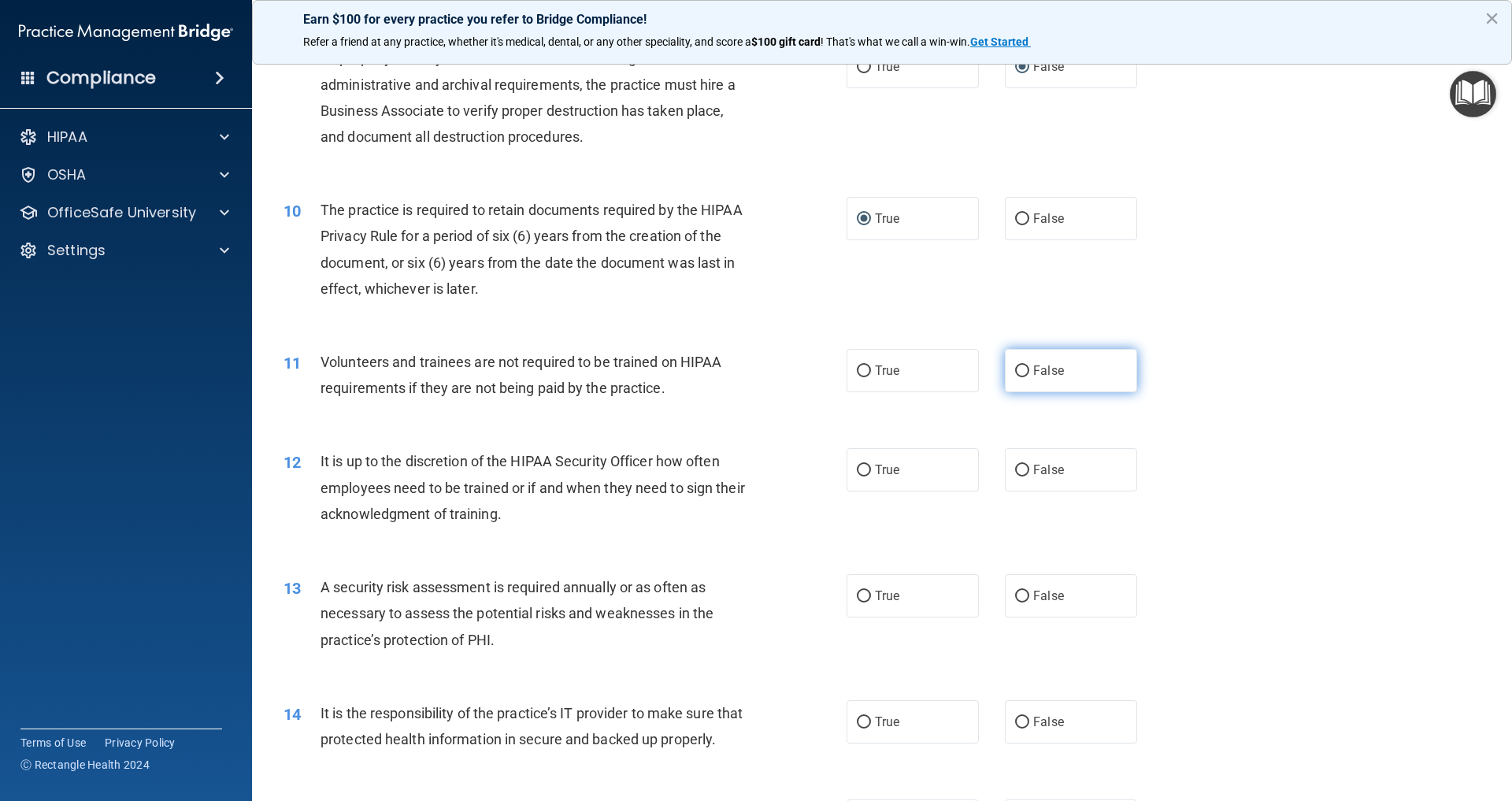
click at [1025, 366] on input "False" at bounding box center [1022, 371] width 14 height 12
radio input "true"
click at [1025, 465] on input "False" at bounding box center [1022, 470] width 14 height 12
radio input "true"
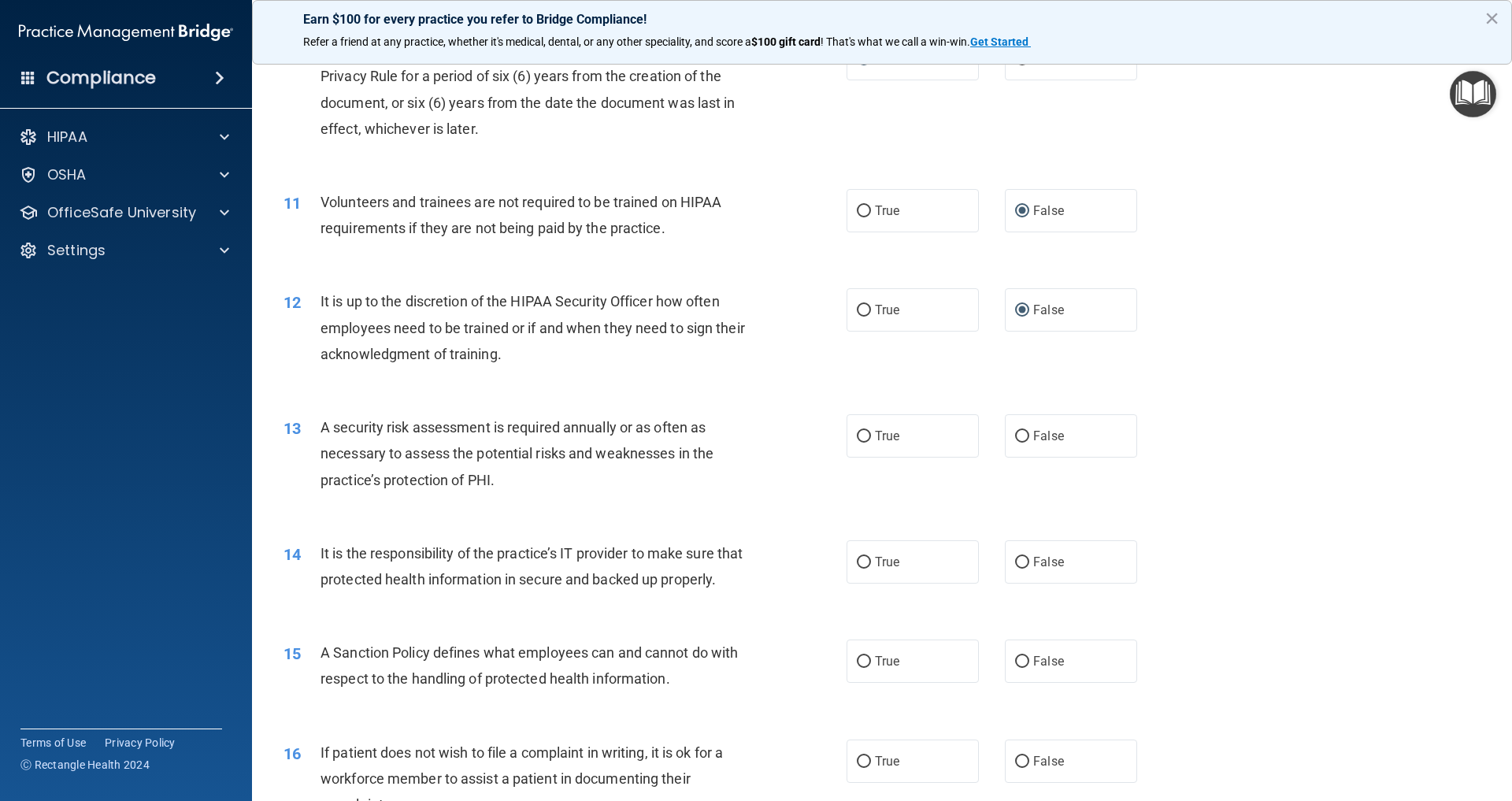
scroll to position [1327, 0]
click at [865, 427] on input "True" at bounding box center [864, 433] width 14 height 12
radio input "true"
drag, startPoint x: 1021, startPoint y: 554, endPoint x: 1001, endPoint y: 554, distance: 20.0
click at [1021, 554] on input "False" at bounding box center [1022, 560] width 14 height 12
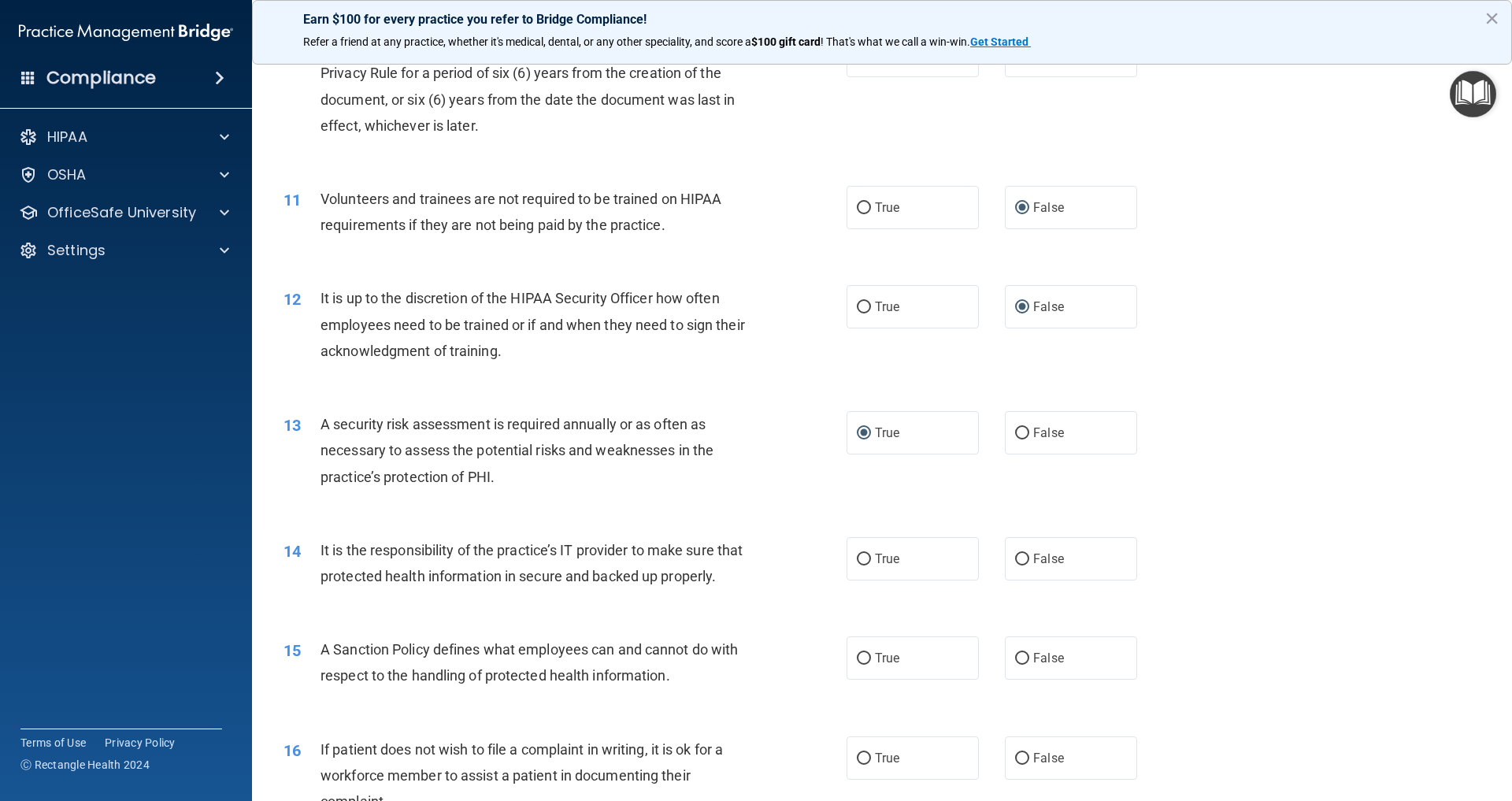
radio input "true"
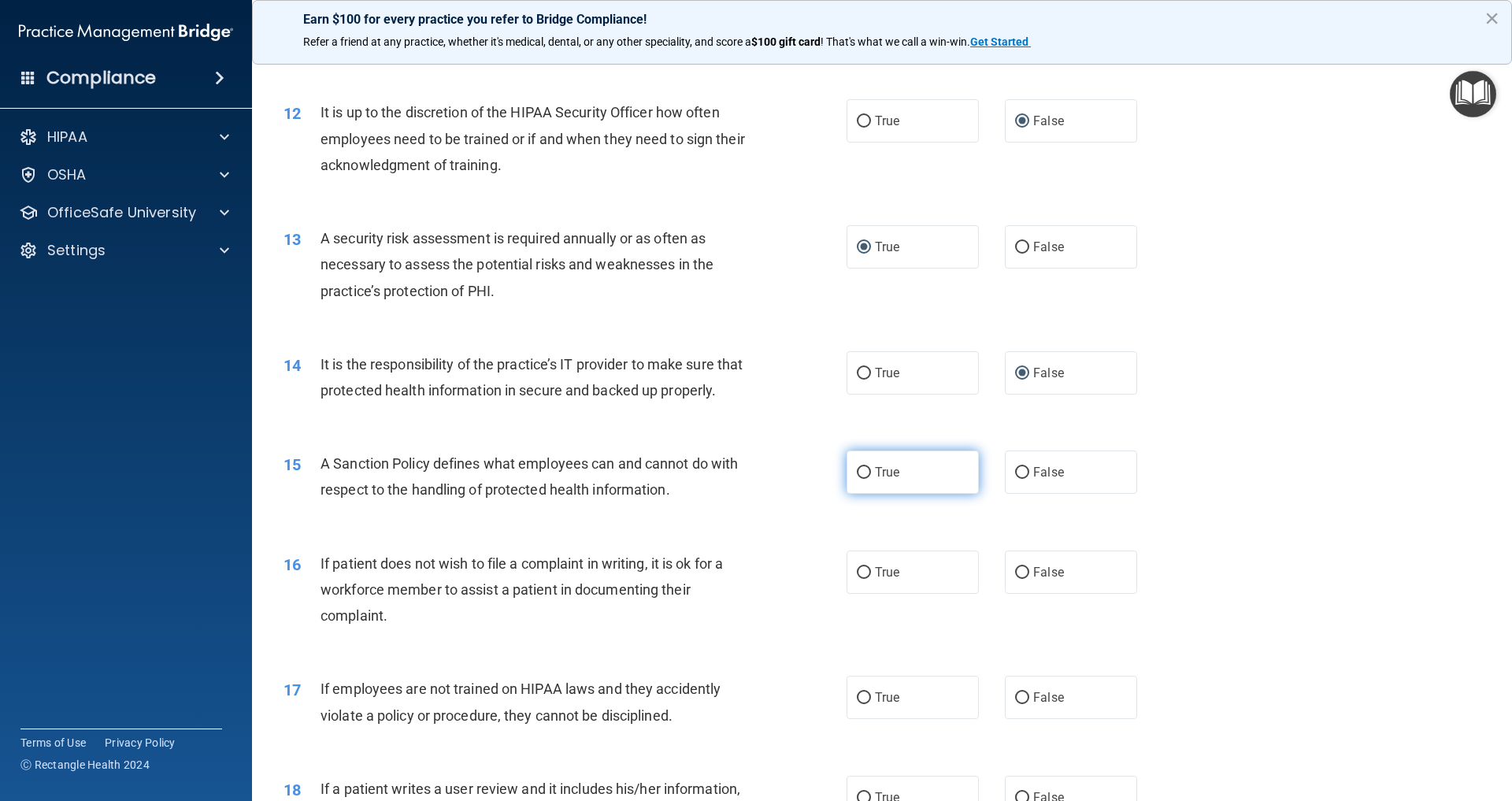
scroll to position [1513, 0]
click at [1024, 466] on input "False" at bounding box center [1022, 472] width 14 height 12
radio input "true"
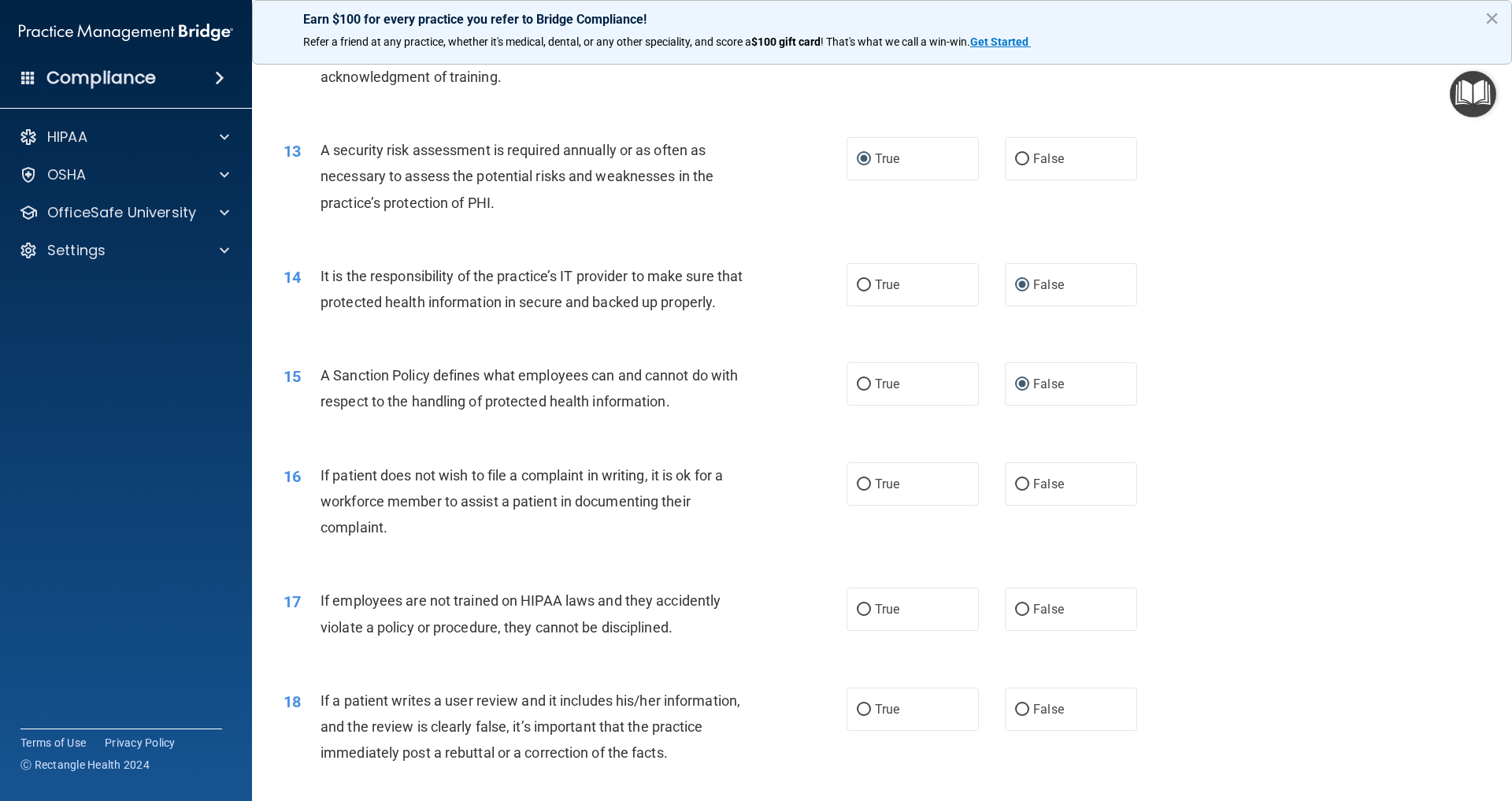
scroll to position [1602, 0]
click at [865, 478] on input "True" at bounding box center [864, 484] width 14 height 12
radio input "true"
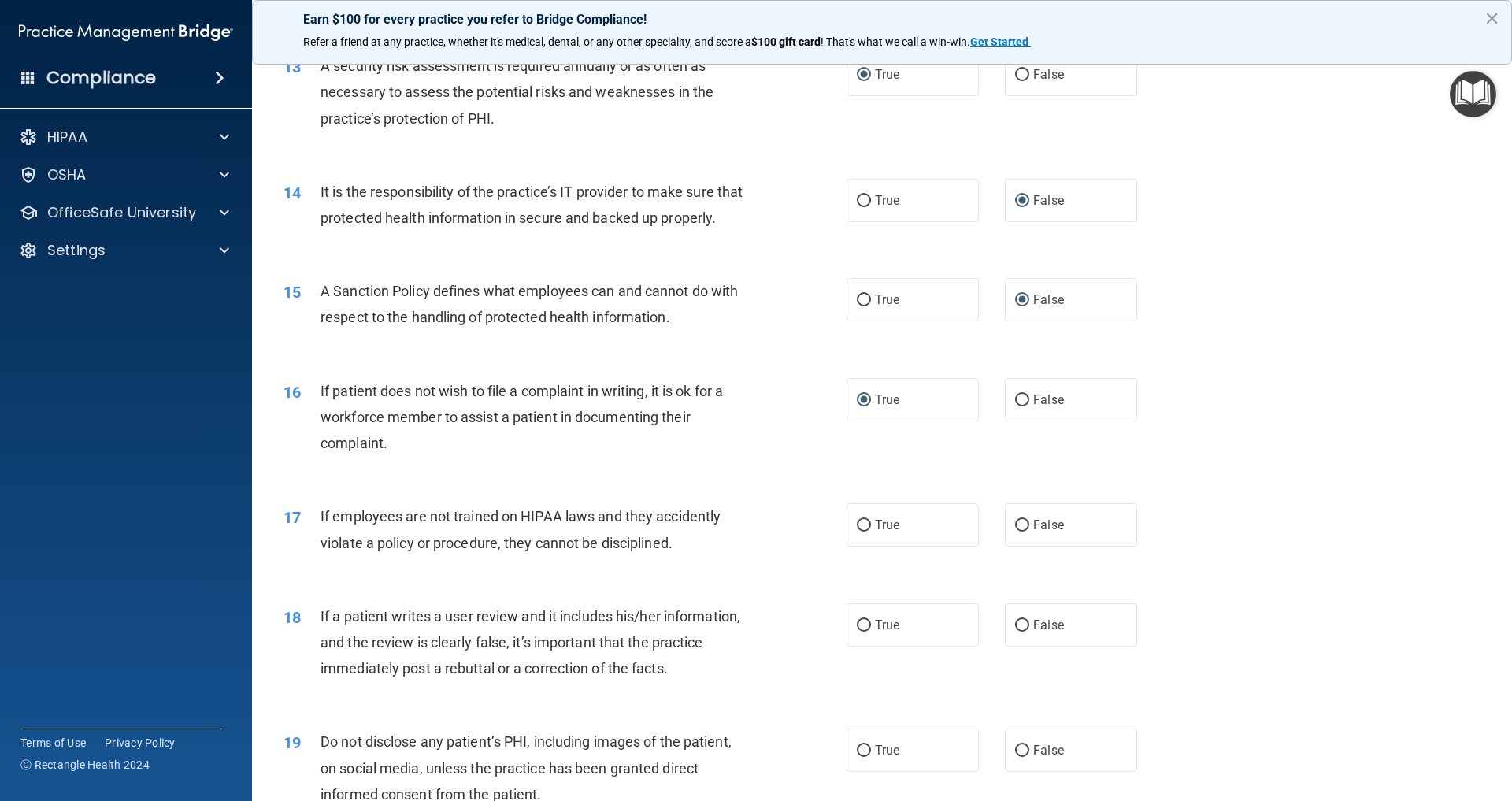
scroll to position [1687, 0]
drag, startPoint x: 1025, startPoint y: 514, endPoint x: 998, endPoint y: 513, distance: 27.0
click at [1025, 519] on input "False" at bounding box center [1022, 524] width 14 height 12
radio input "true"
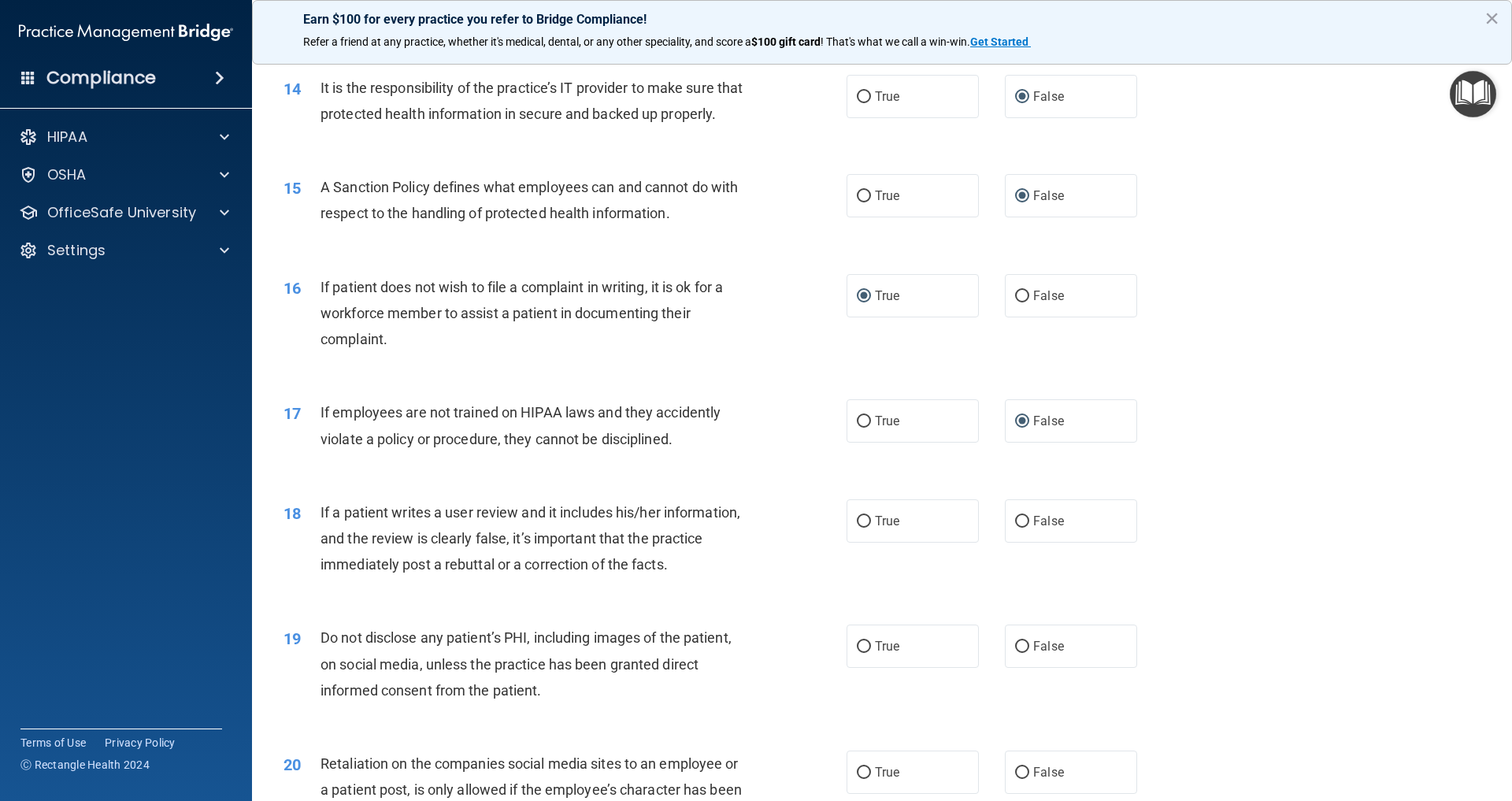
scroll to position [1798, 0]
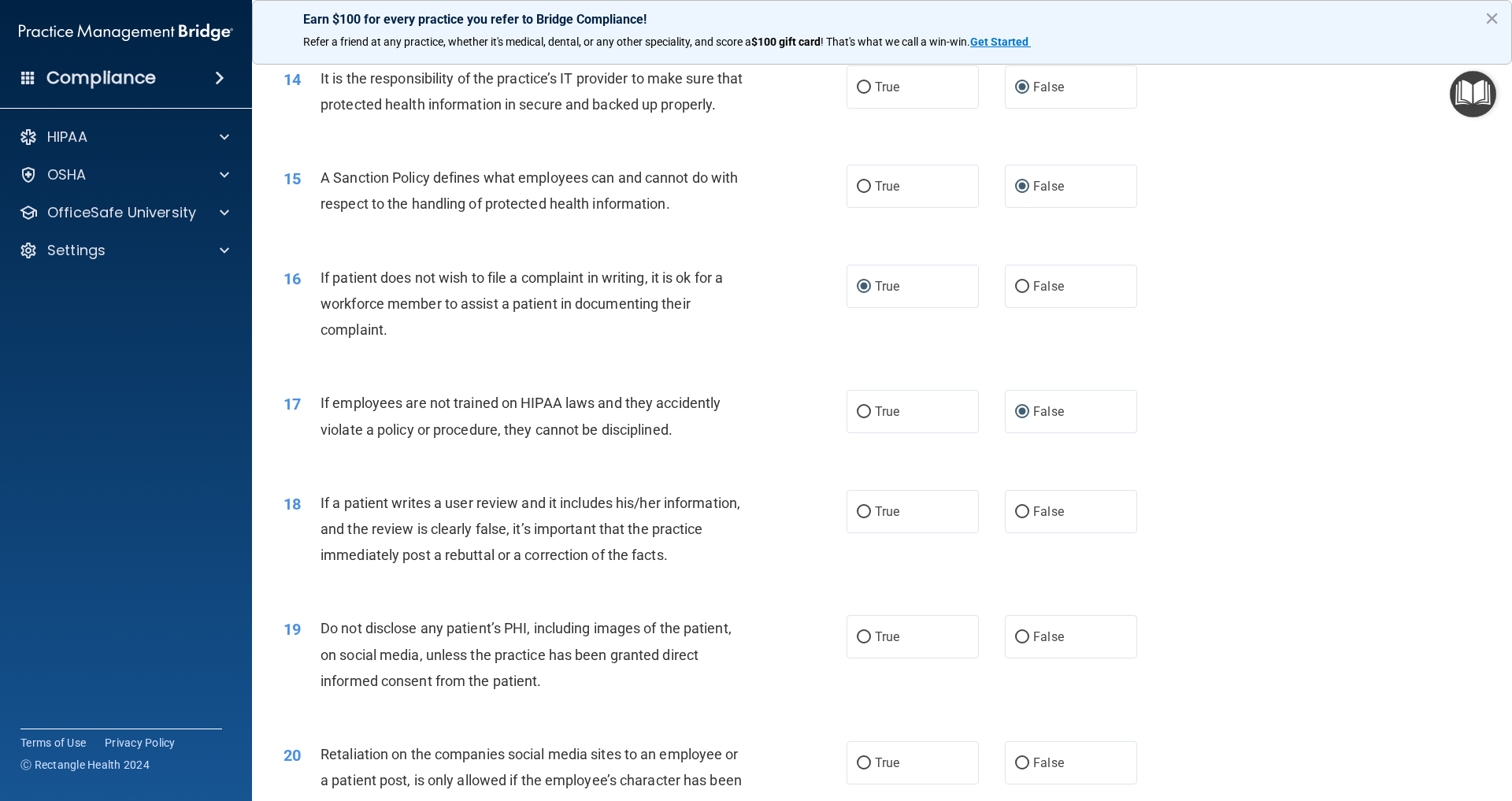
drag, startPoint x: 1026, startPoint y: 503, endPoint x: 998, endPoint y: 503, distance: 28.0
click at [1026, 507] on input "False" at bounding box center [1022, 513] width 14 height 12
radio input "true"
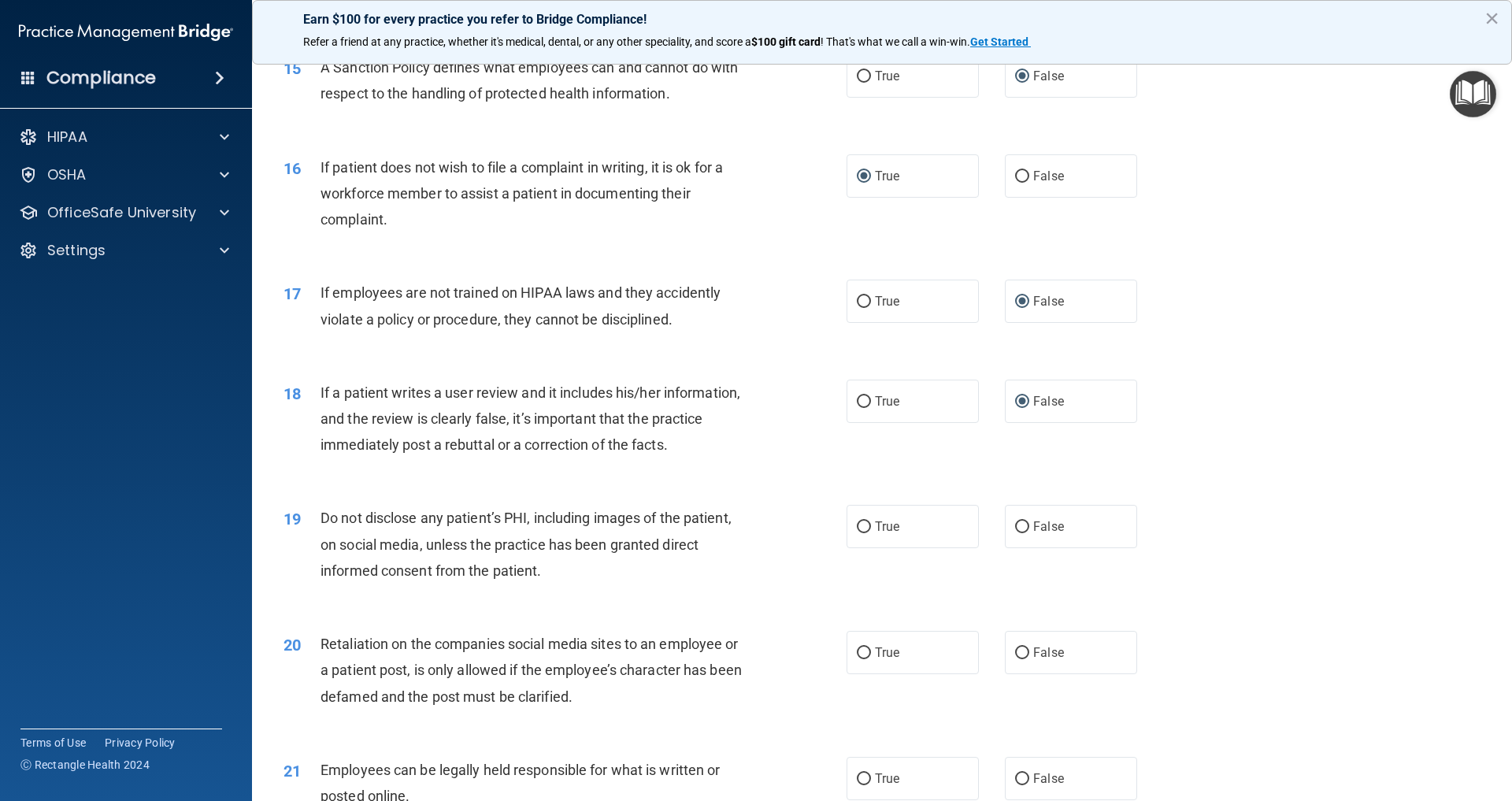
scroll to position [1916, 0]
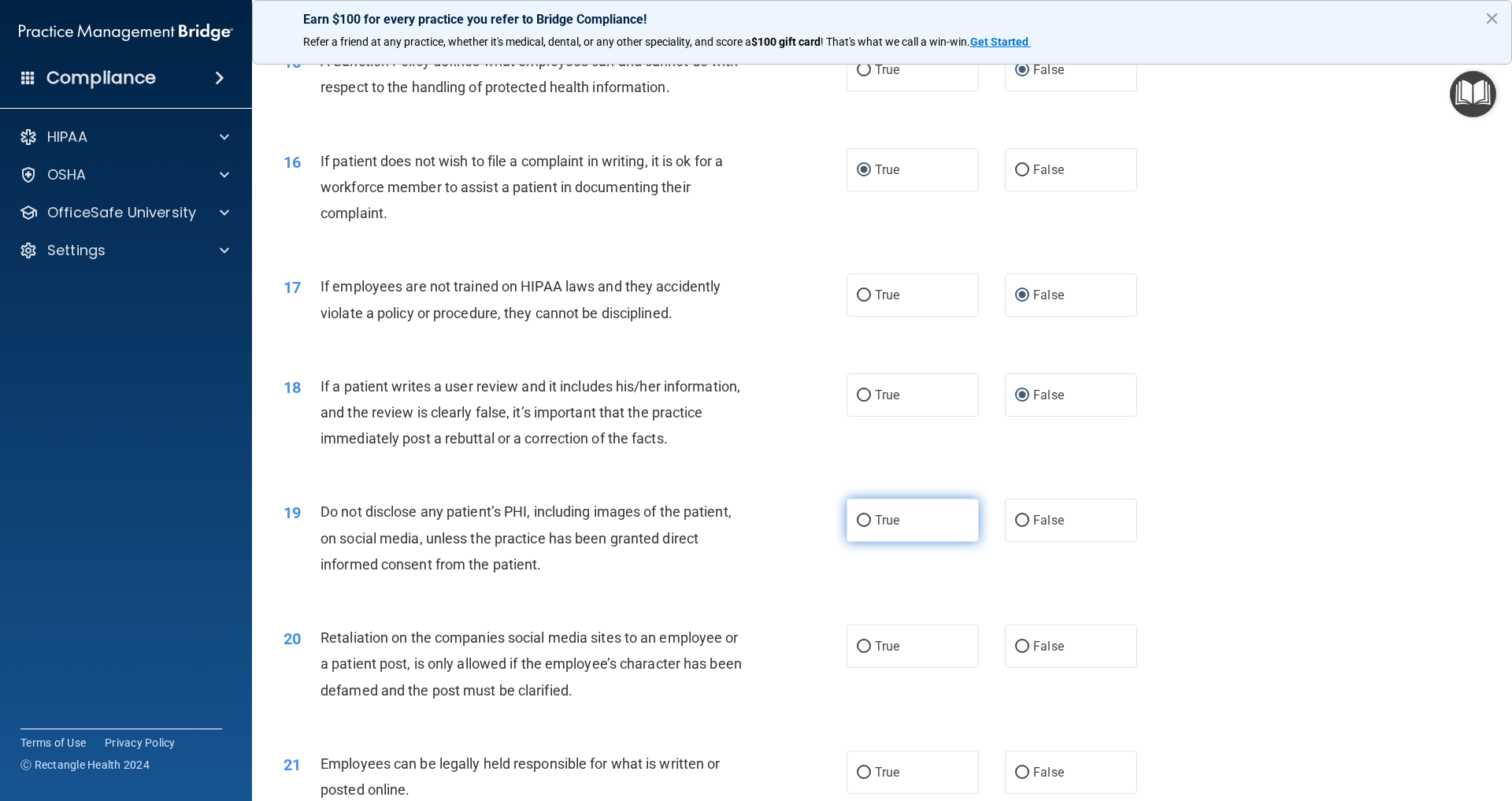
click at [864, 515] on input "True" at bounding box center [864, 521] width 14 height 12
radio input "true"
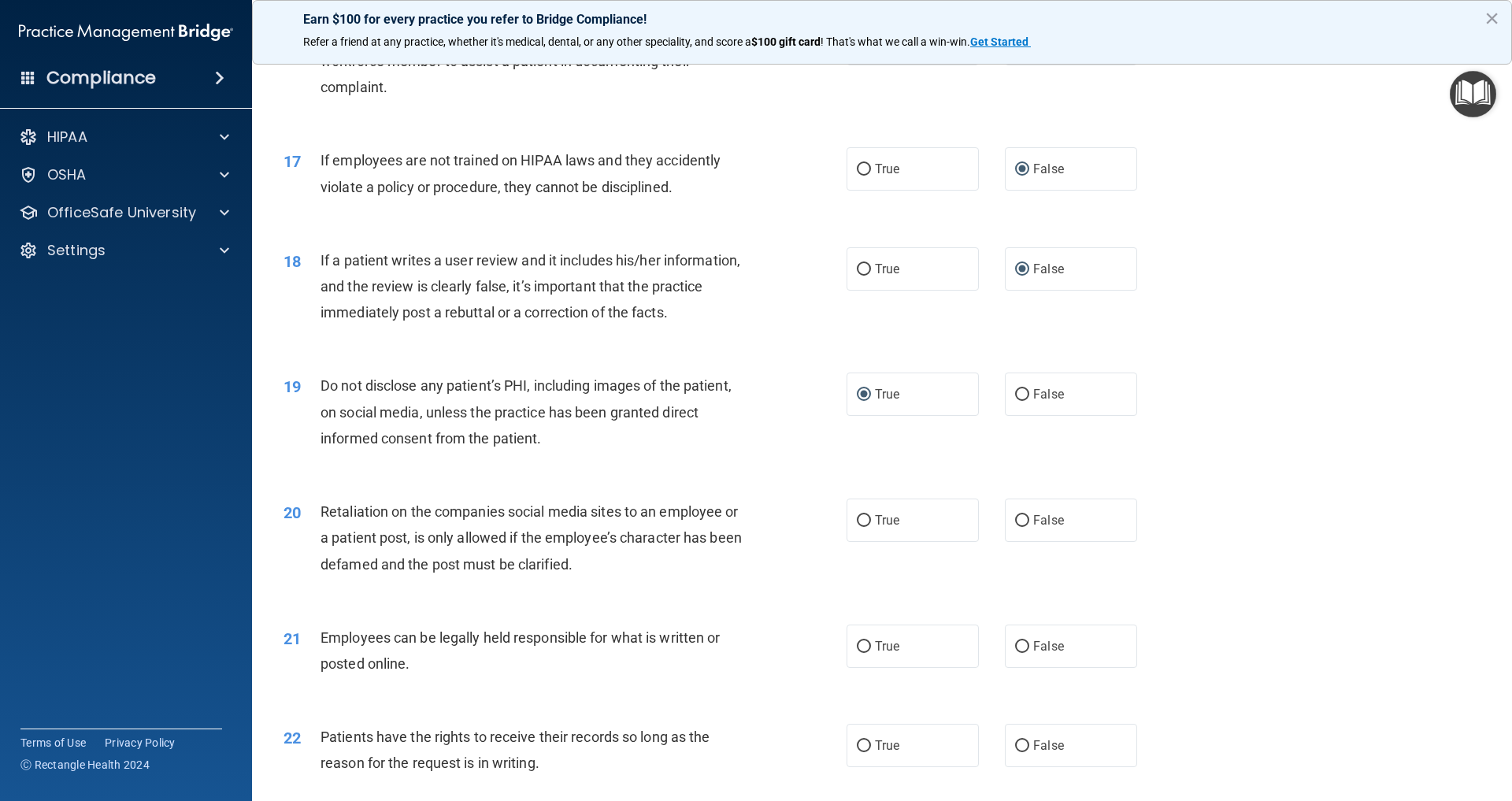
scroll to position [2050, 0]
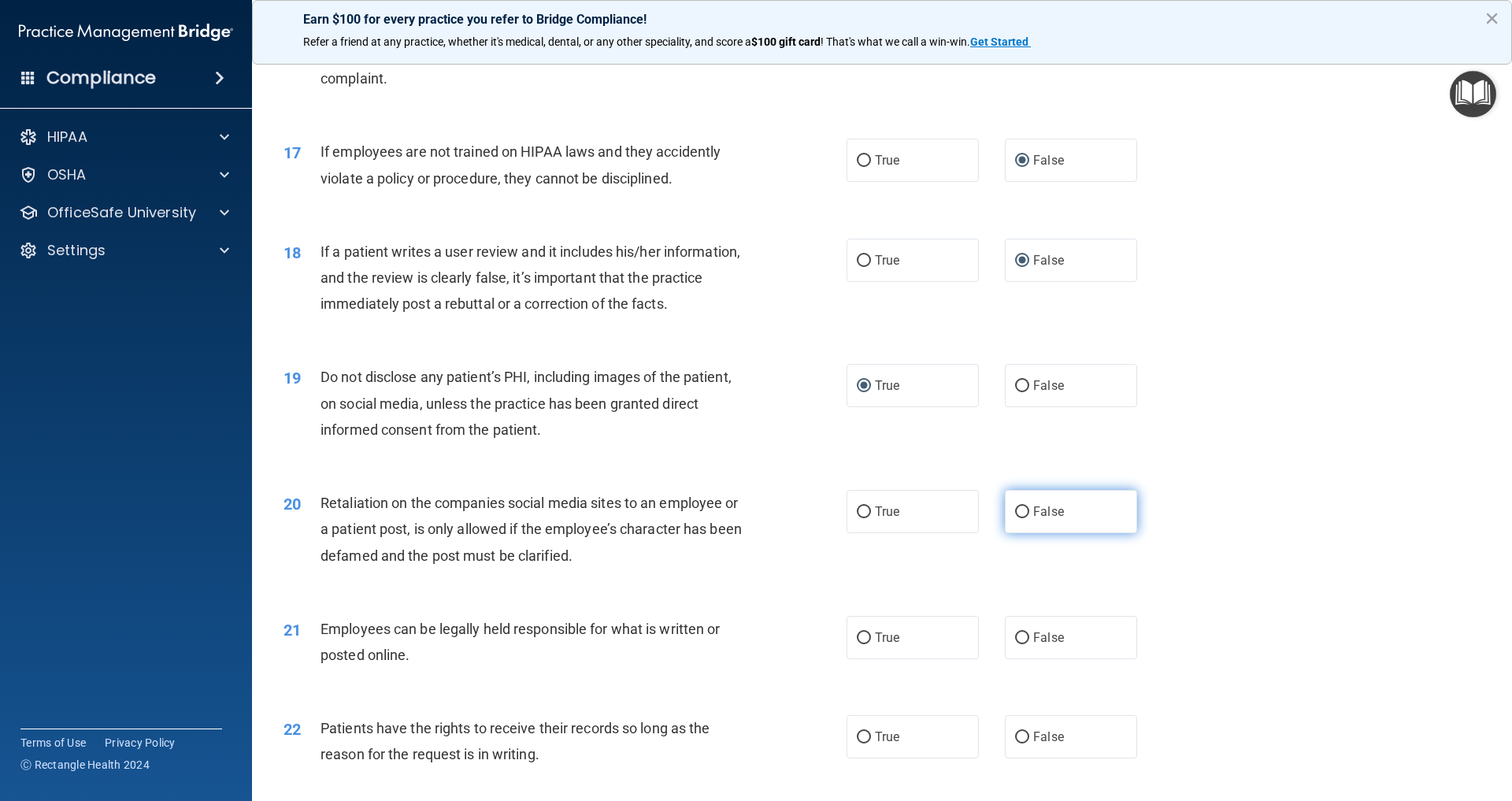
click at [1023, 507] on input "False" at bounding box center [1022, 513] width 14 height 12
radio input "true"
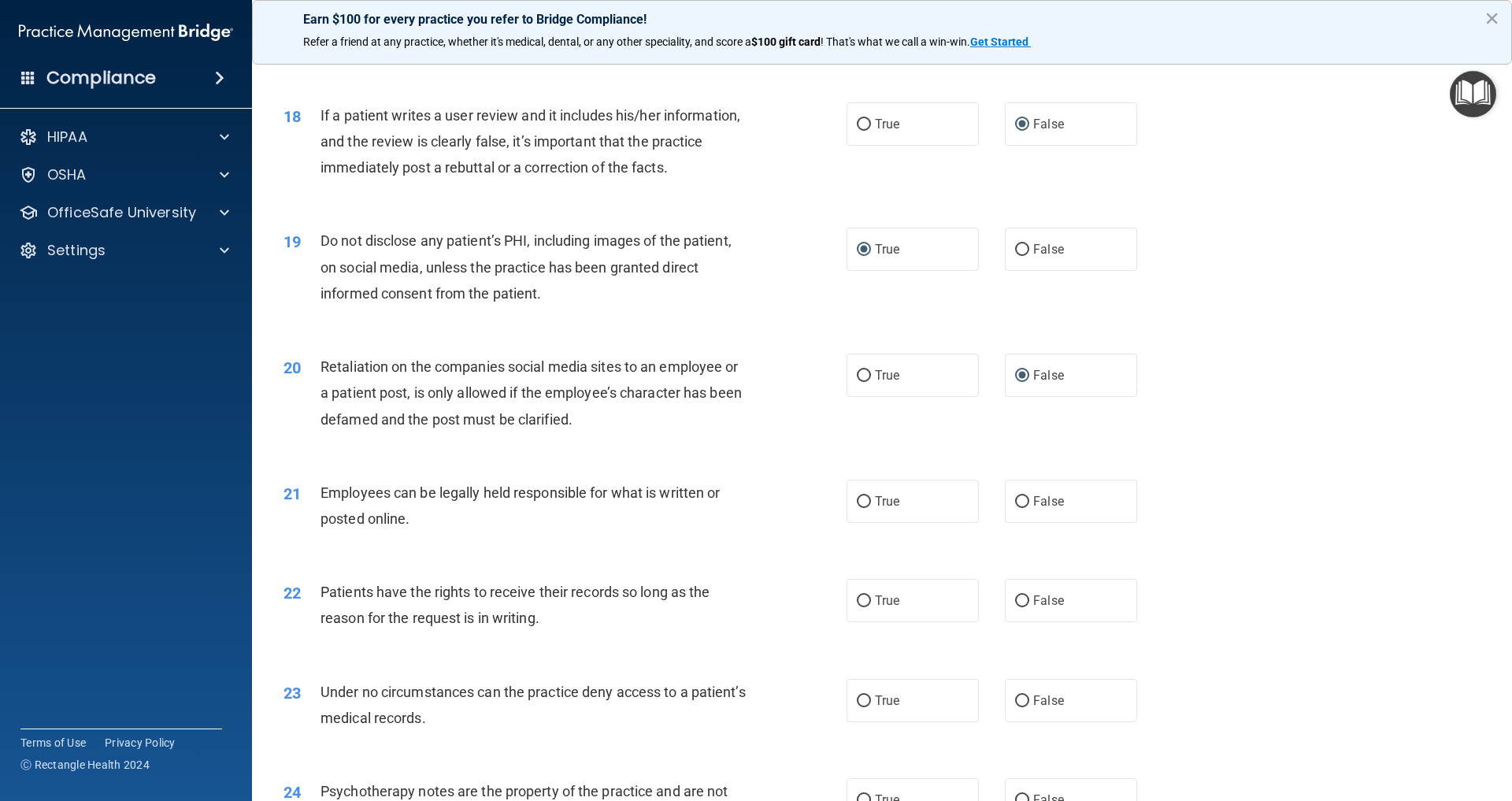
scroll to position [2201, 0]
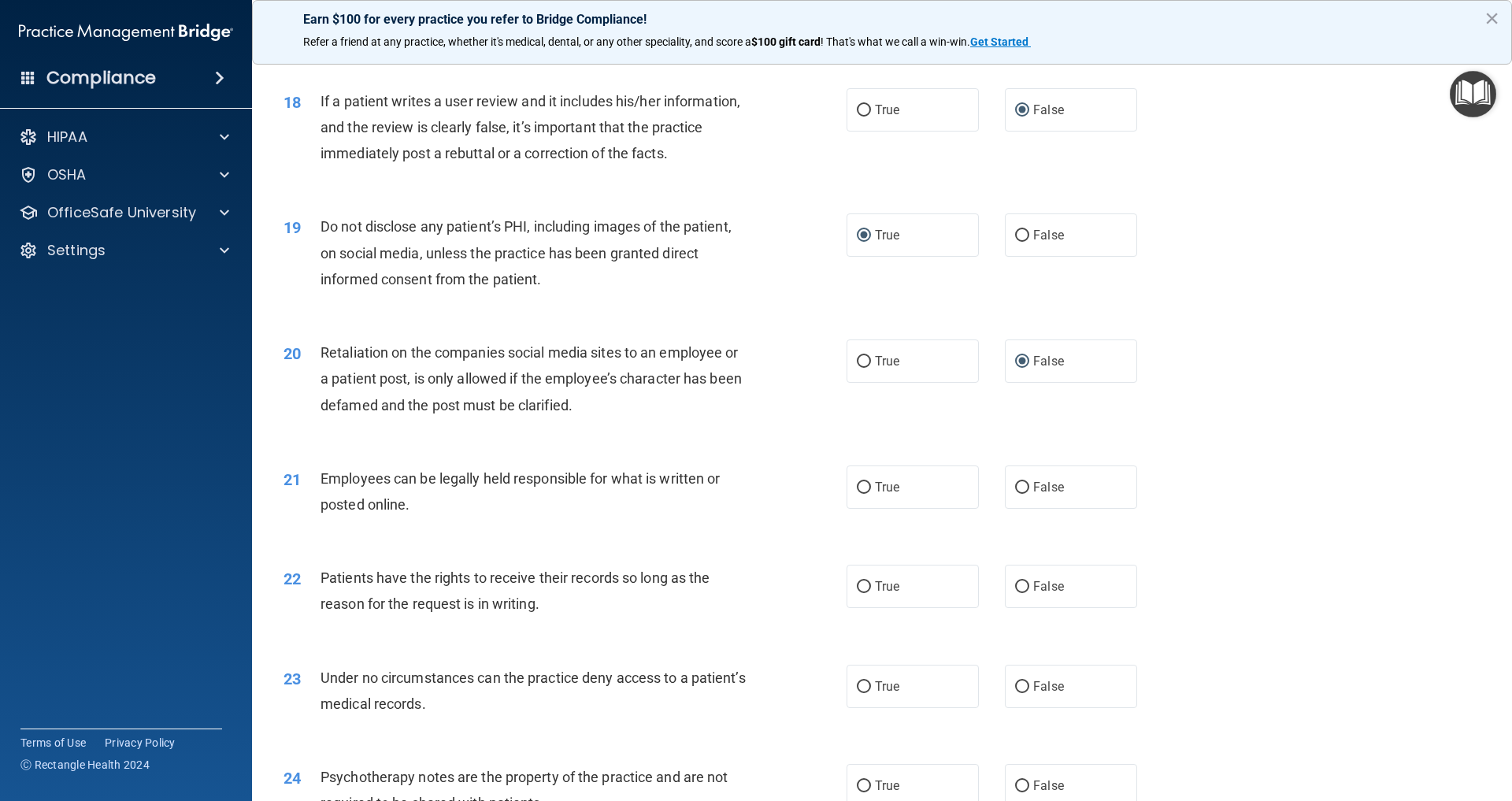
drag, startPoint x: 868, startPoint y: 481, endPoint x: 741, endPoint y: 489, distance: 127.3
click at [867, 482] on input "True" at bounding box center [864, 488] width 14 height 12
radio input "true"
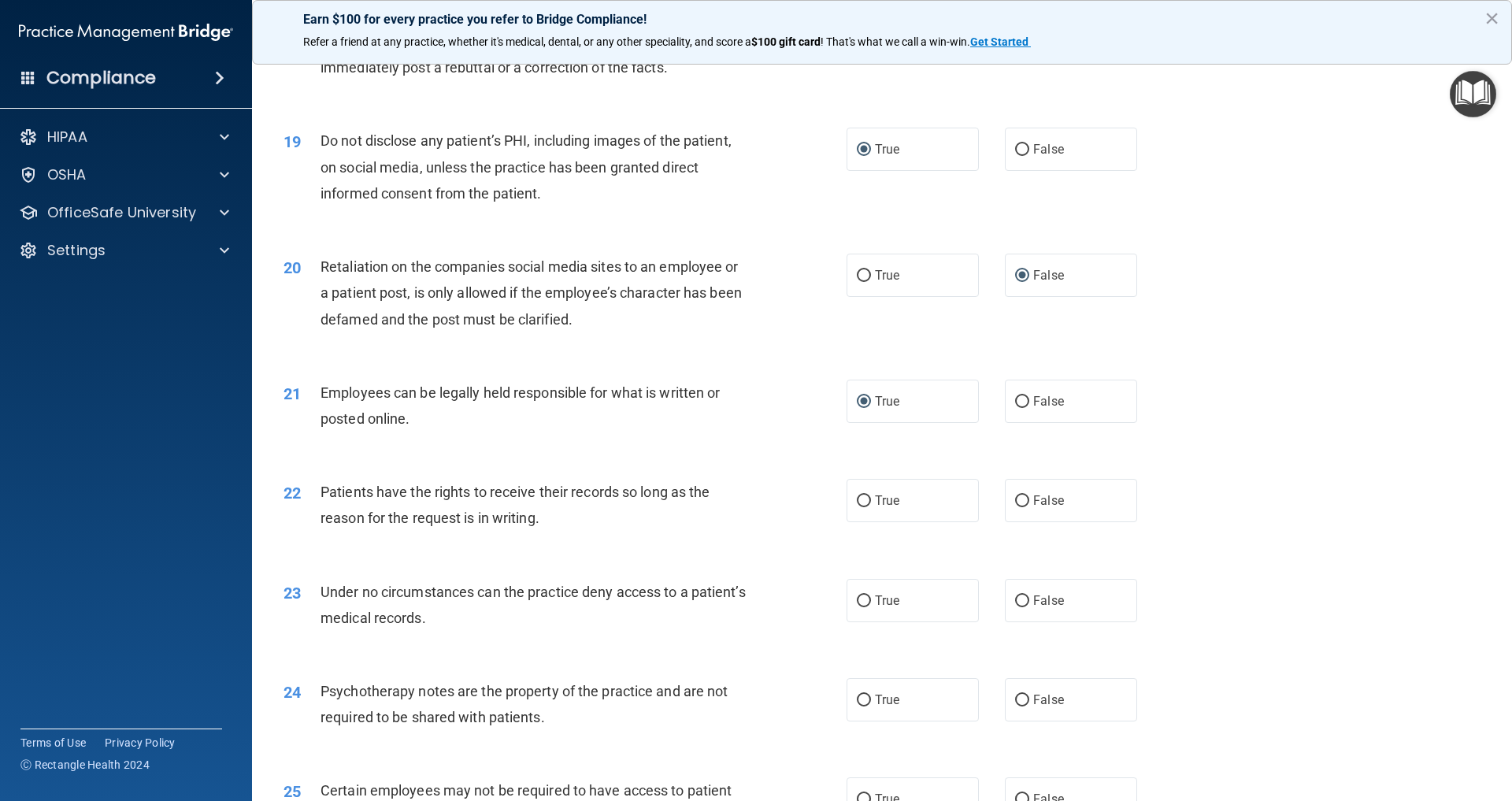
scroll to position [2290, 0]
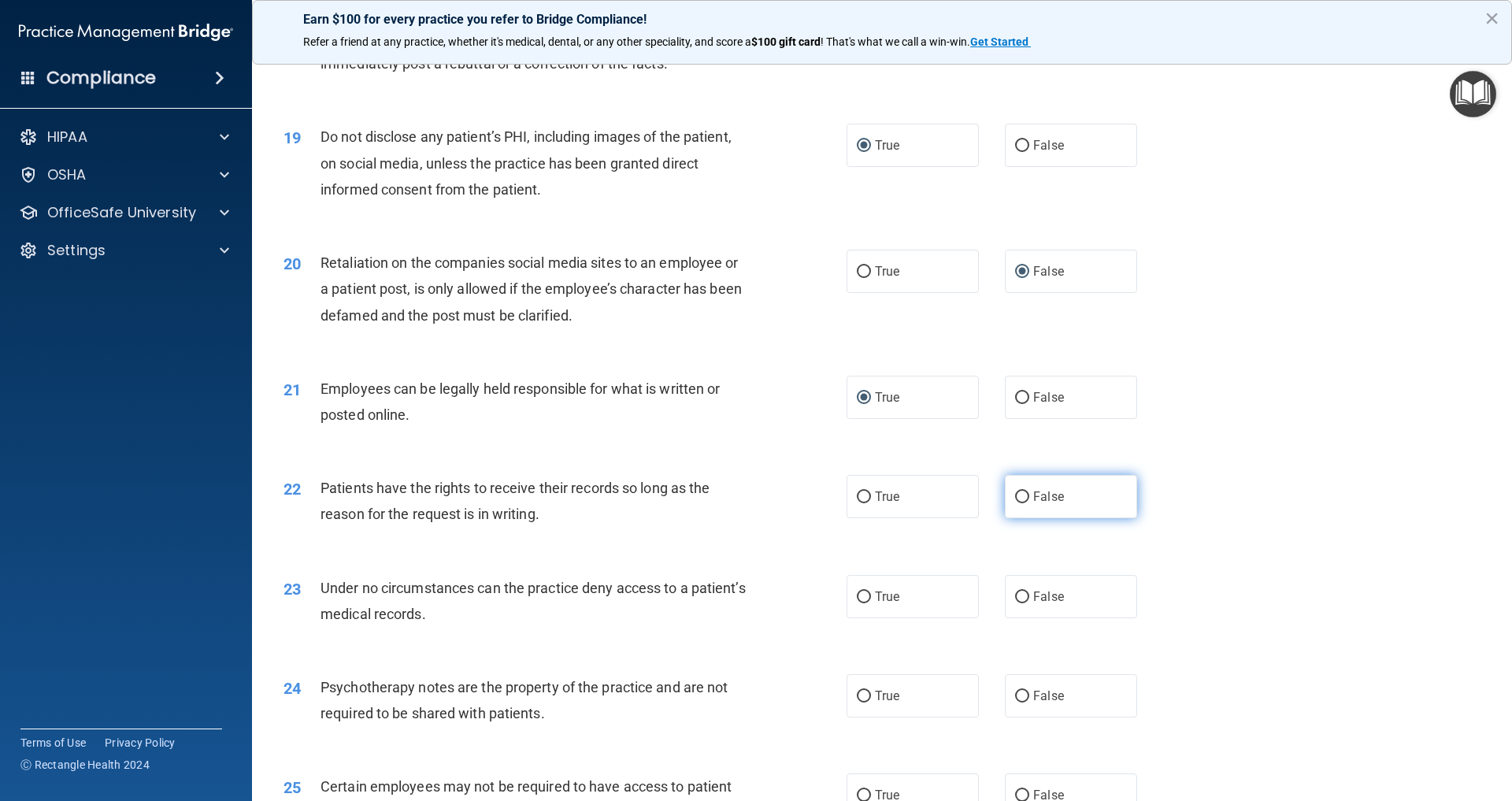
click at [1025, 492] on input "False" at bounding box center [1022, 497] width 14 height 12
radio input "true"
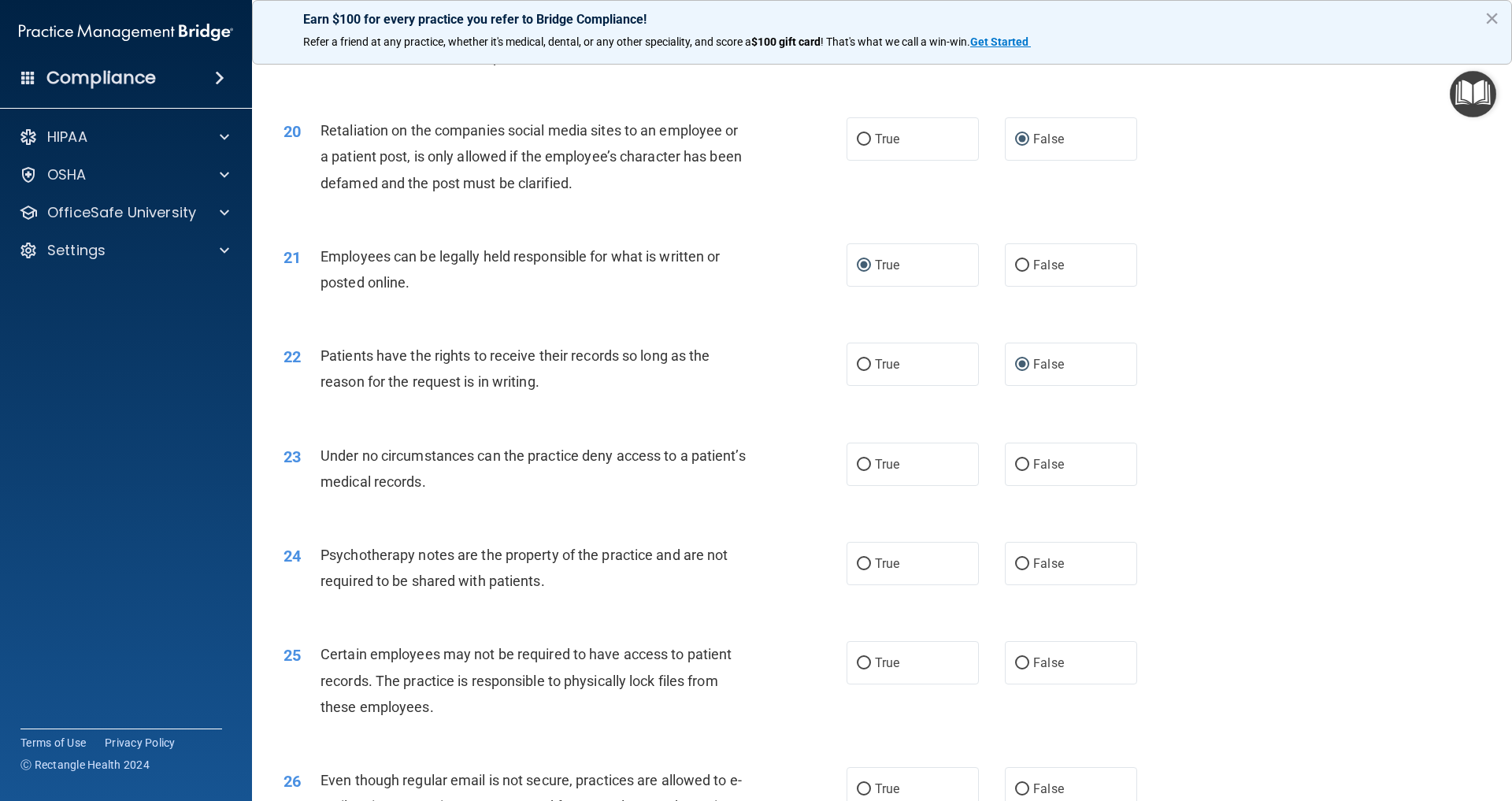
scroll to position [2427, 0]
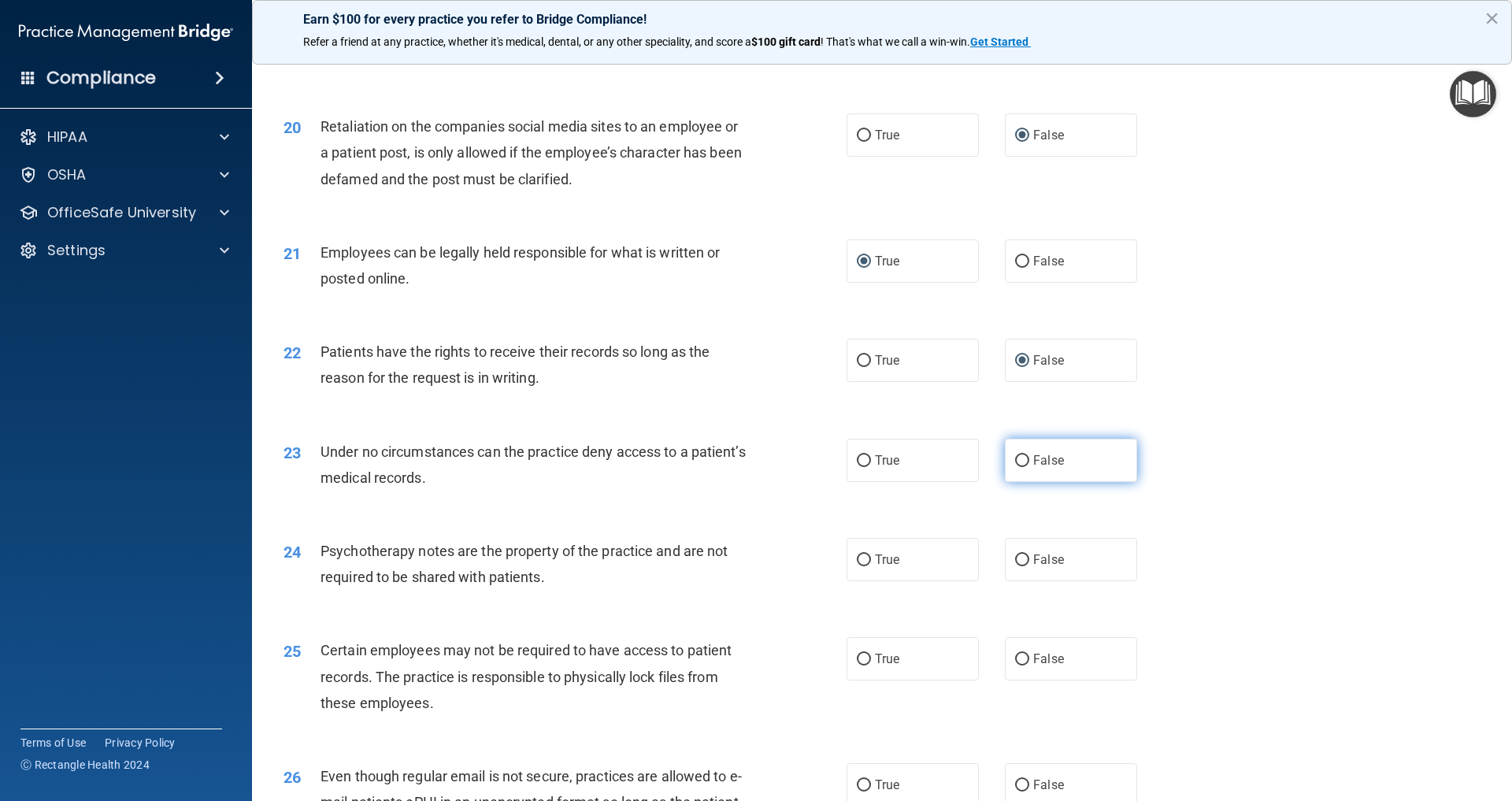
click at [1023, 455] on input "False" at bounding box center [1022, 461] width 14 height 12
radio input "true"
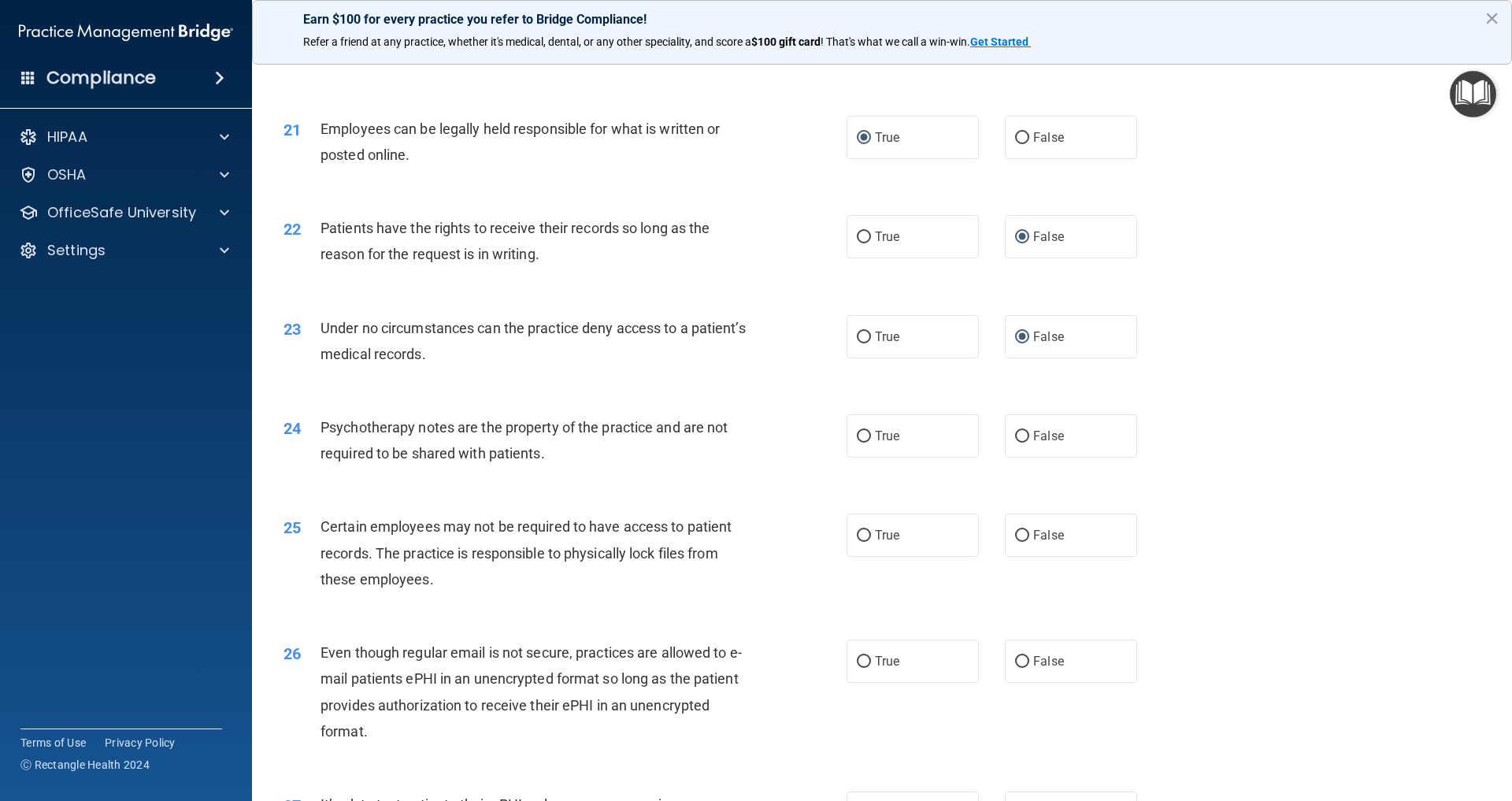
scroll to position [2551, 0]
drag, startPoint x: 866, startPoint y: 427, endPoint x: 841, endPoint y: 428, distance: 25.0
click at [866, 430] on input "True" at bounding box center [864, 436] width 14 height 12
radio input "true"
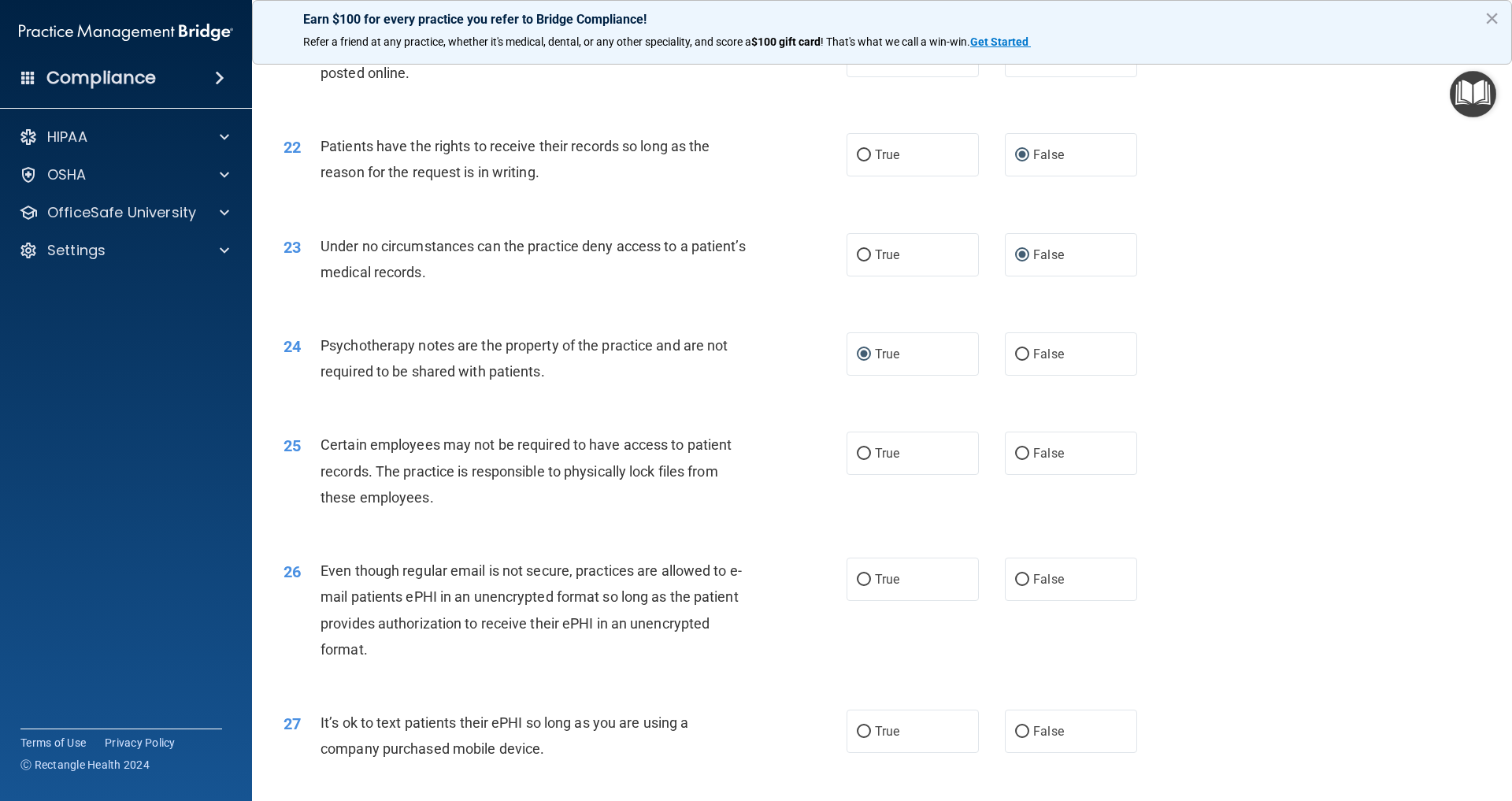
scroll to position [2645, 0]
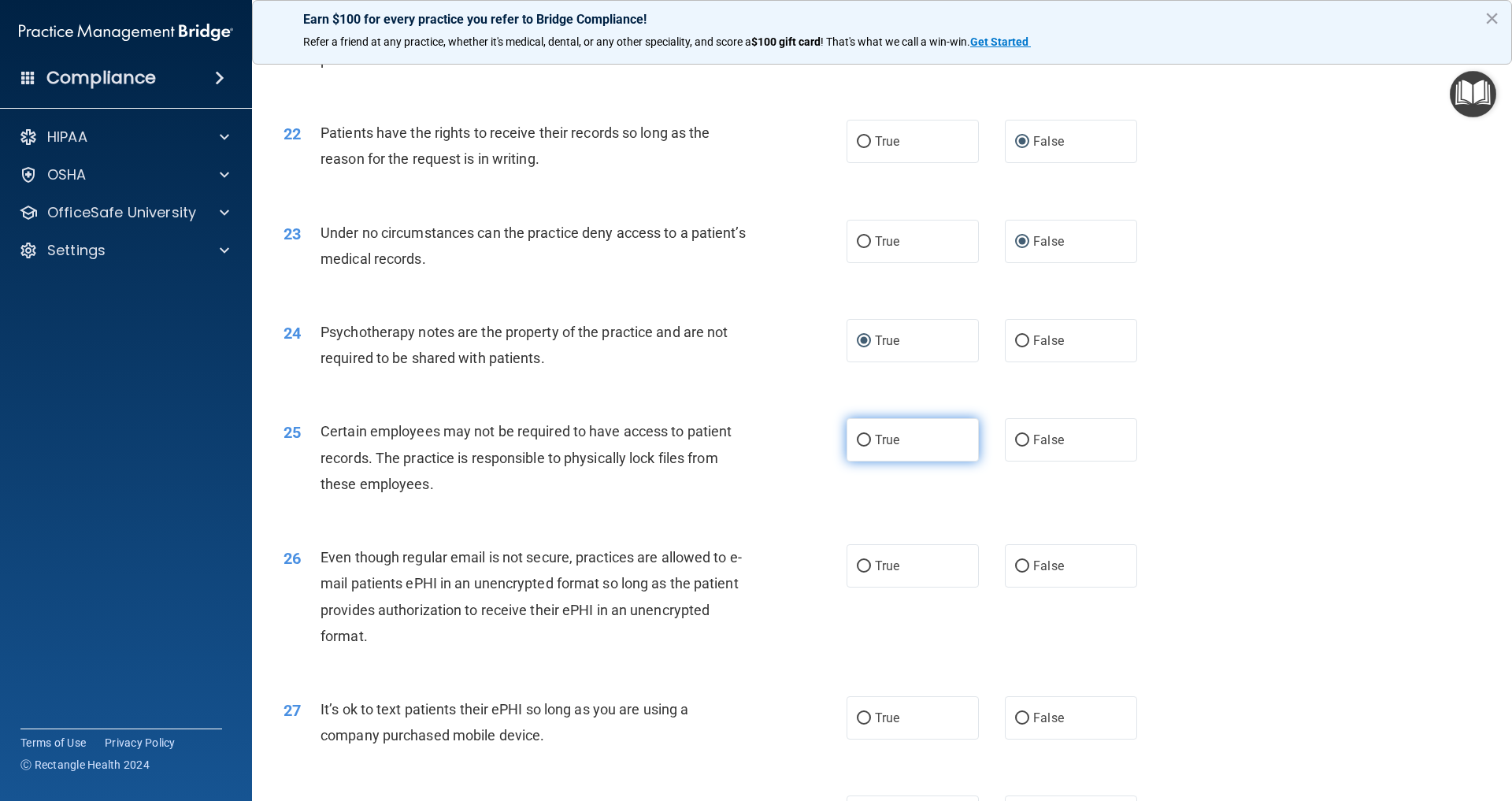
click at [865, 435] on input "True" at bounding box center [864, 441] width 14 height 12
radio input "true"
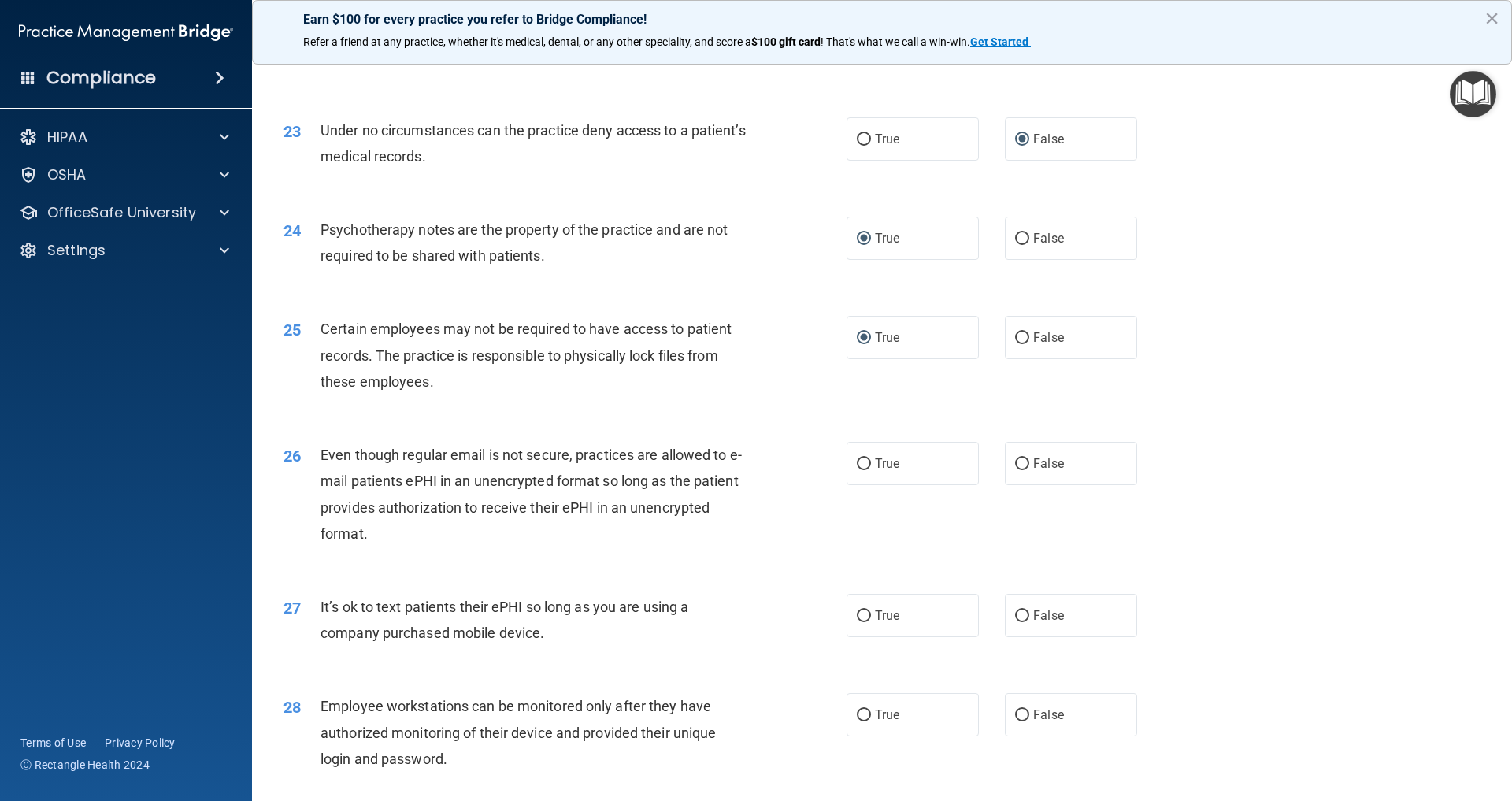
scroll to position [2749, 0]
click at [866, 458] on input "True" at bounding box center [864, 464] width 14 height 12
radio input "true"
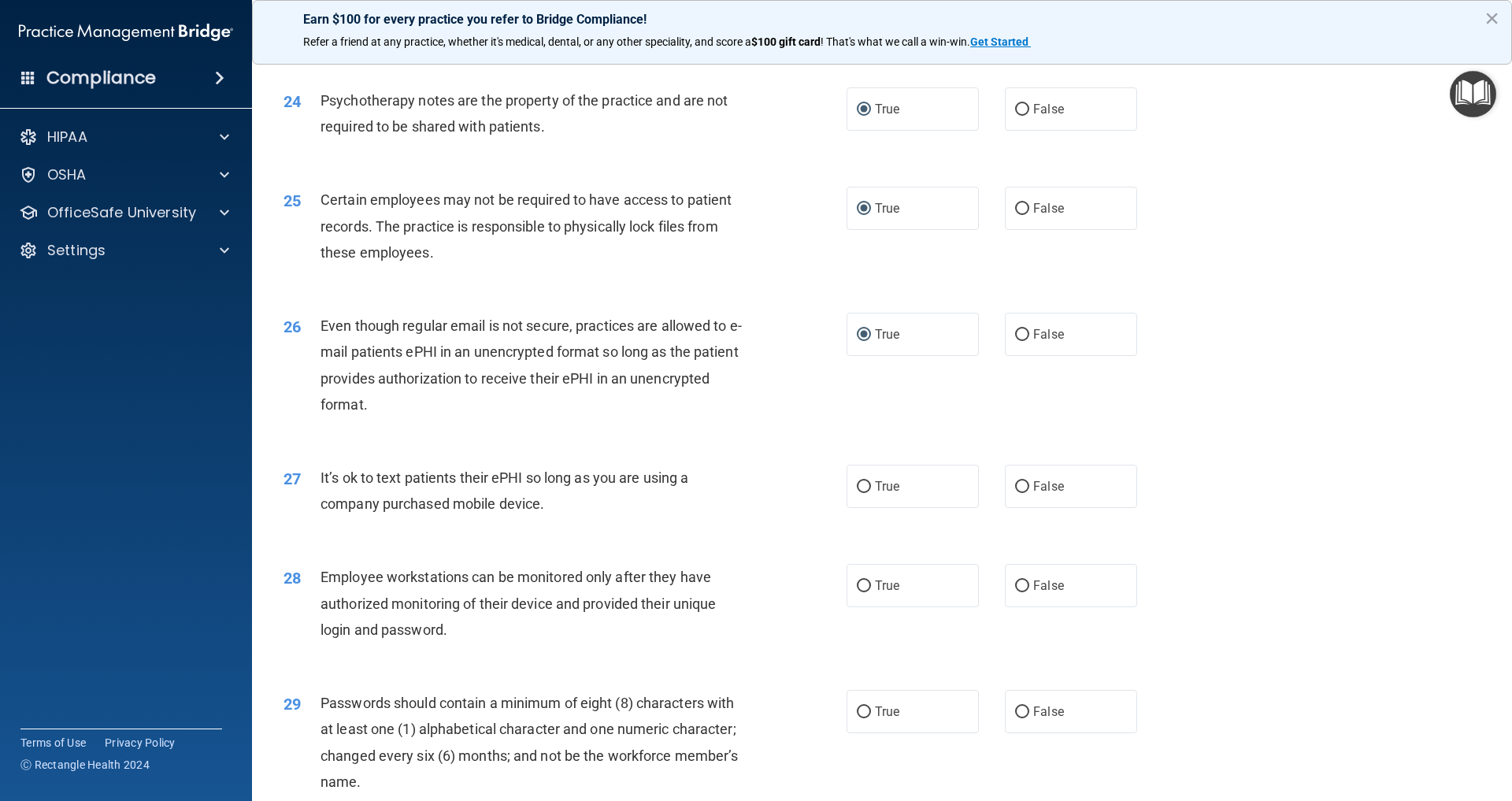
scroll to position [2883, 0]
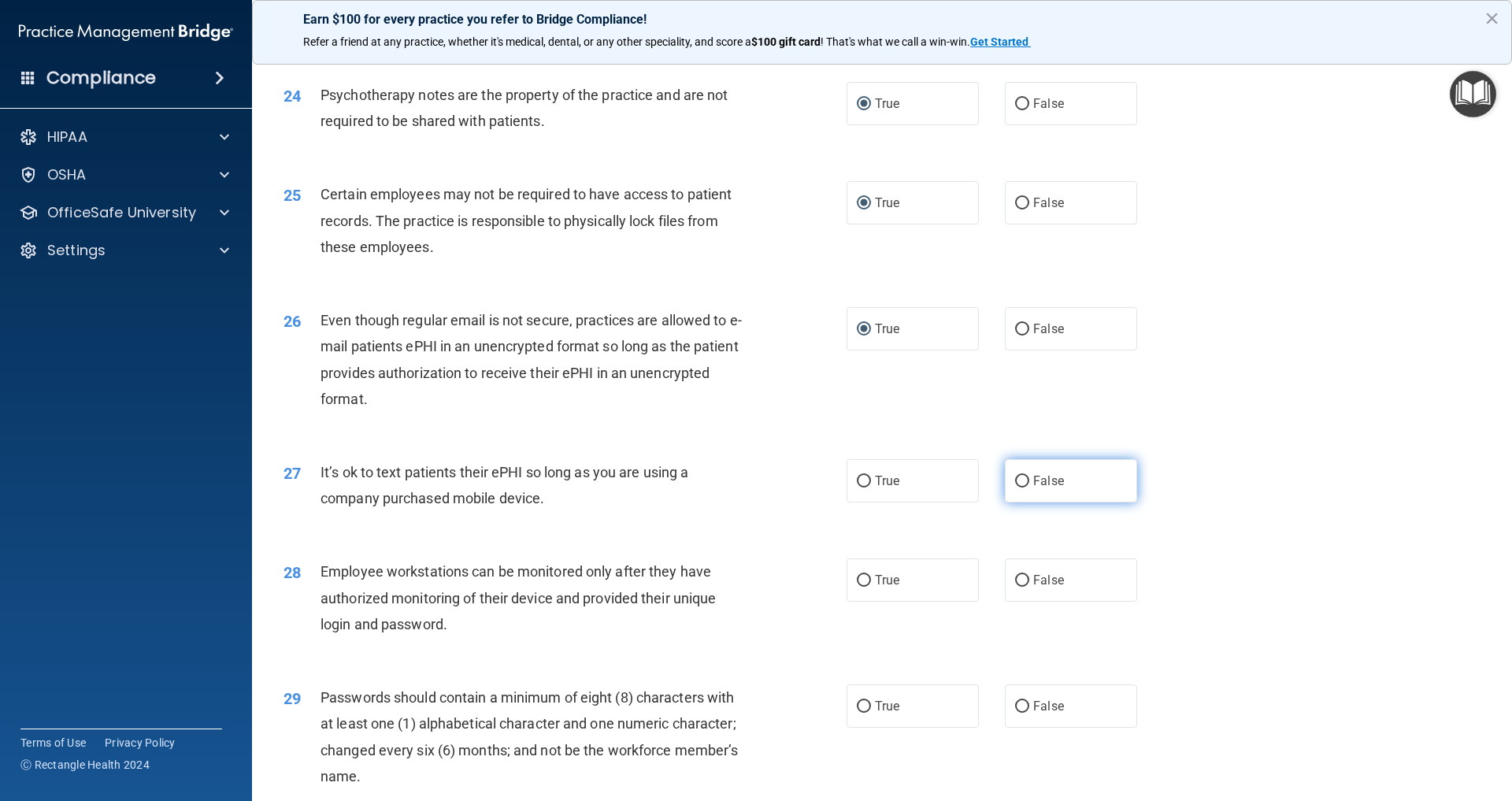
click at [1023, 476] on input "False" at bounding box center [1022, 481] width 14 height 12
radio input "true"
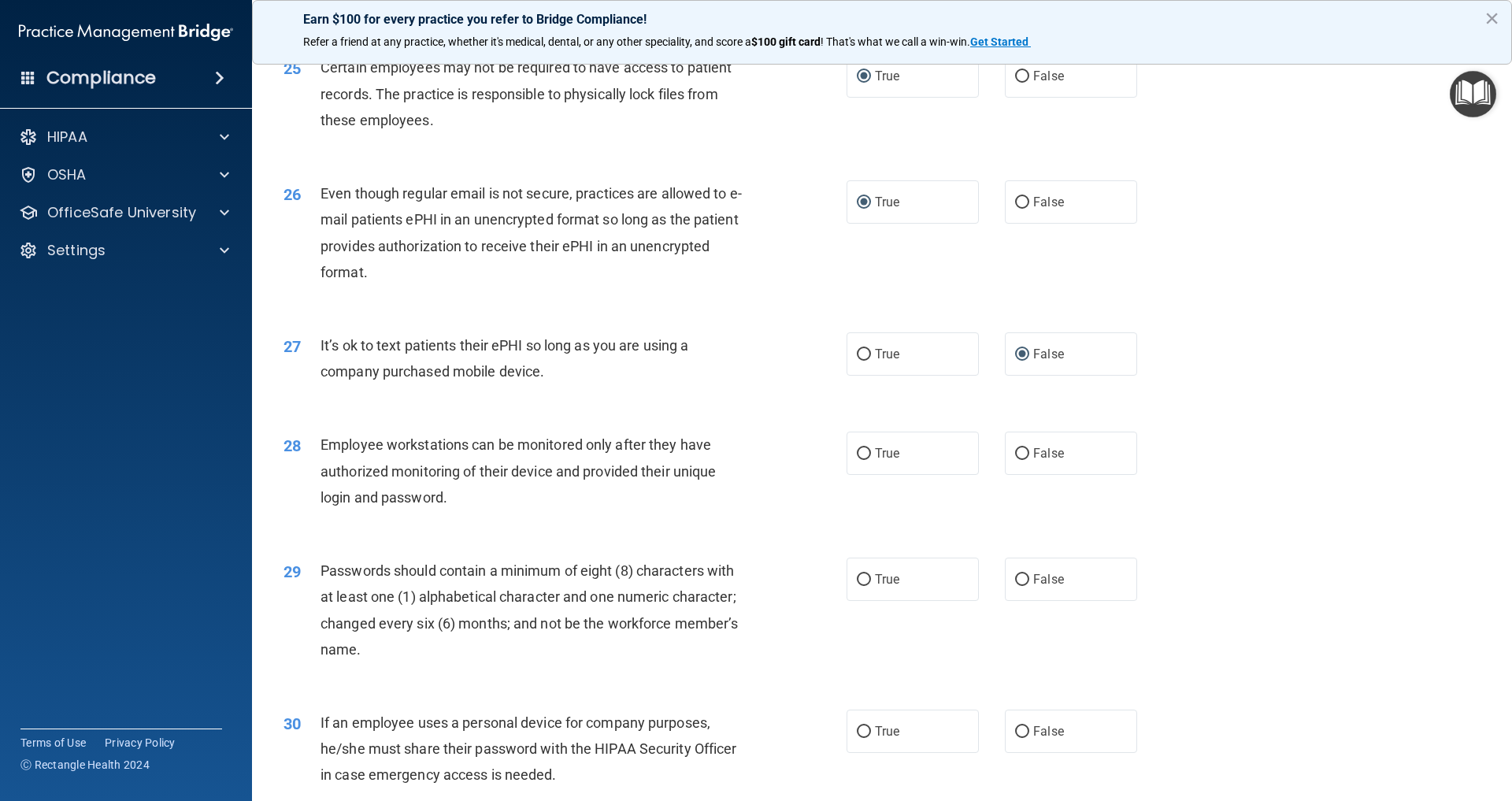
scroll to position [3013, 0]
drag, startPoint x: 1021, startPoint y: 439, endPoint x: 1000, endPoint y: 445, distance: 21.8
click at [1022, 445] on input "False" at bounding box center [1022, 451] width 14 height 12
radio input "true"
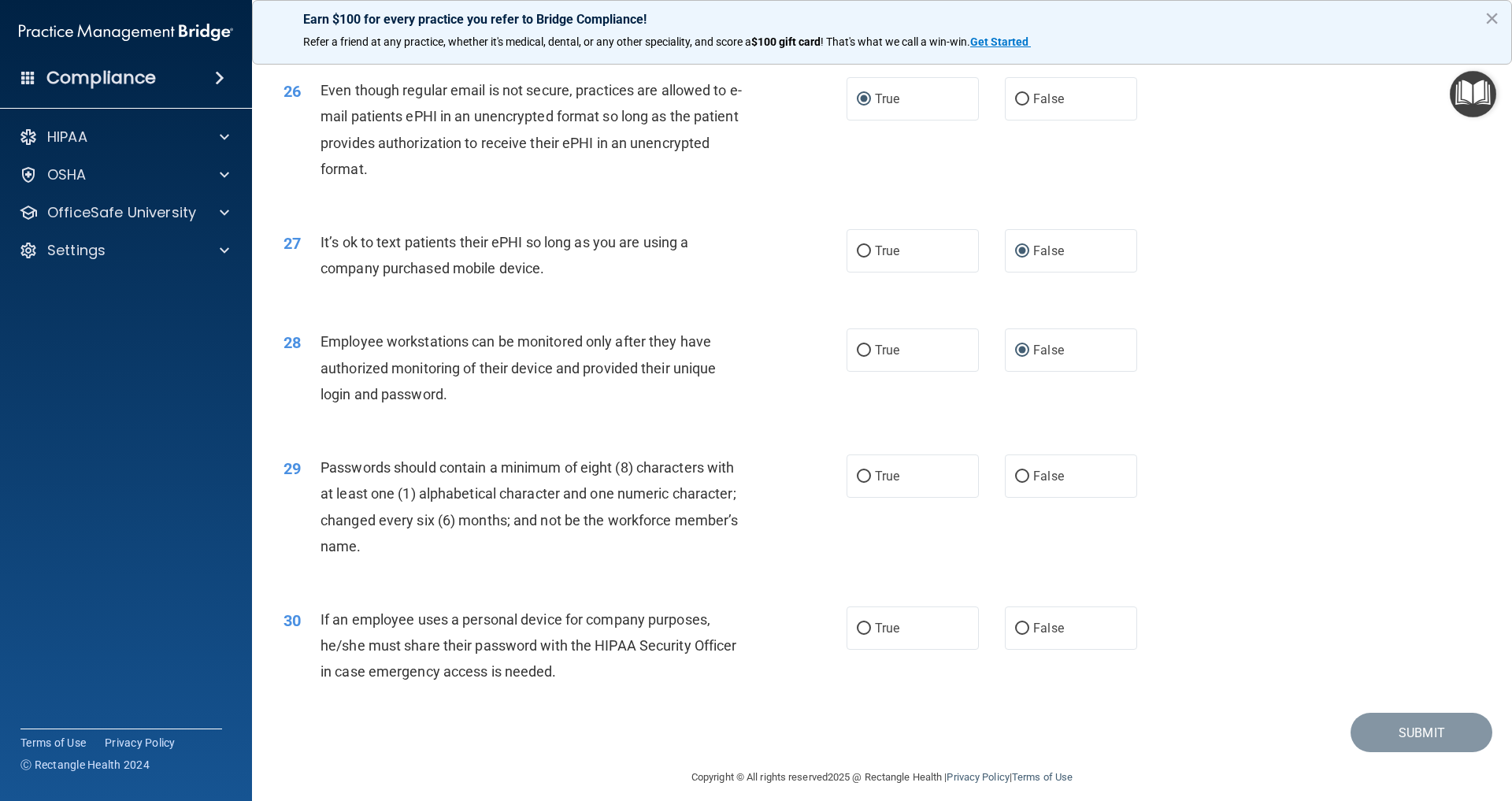
scroll to position [3110, 0]
click at [871, 462] on label "True" at bounding box center [912, 477] width 132 height 43
click at [871, 472] on input "True" at bounding box center [864, 478] width 14 height 12
radio input "true"
click at [1022, 625] on input "False" at bounding box center [1022, 631] width 14 height 12
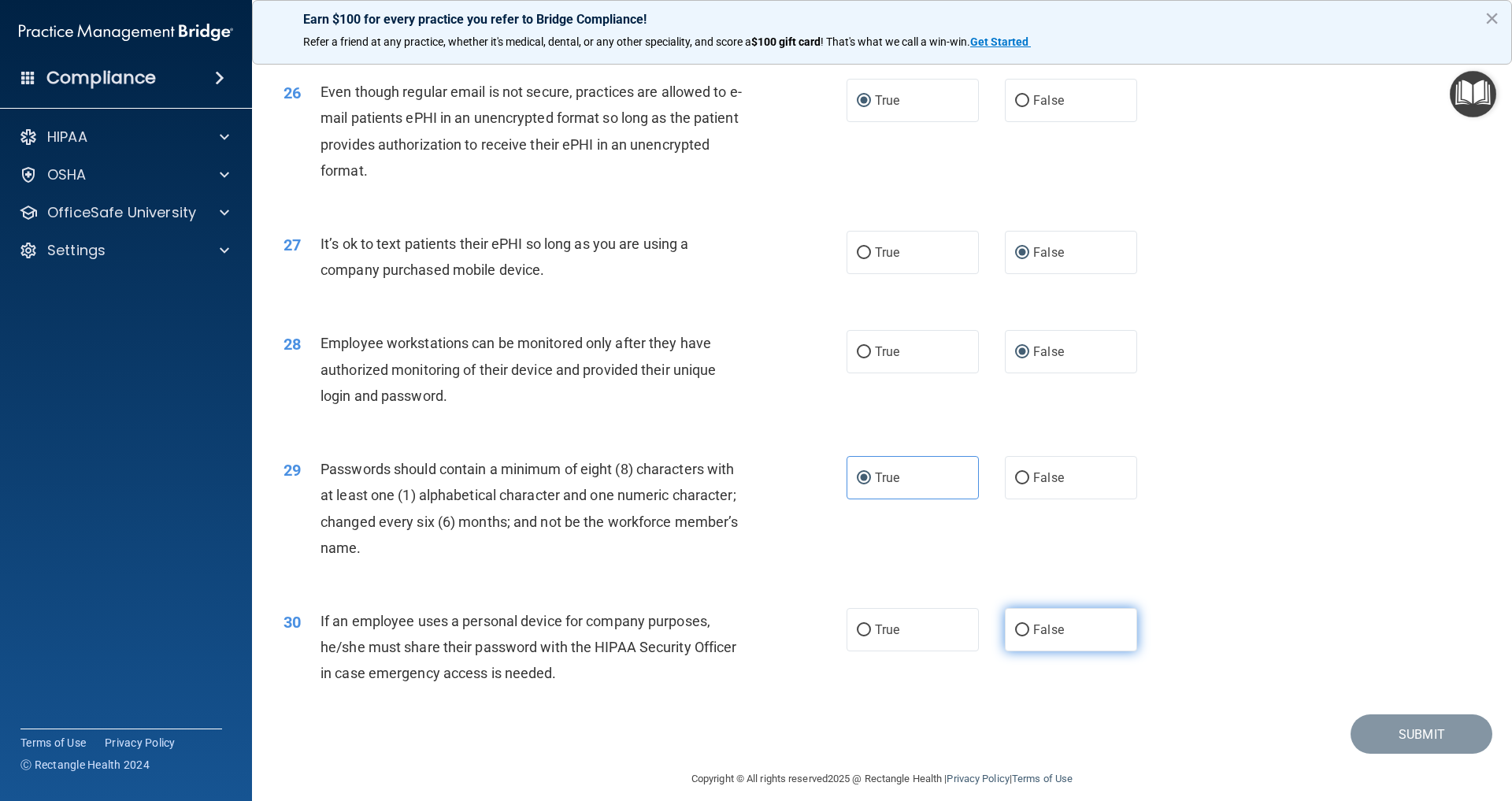
radio input "true"
click at [1411, 714] on button "Submit" at bounding box center [1422, 734] width 142 height 40
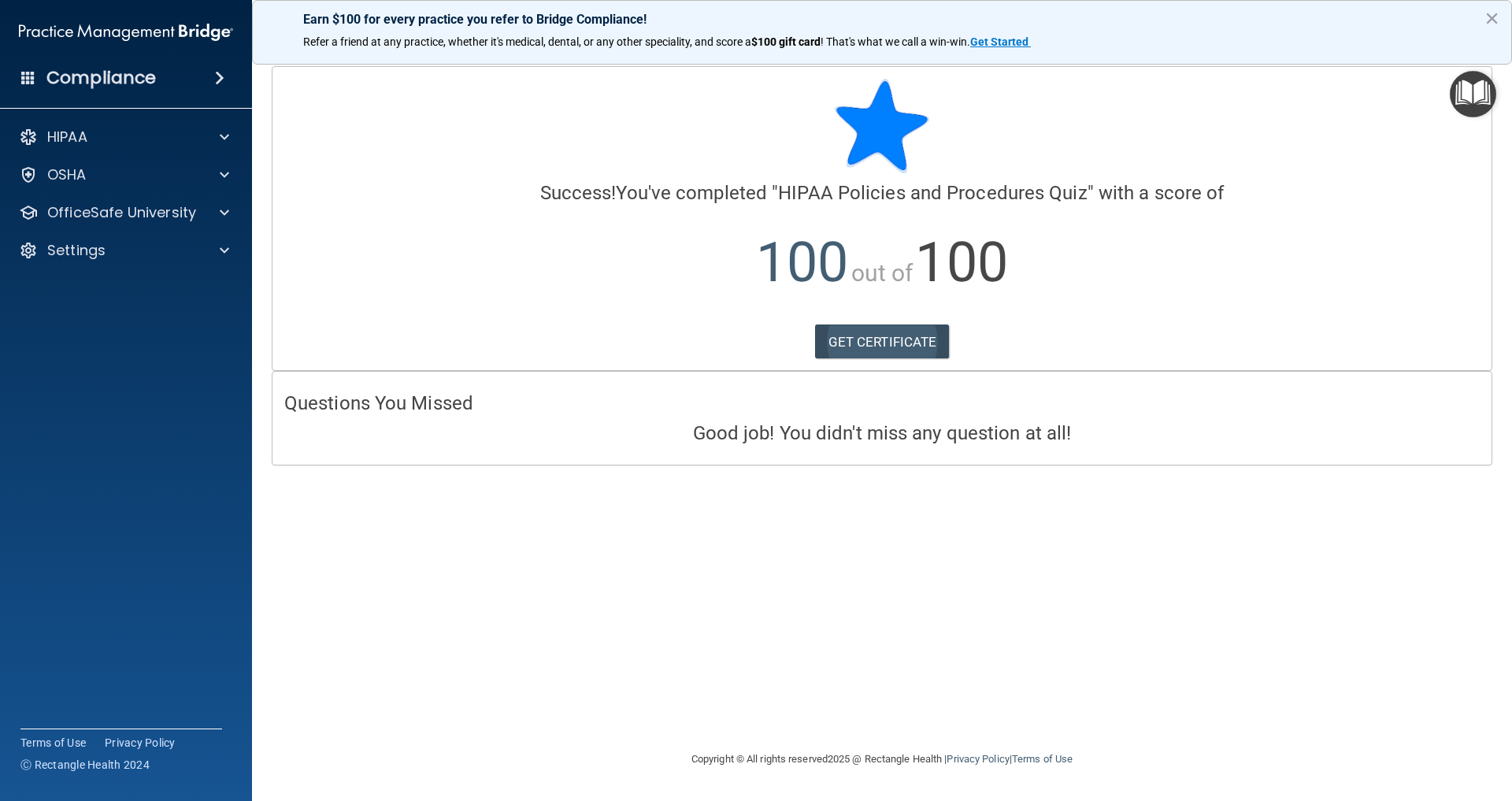
click at [867, 341] on link "GET CERTIFICATE" at bounding box center [883, 341] width 135 height 35
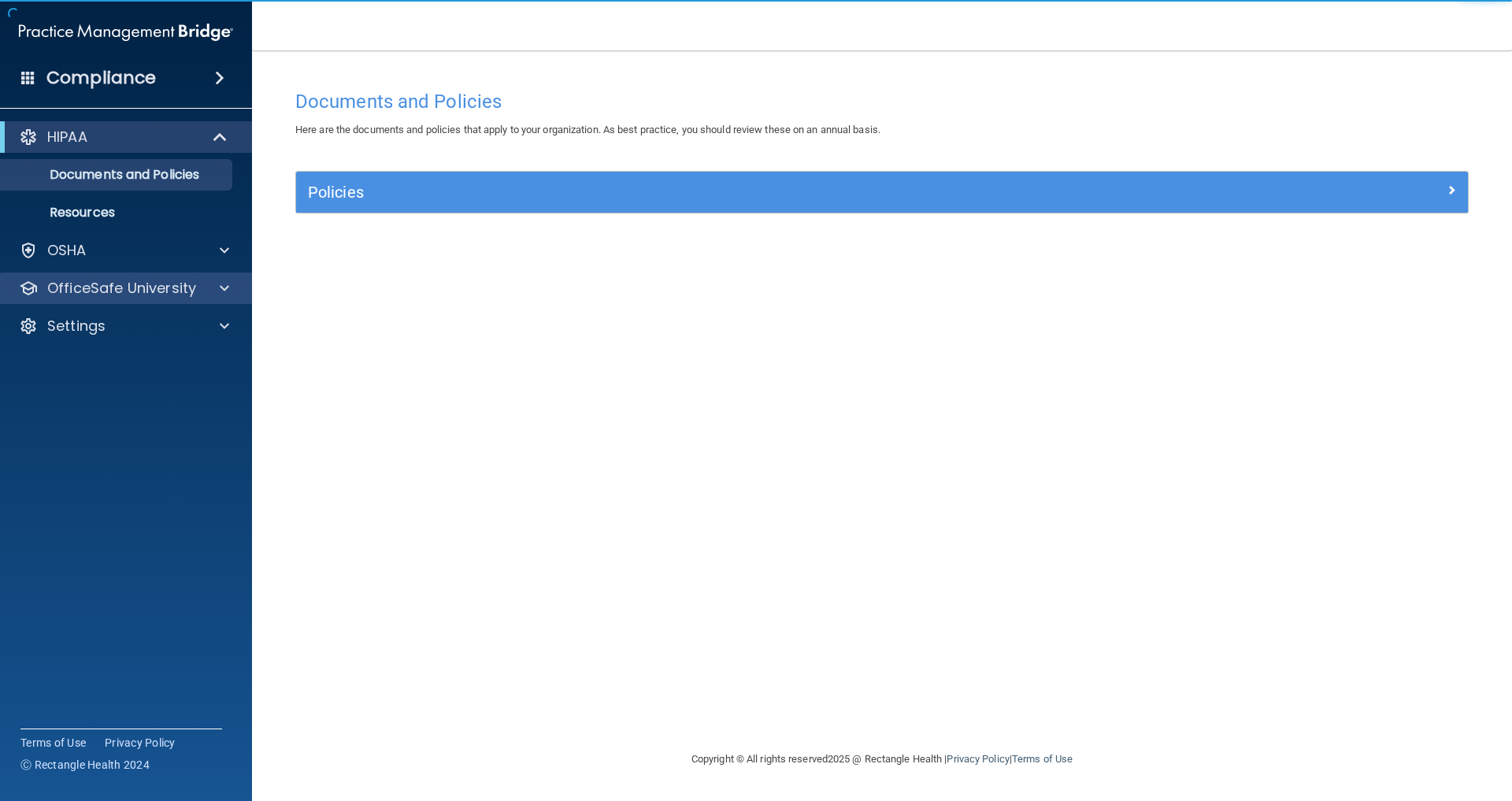
click at [100, 288] on p "OfficeSafe University" at bounding box center [121, 288] width 149 height 19
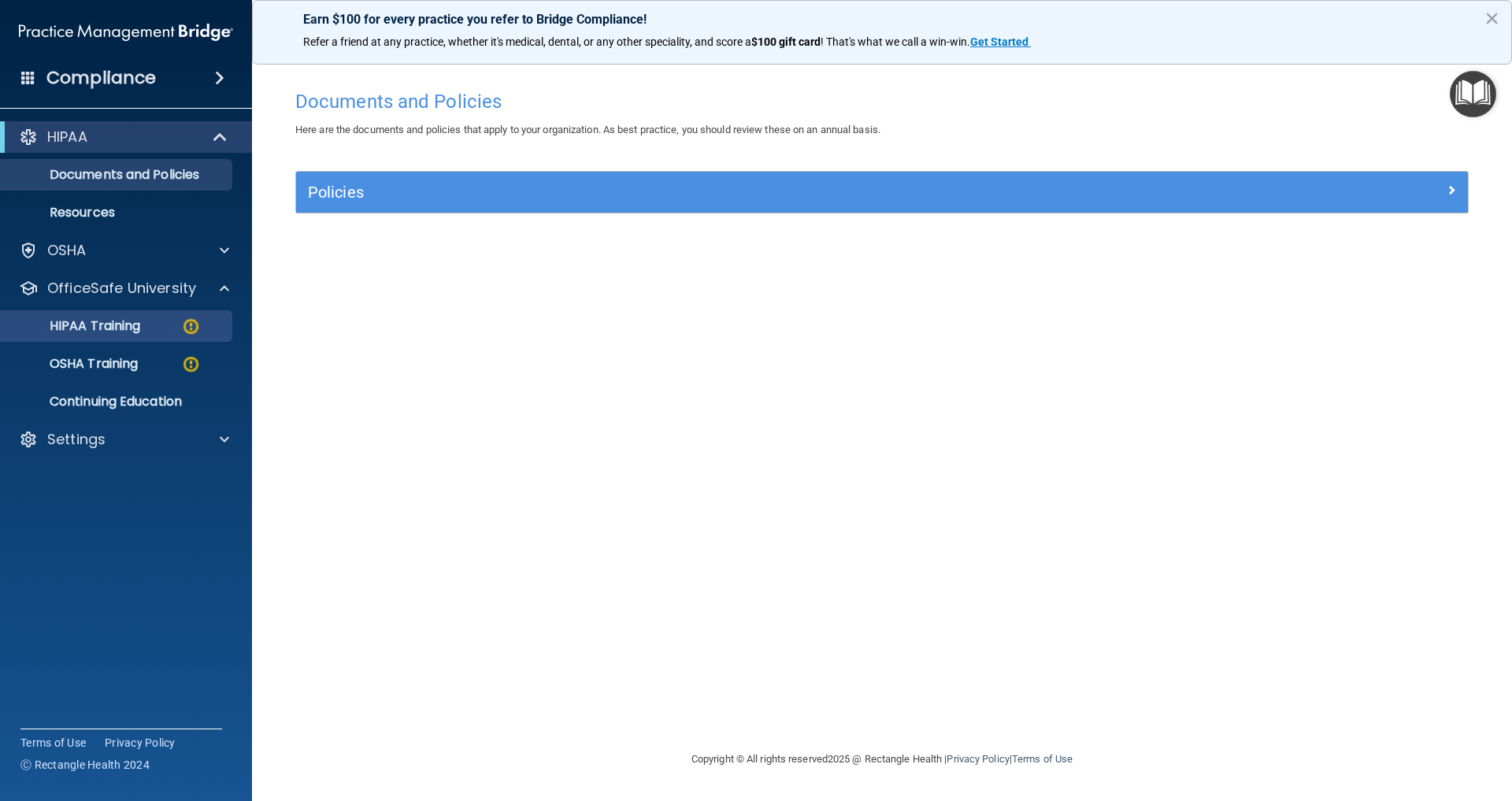
click at [100, 325] on p "HIPAA Training" at bounding box center [75, 325] width 130 height 16
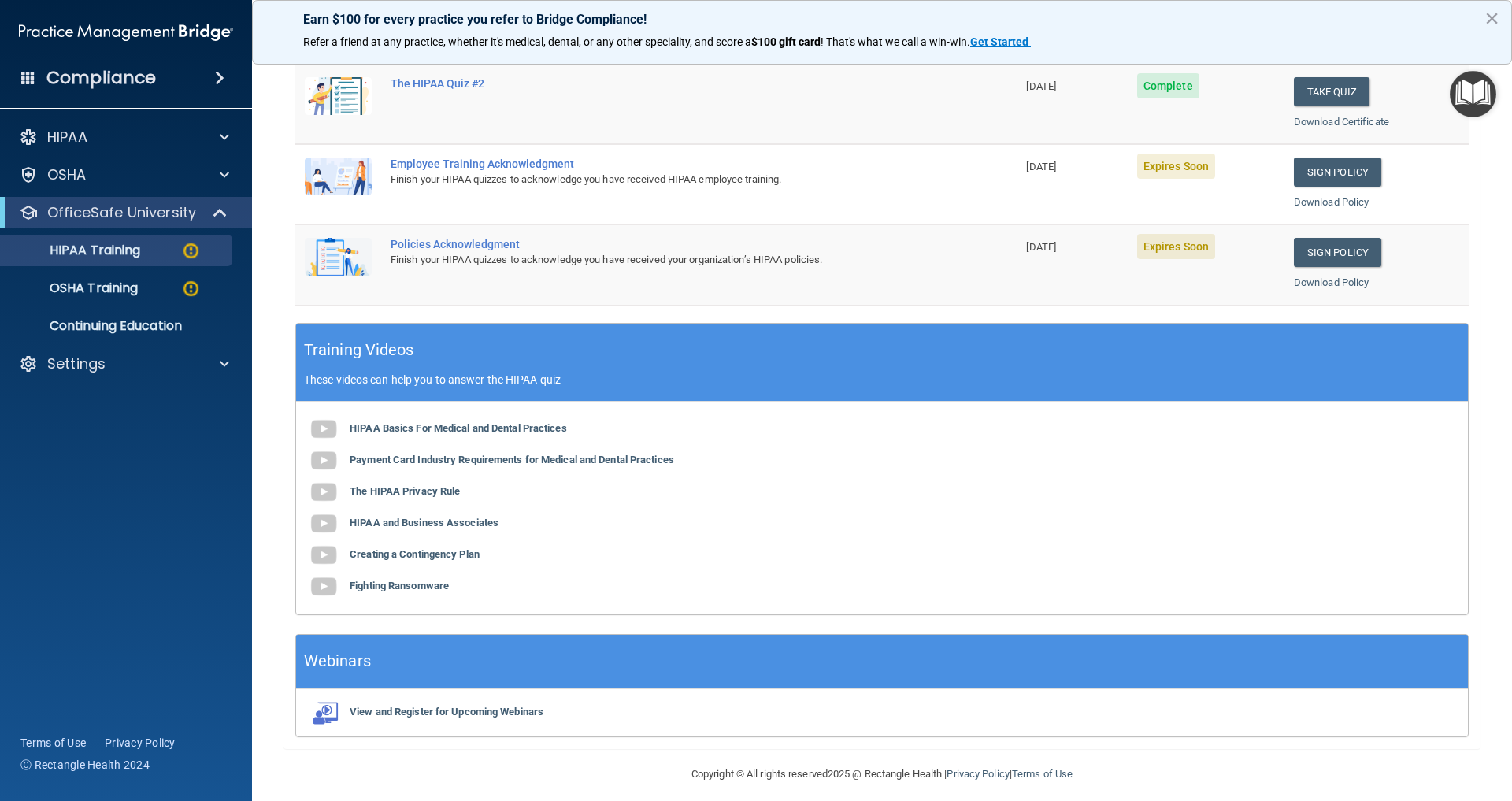
scroll to position [374, 0]
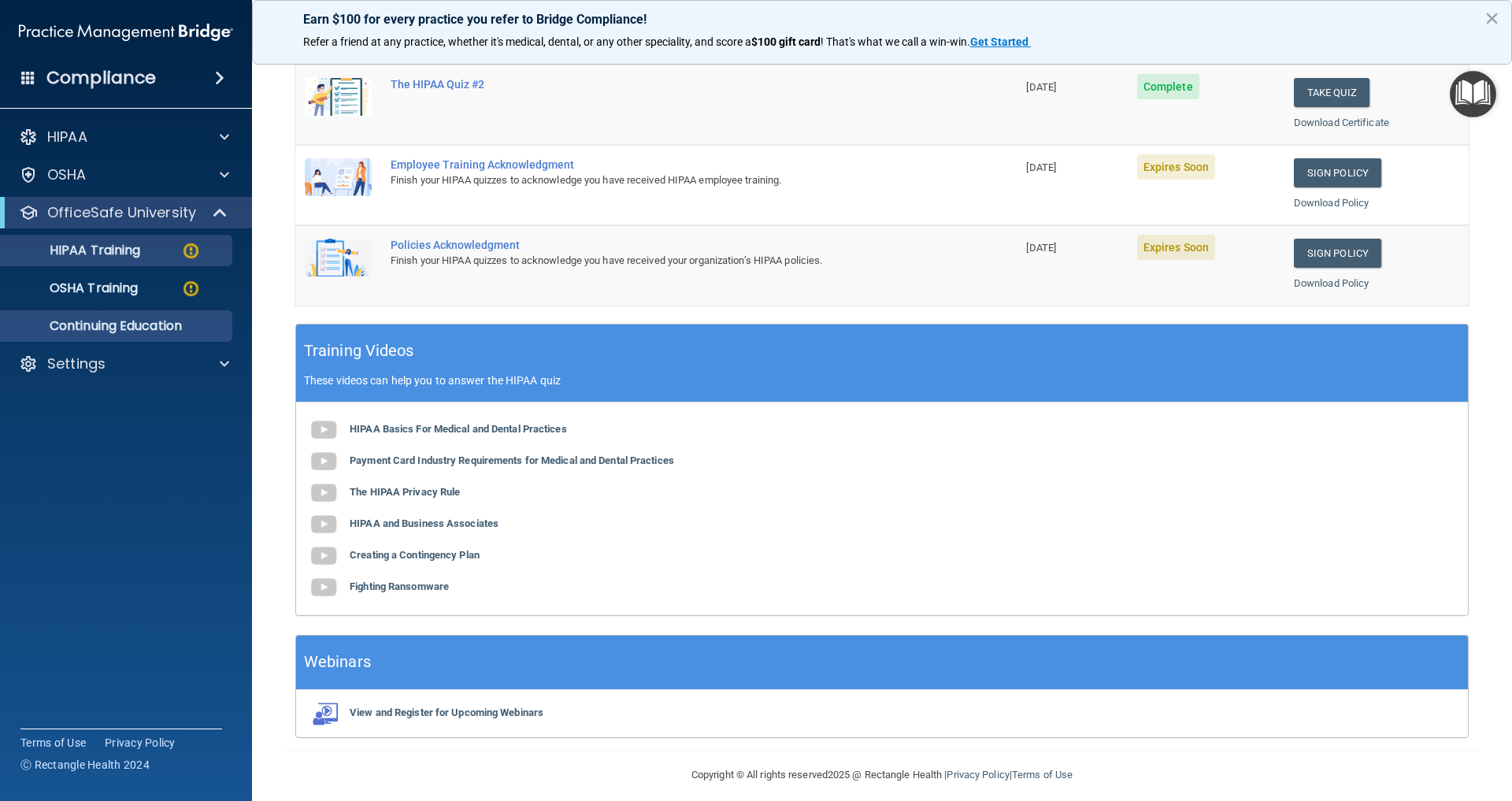
click at [153, 324] on p "Continuing Education" at bounding box center [117, 325] width 215 height 16
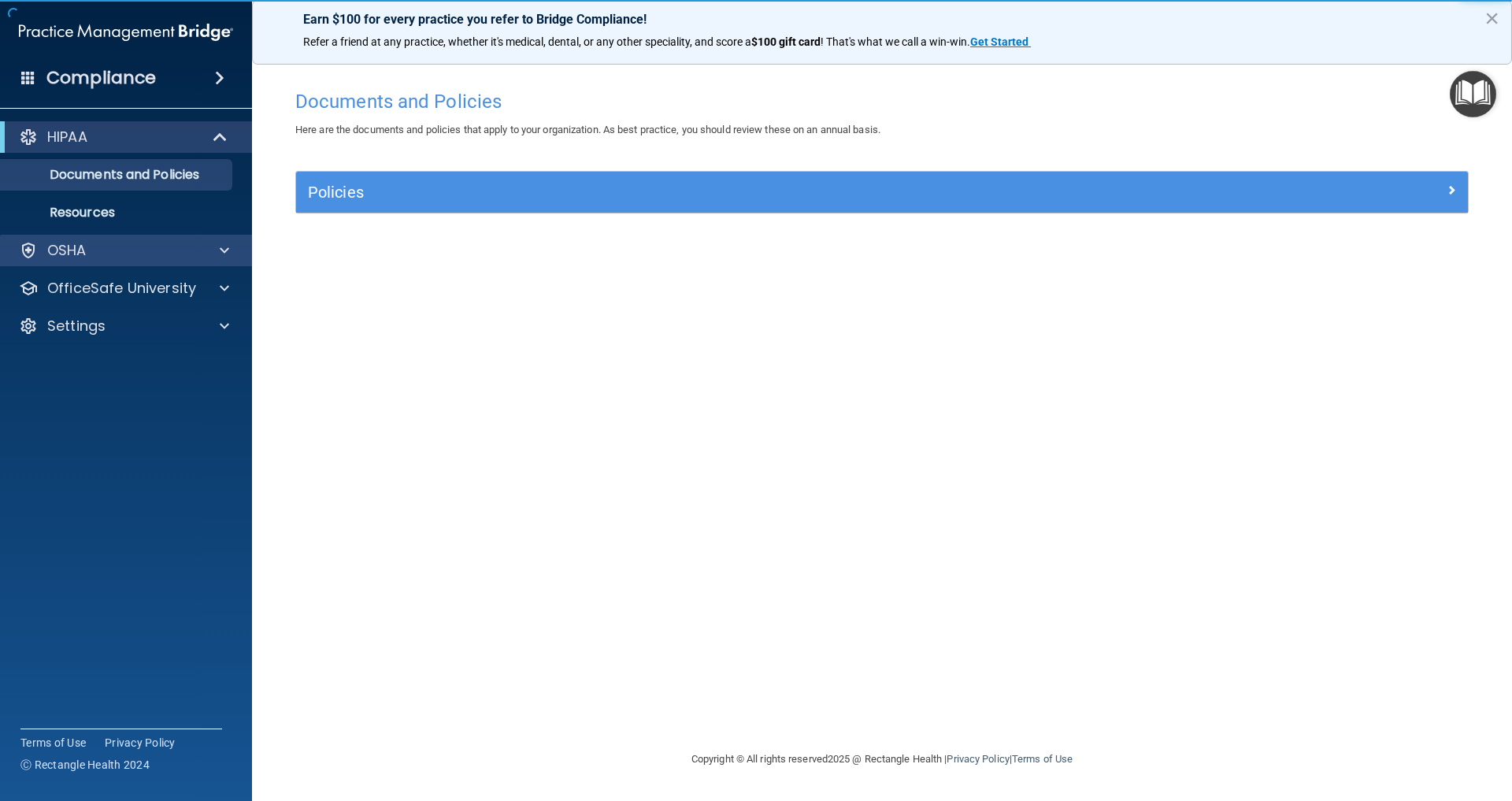
click at [63, 255] on p "OSHA" at bounding box center [67, 250] width 40 height 19
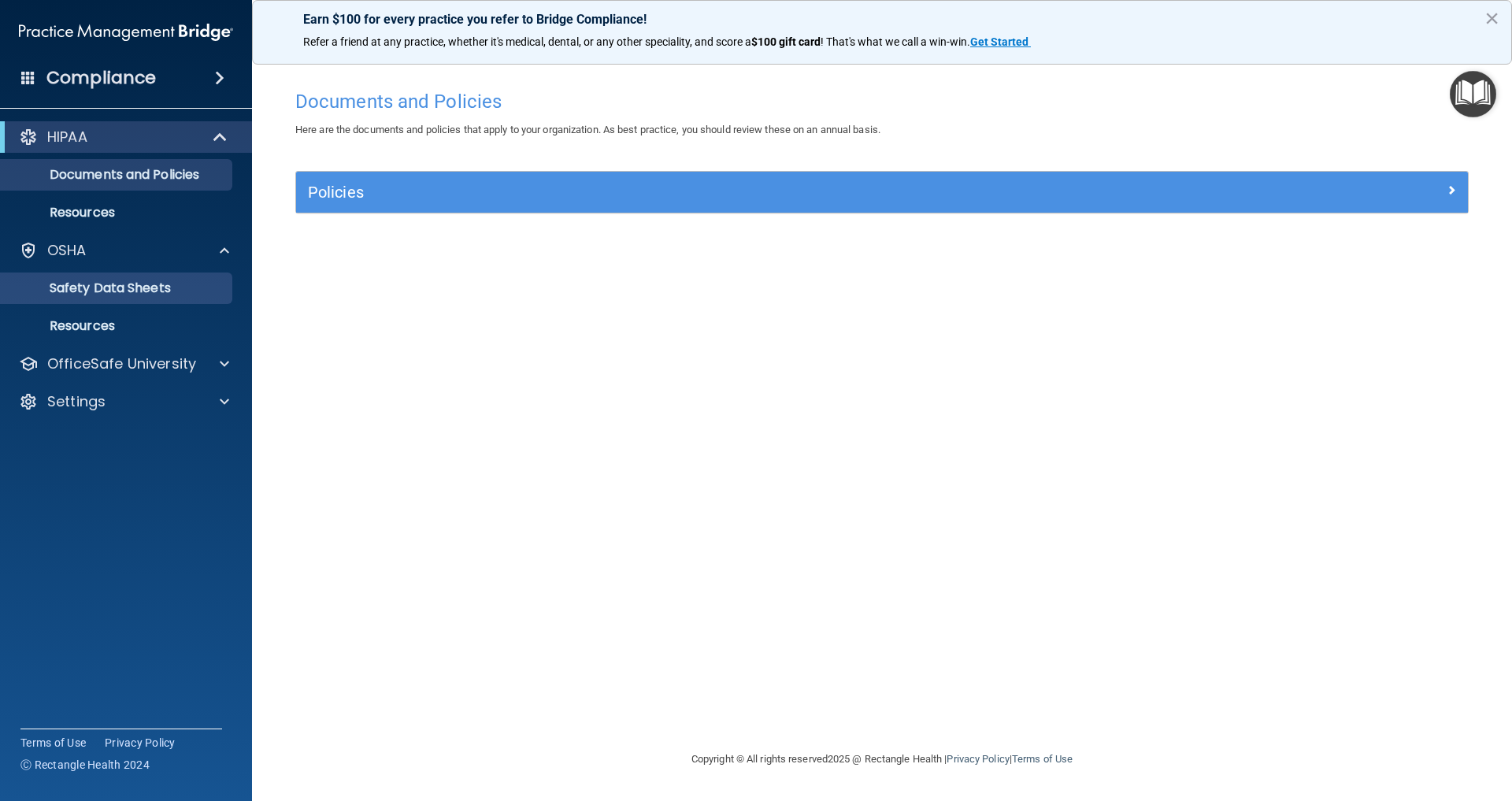
click at [89, 291] on p "Safety Data Sheets" at bounding box center [117, 288] width 215 height 16
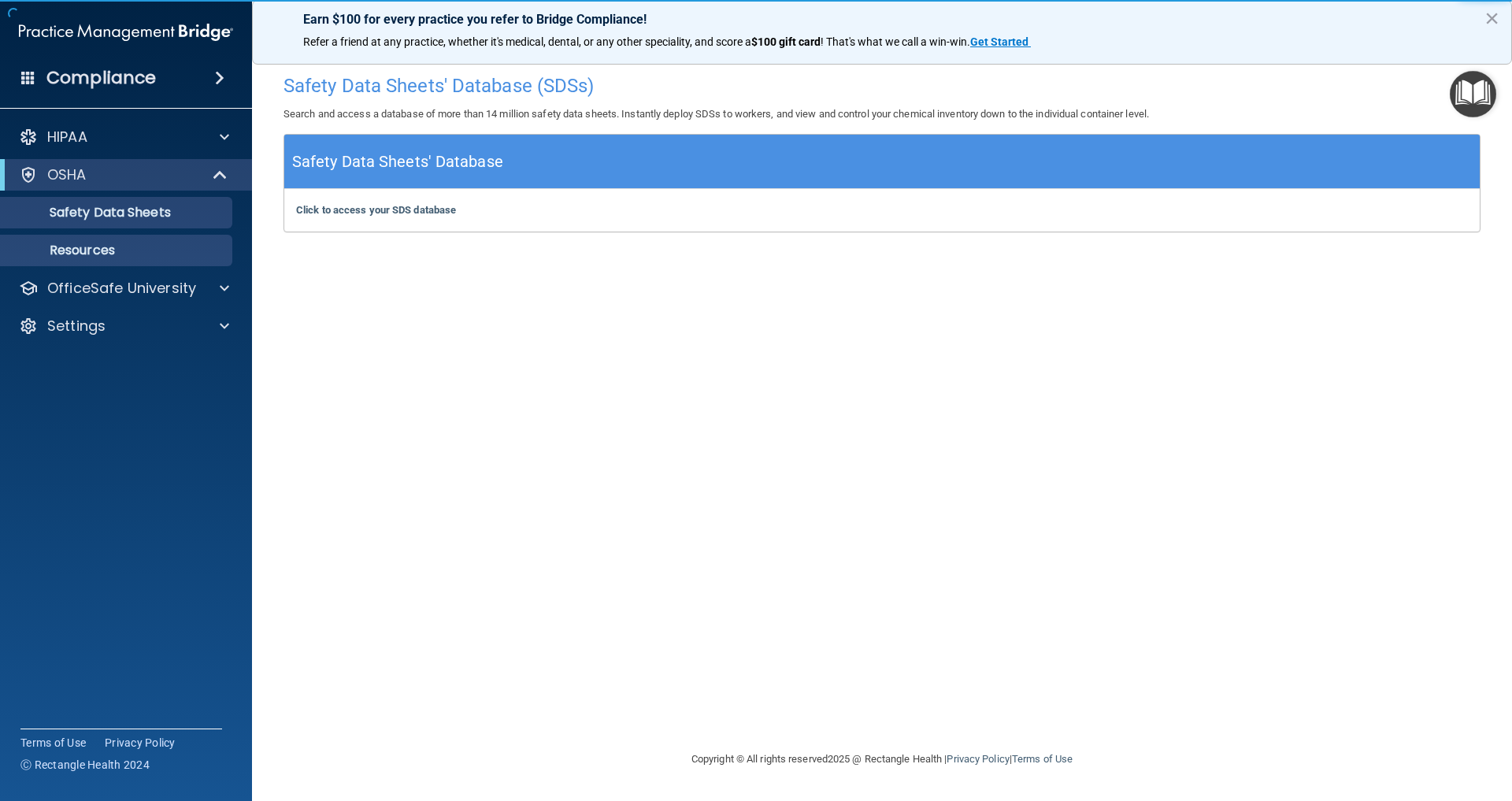
click at [89, 253] on p "Resources" at bounding box center [117, 250] width 215 height 16
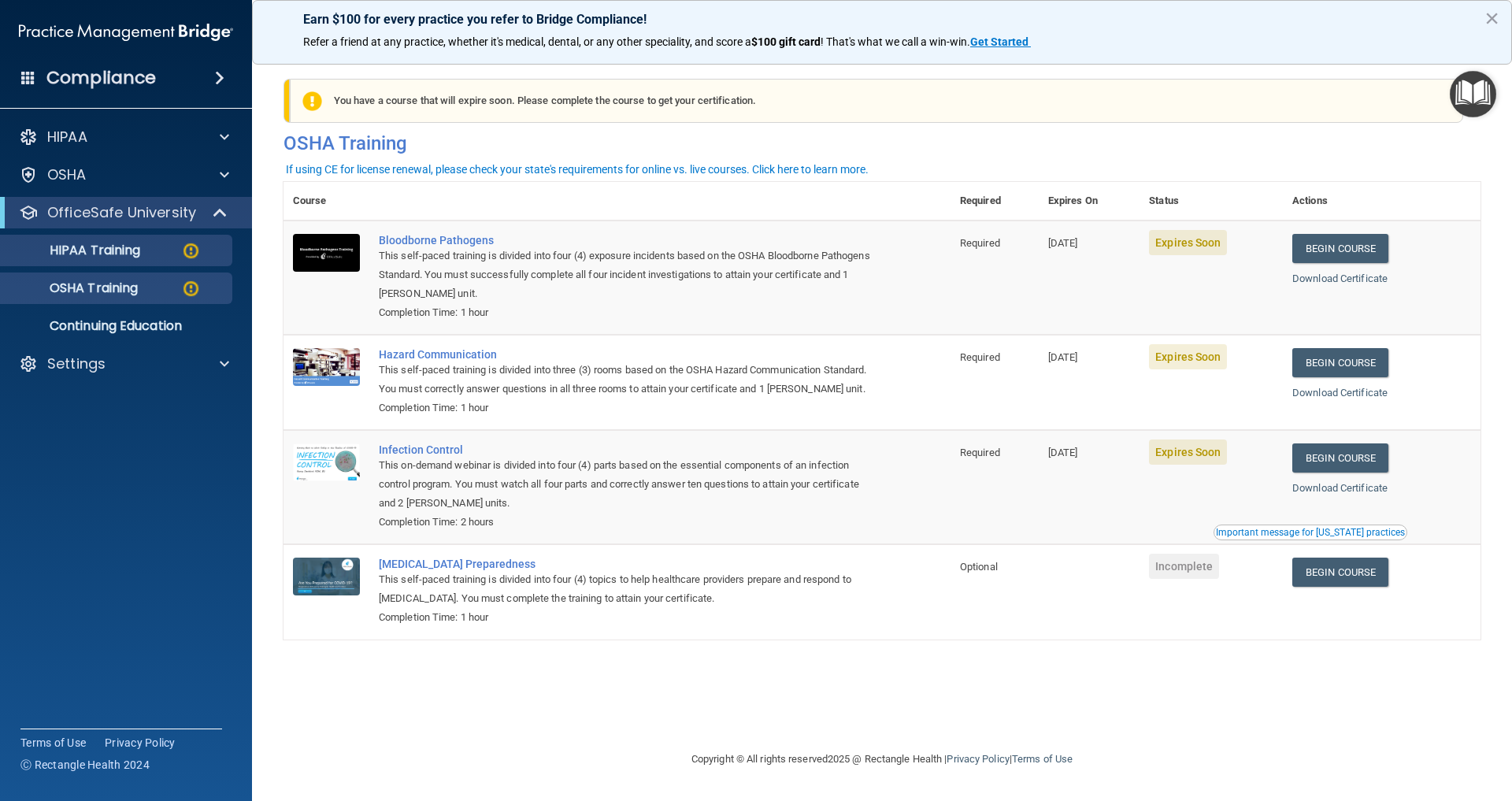
click at [140, 252] on p "HIPAA Training" at bounding box center [75, 250] width 130 height 16
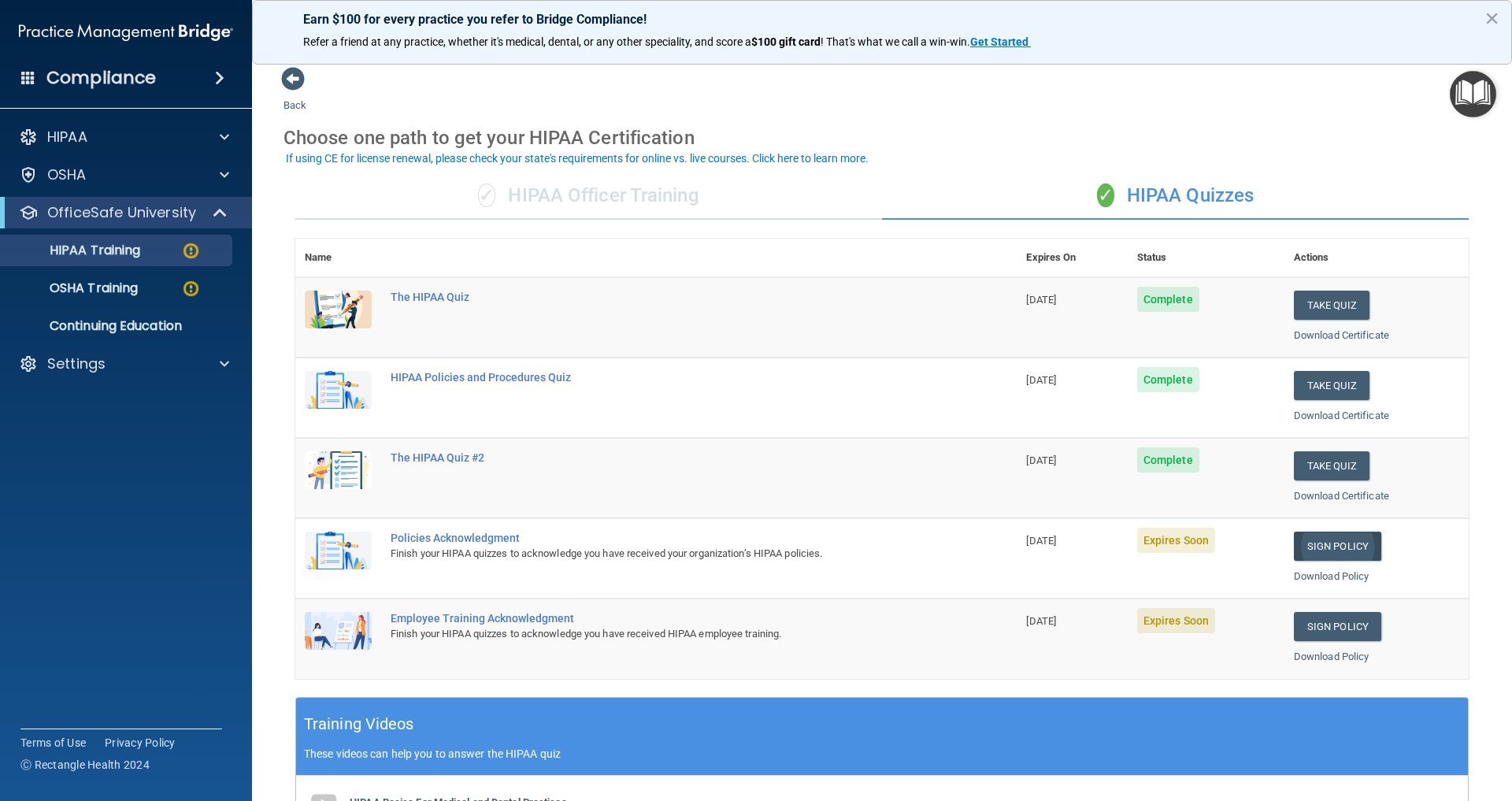
click at [1344, 540] on link "Sign Policy" at bounding box center [1338, 546] width 88 height 30
click at [1343, 621] on link "Sign Policy" at bounding box center [1338, 626] width 88 height 30
click at [1337, 535] on link "Sign Policy" at bounding box center [1338, 546] width 88 height 30
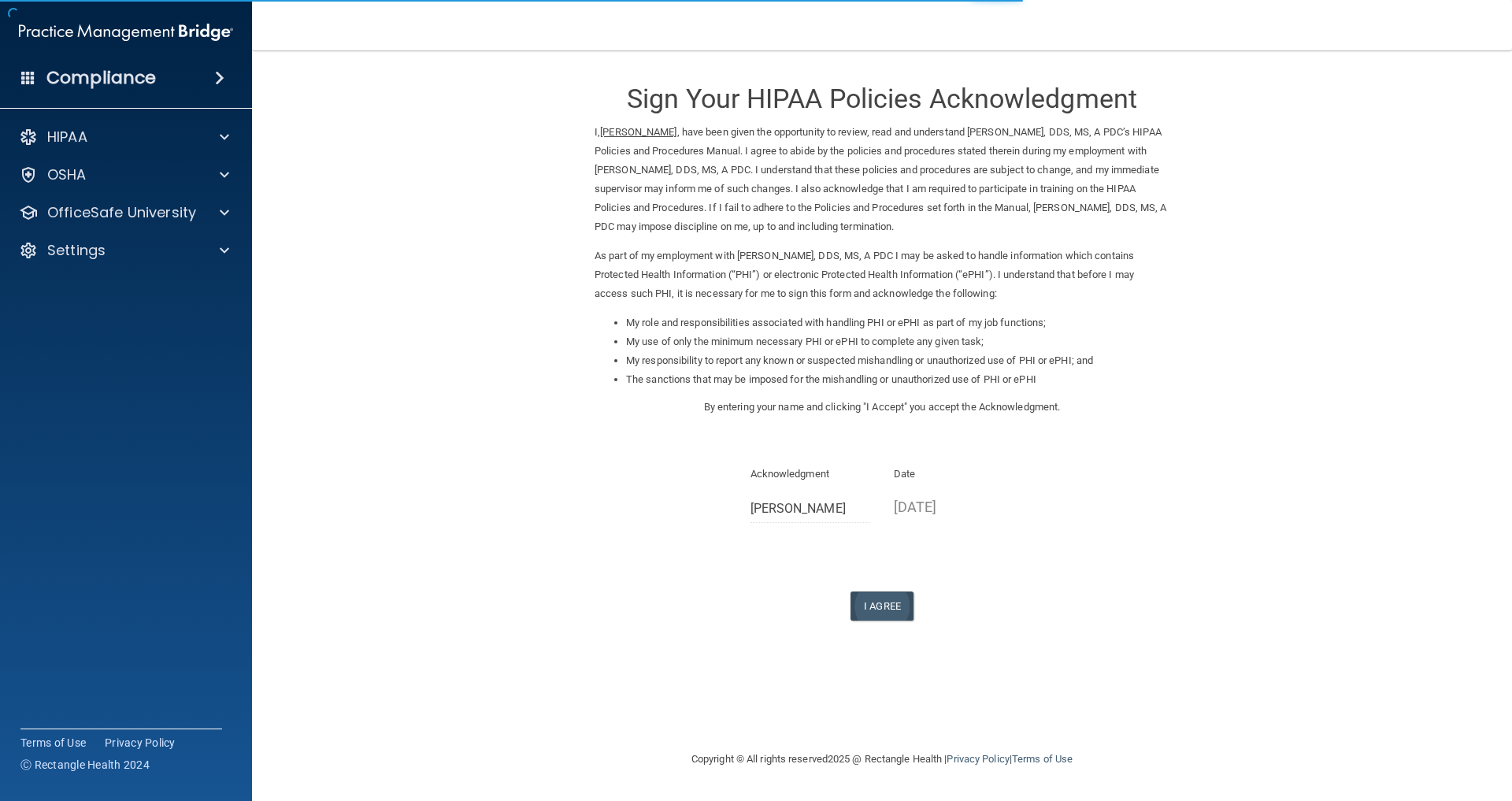
click at [891, 592] on button "I Agree" at bounding box center [882, 605] width 63 height 30
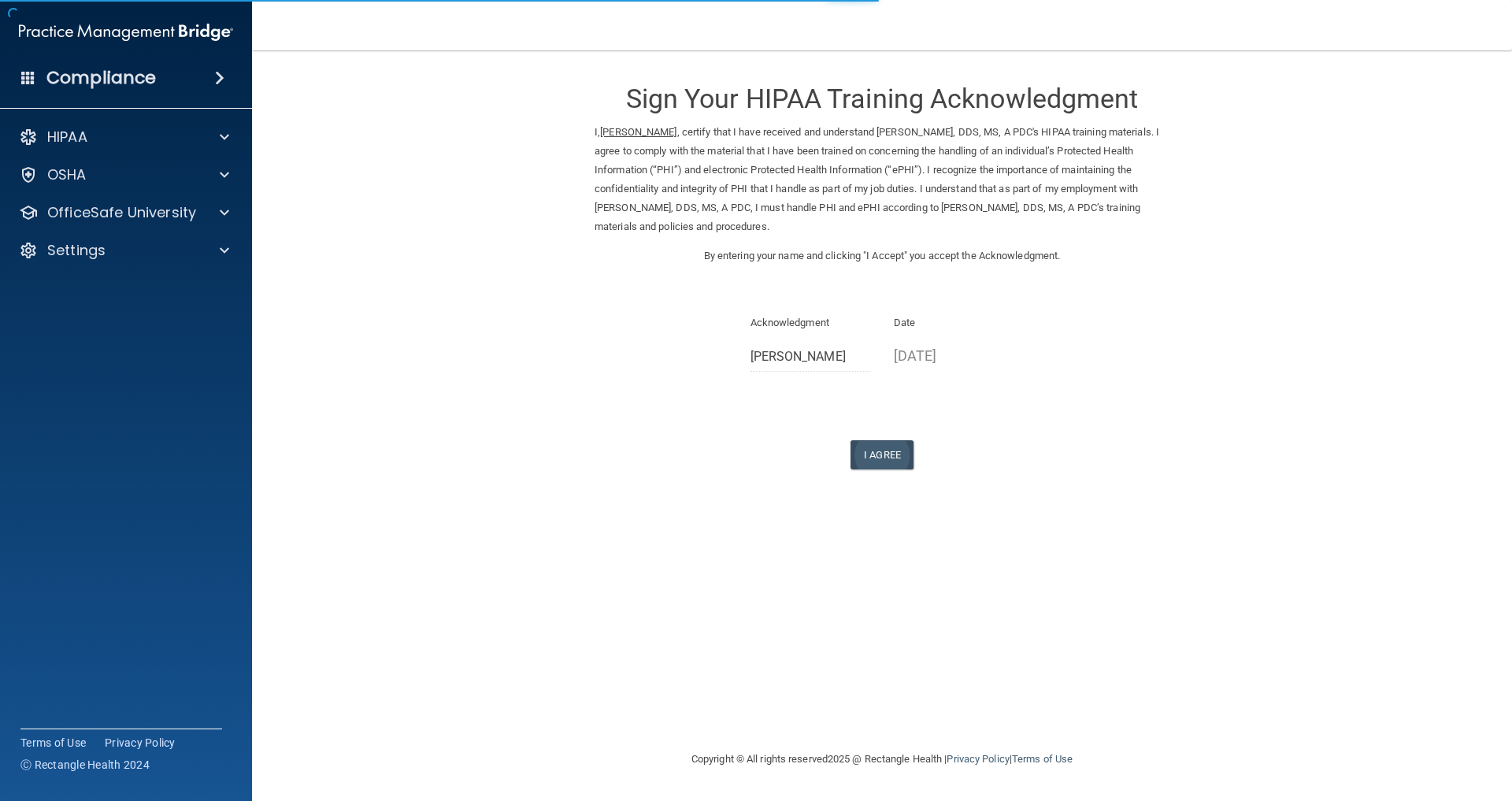
click at [889, 446] on button "I Agree" at bounding box center [882, 454] width 63 height 30
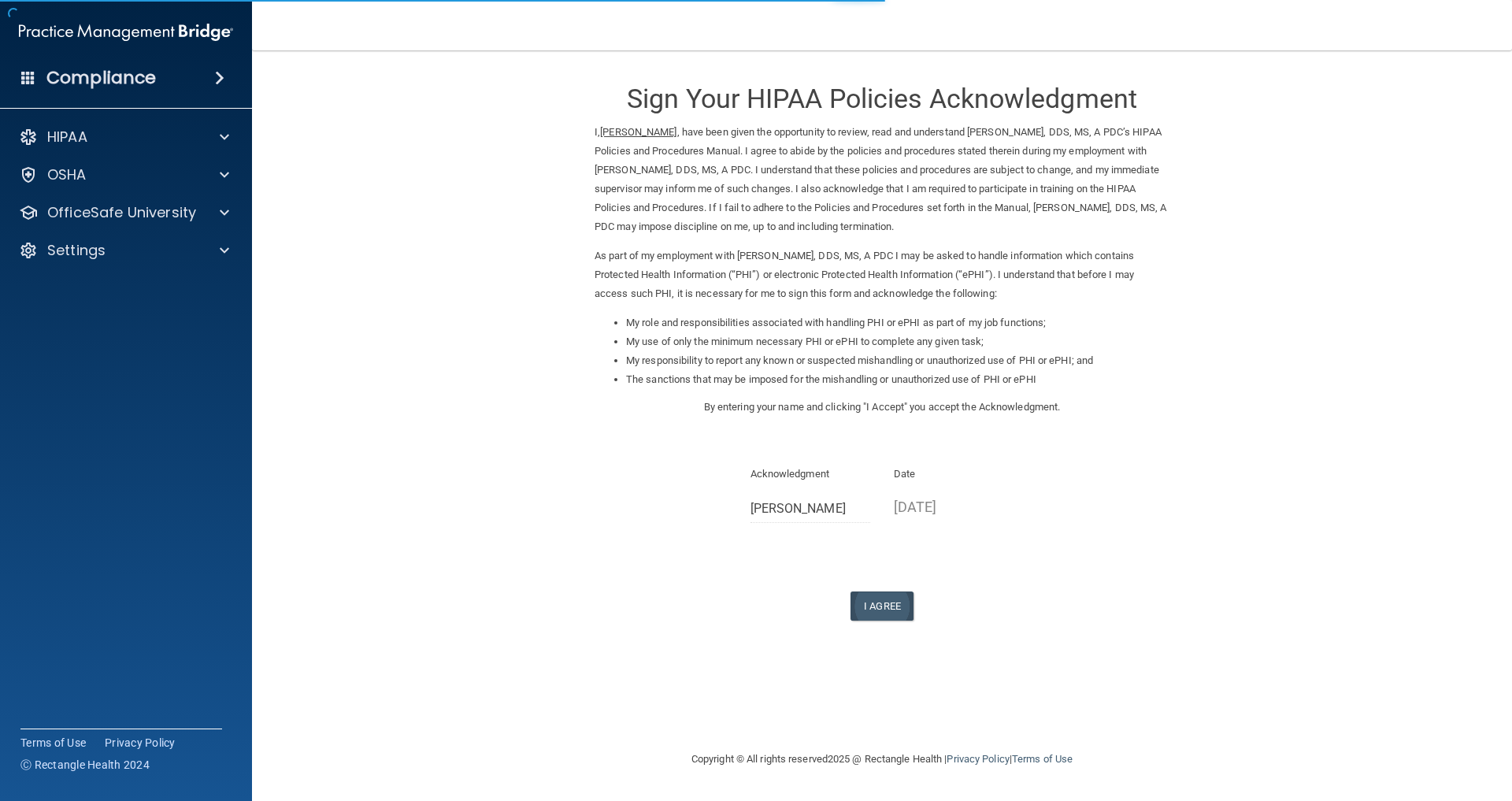
click at [877, 591] on button "I Agree" at bounding box center [882, 605] width 63 height 30
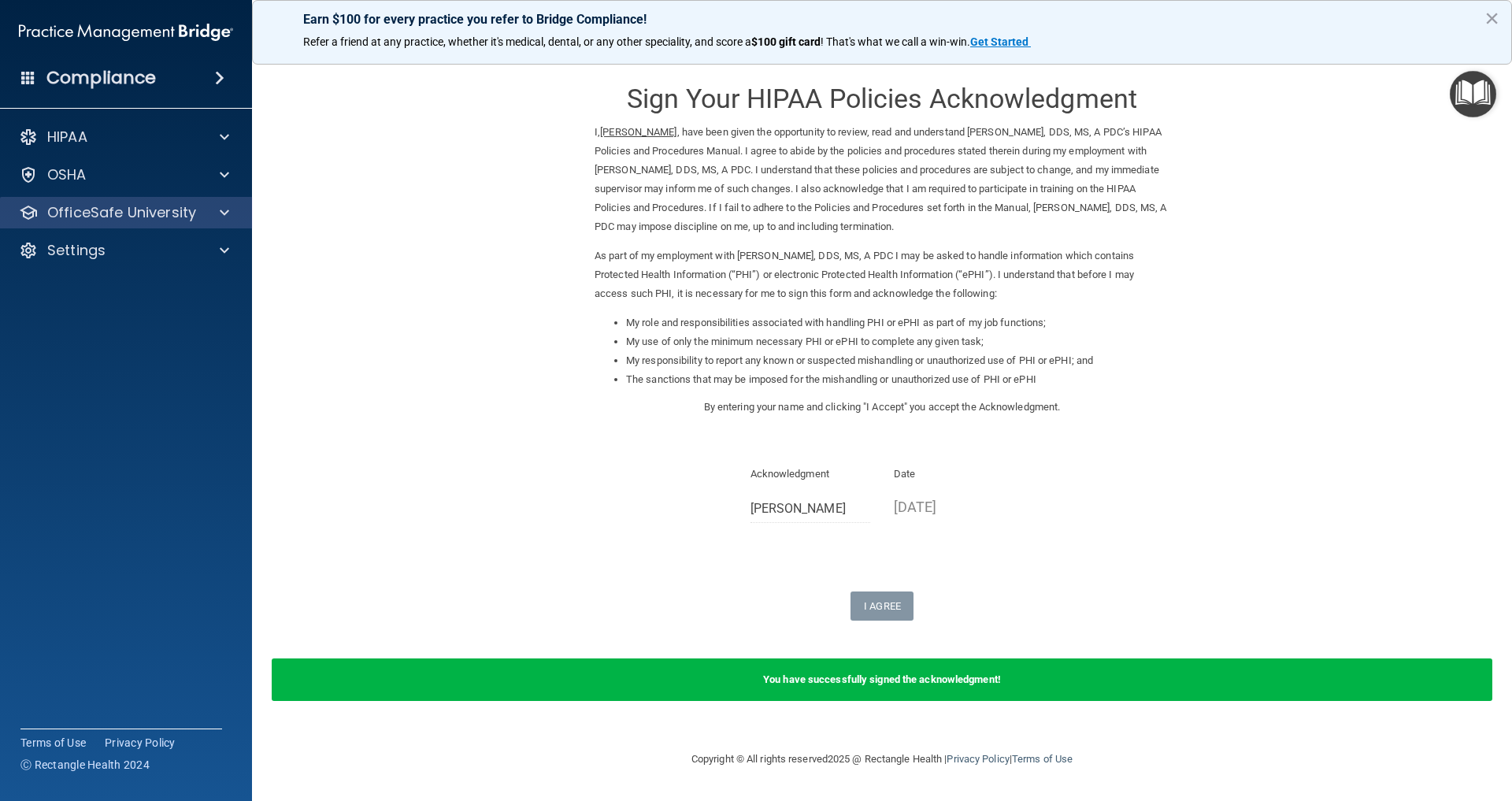
click at [91, 214] on p "OfficeSafe University" at bounding box center [121, 212] width 149 height 19
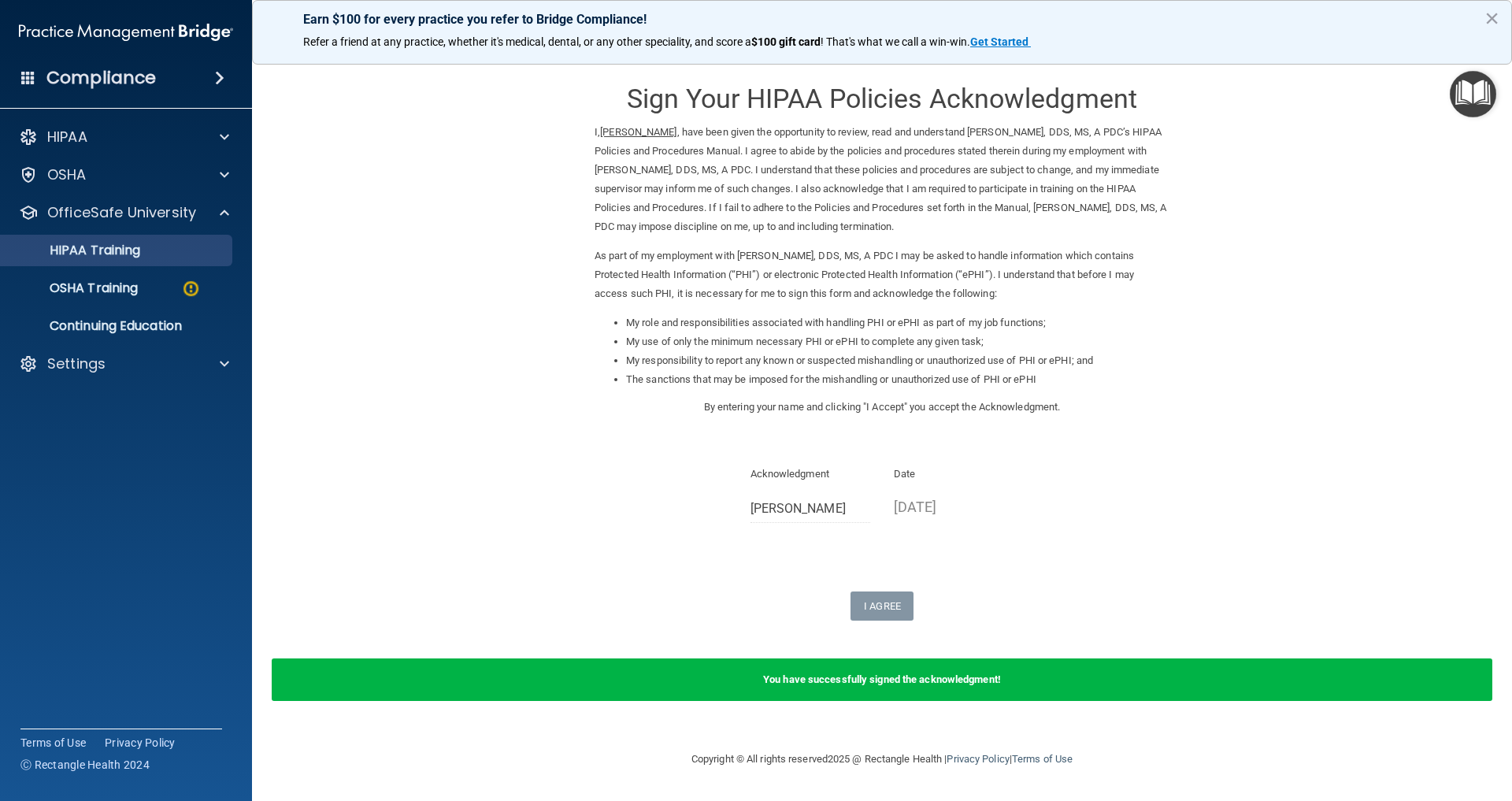
click at [100, 253] on p "HIPAA Training" at bounding box center [75, 250] width 130 height 16
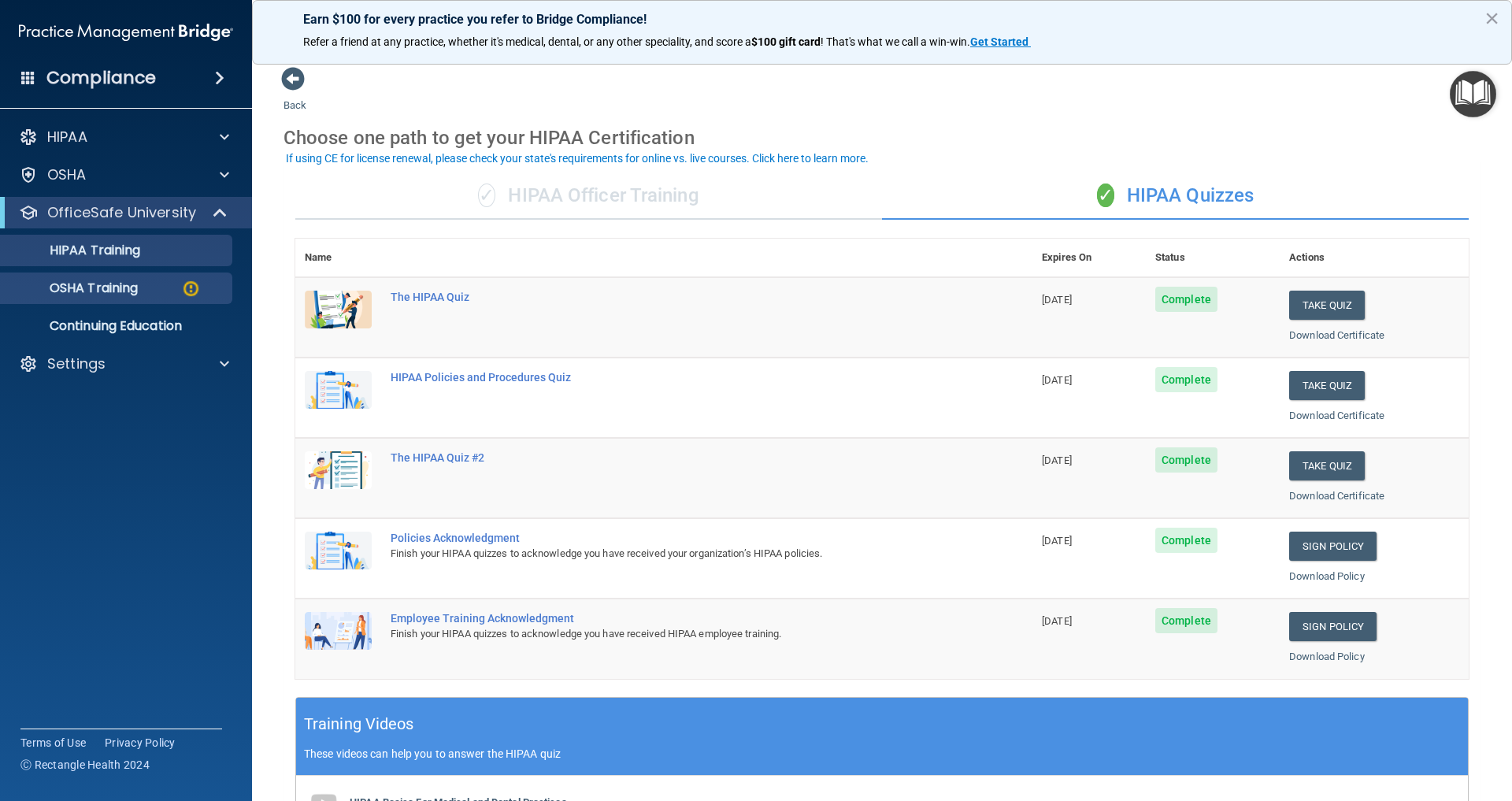
click at [105, 292] on p "OSHA Training" at bounding box center [73, 288] width 127 height 16
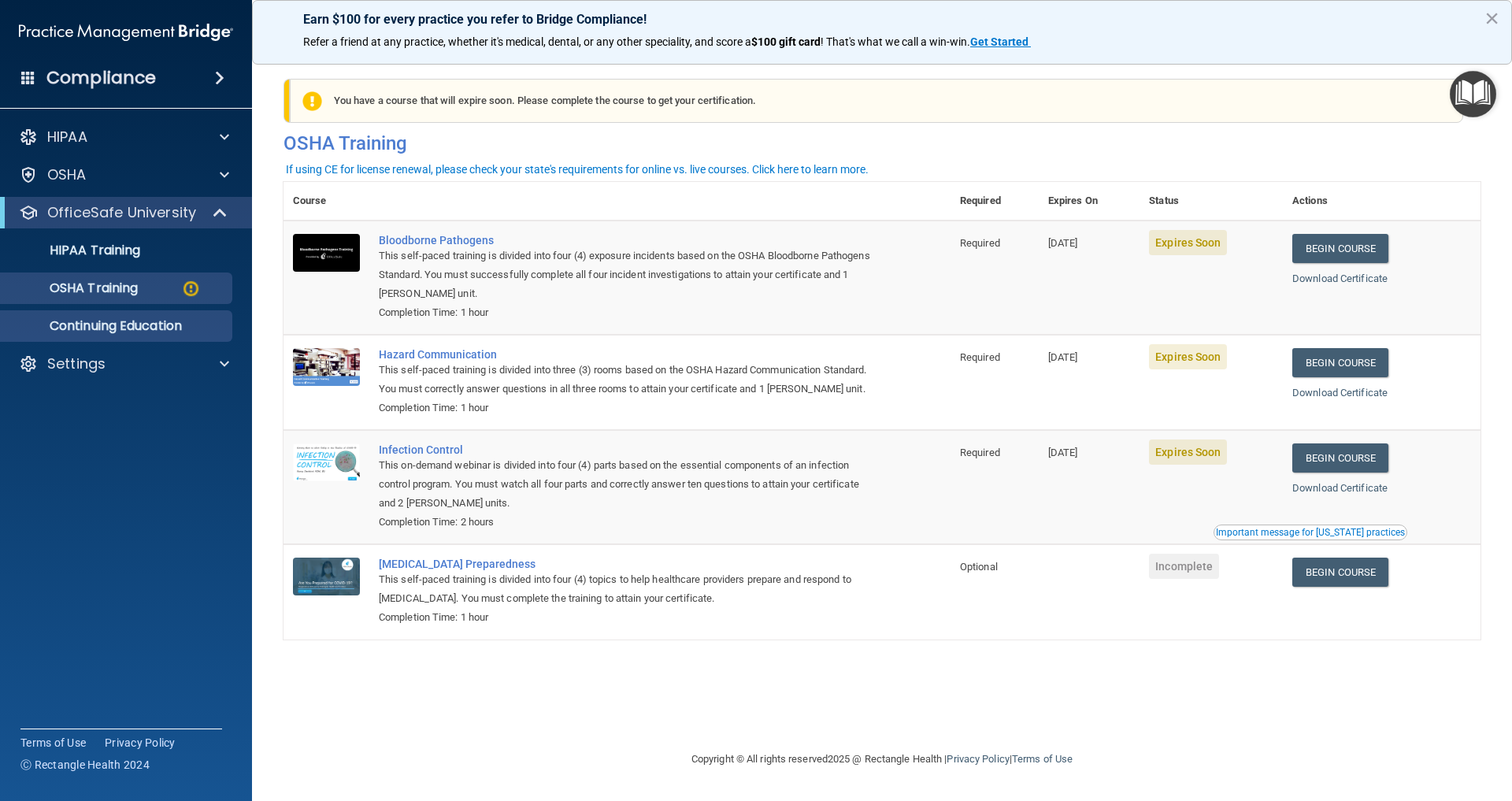
click at [120, 322] on p "Continuing Education" at bounding box center [117, 325] width 215 height 16
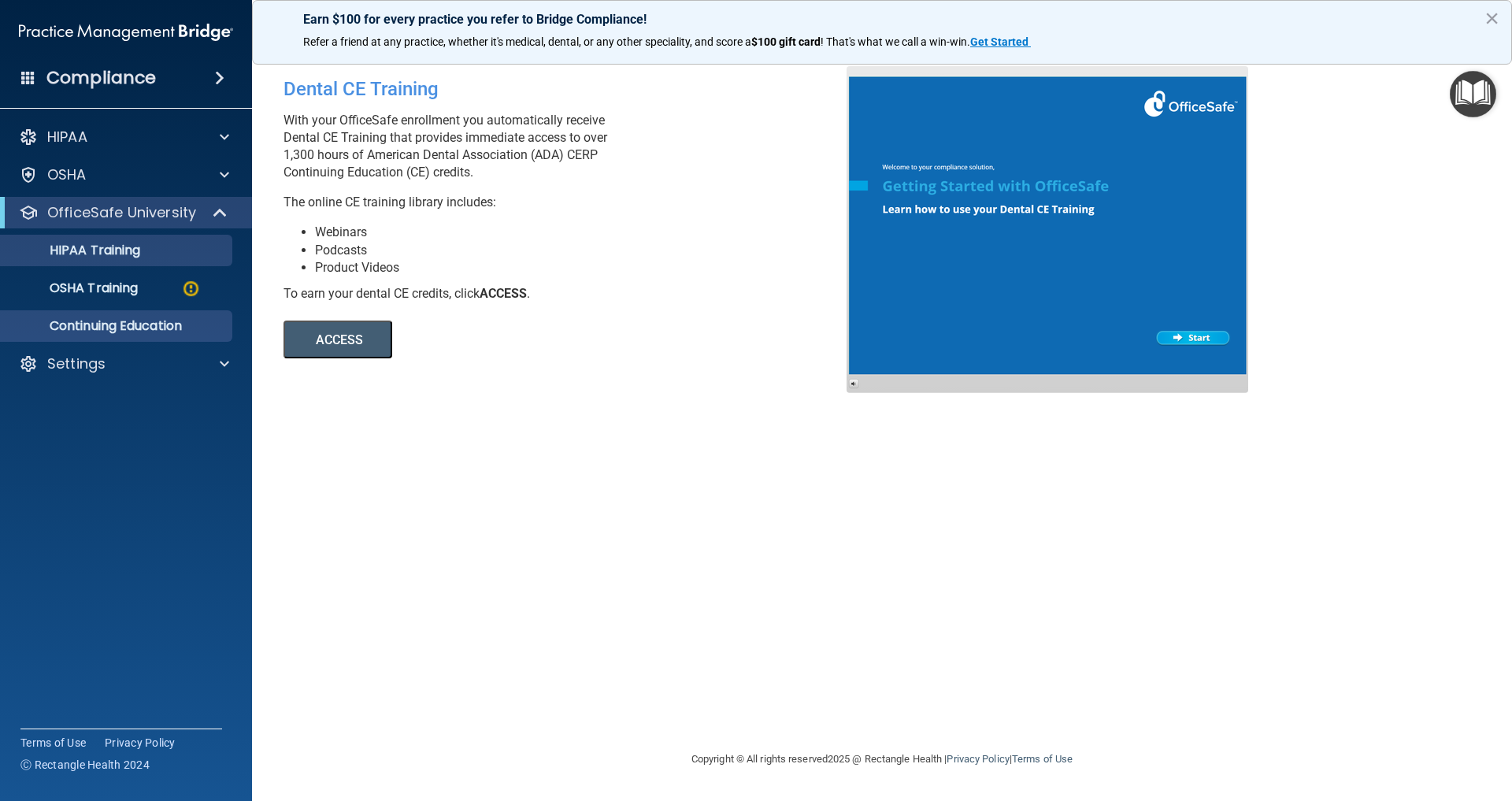
click at [126, 253] on p "HIPAA Training" at bounding box center [75, 250] width 130 height 16
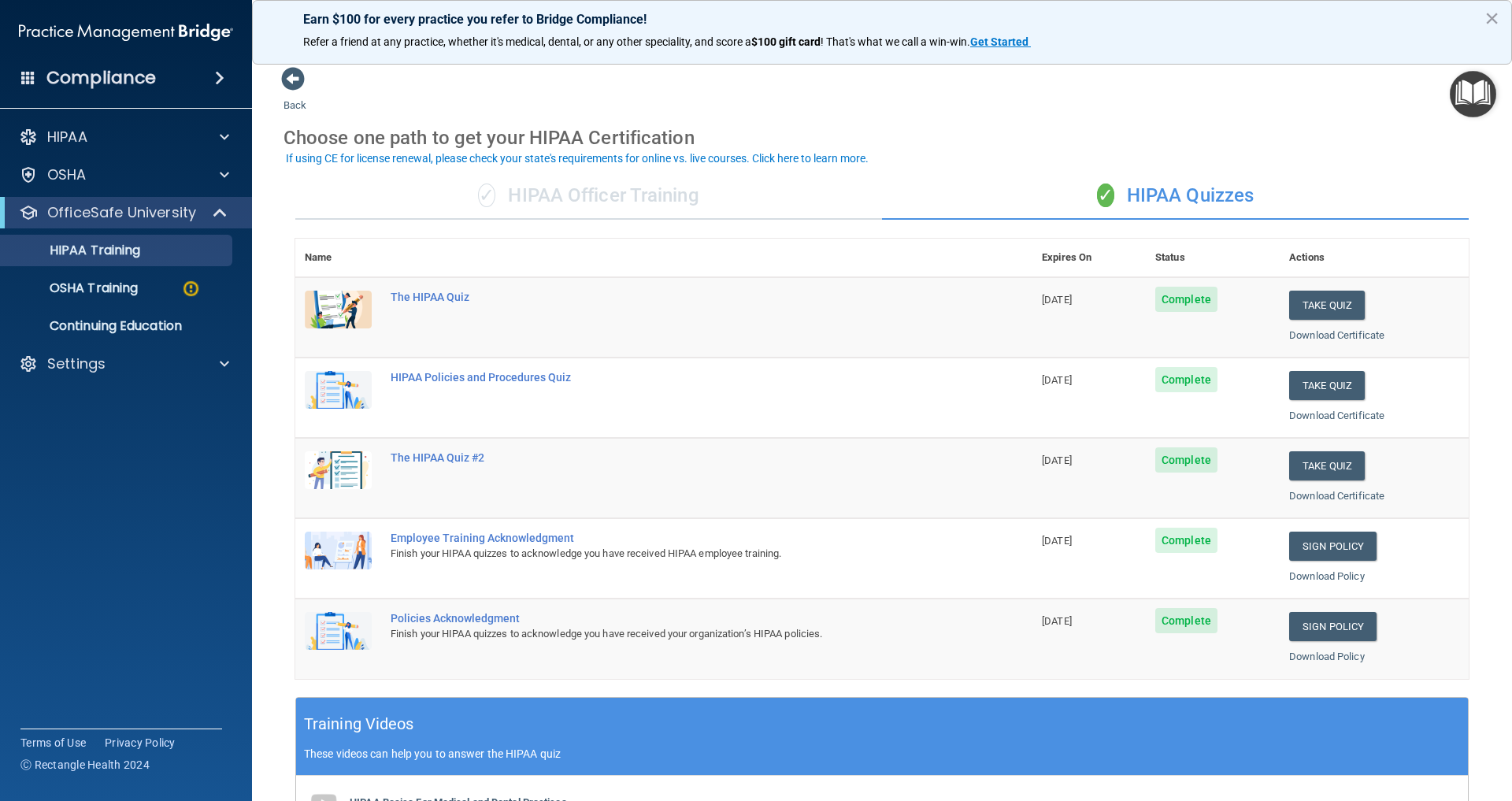
click at [1208, 303] on span "Complete" at bounding box center [1186, 299] width 62 height 25
click at [1351, 301] on button "Take Quiz" at bounding box center [1327, 305] width 76 height 30
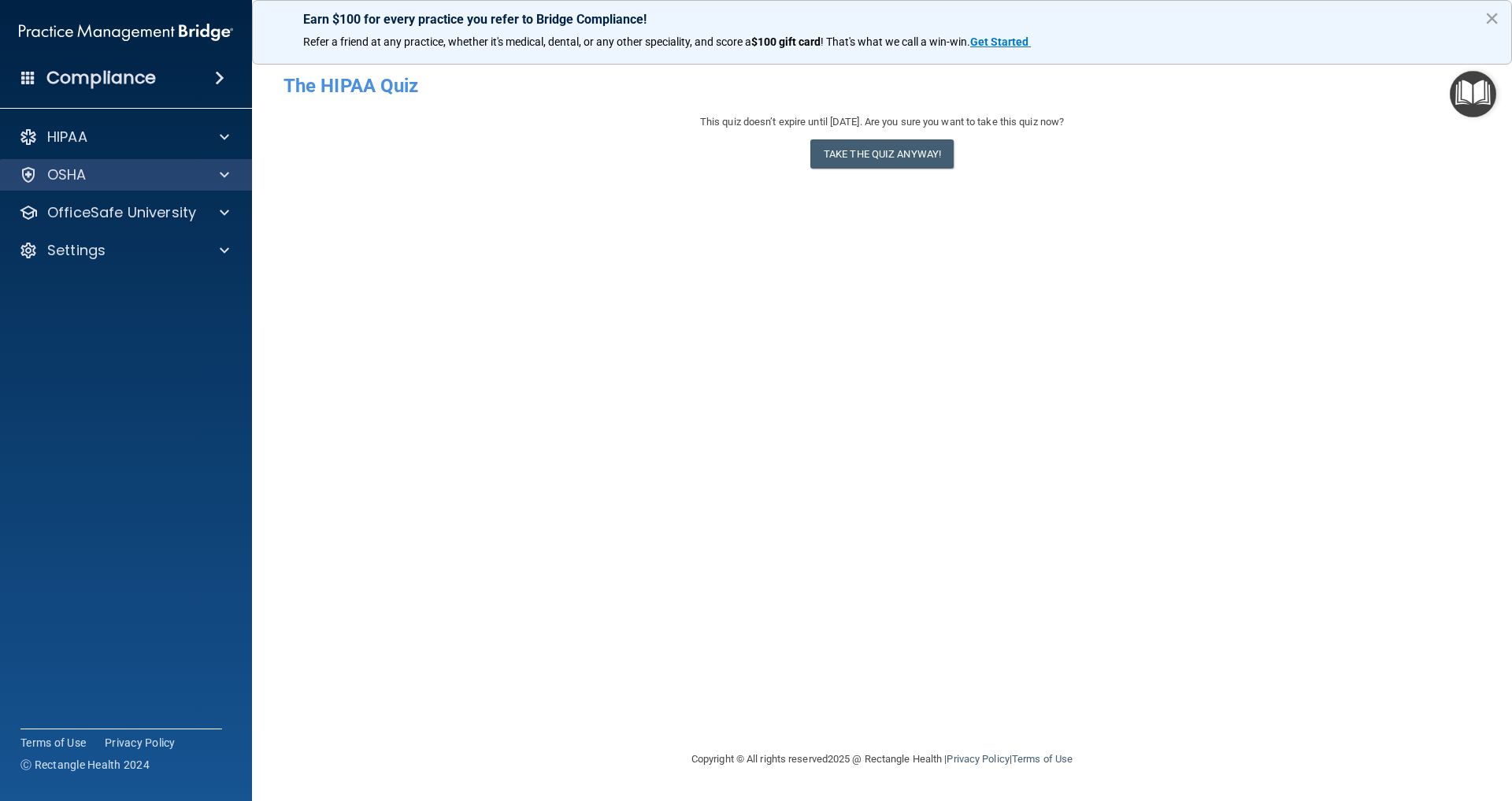
click at [78, 175] on p "OSHA" at bounding box center [67, 175] width 40 height 19
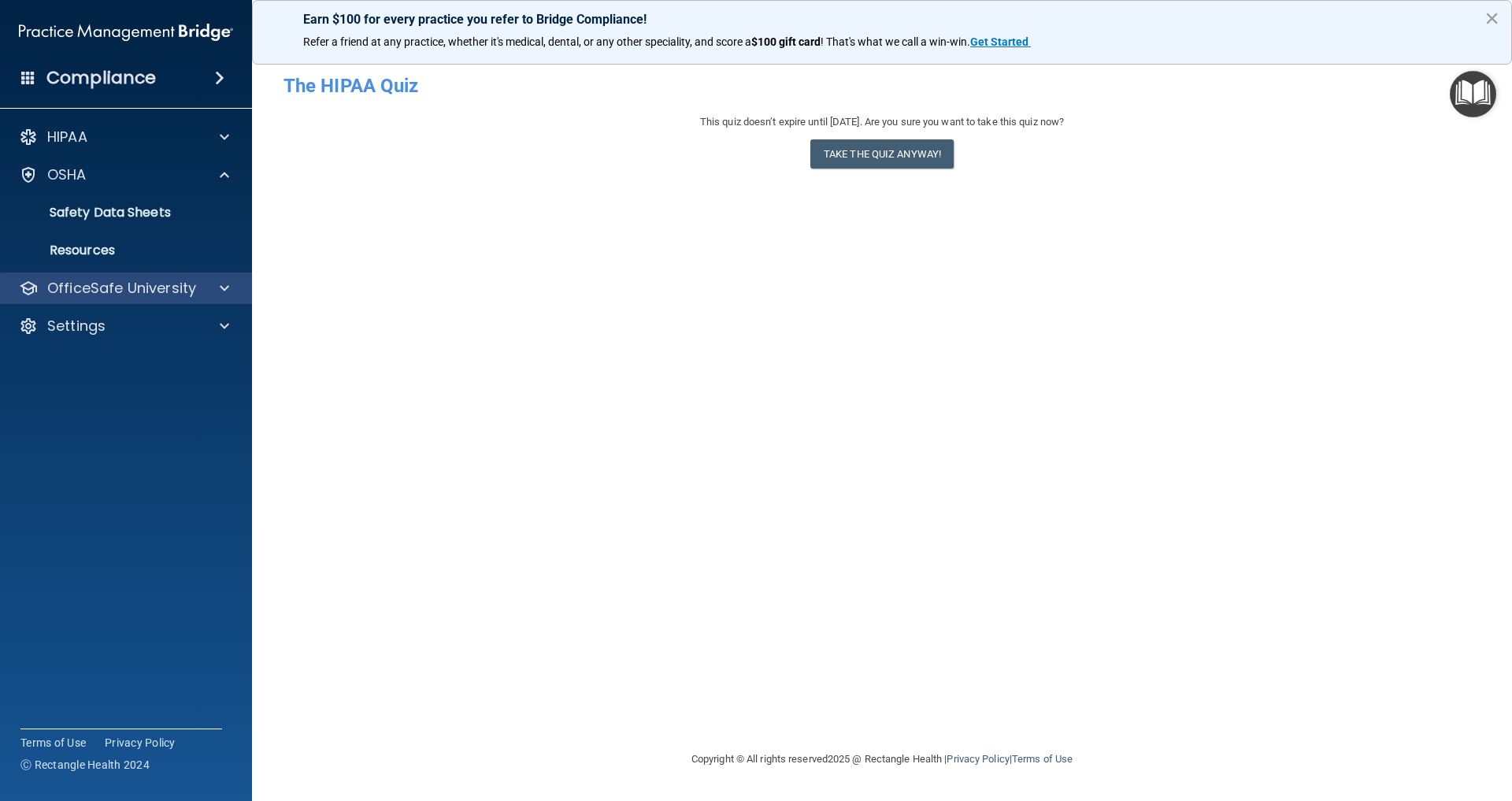
click at [106, 288] on p "OfficeSafe University" at bounding box center [121, 288] width 149 height 19
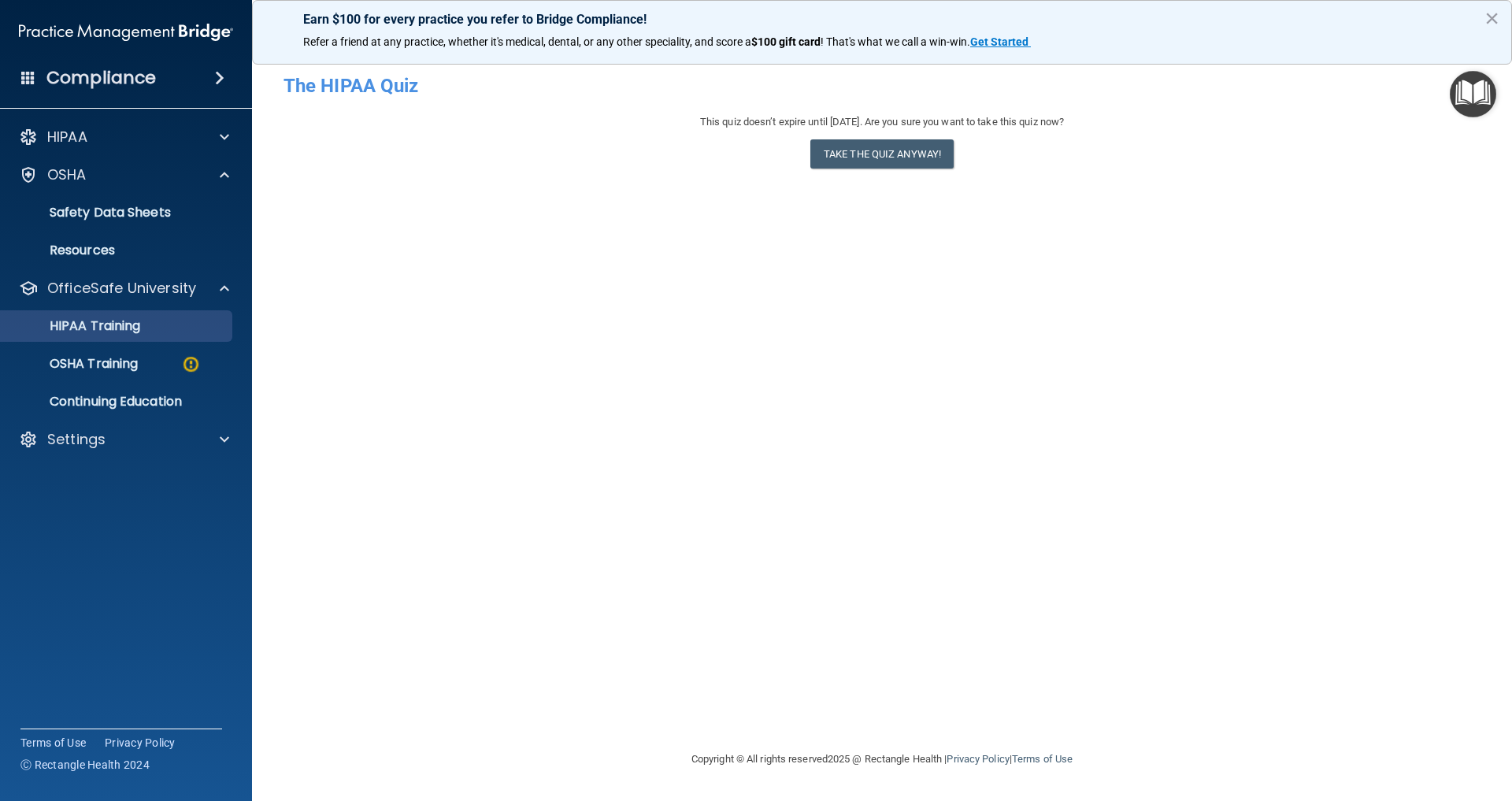
click at [99, 331] on p "HIPAA Training" at bounding box center [75, 325] width 130 height 16
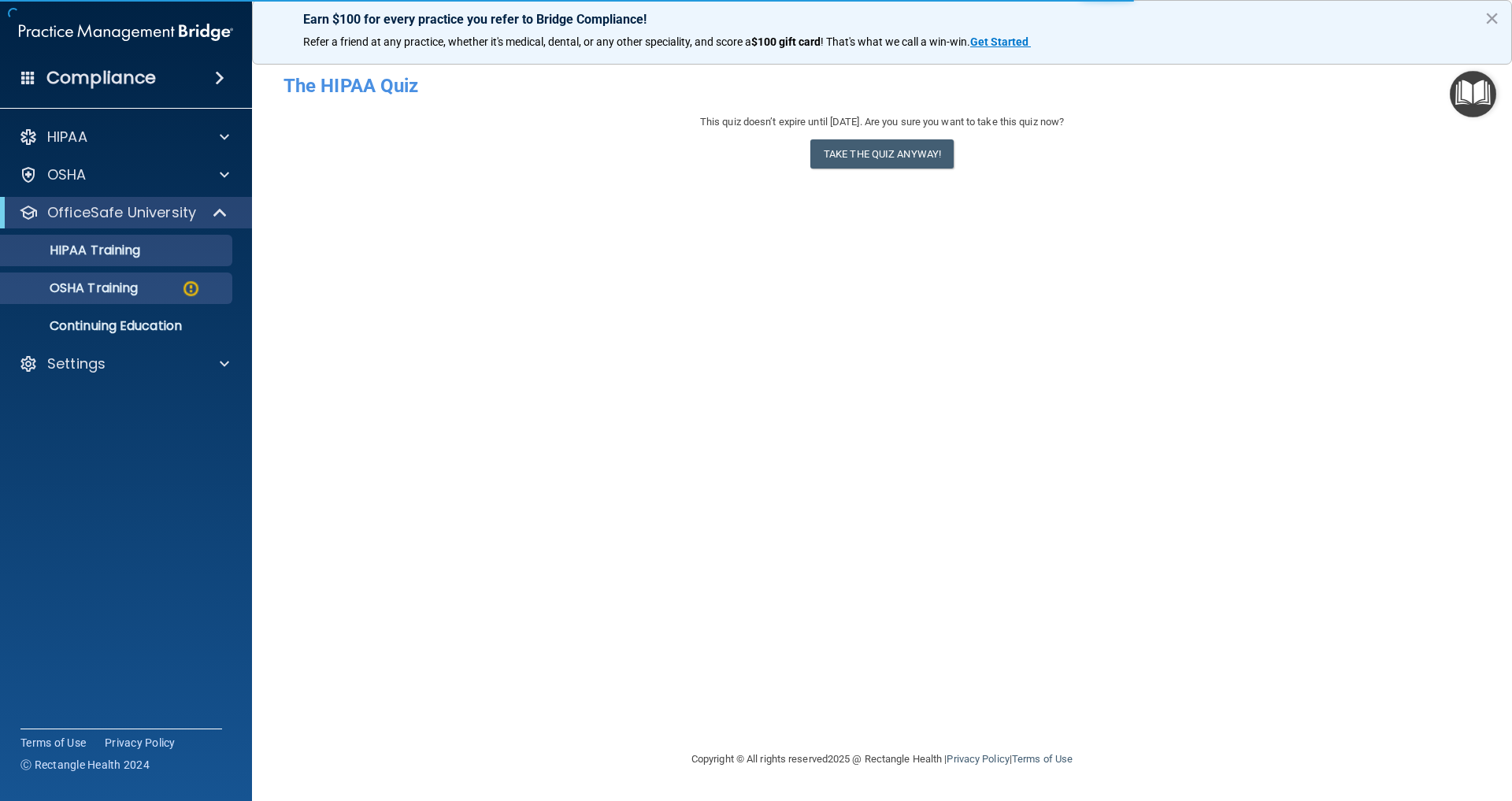
click at [104, 288] on p "OSHA Training" at bounding box center [73, 288] width 127 height 16
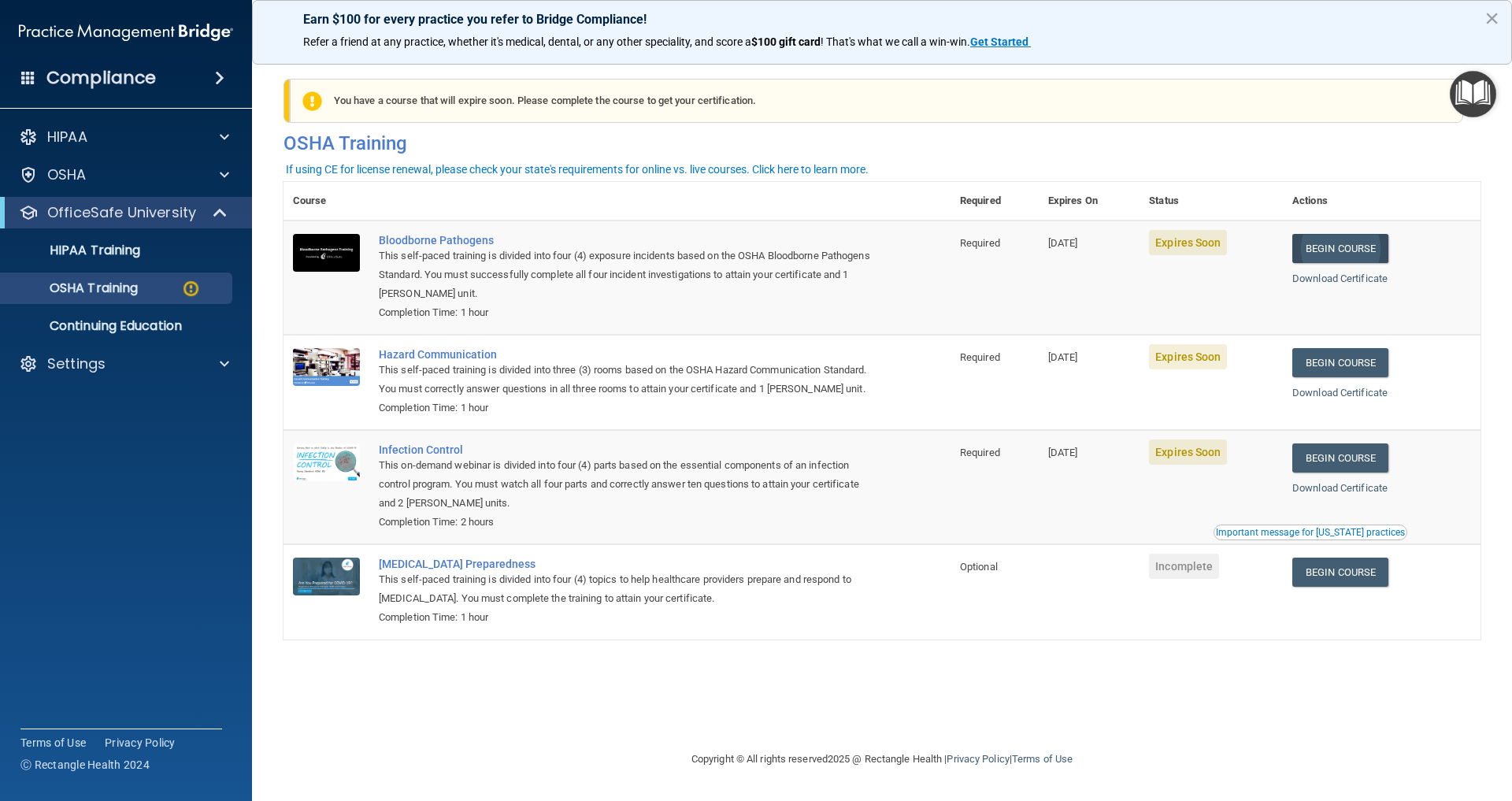
click at [1346, 255] on link "Begin Course" at bounding box center [1341, 248] width 96 height 30
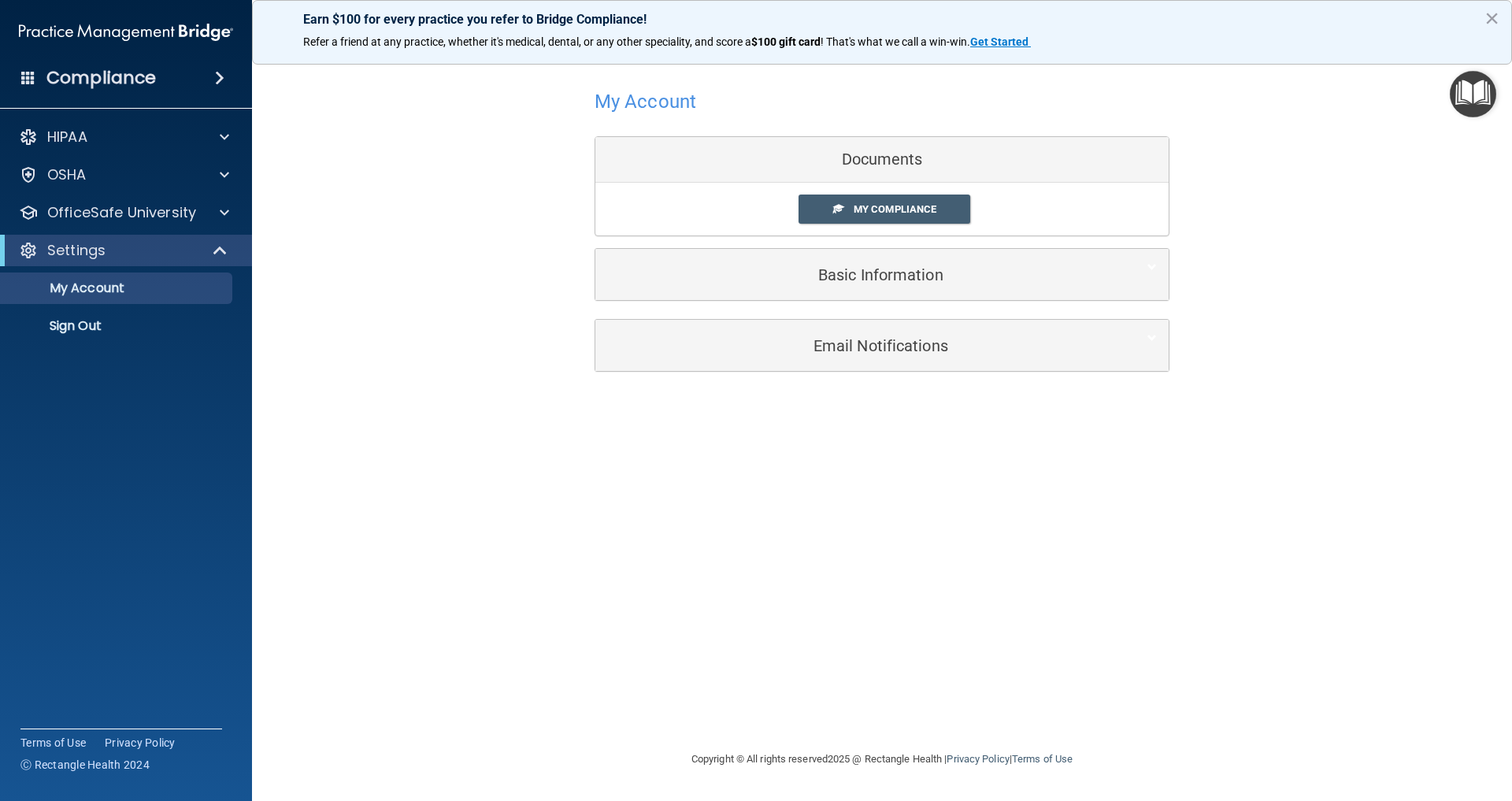
click at [88, 252] on p "Settings" at bounding box center [76, 250] width 58 height 19
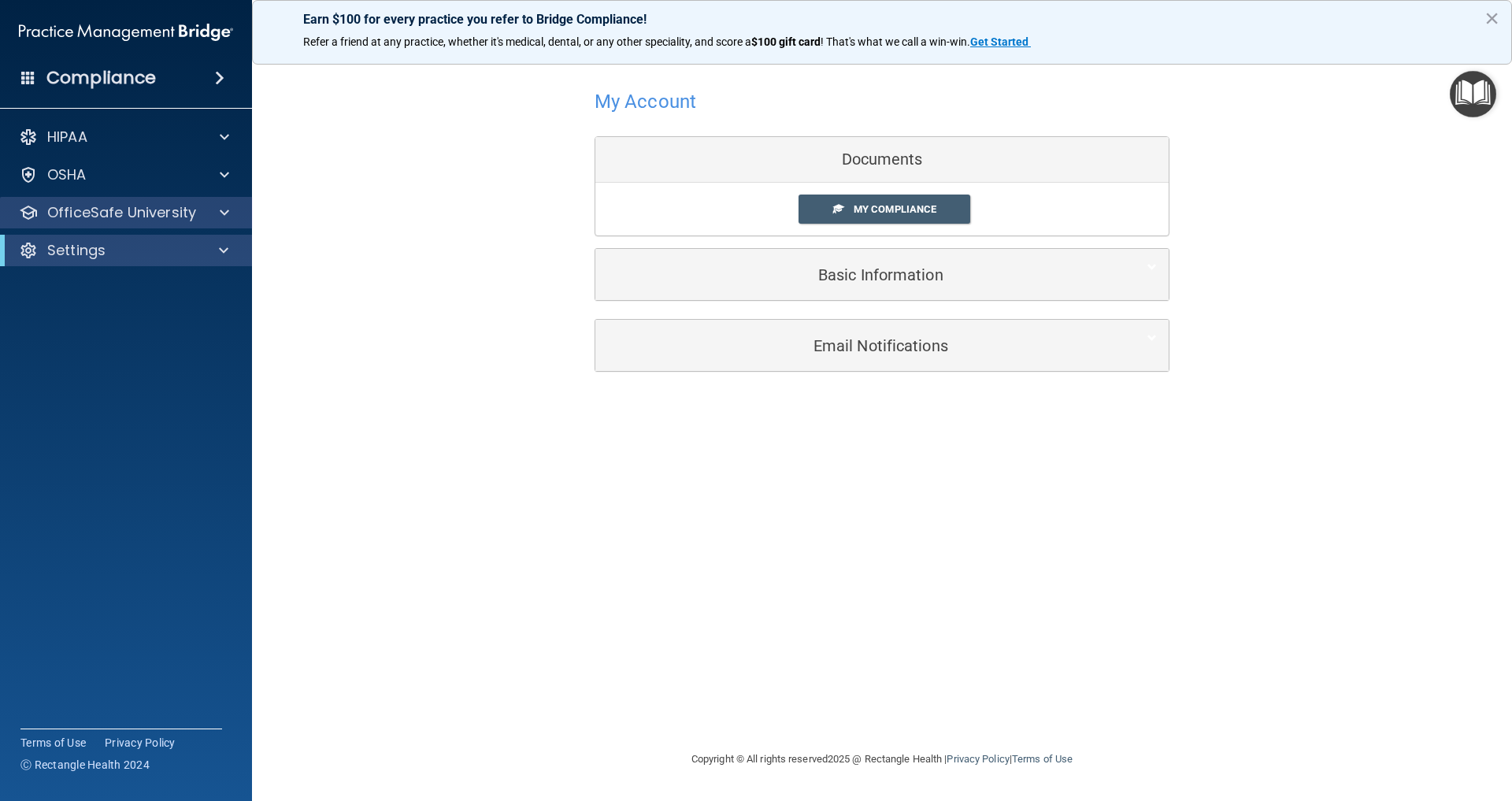
click at [84, 212] on p "OfficeSafe University" at bounding box center [121, 212] width 149 height 19
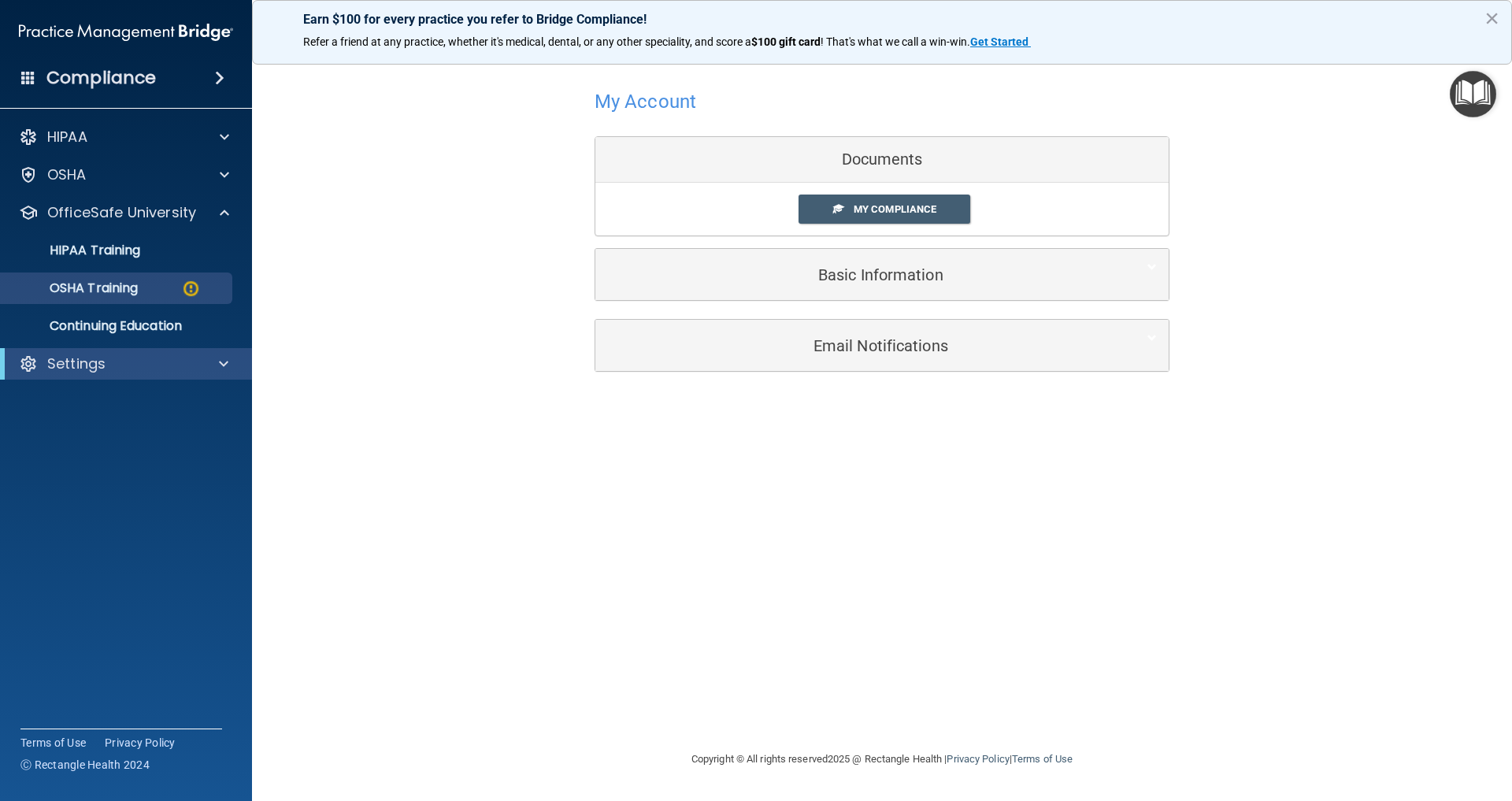
click at [89, 294] on p "OSHA Training" at bounding box center [73, 288] width 127 height 16
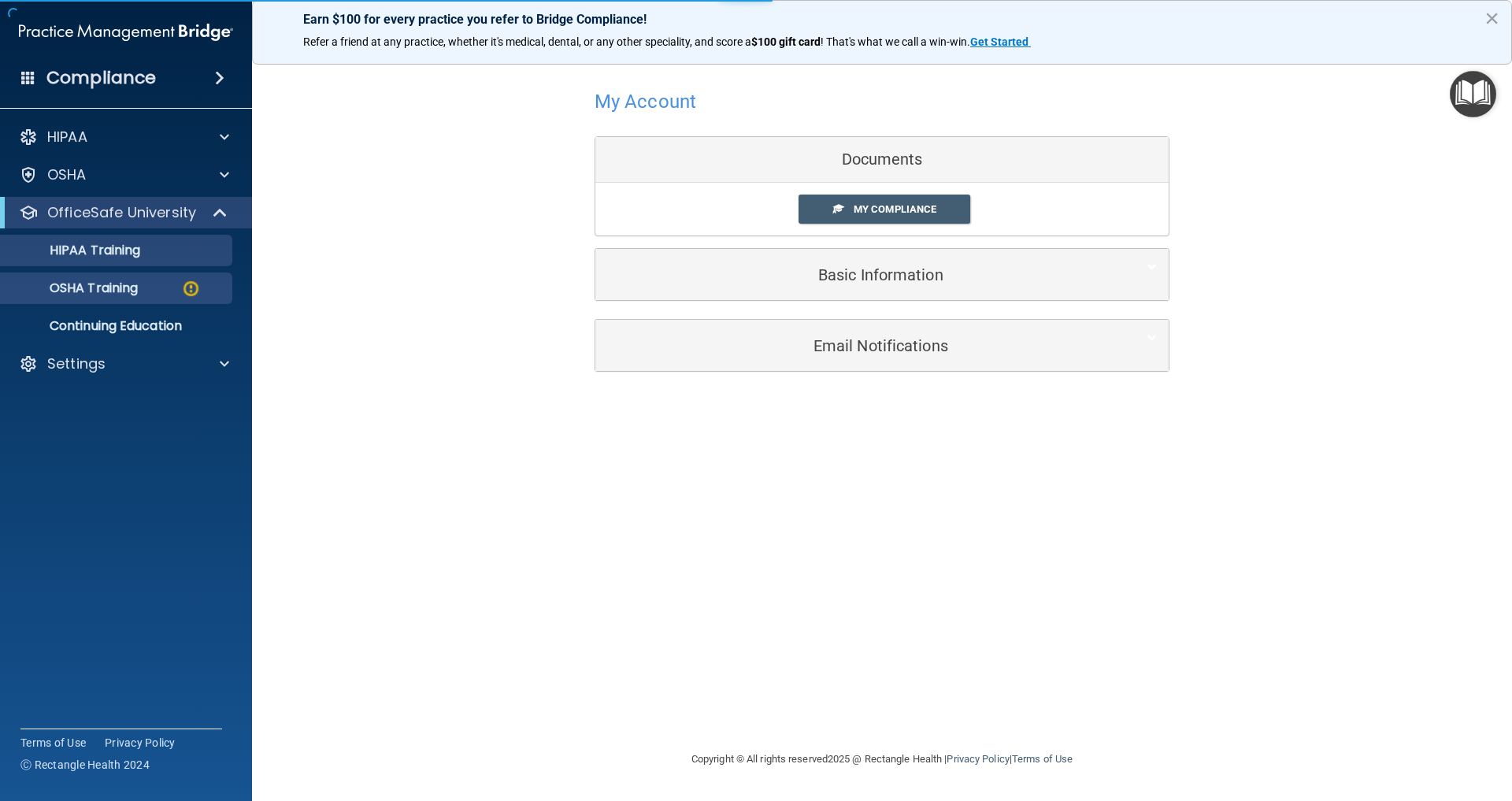
click at [96, 250] on p "HIPAA Training" at bounding box center [75, 250] width 130 height 16
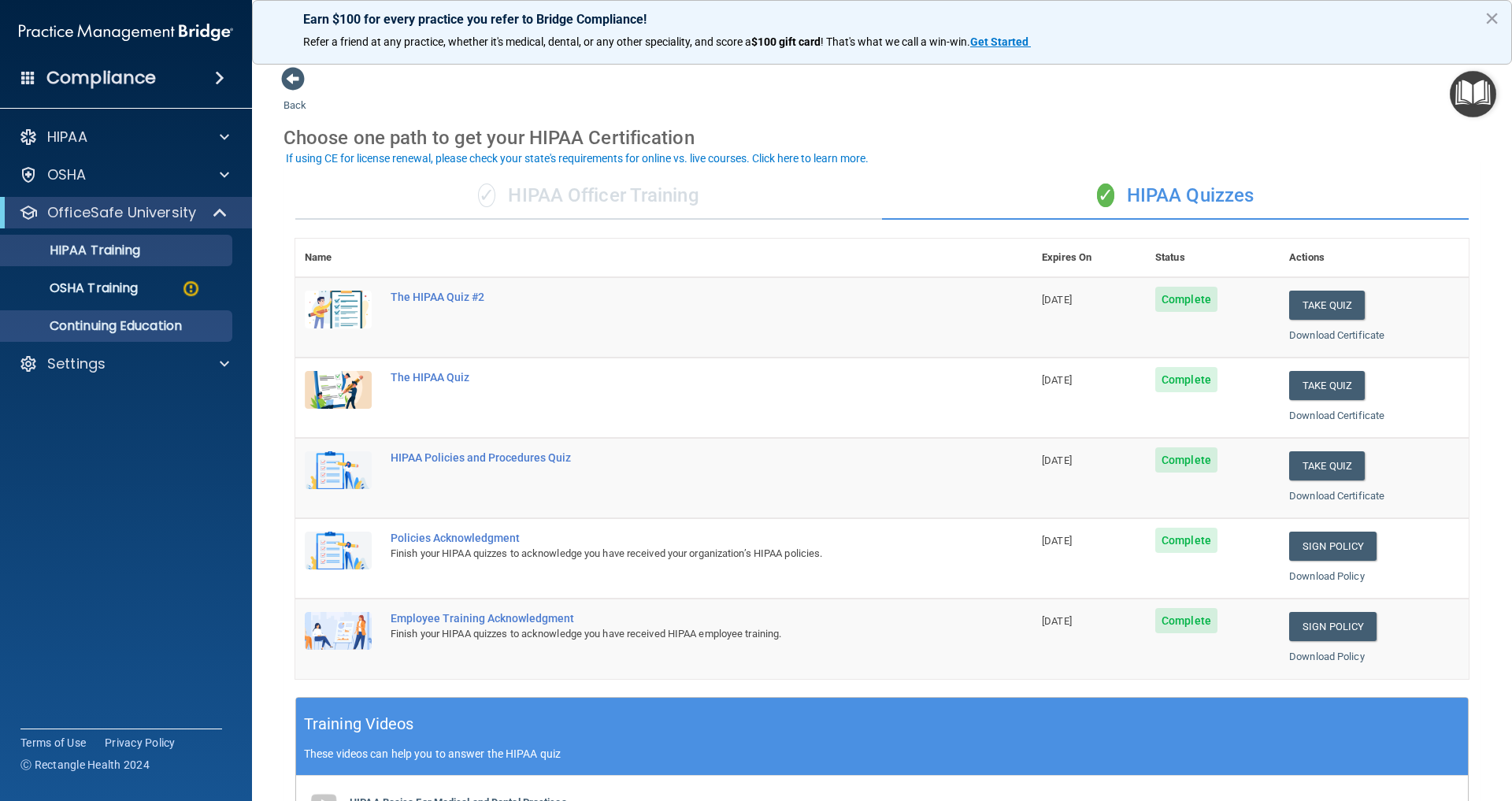
click at [168, 326] on p "Continuing Education" at bounding box center [117, 325] width 215 height 16
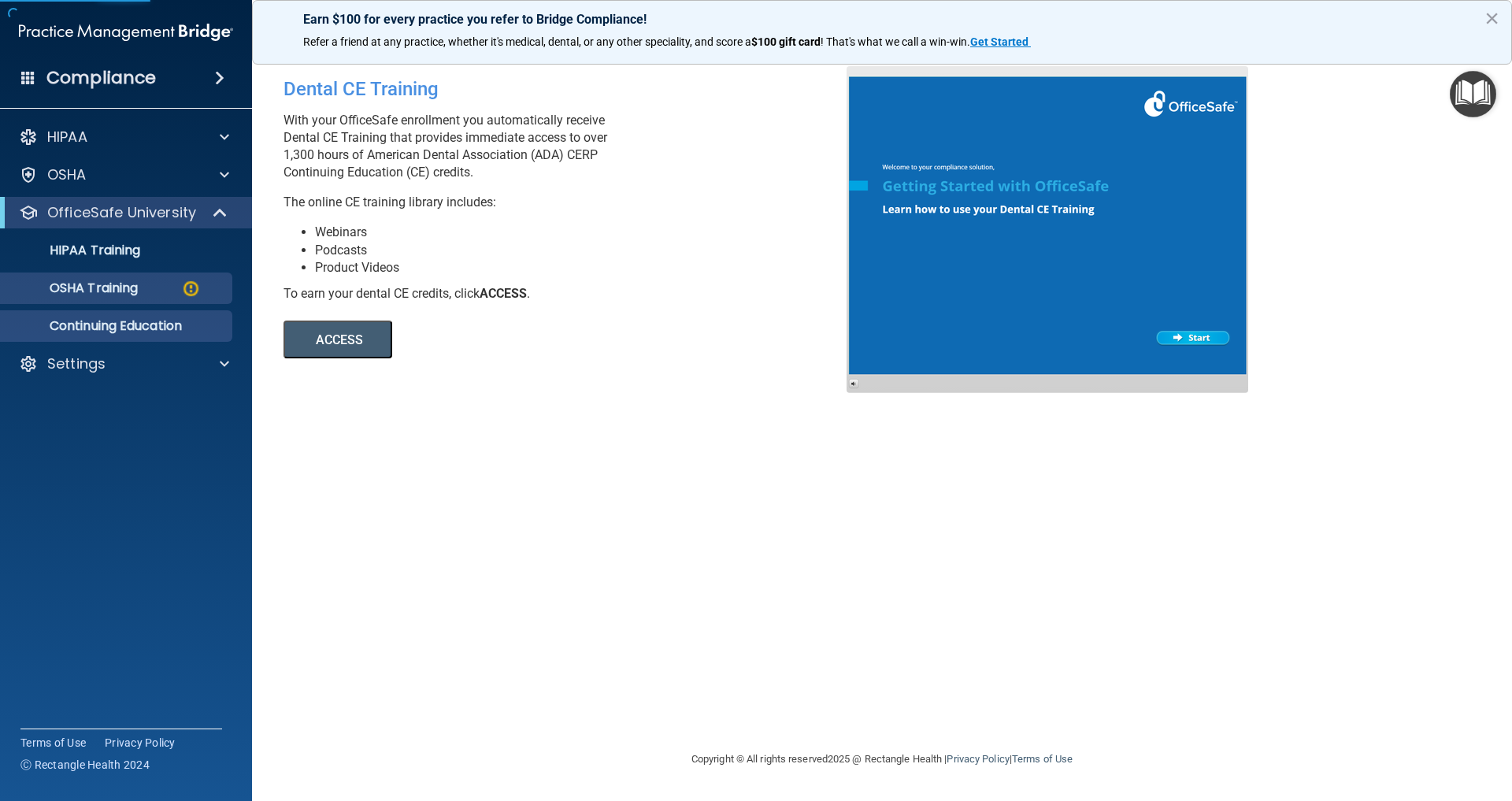
click at [113, 289] on p "OSHA Training" at bounding box center [73, 288] width 127 height 16
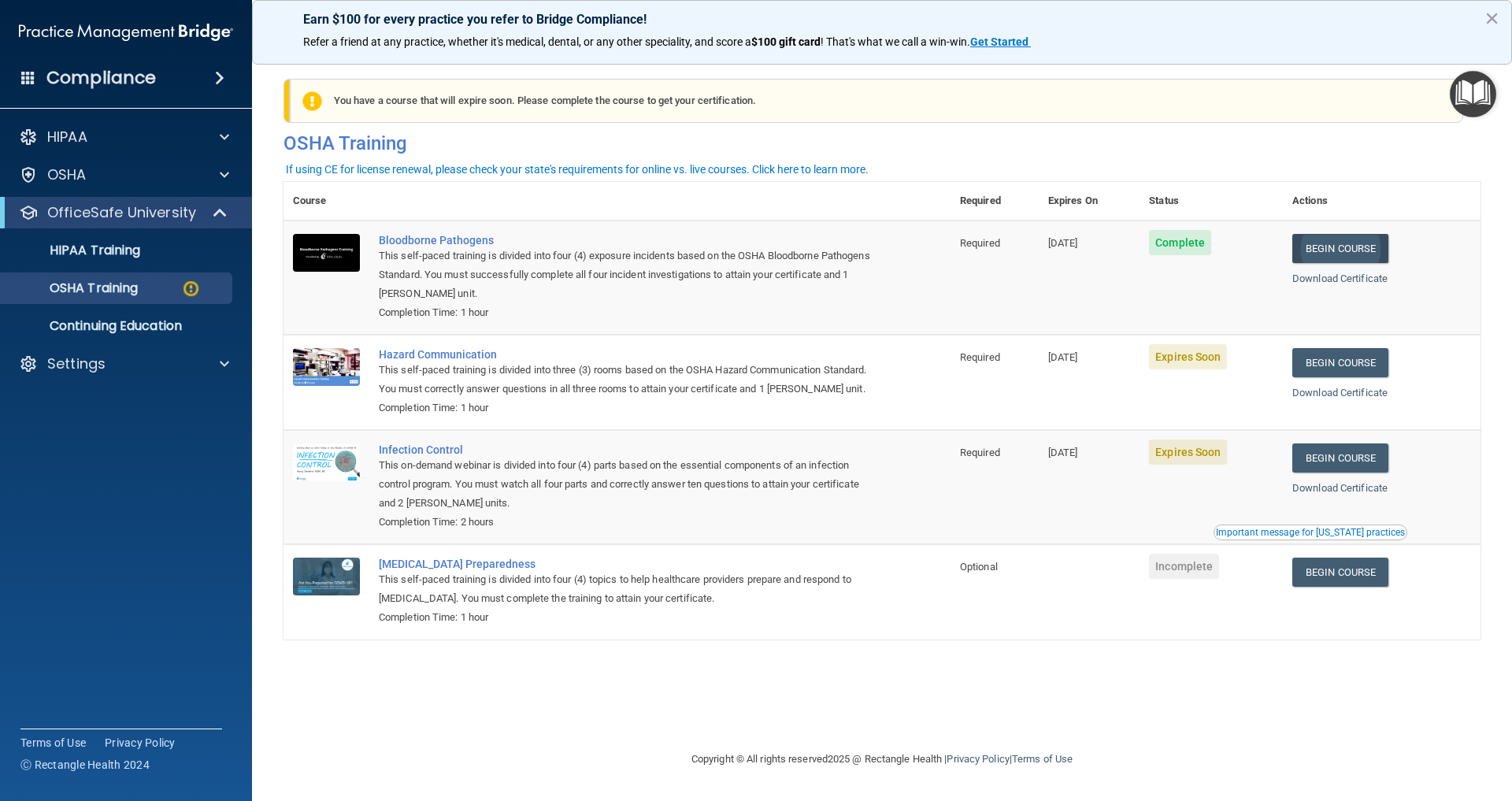
click at [1382, 248] on link "Begin Course" at bounding box center [1341, 248] width 96 height 30
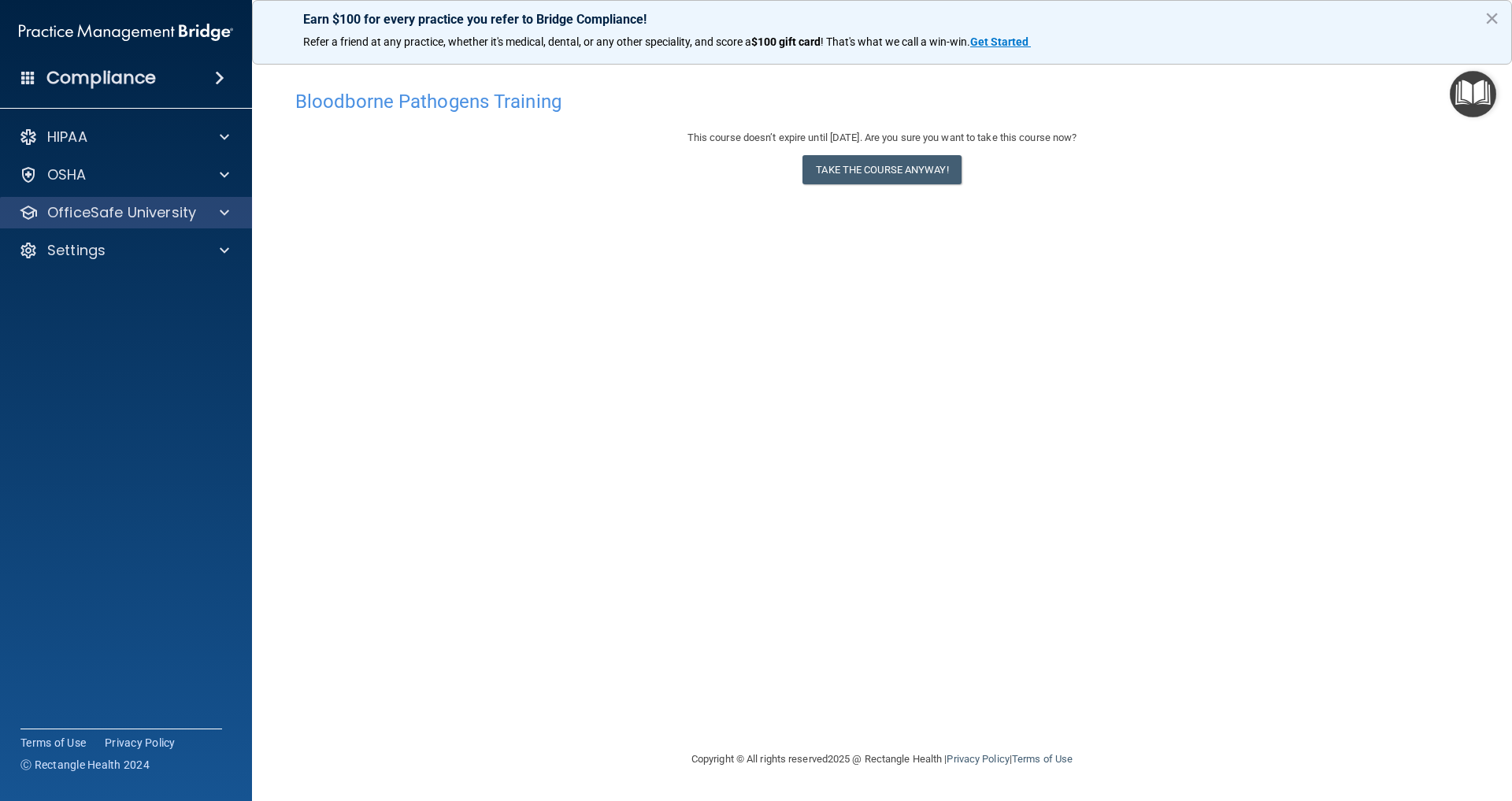
click at [159, 209] on p "OfficeSafe University" at bounding box center [121, 212] width 149 height 19
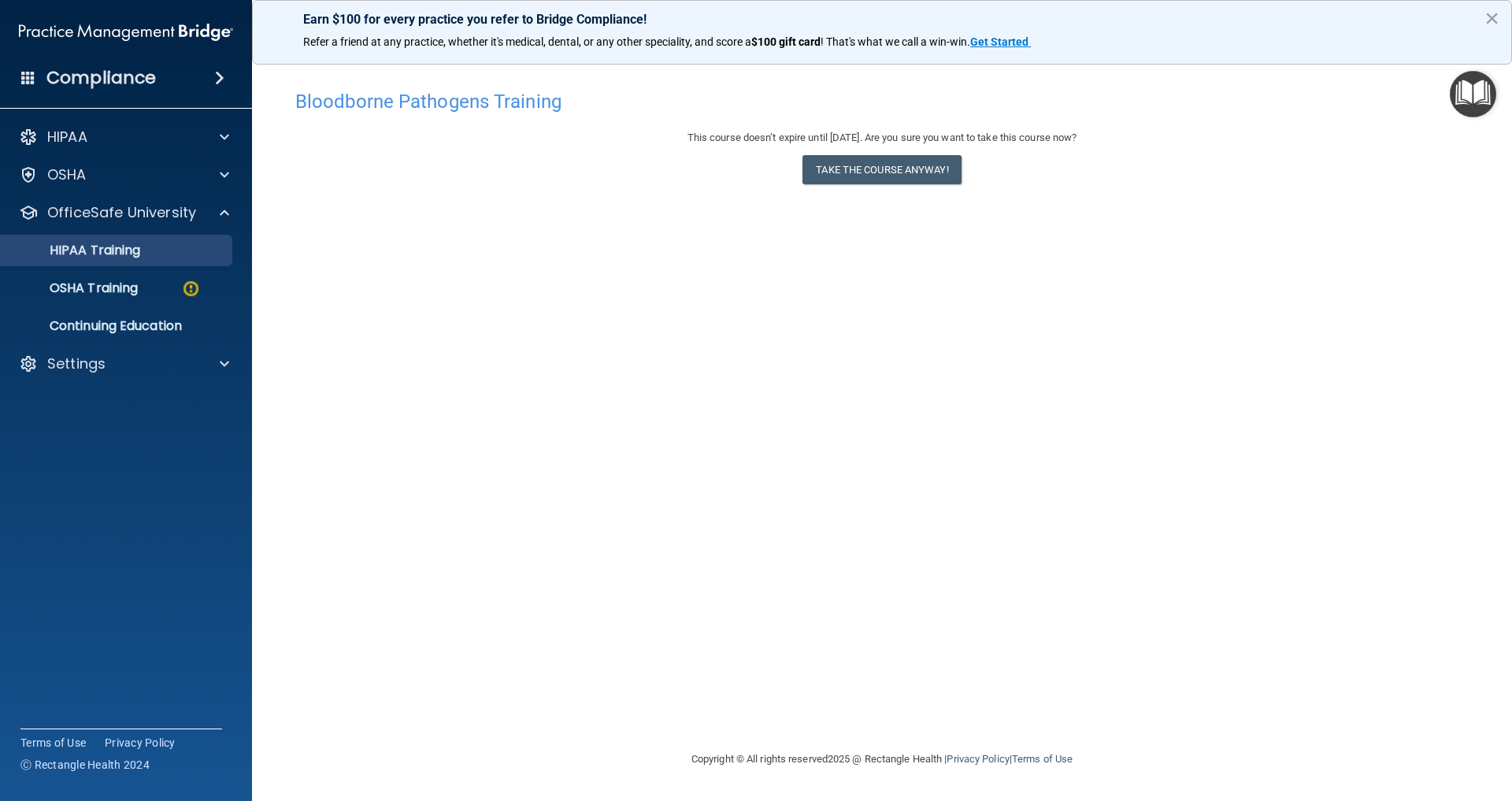
click at [118, 247] on p "HIPAA Training" at bounding box center [75, 250] width 130 height 16
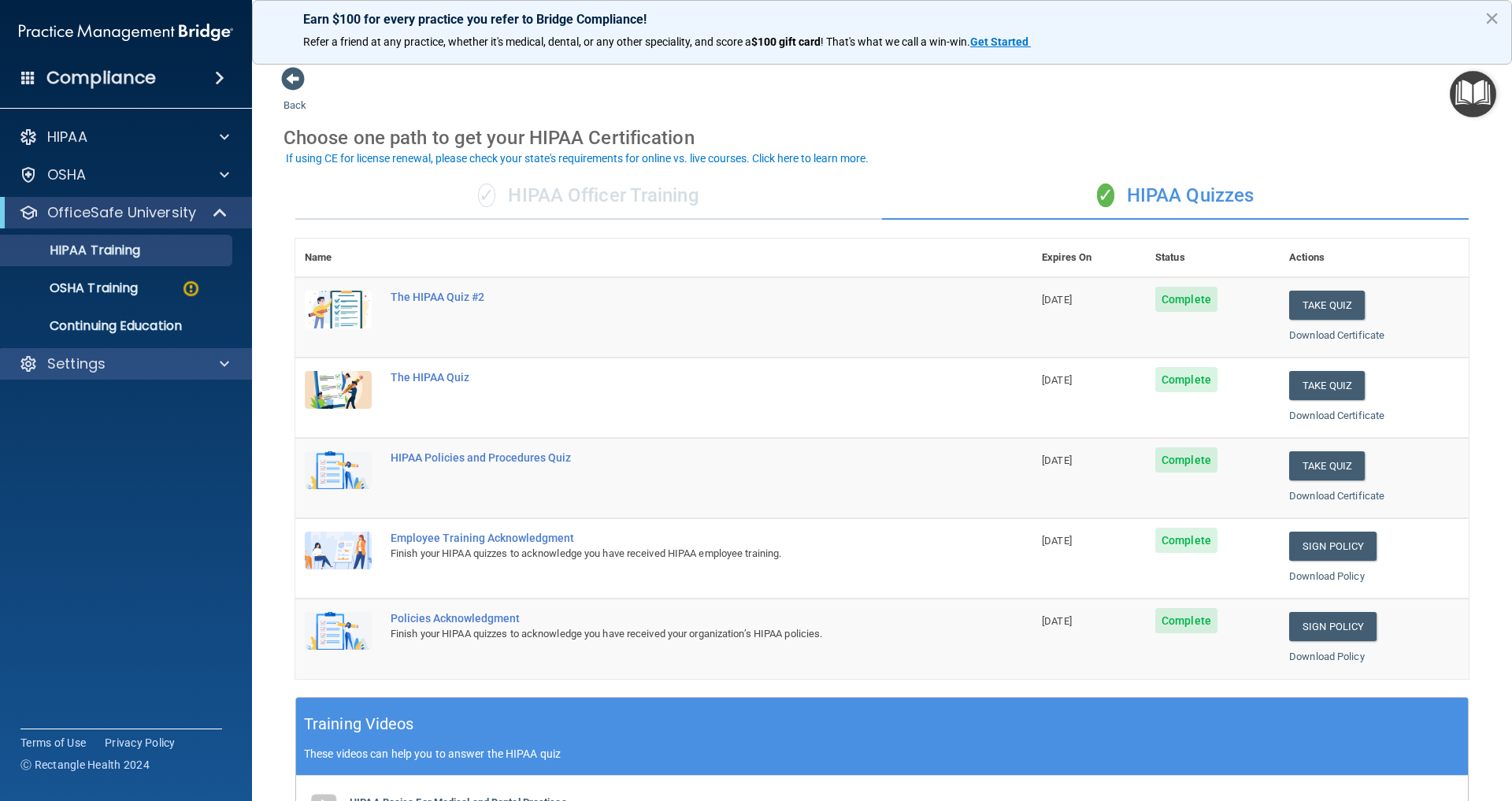
click at [83, 367] on p "Settings" at bounding box center [76, 363] width 58 height 19
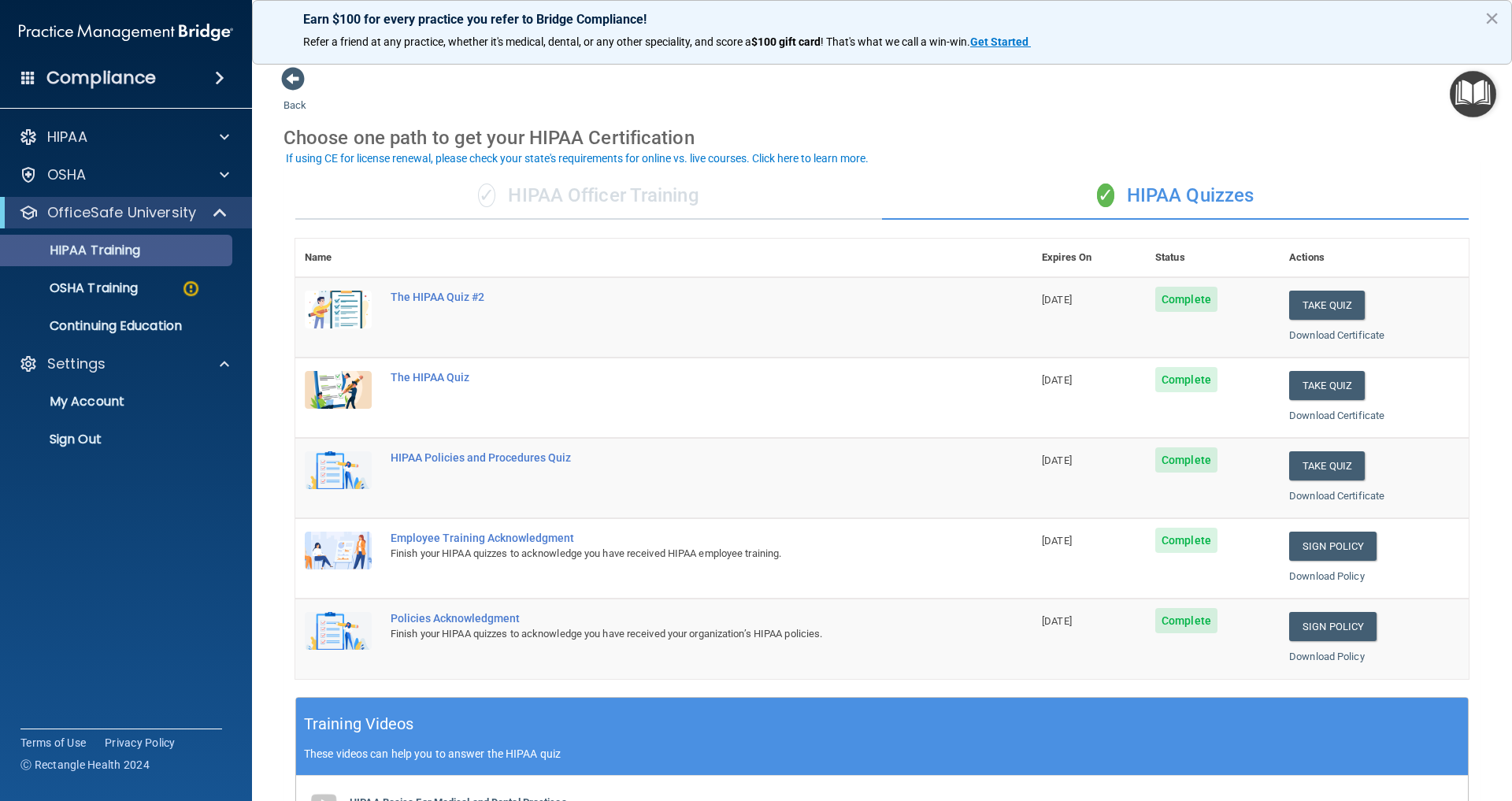
click at [122, 253] on p "HIPAA Training" at bounding box center [75, 250] width 130 height 16
click at [126, 253] on p "HIPAA Training" at bounding box center [75, 250] width 130 height 16
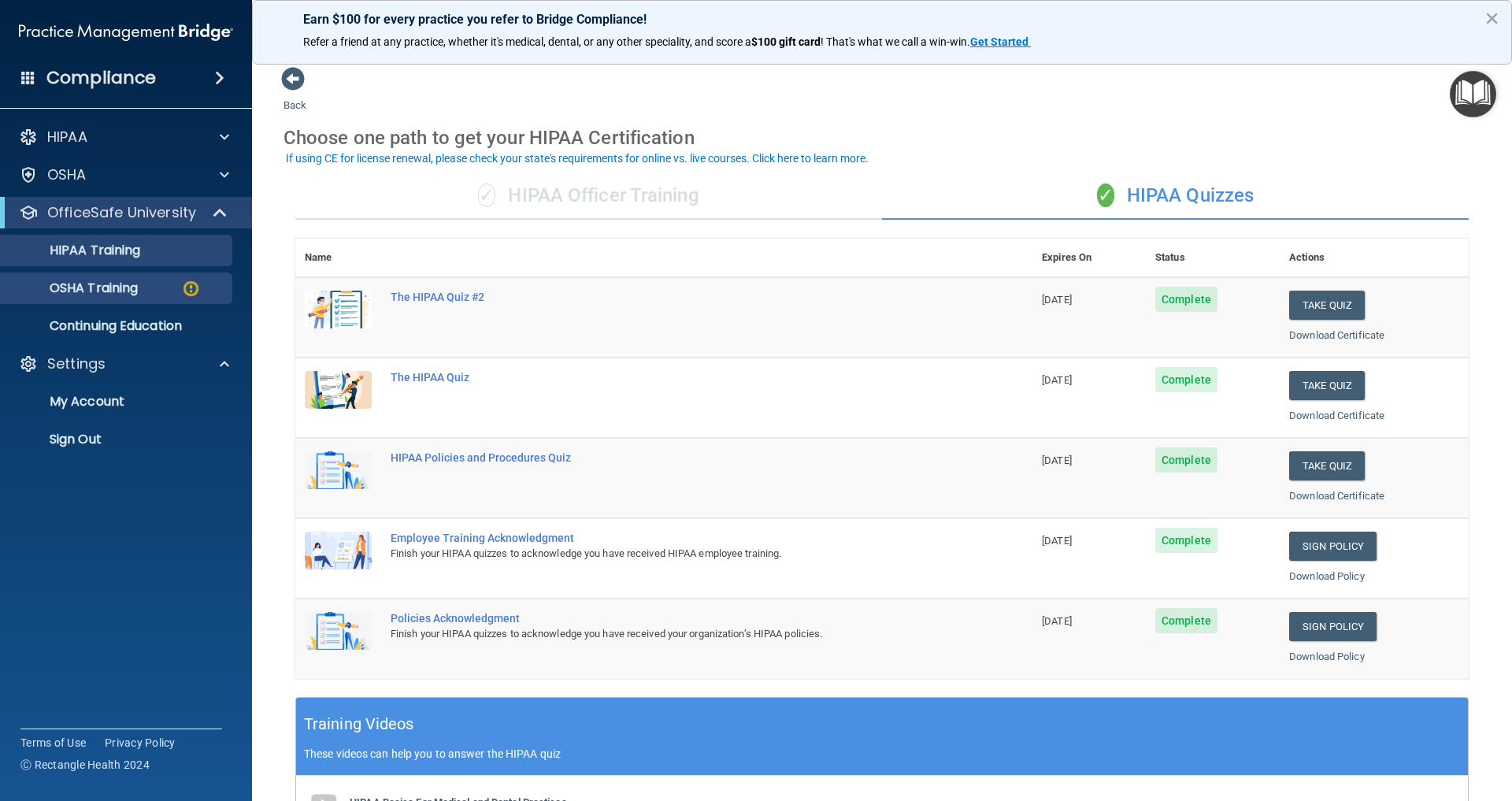
click at [97, 290] on p "OSHA Training" at bounding box center [73, 288] width 127 height 16
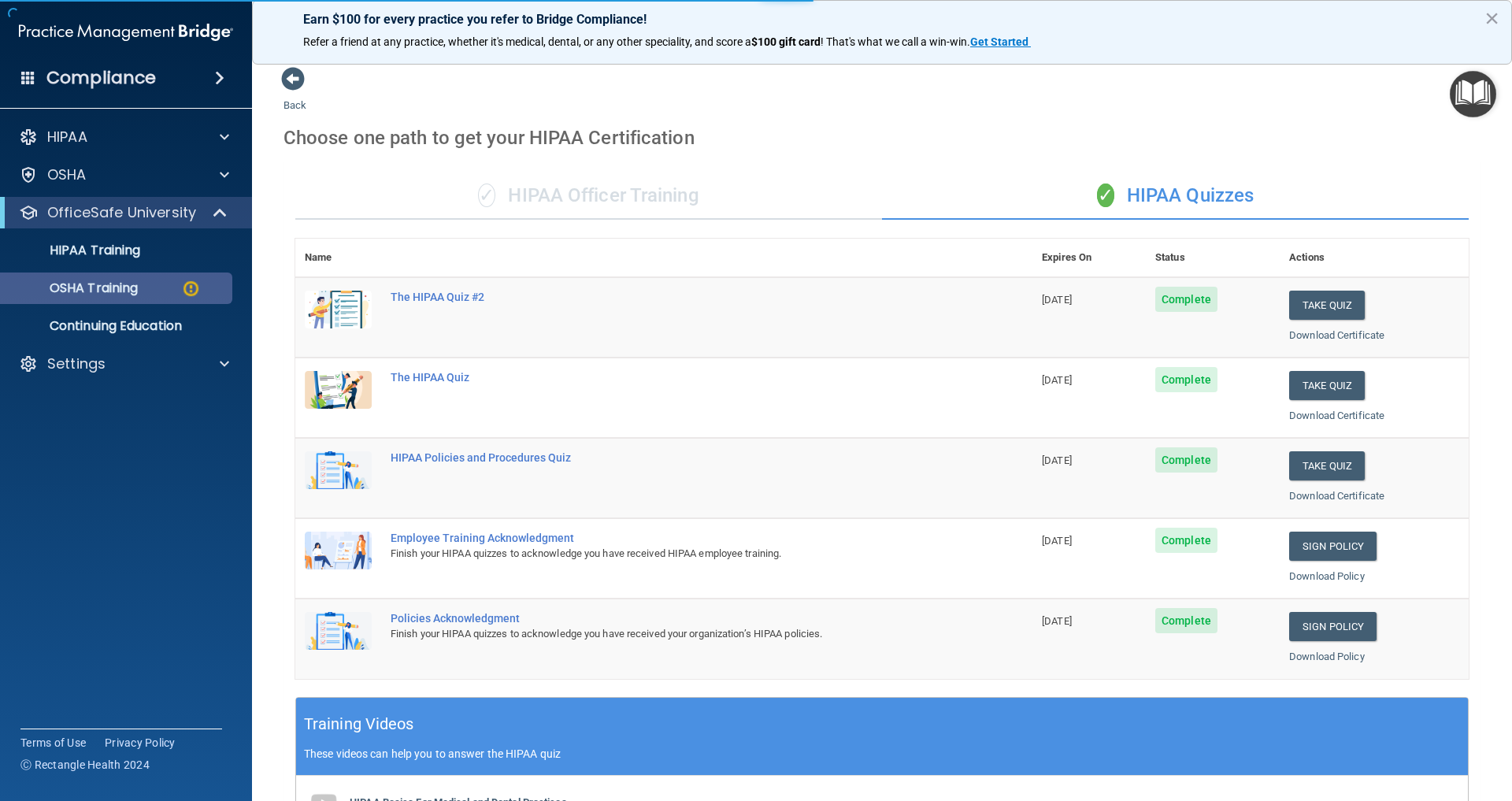
click at [97, 290] on p "OSHA Training" at bounding box center [73, 288] width 127 height 16
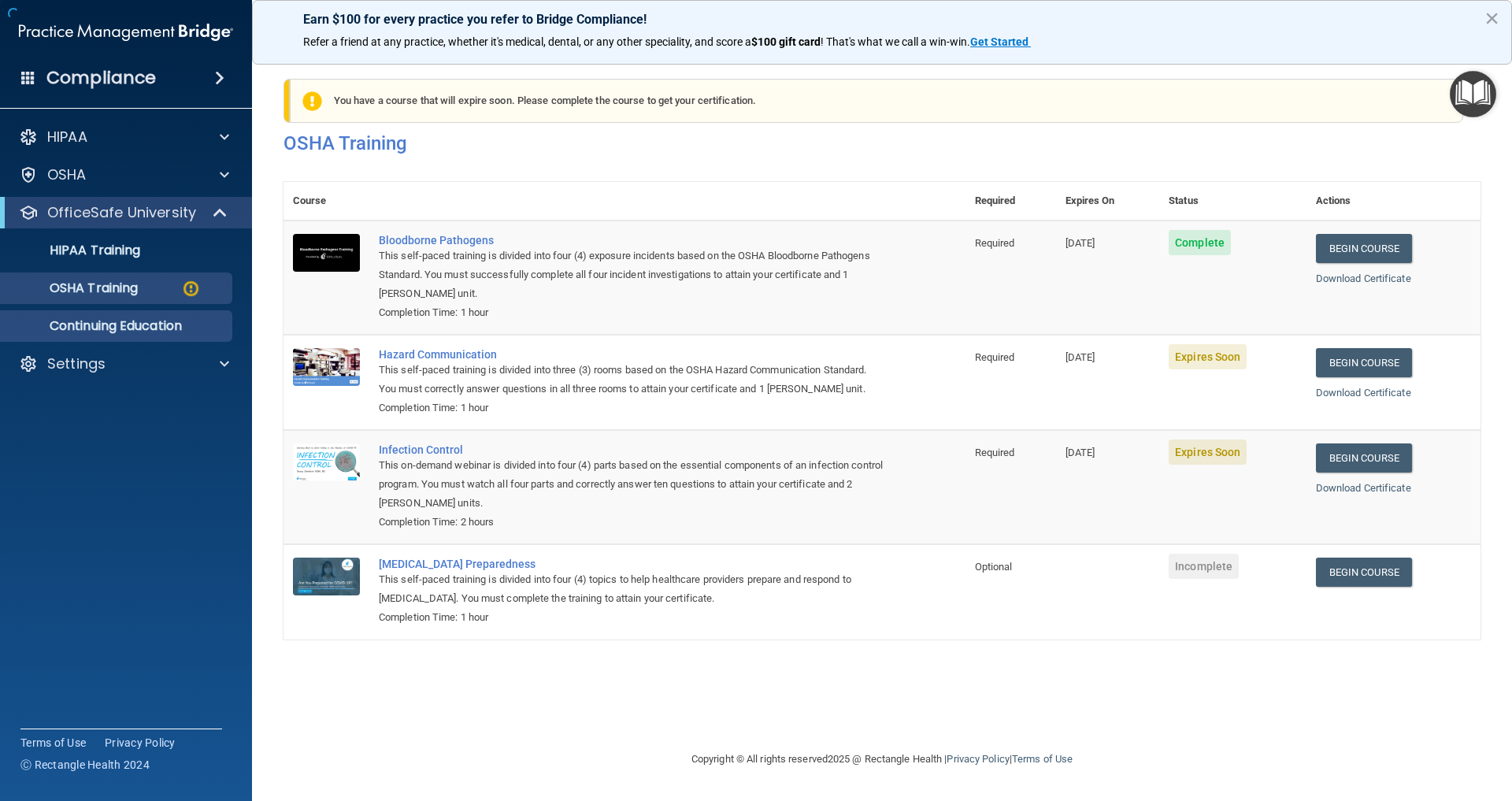
click at [102, 328] on p "Continuing Education" at bounding box center [117, 325] width 215 height 16
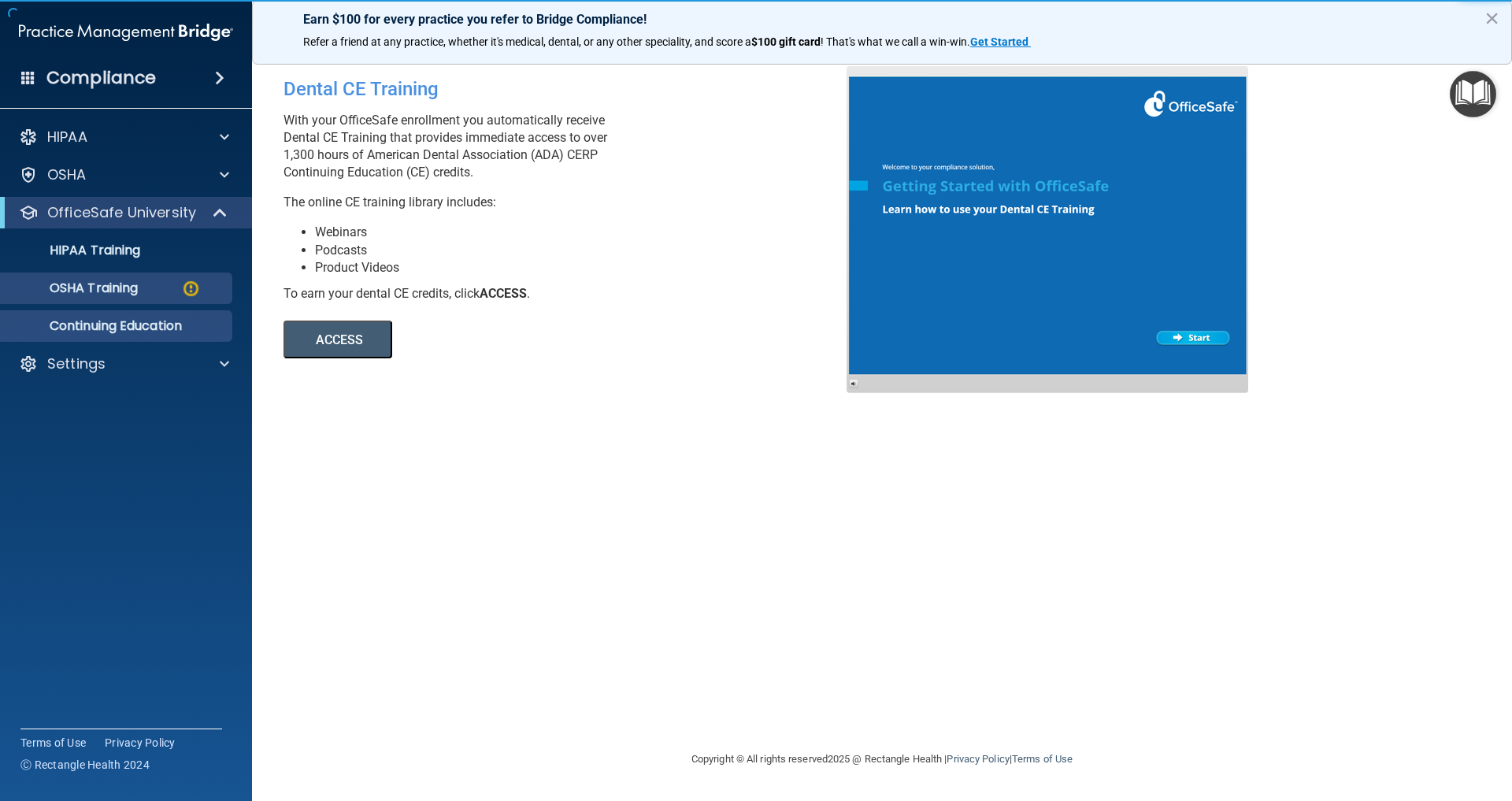
click at [105, 287] on p "OSHA Training" at bounding box center [73, 288] width 127 height 16
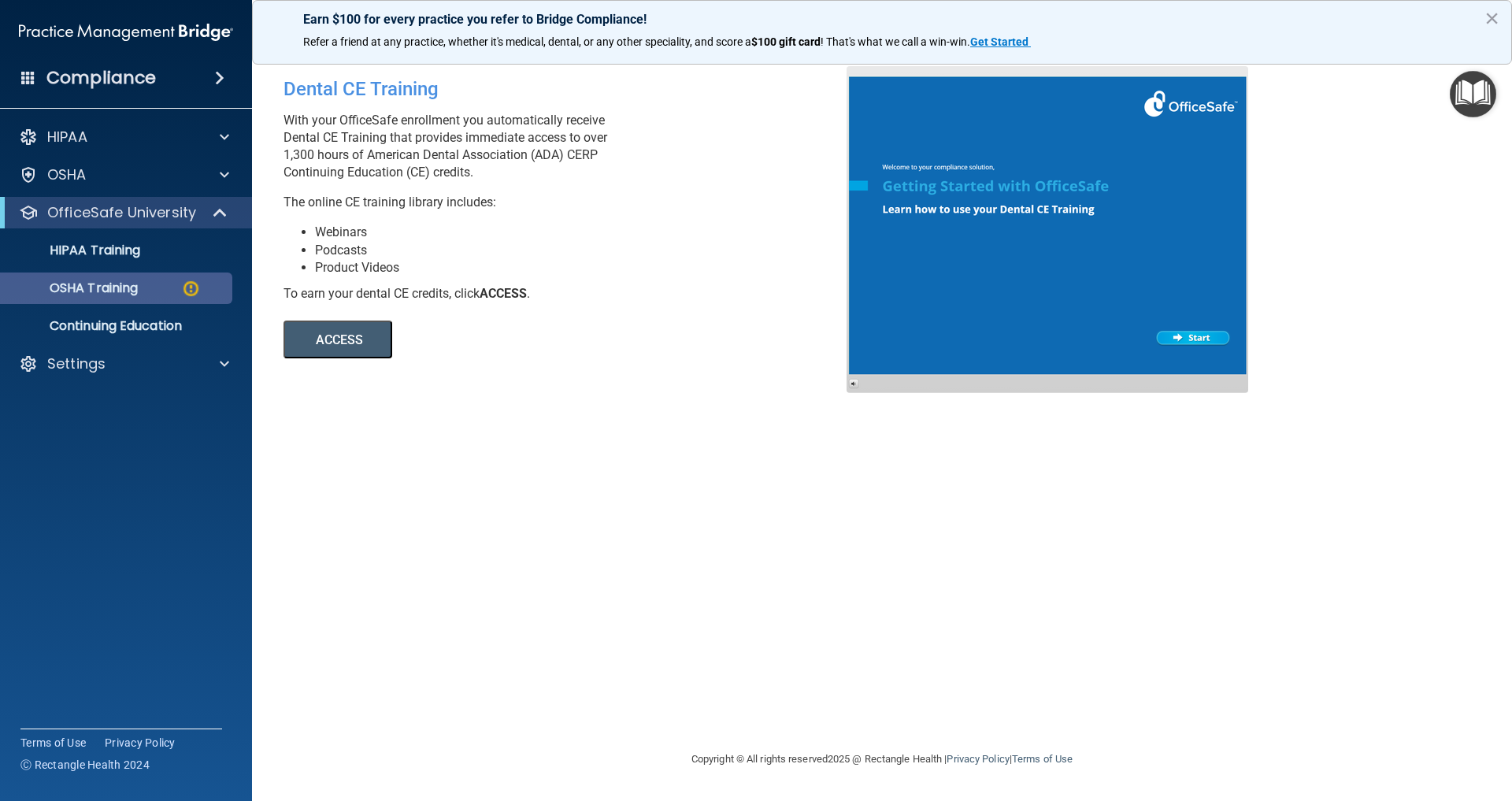
click at [131, 285] on p "OSHA Training" at bounding box center [73, 288] width 127 height 16
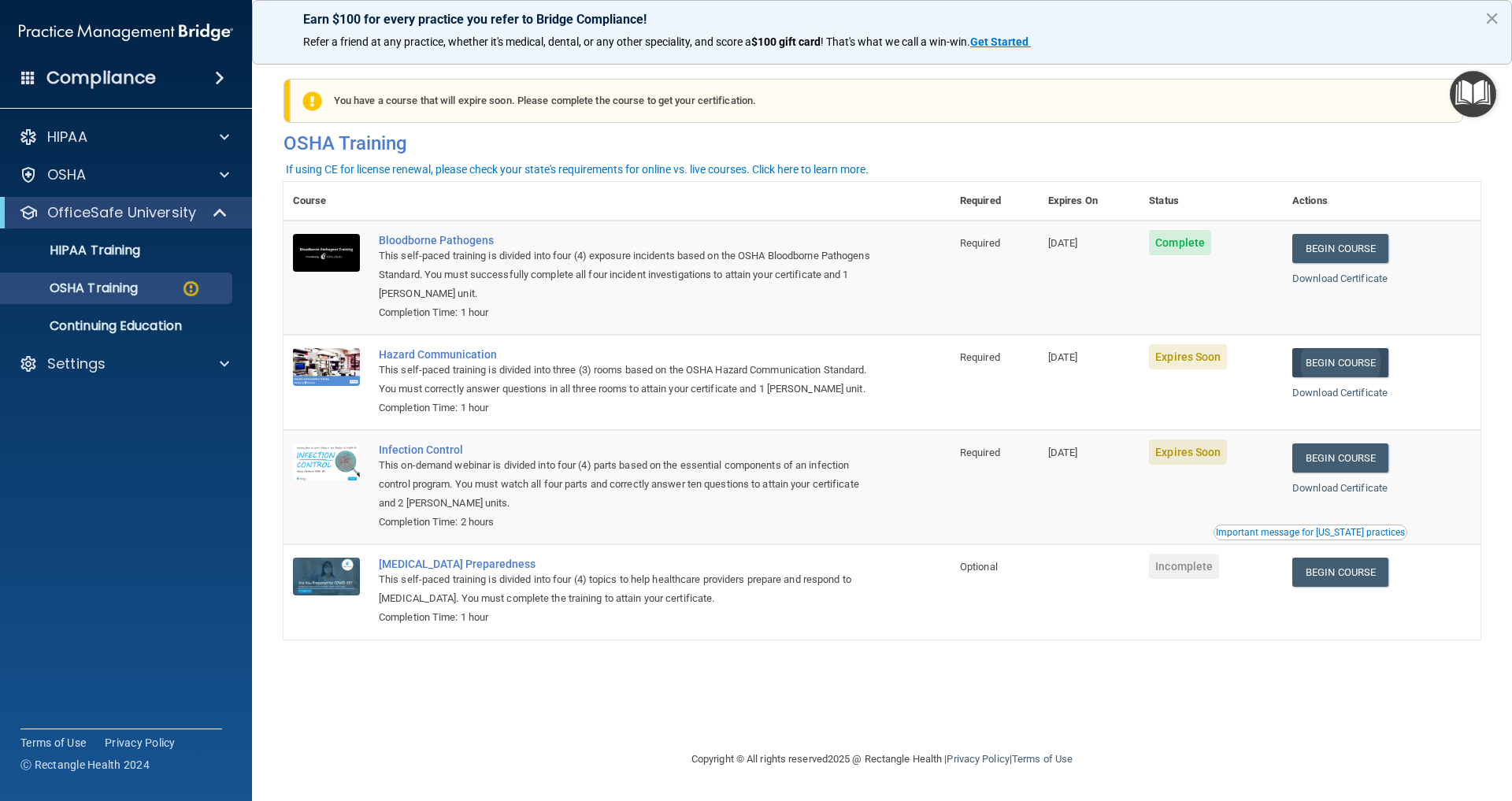
click at [1373, 356] on link "Begin Course" at bounding box center [1341, 363] width 96 height 30
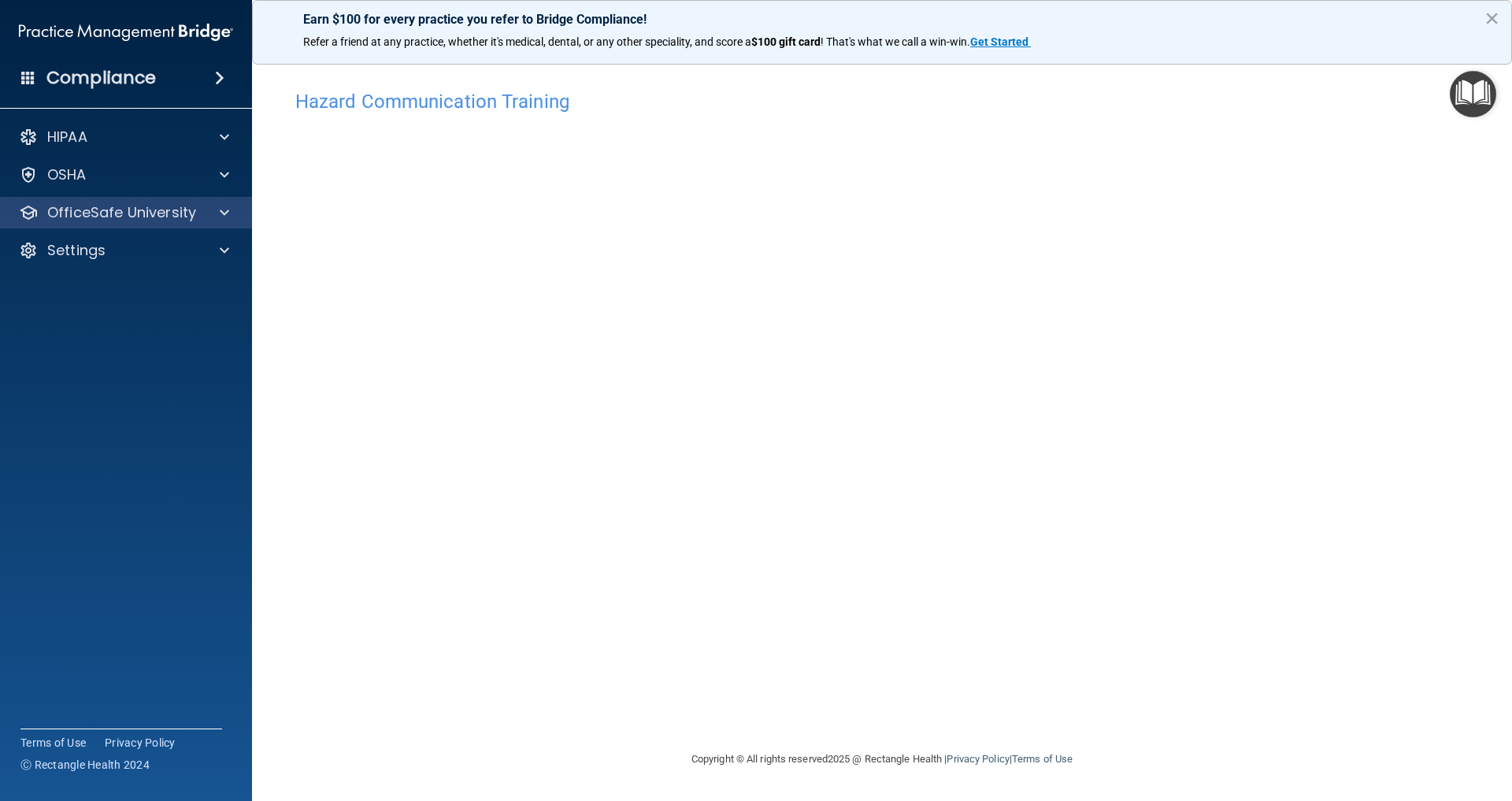
click at [95, 209] on p "OfficeSafe University" at bounding box center [121, 212] width 149 height 19
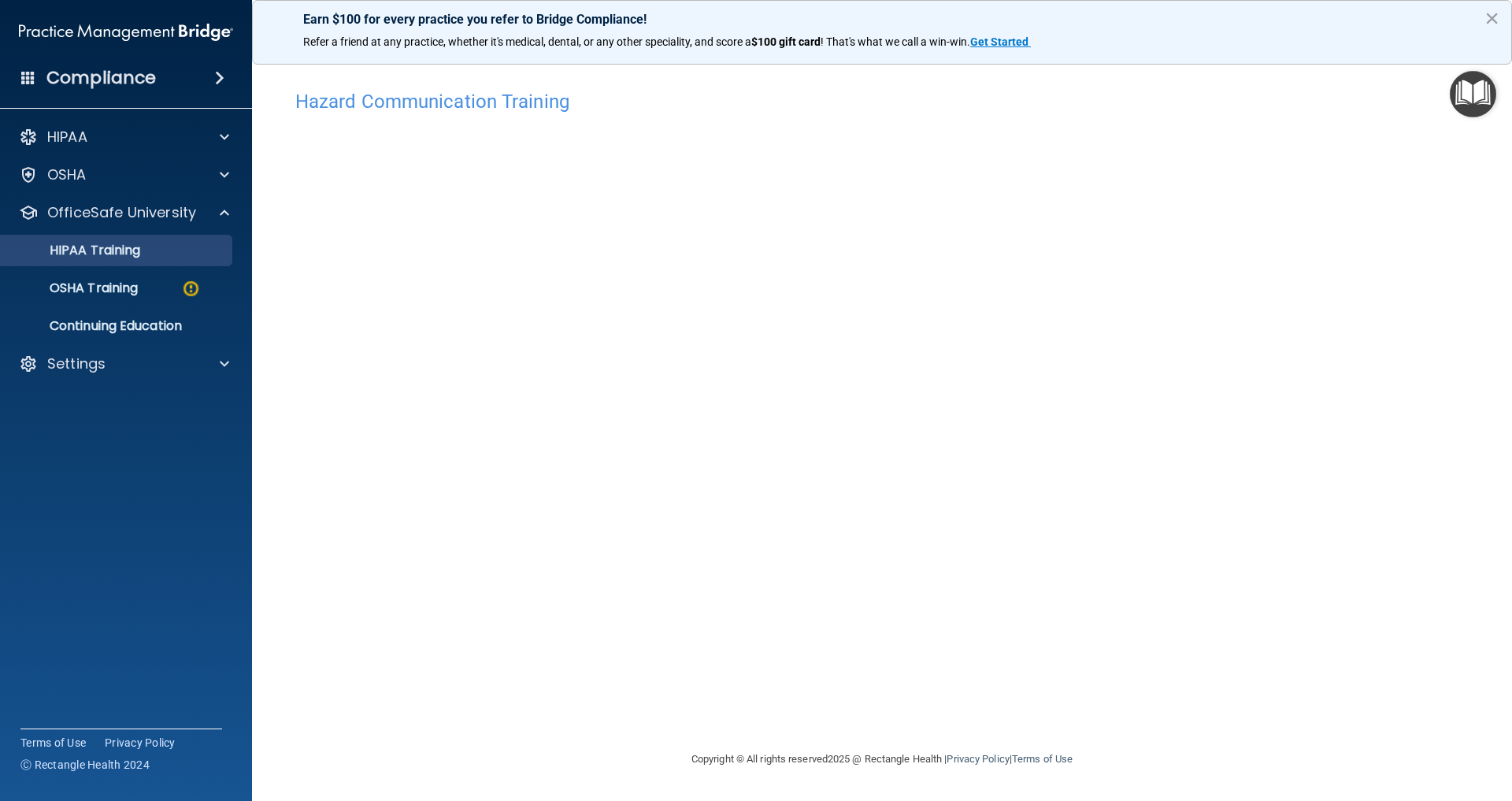
click at [105, 250] on p "HIPAA Training" at bounding box center [75, 250] width 130 height 16
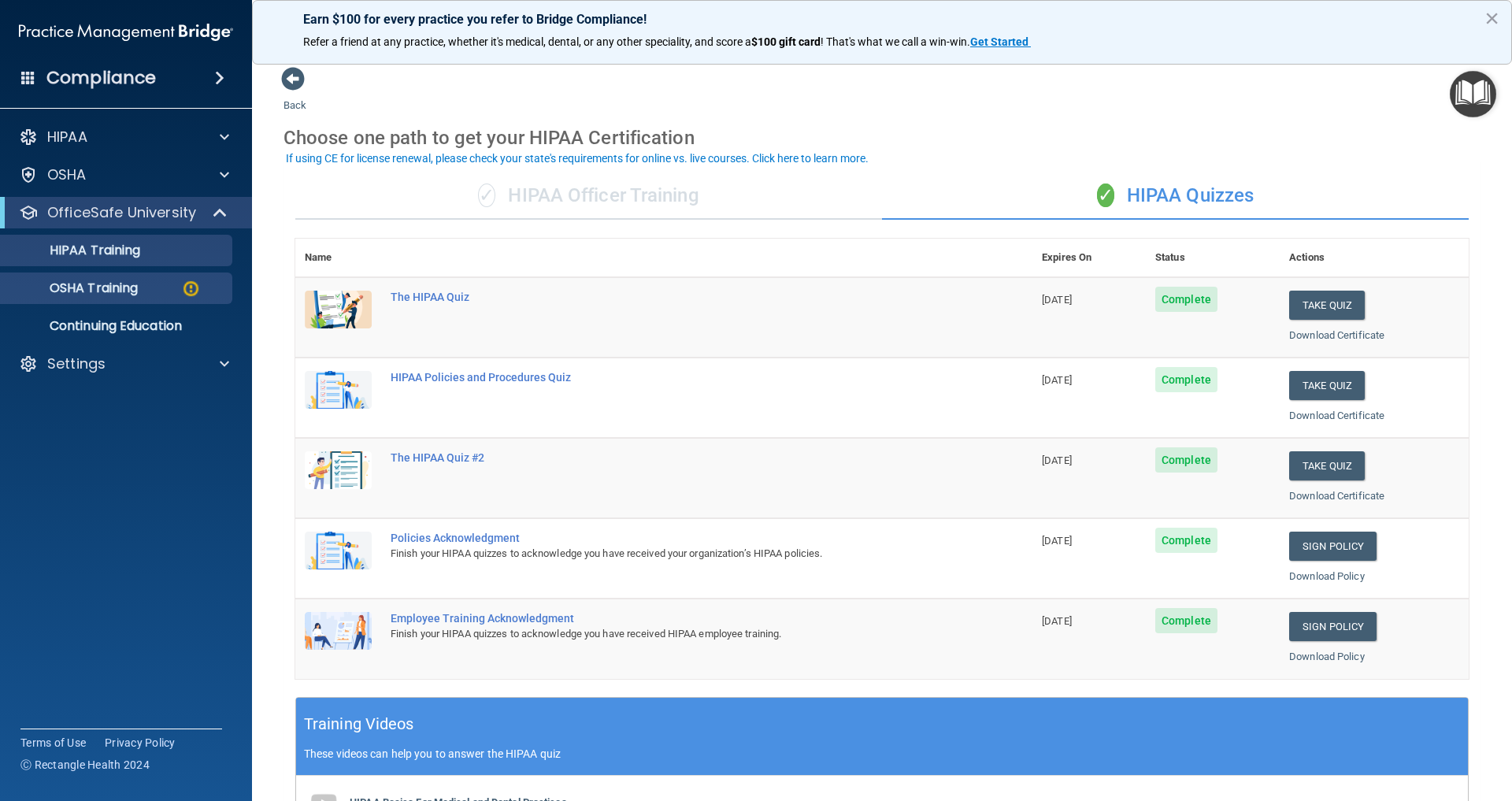
click at [83, 289] on p "OSHA Training" at bounding box center [73, 288] width 127 height 16
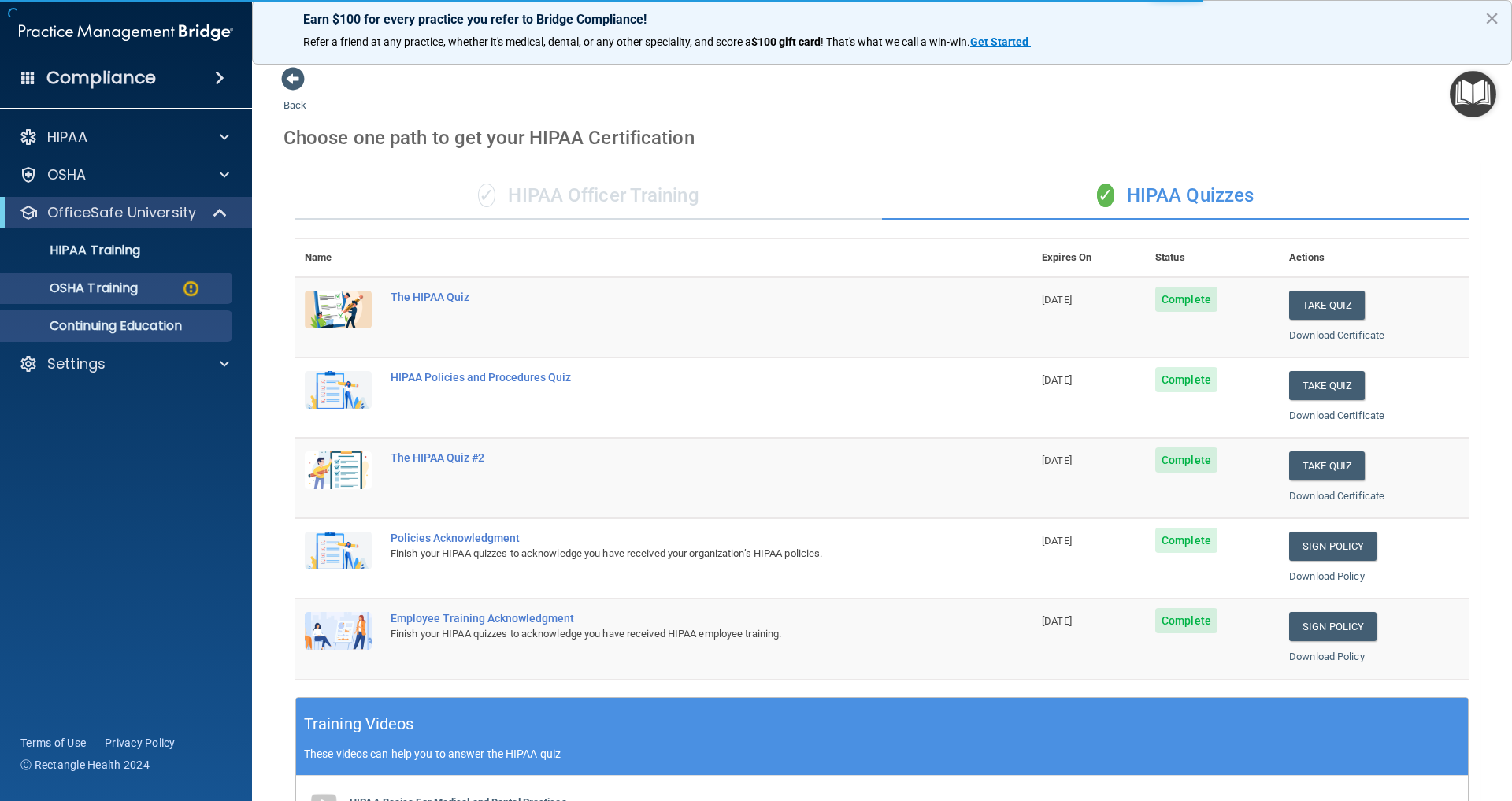
click at [111, 324] on p "Continuing Education" at bounding box center [117, 325] width 215 height 16
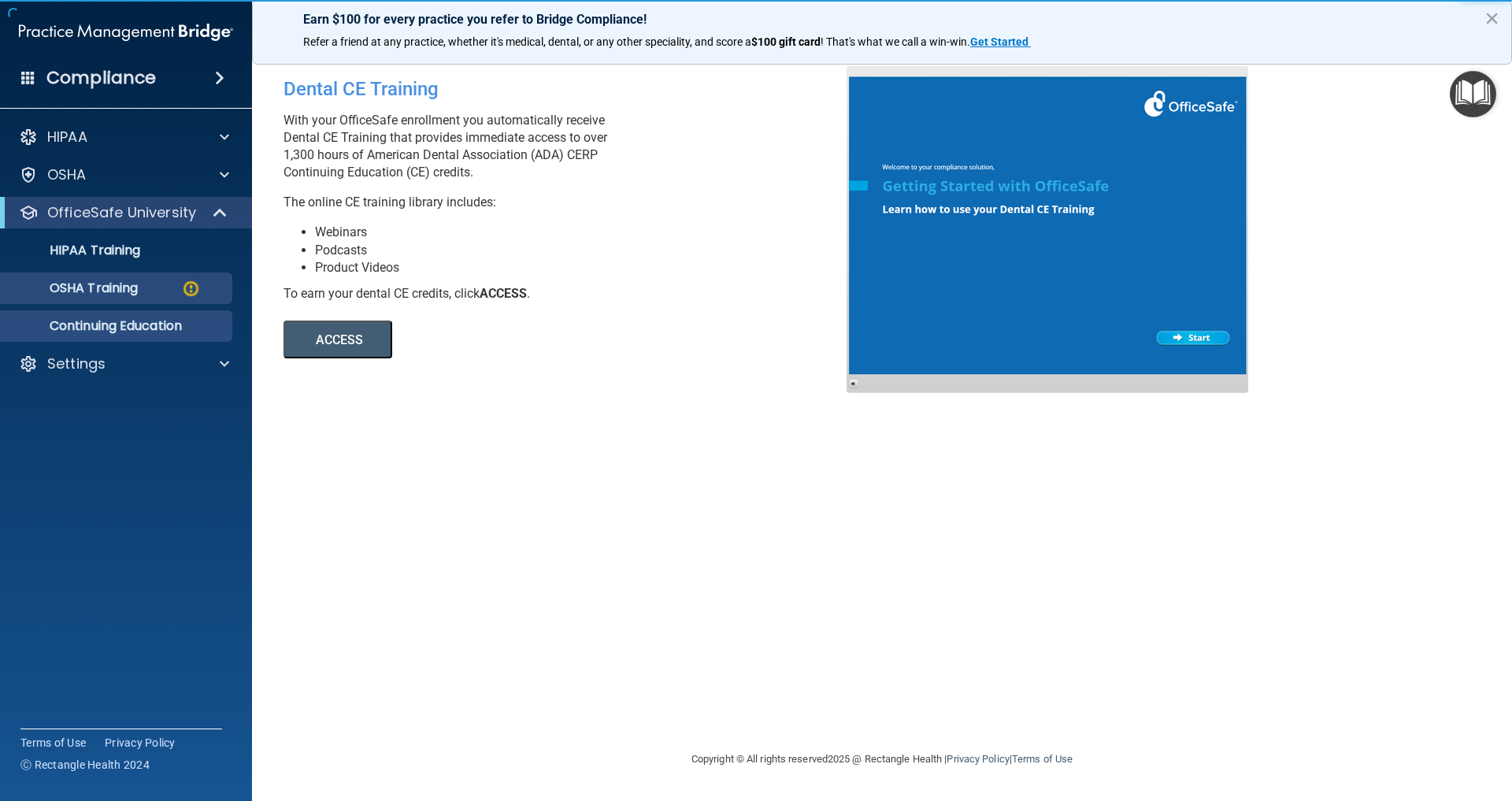
click at [119, 288] on p "OSHA Training" at bounding box center [73, 288] width 127 height 16
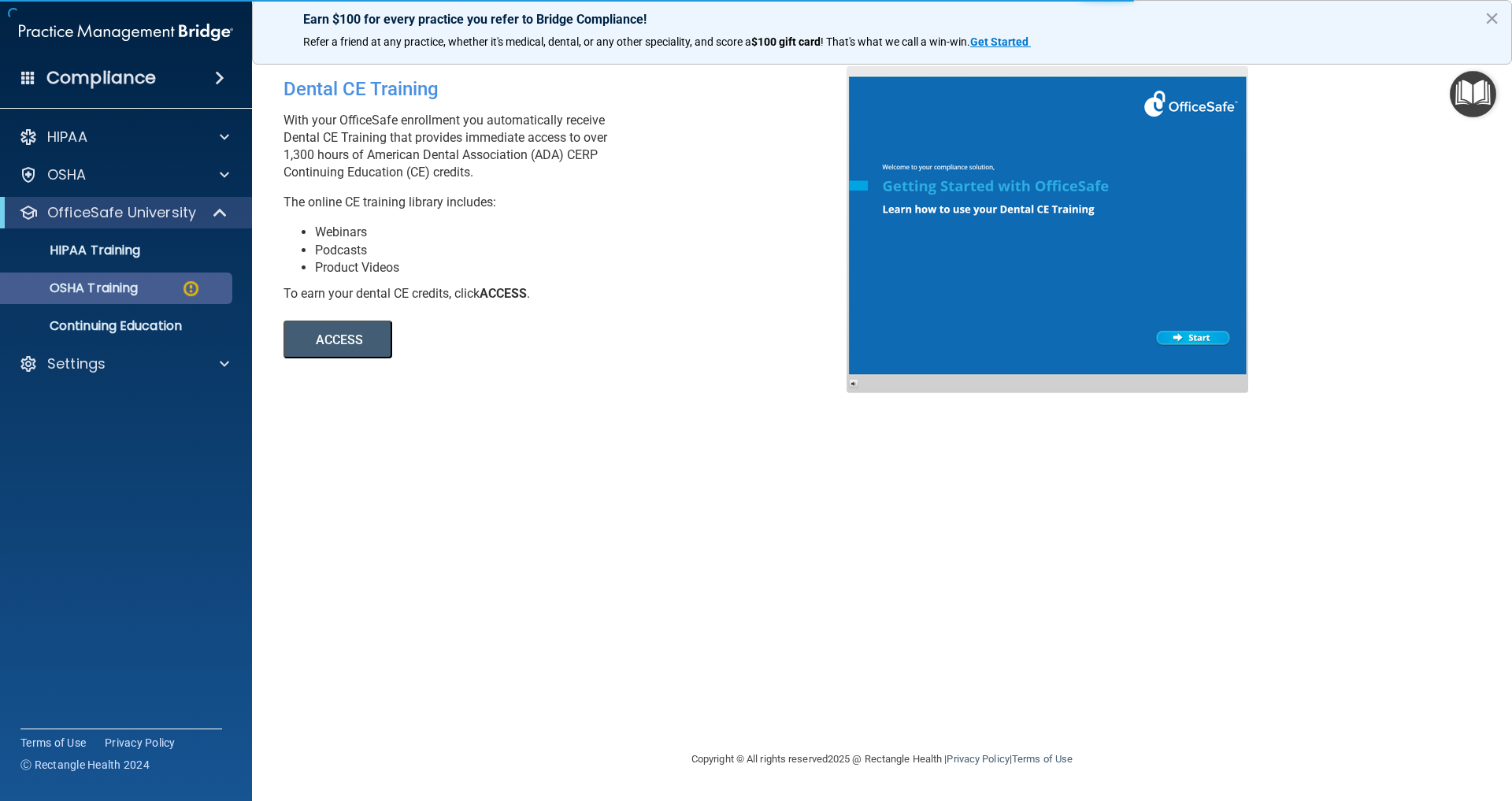
click at [110, 289] on p "OSHA Training" at bounding box center [73, 288] width 127 height 16
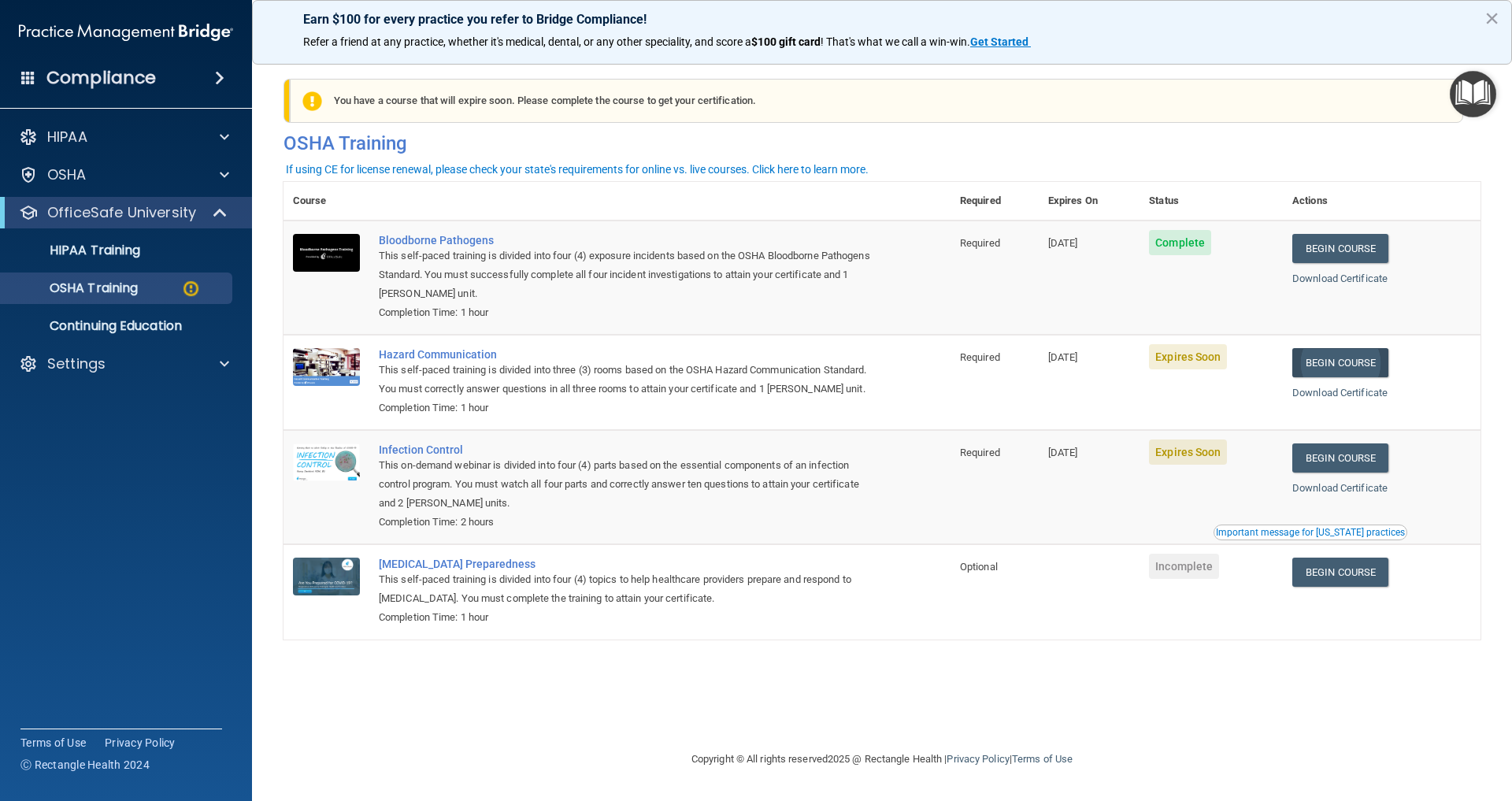
click at [1348, 363] on link "Begin Course" at bounding box center [1341, 363] width 96 height 30
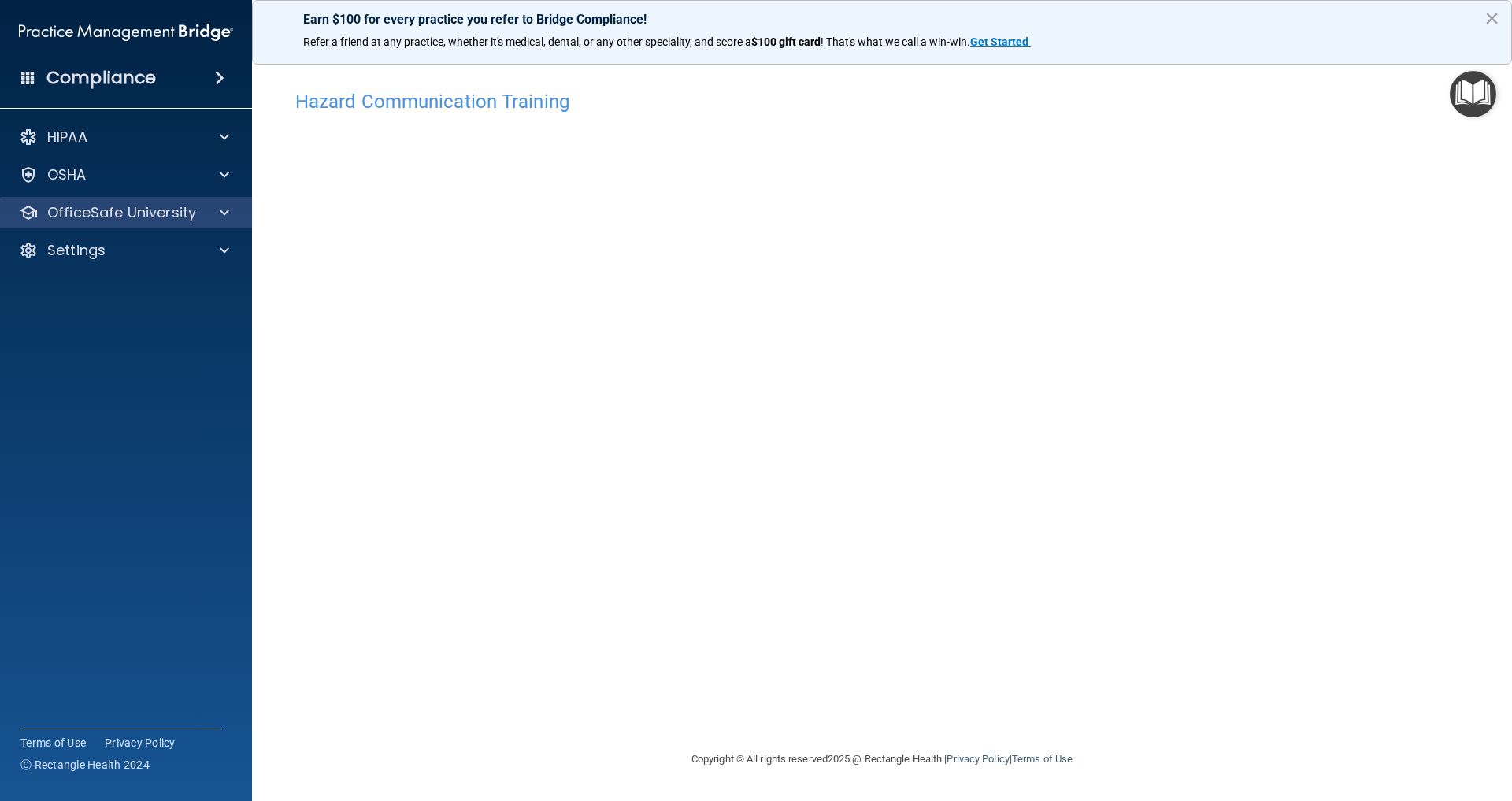
click at [125, 206] on p "OfficeSafe University" at bounding box center [121, 212] width 149 height 19
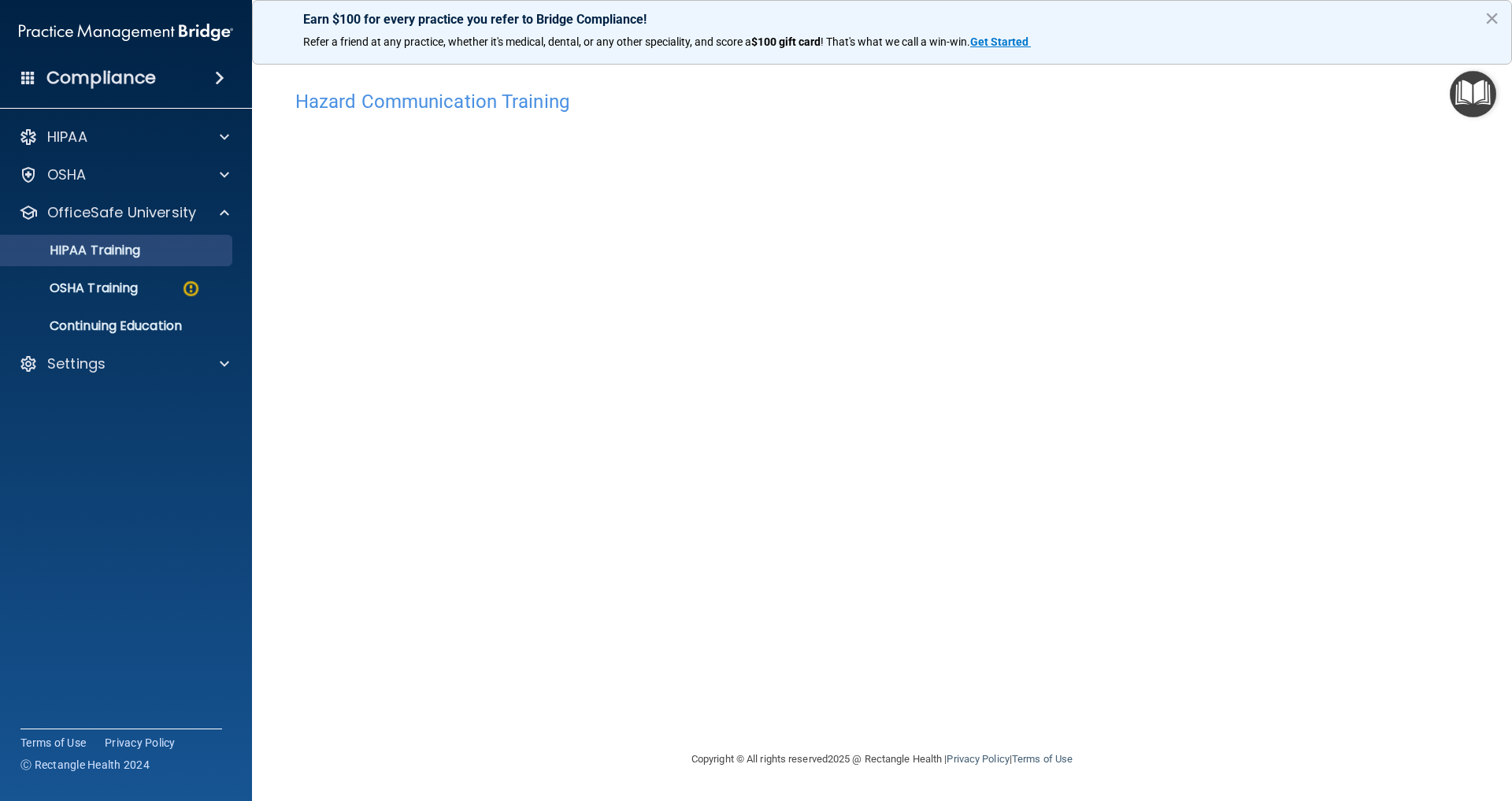
click at [104, 255] on p "HIPAA Training" at bounding box center [75, 250] width 130 height 16
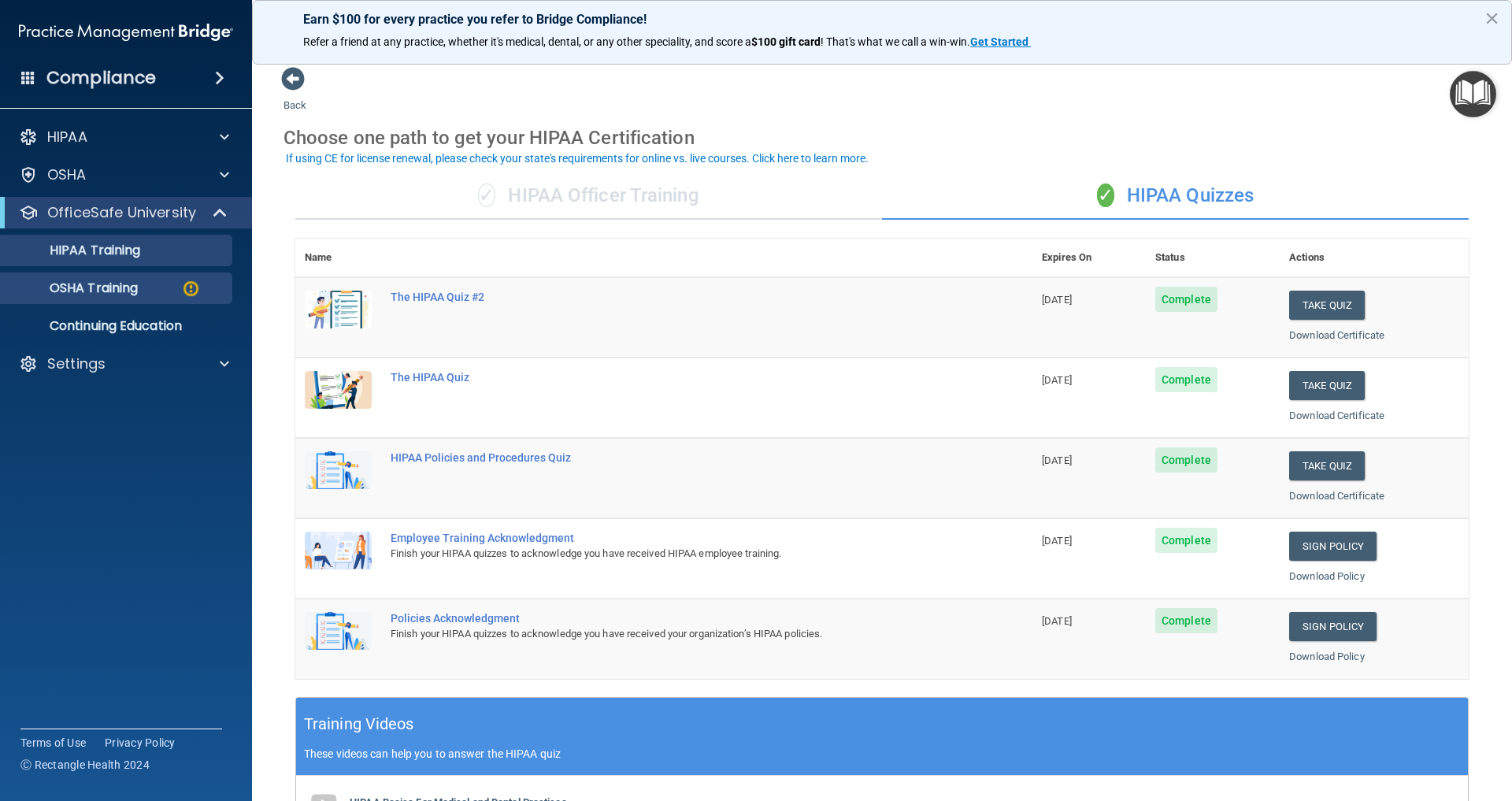
click at [113, 288] on p "OSHA Training" at bounding box center [73, 288] width 127 height 16
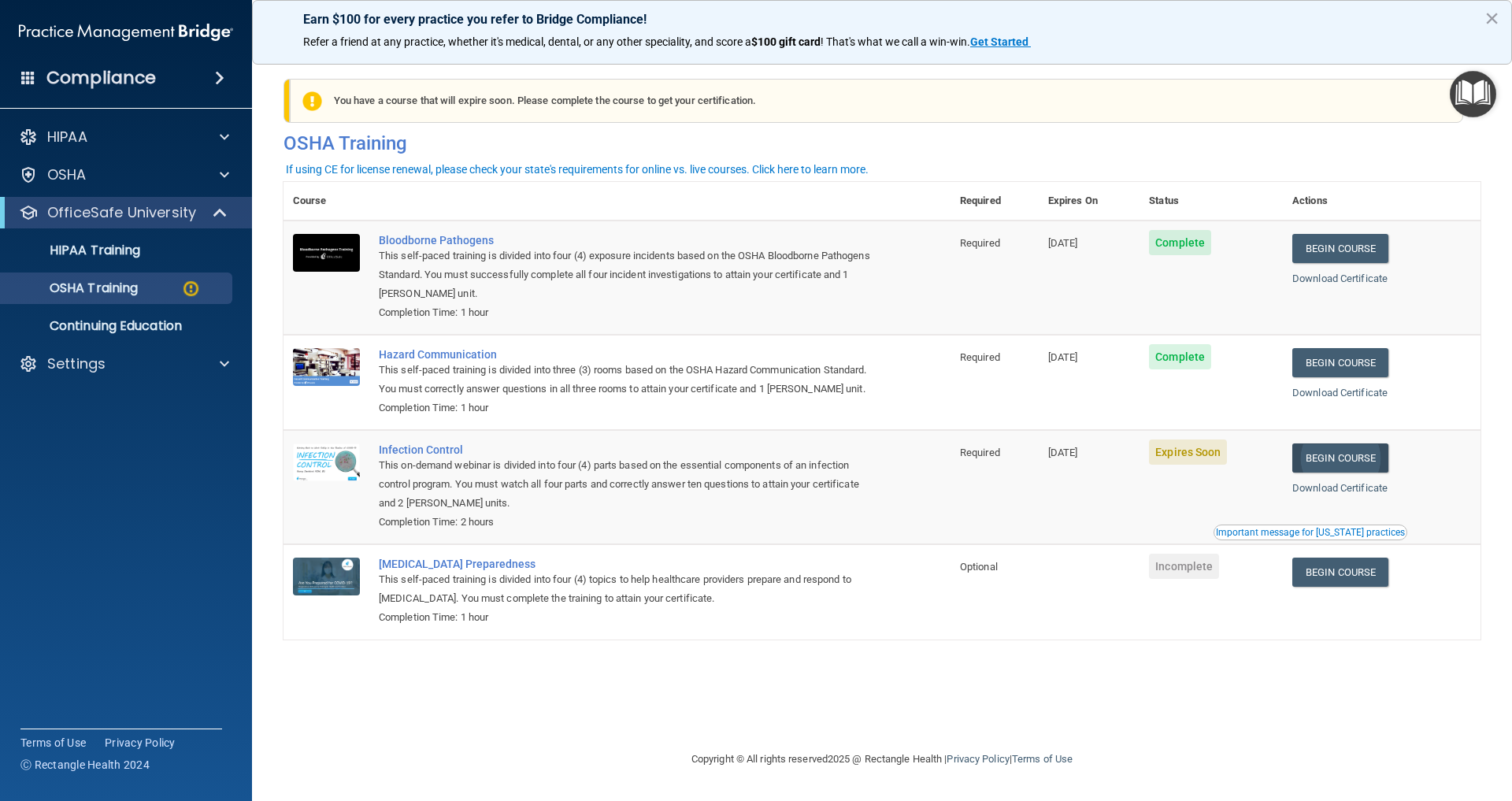
click at [1358, 464] on link "Begin Course" at bounding box center [1341, 458] width 96 height 30
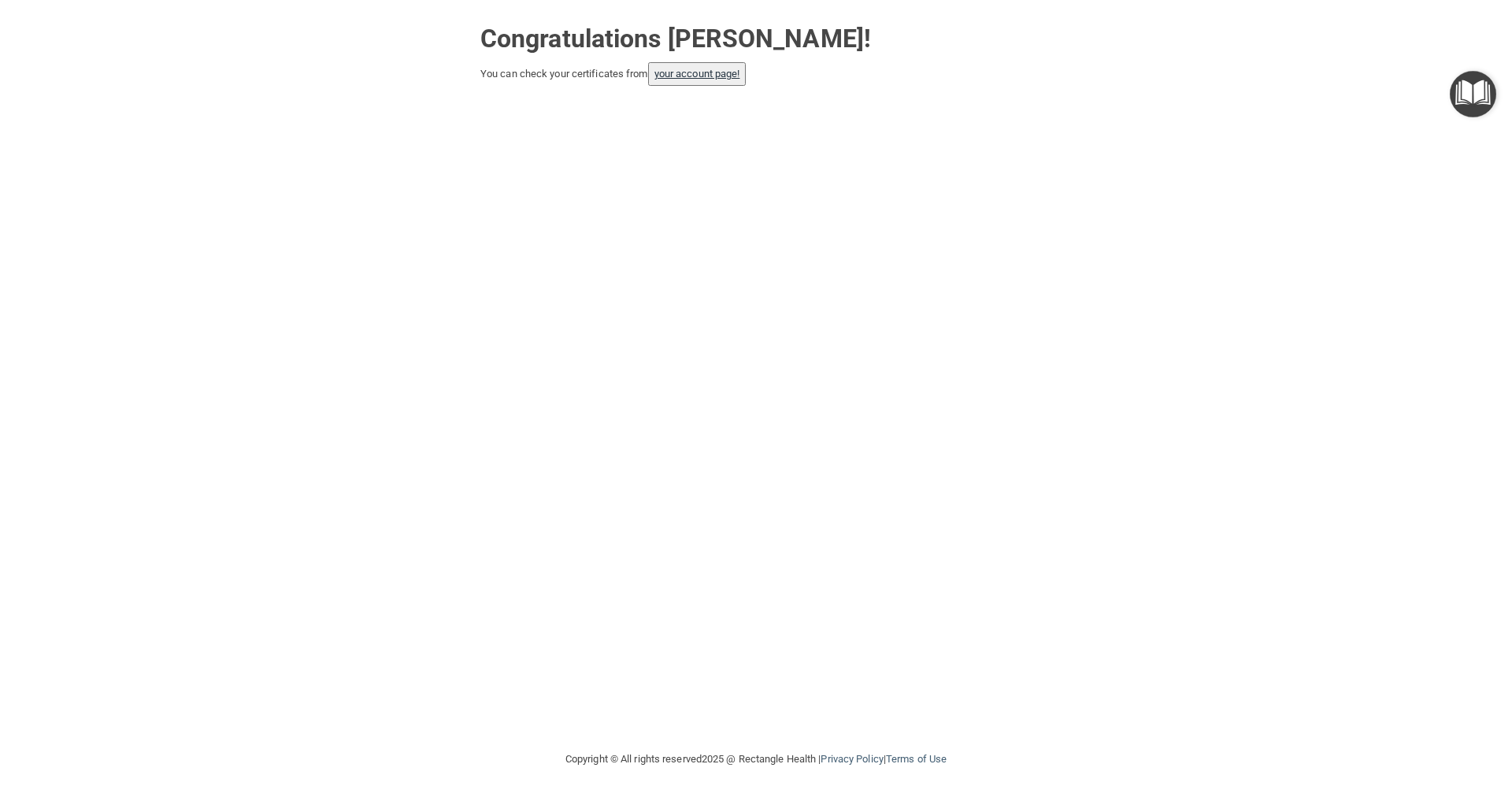
click at [691, 70] on link "your account page!" at bounding box center [697, 73] width 86 height 12
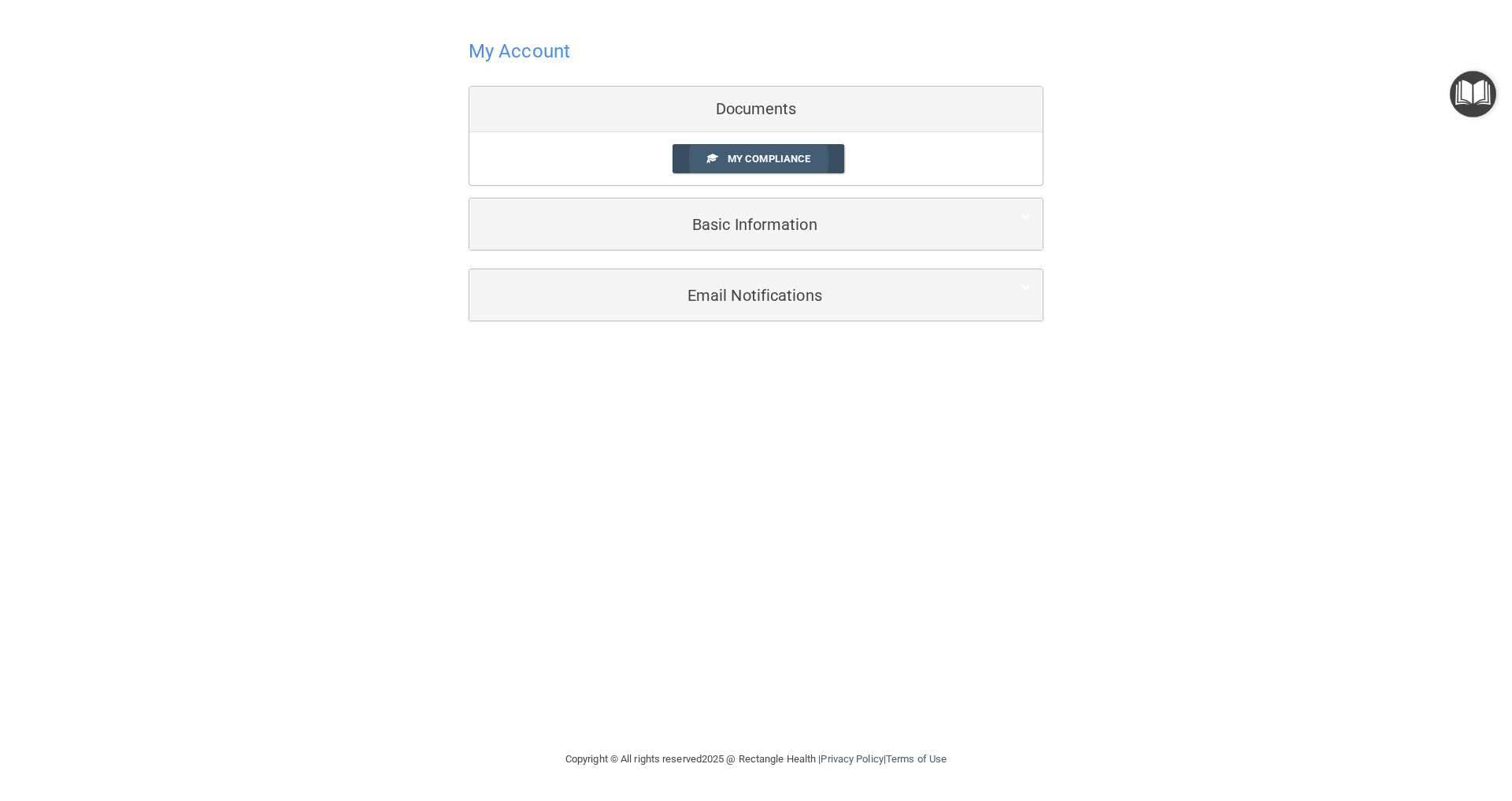
click at [751, 159] on span "My Compliance" at bounding box center [769, 159] width 83 height 12
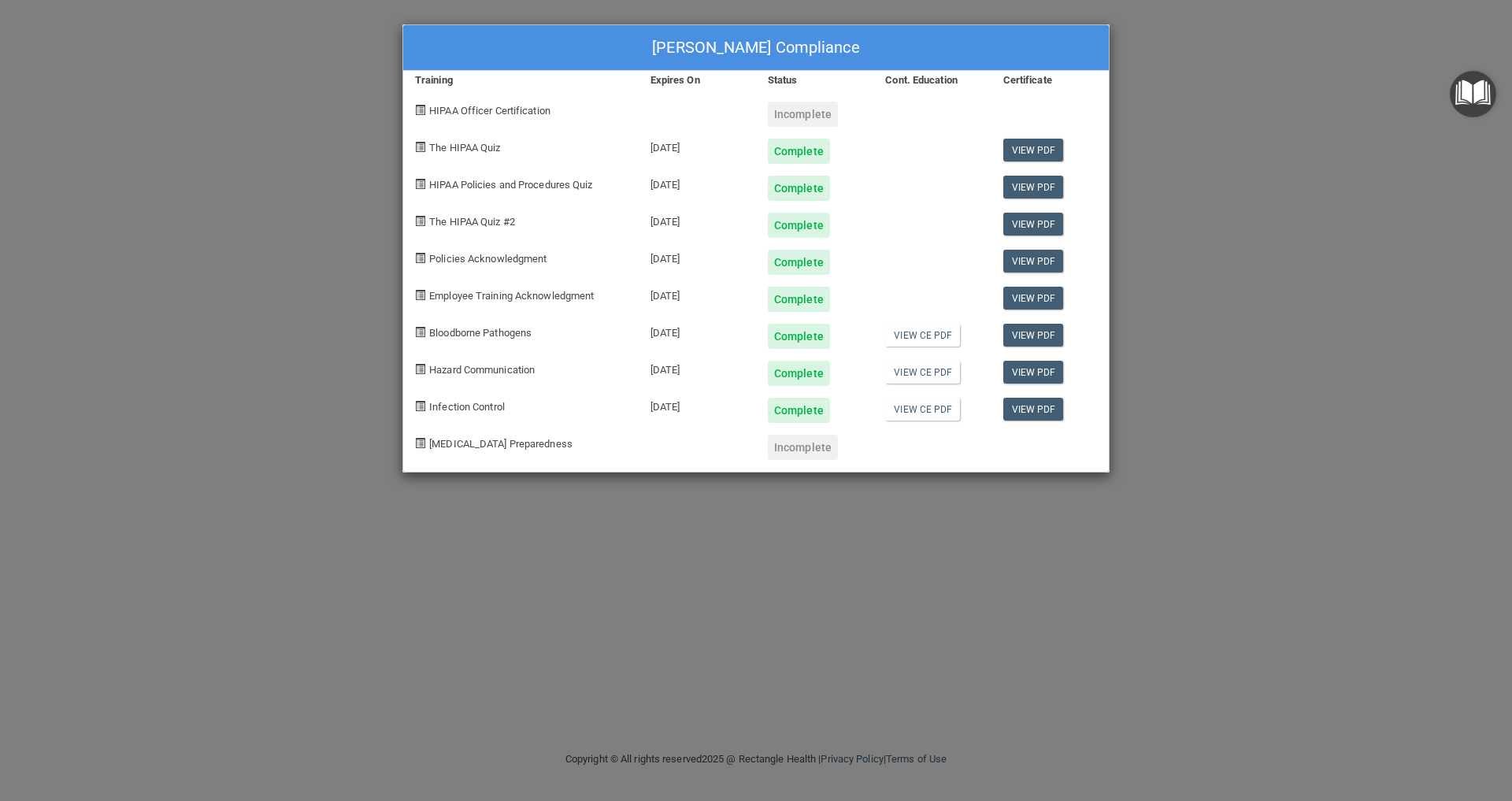
click at [801, 116] on div "Incomplete" at bounding box center [803, 114] width 70 height 25
click at [794, 117] on div "Incomplete" at bounding box center [803, 114] width 70 height 25
click at [481, 111] on span "HIPAA Officer Certification" at bounding box center [490, 110] width 121 height 12
click at [1299, 112] on div "Irma Tovar's Compliance Training Expires On Status Cont. Education Certificate …" at bounding box center [756, 400] width 1512 height 801
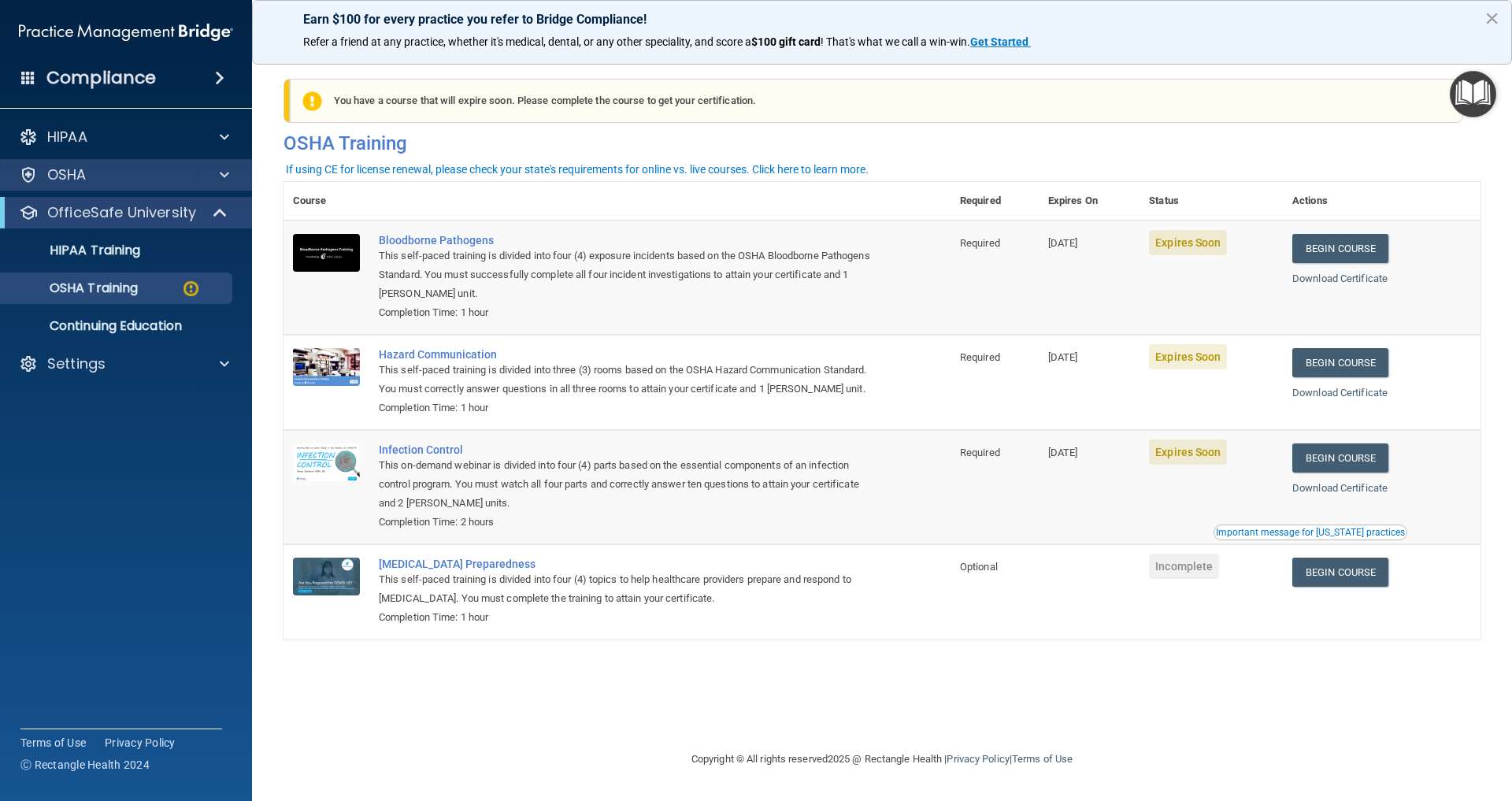
click at [80, 180] on p "OSHA" at bounding box center [67, 175] width 40 height 19
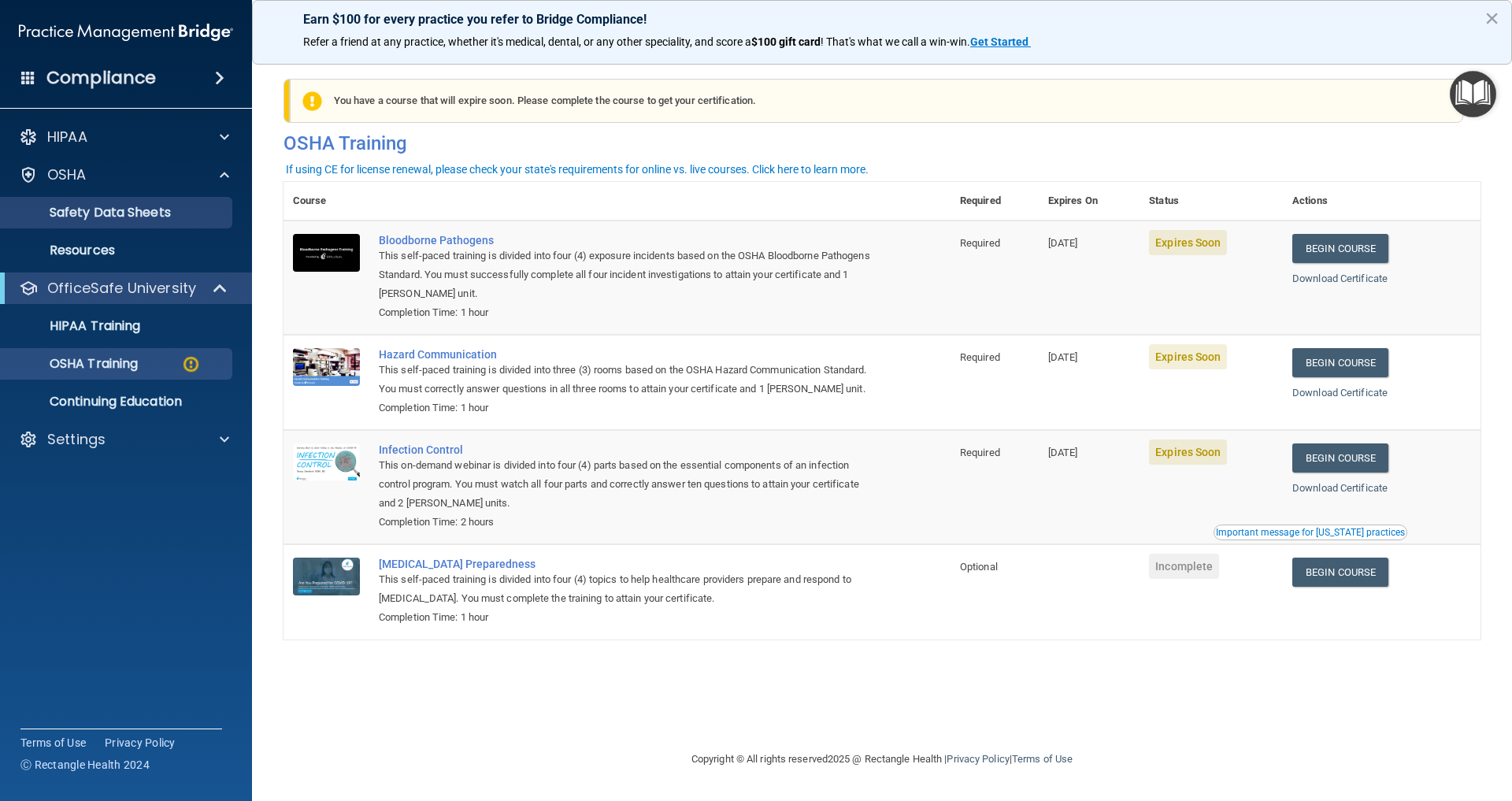
click at [95, 212] on p "Safety Data Sheets" at bounding box center [117, 212] width 215 height 16
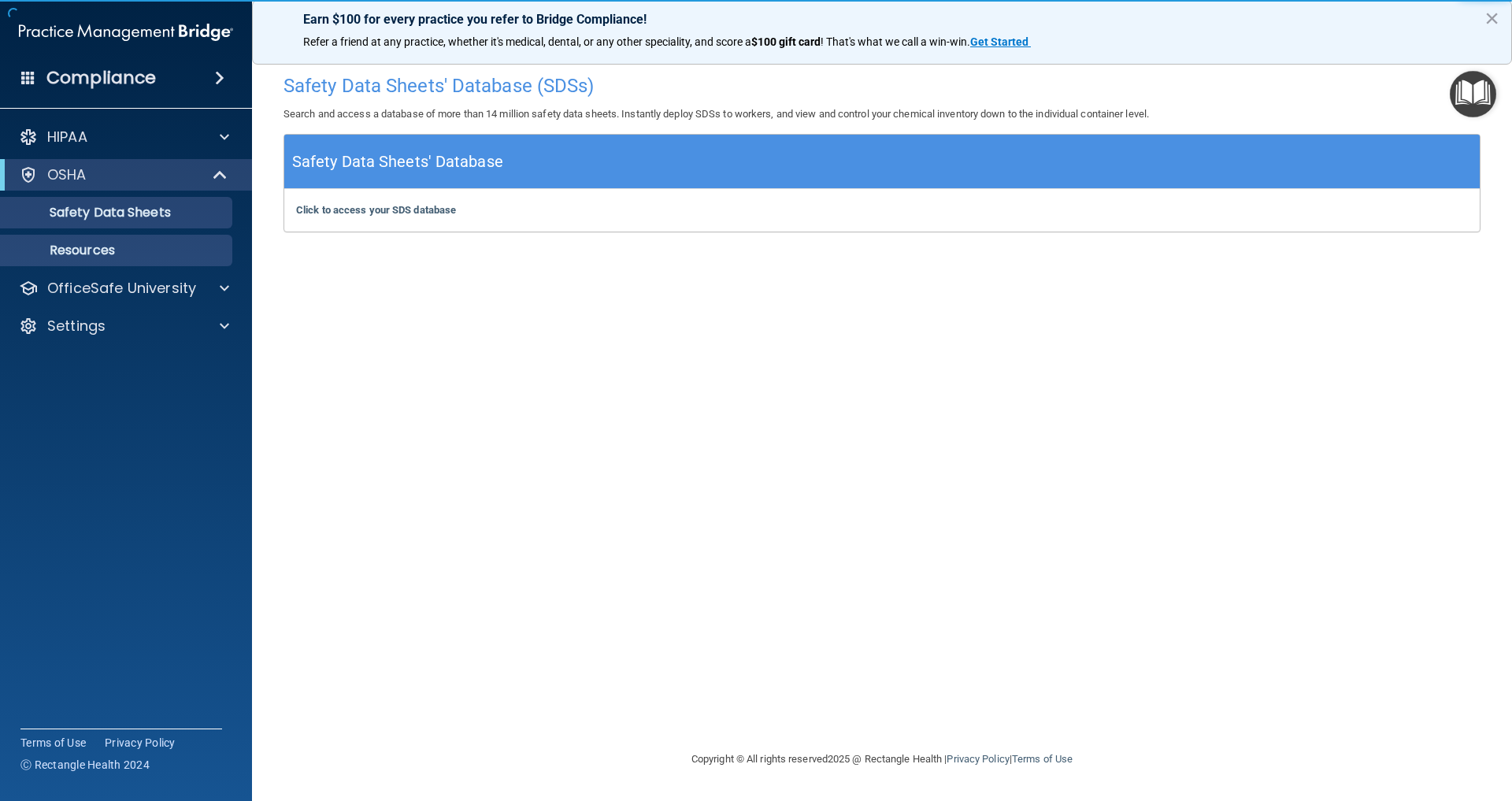
click at [85, 245] on p "Resources" at bounding box center [117, 250] width 215 height 16
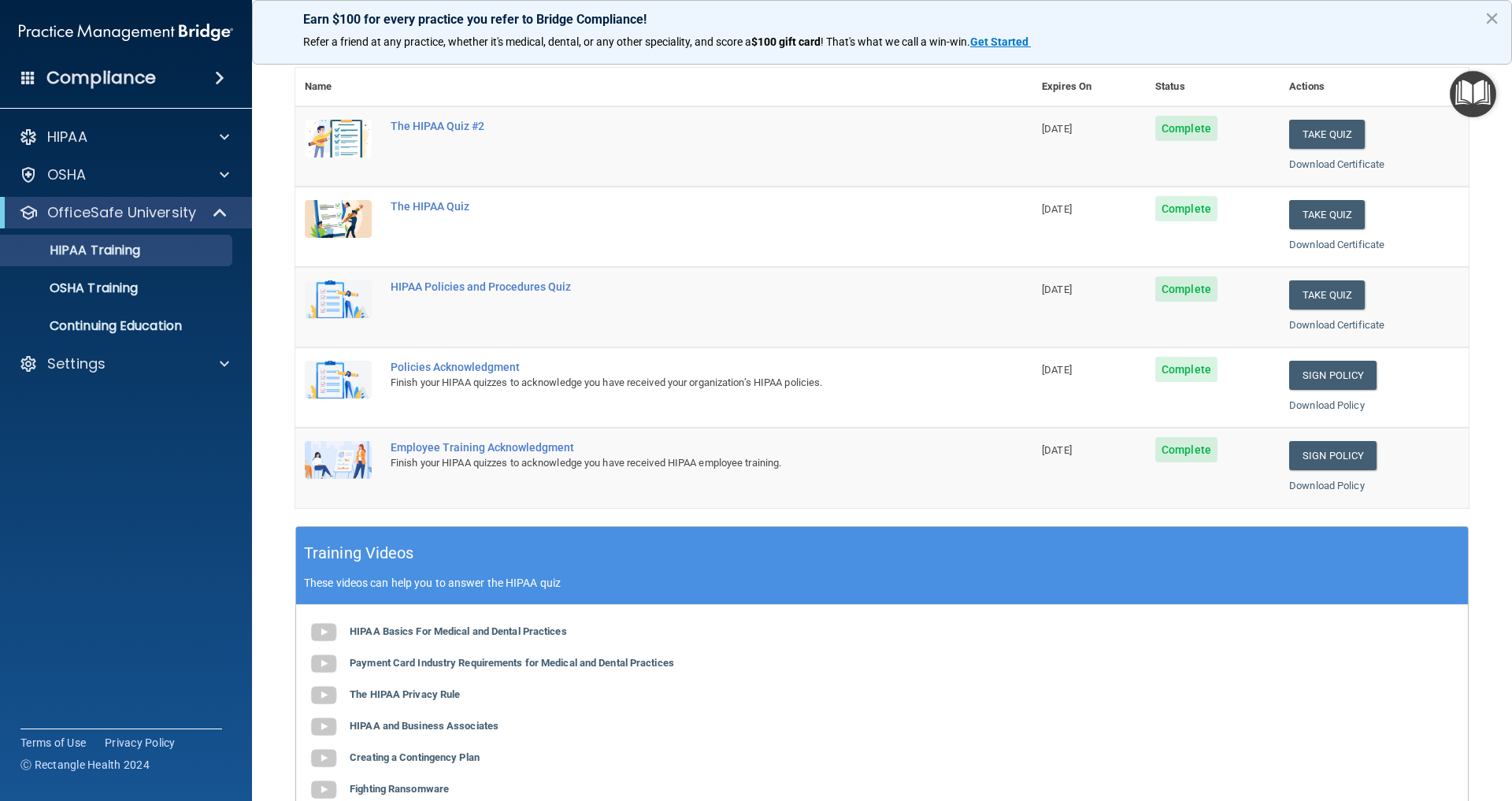
scroll to position [162, 0]
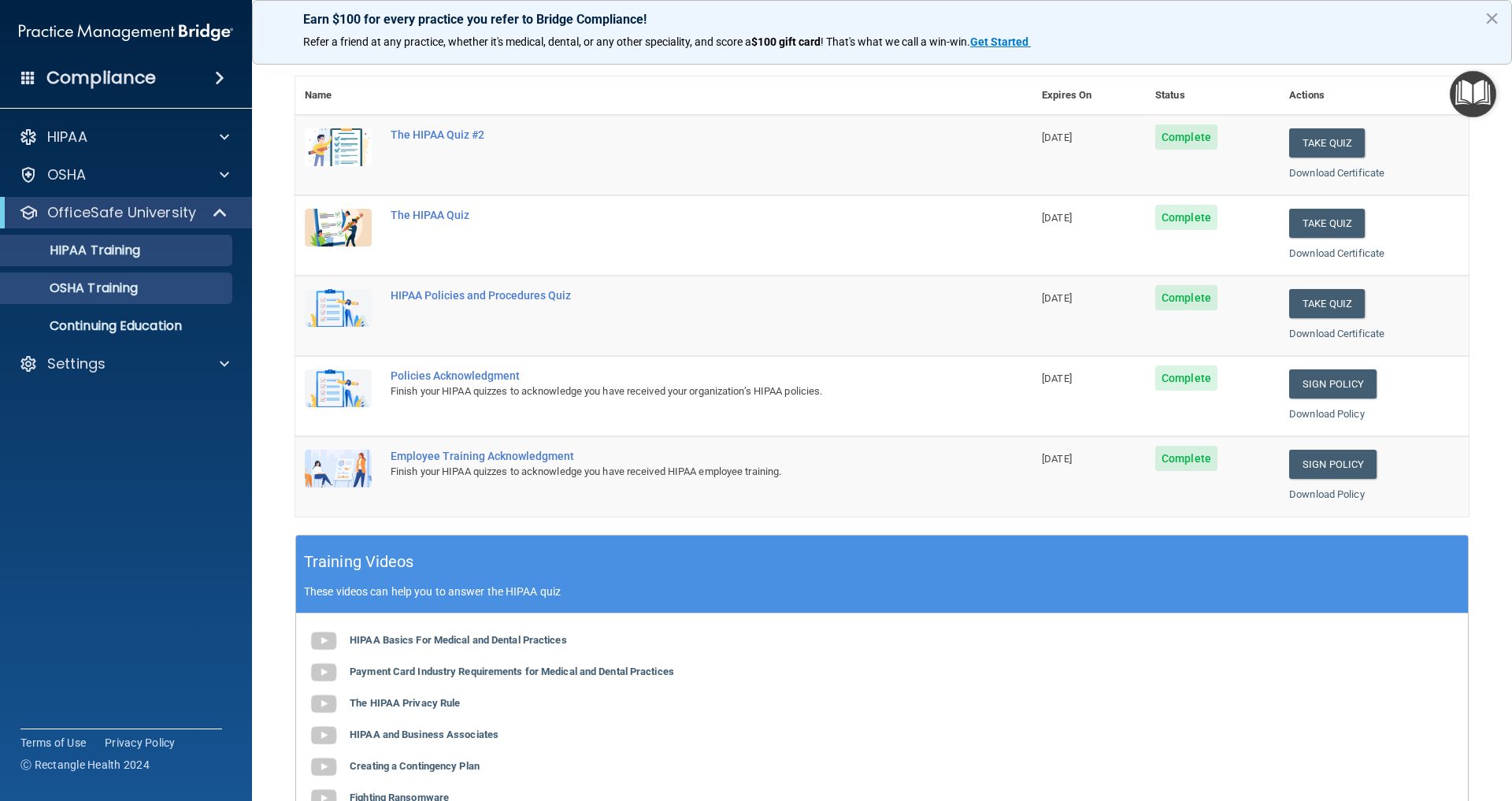
click at [83, 285] on p "OSHA Training" at bounding box center [73, 288] width 127 height 16
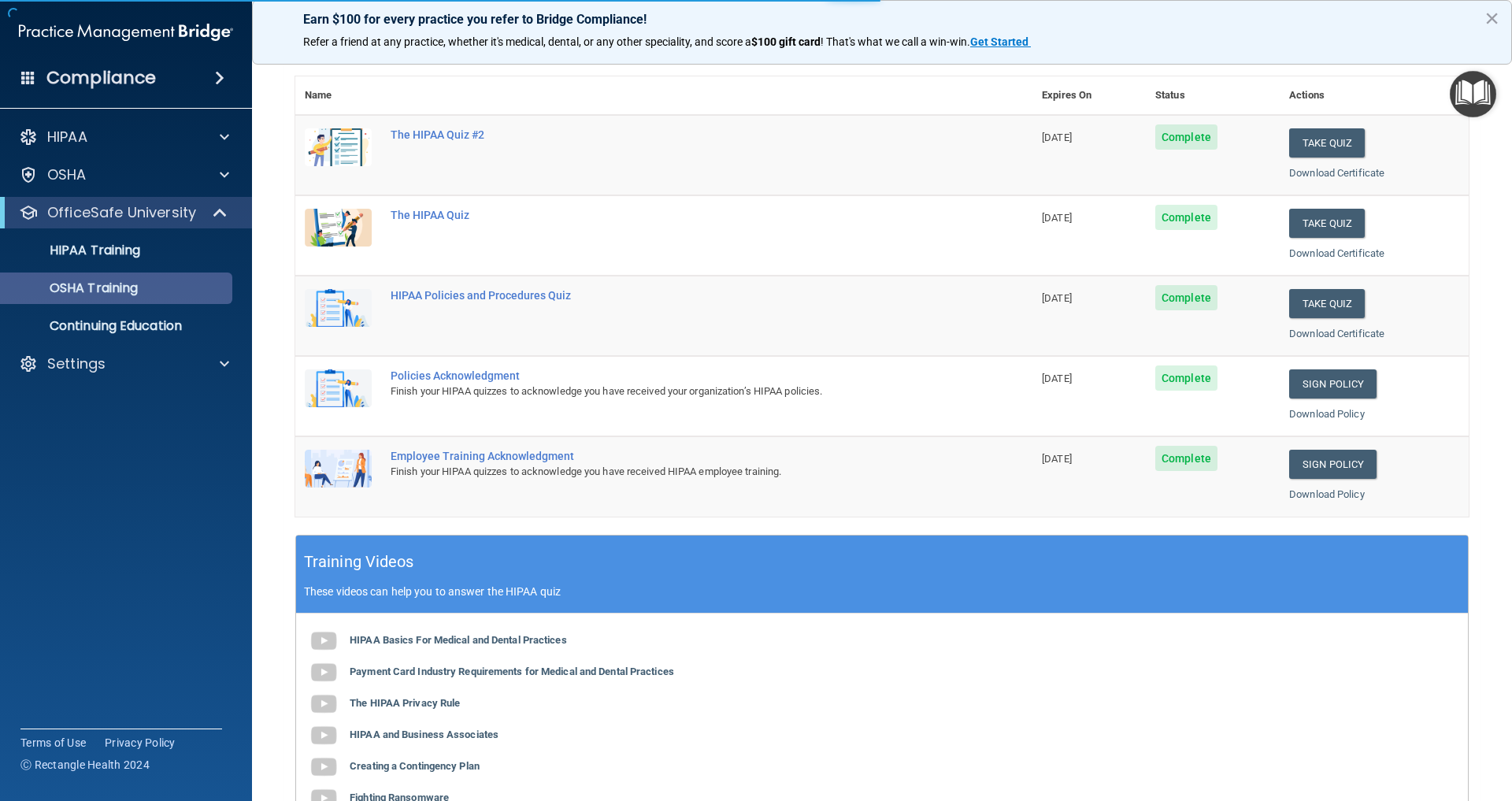
click at [113, 286] on p "OSHA Training" at bounding box center [73, 288] width 127 height 16
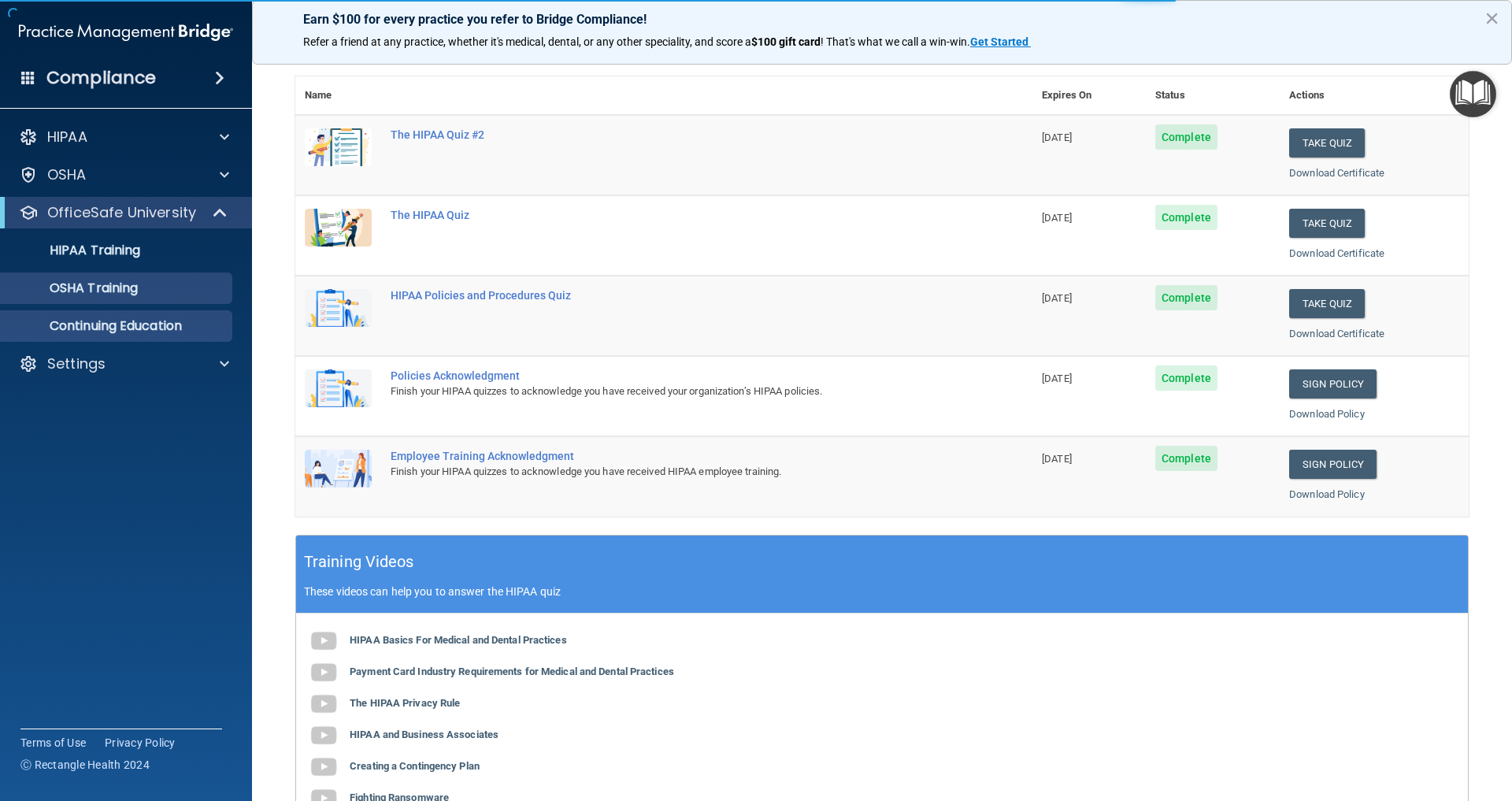
click at [126, 327] on p "Continuing Education" at bounding box center [117, 325] width 215 height 16
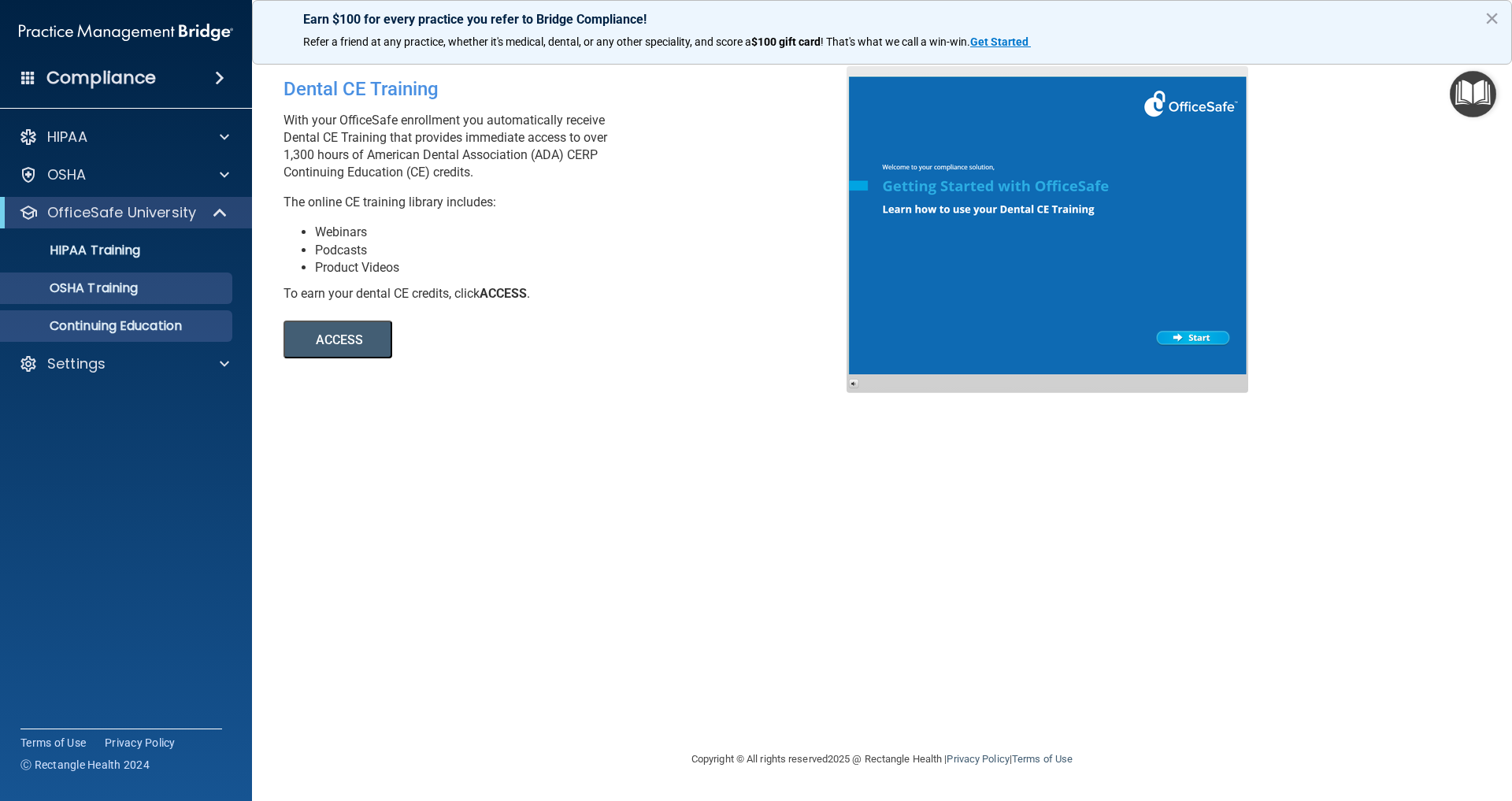
click at [135, 289] on p "OSHA Training" at bounding box center [73, 288] width 127 height 16
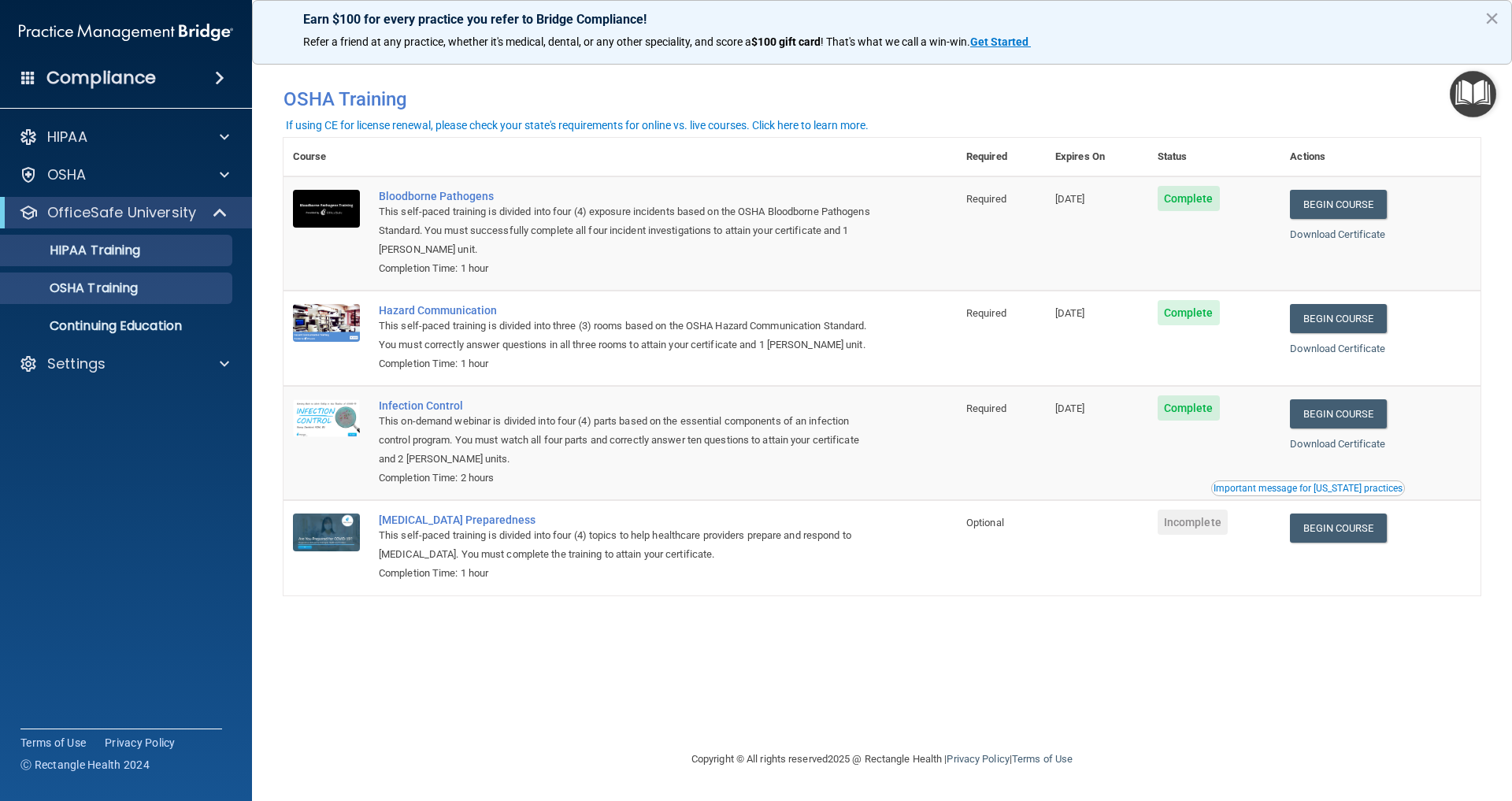
click at [140, 251] on p "HIPAA Training" at bounding box center [75, 250] width 130 height 16
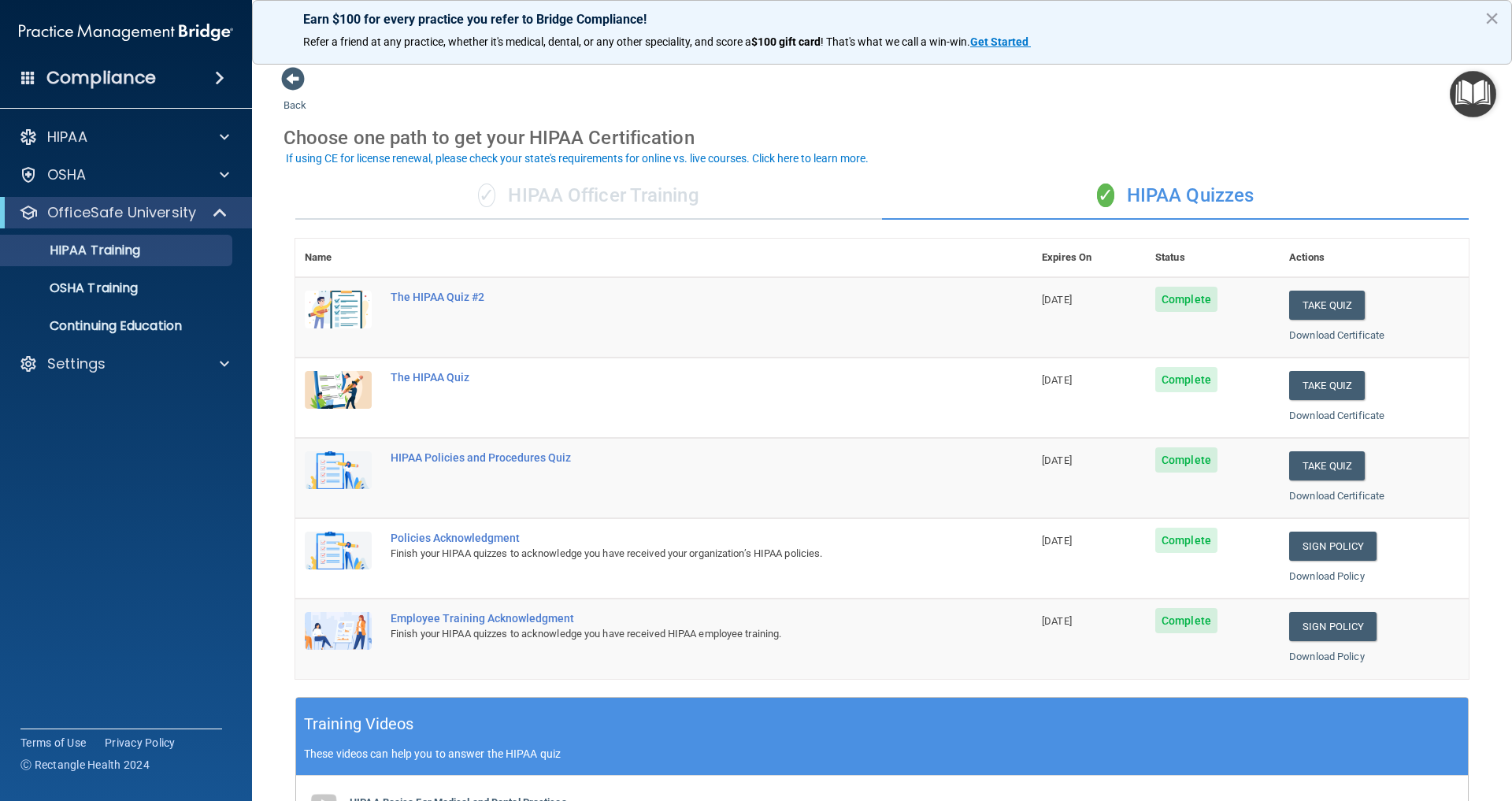
click at [132, 214] on p "OfficeSafe University" at bounding box center [121, 212] width 149 height 19
click at [213, 215] on div at bounding box center [221, 212] width 39 height 19
click at [194, 185] on div "OSHA" at bounding box center [126, 175] width 253 height 31
click at [197, 180] on div "OSHA" at bounding box center [105, 175] width 196 height 19
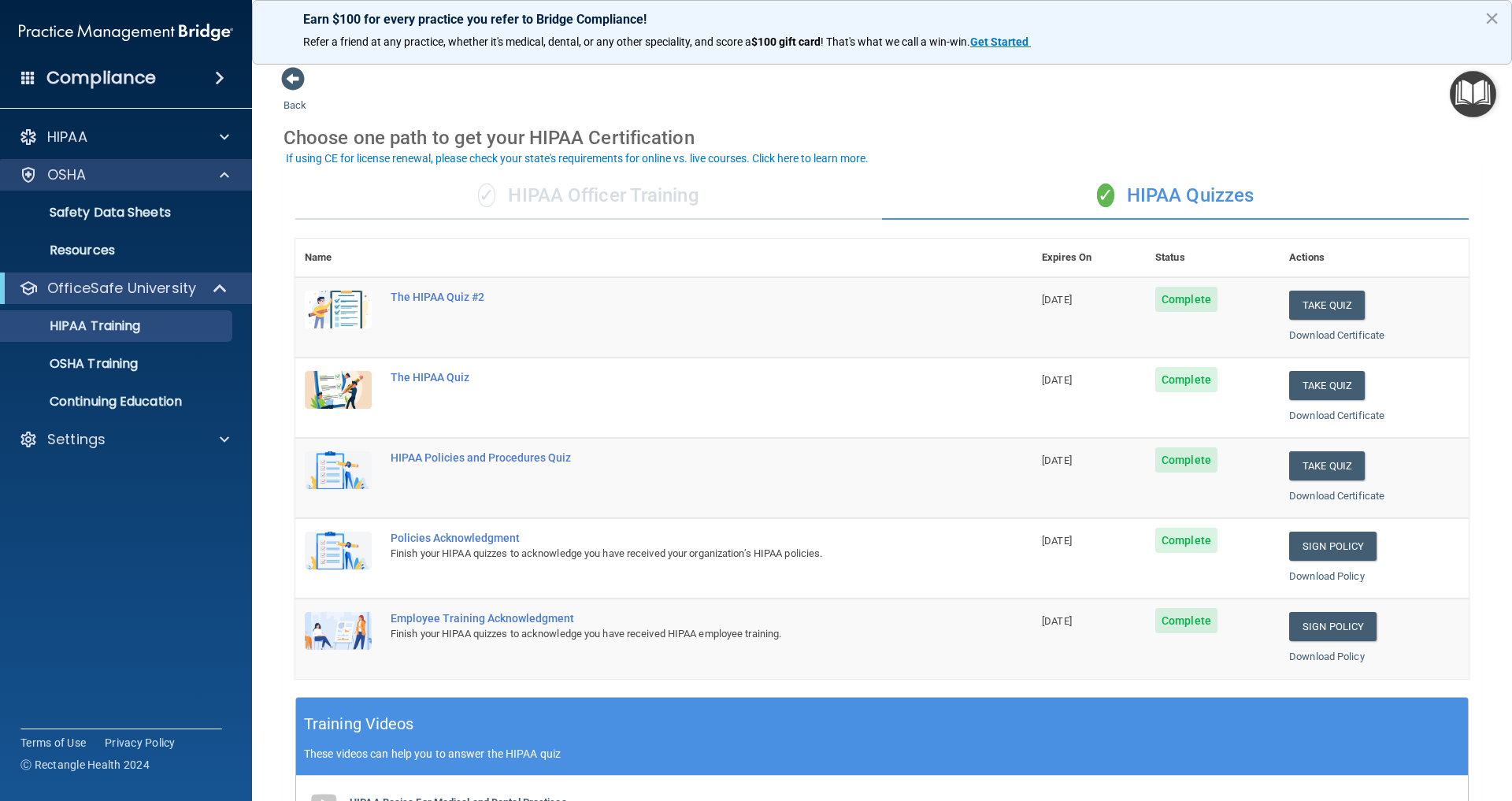
click at [209, 170] on div at bounding box center [222, 175] width 40 height 19
